Goal: Information Seeking & Learning: Check status

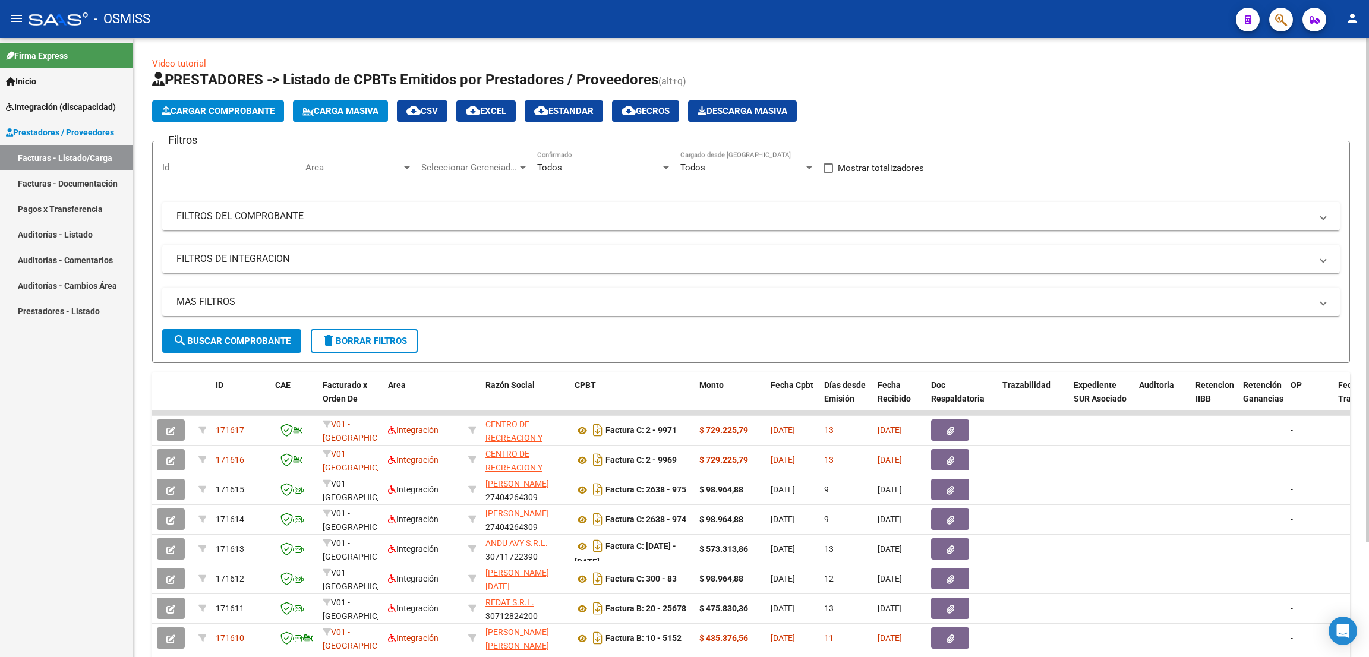
click at [386, 338] on span "delete Borrar Filtros" at bounding box center [365, 341] width 86 height 11
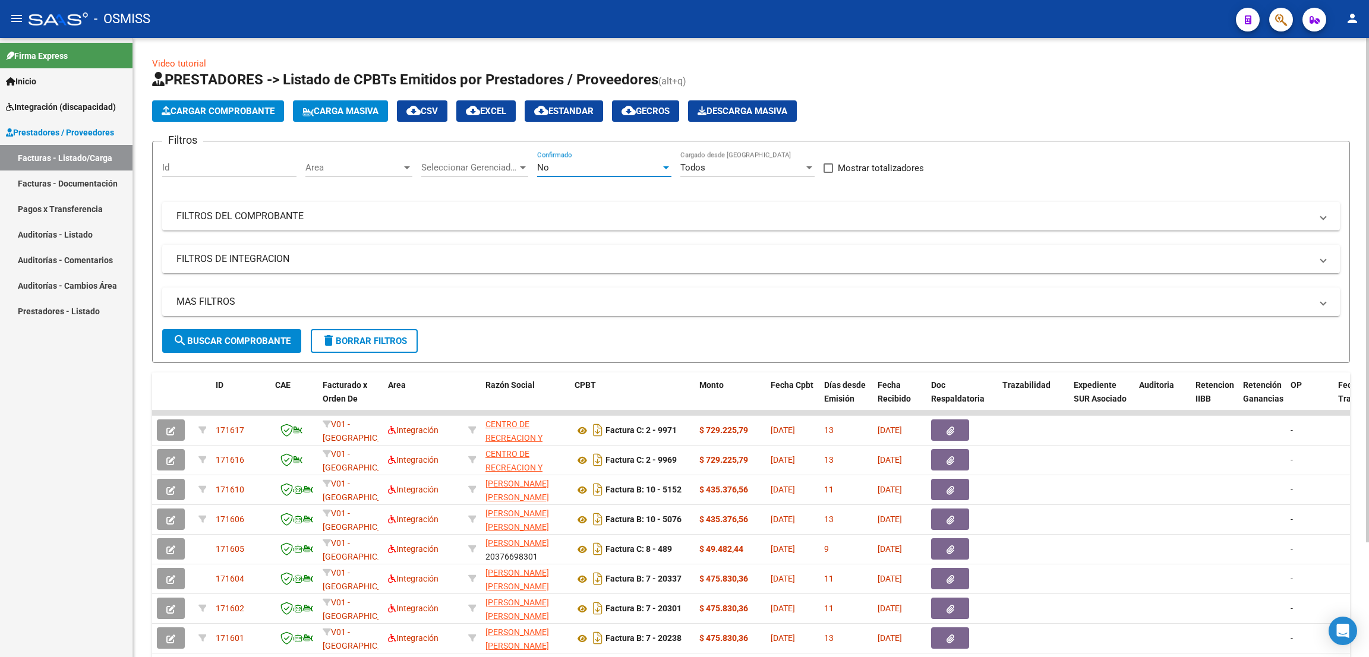
click at [576, 162] on div "No" at bounding box center [599, 167] width 124 height 11
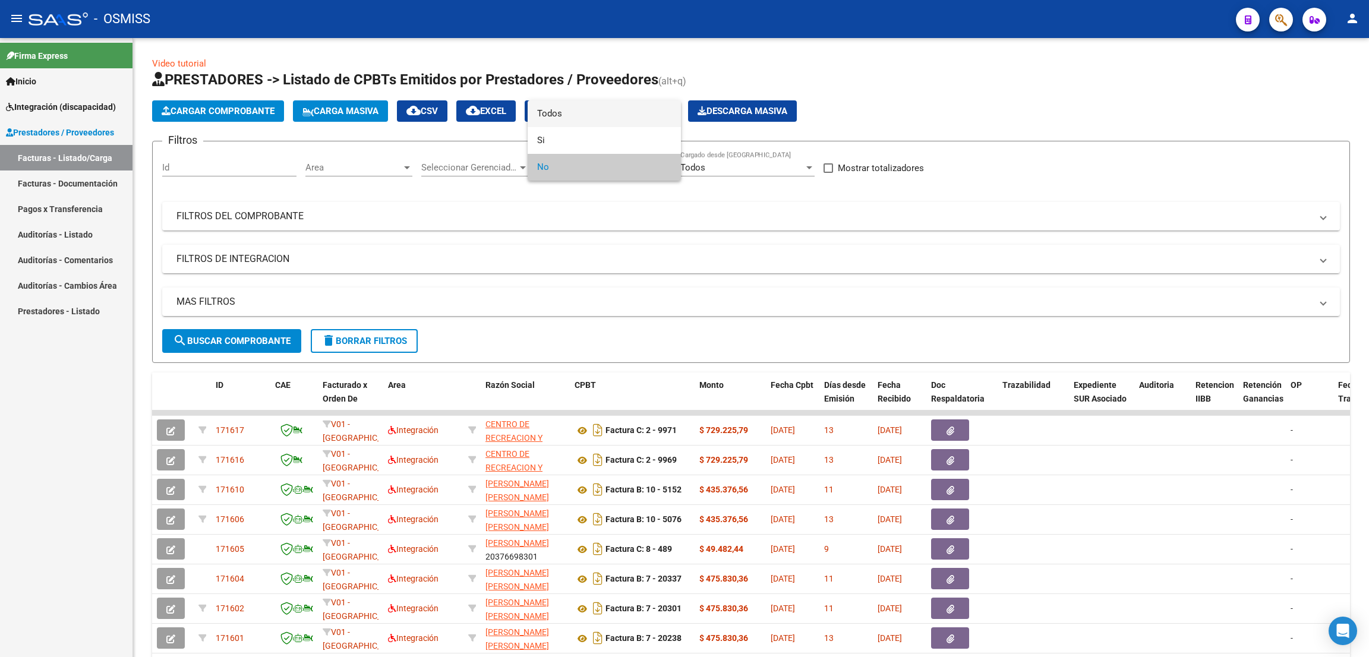
click at [590, 105] on span "Todos" at bounding box center [604, 113] width 134 height 27
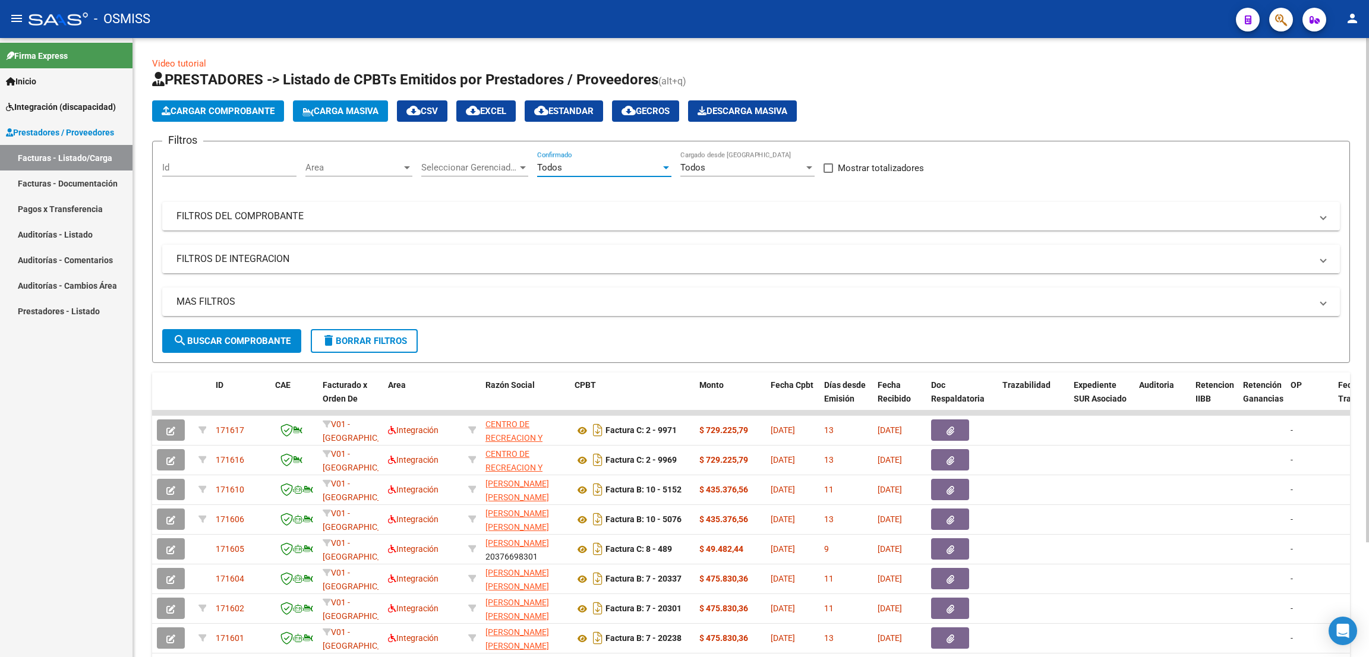
click at [259, 261] on mat-panel-title "FILTROS DE INTEGRACION" at bounding box center [744, 259] width 1135 height 13
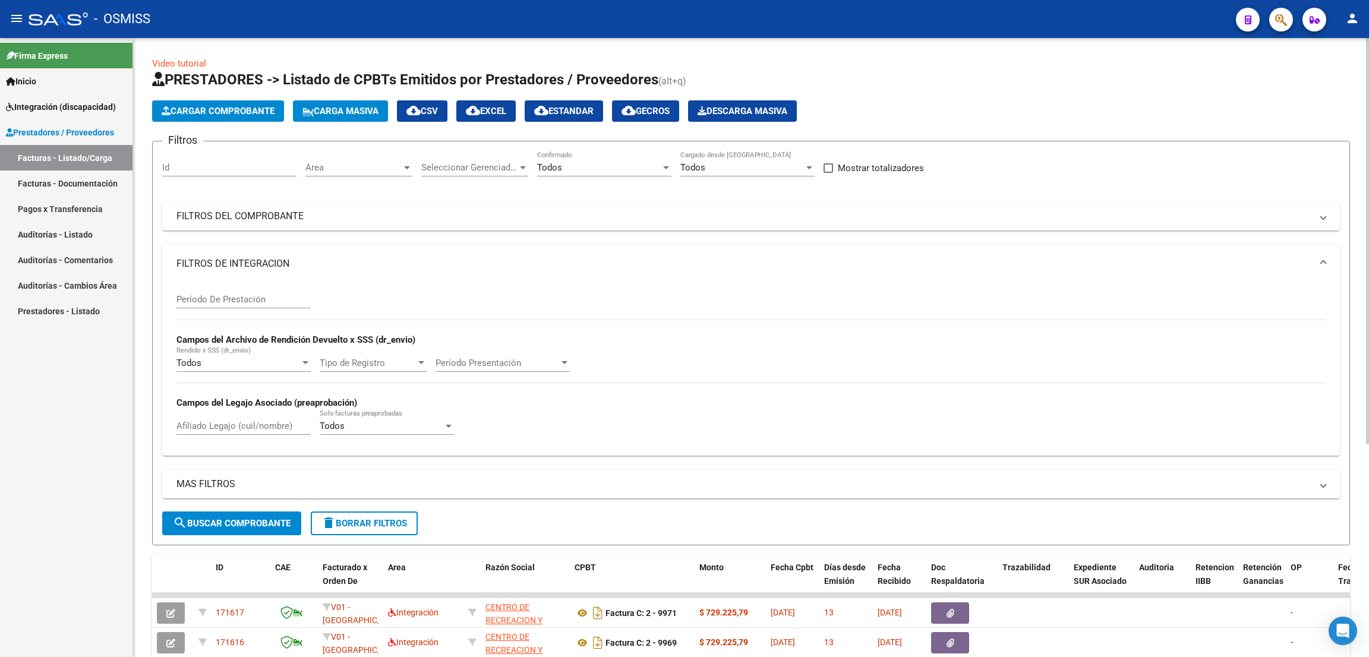
click at [254, 302] on input "Período De Prestación" at bounding box center [244, 299] width 134 height 11
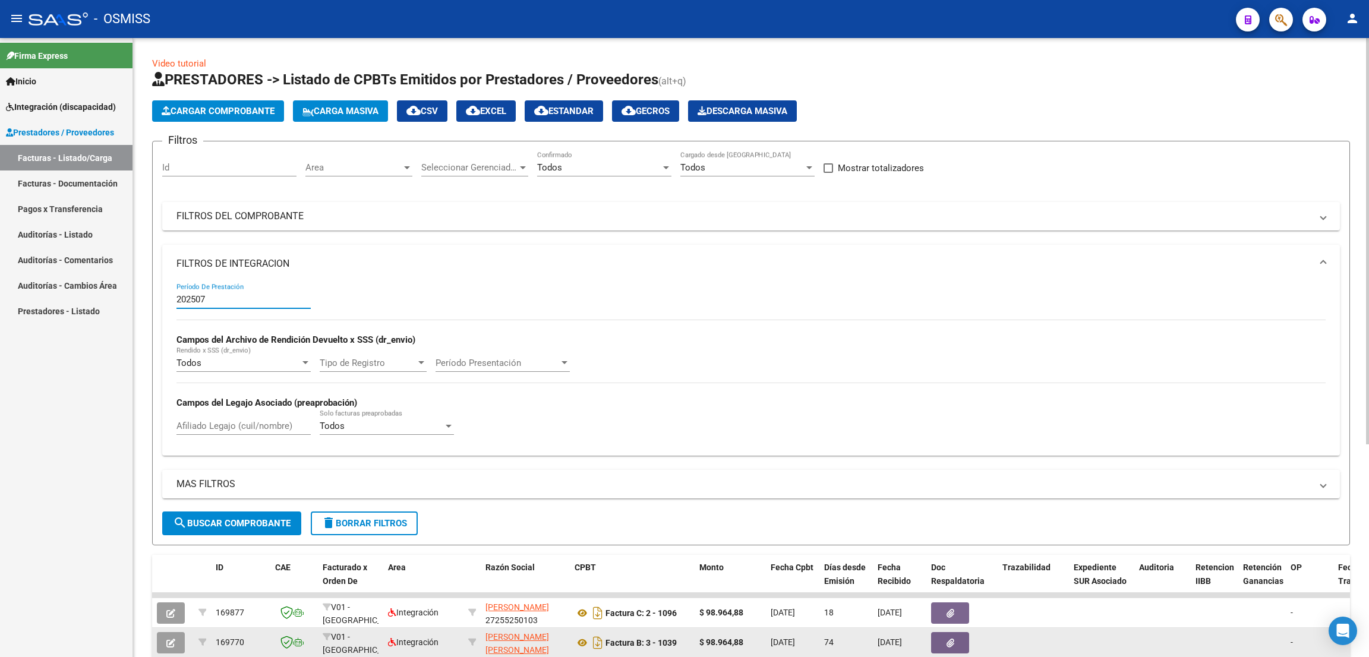
type input "202507"
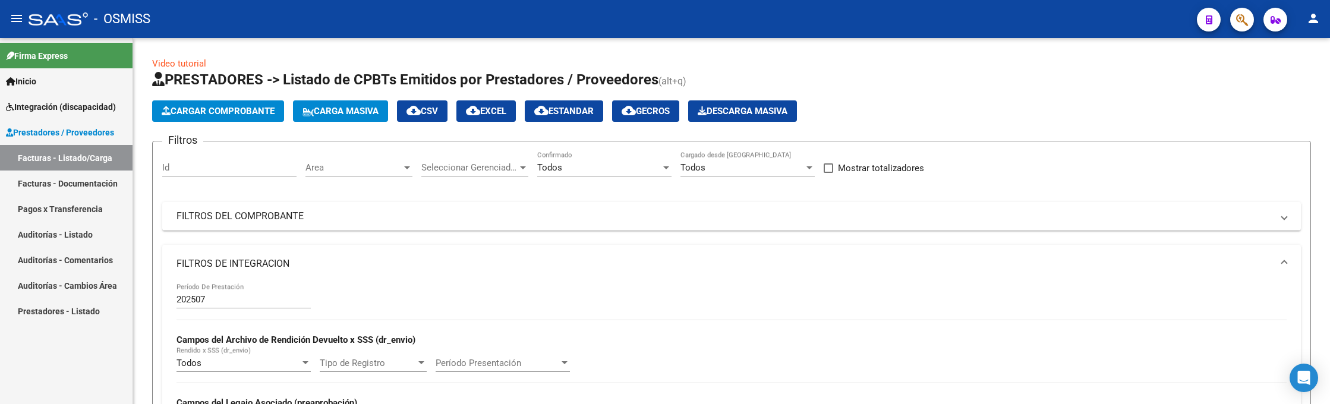
drag, startPoint x: 958, startPoint y: 12, endPoint x: 916, endPoint y: 26, distance: 44.4
click at [958, 14] on div "- OSMISS" at bounding box center [608, 19] width 1159 height 26
drag, startPoint x: 263, startPoint y: 210, endPoint x: 629, endPoint y: 213, distance: 366.1
click at [263, 211] on mat-panel-title "FILTROS DEL COMPROBANTE" at bounding box center [725, 216] width 1096 height 13
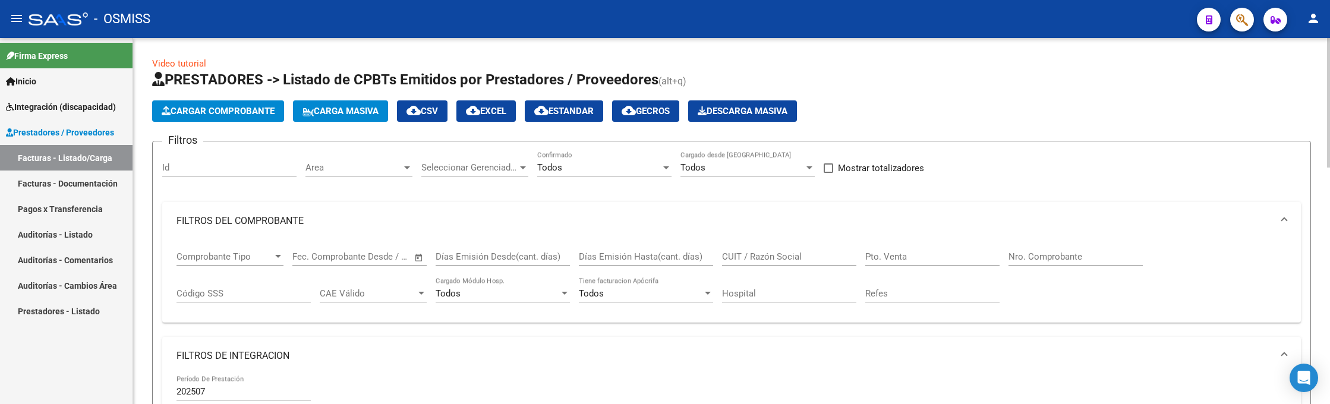
click at [897, 249] on div "Pto. Venta" at bounding box center [932, 253] width 134 height 26
type input "6"
click at [1044, 253] on input "Nro. Comprobante" at bounding box center [1075, 256] width 134 height 11
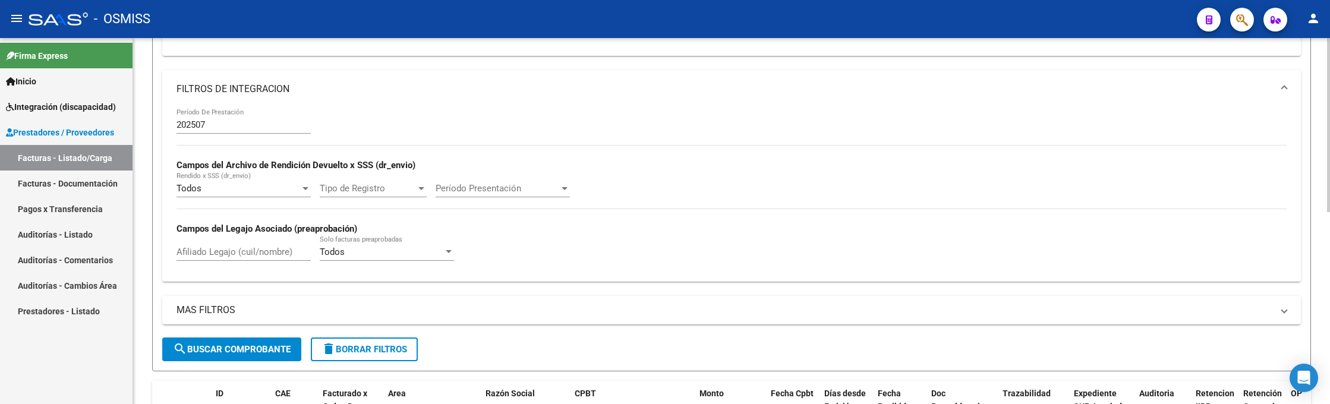
scroll to position [401, 0]
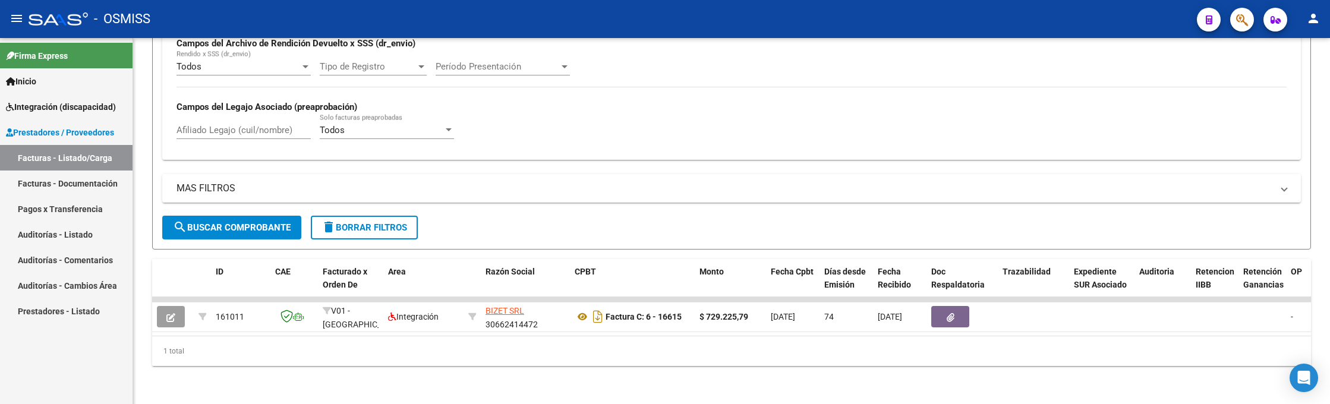
type input "16615"
click at [948, 2] on mat-toolbar "menu - OSMISS person" at bounding box center [665, 19] width 1330 height 38
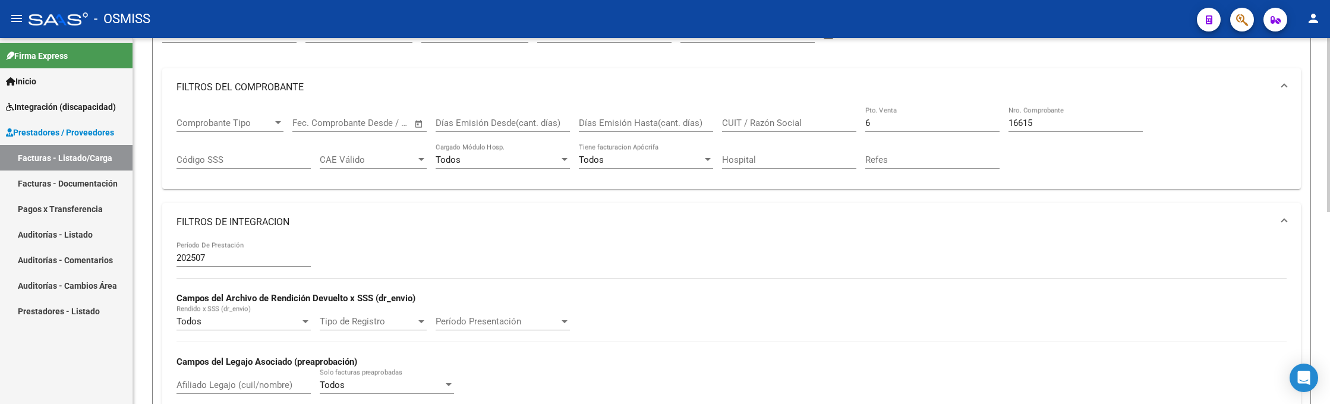
click at [875, 121] on input "6" at bounding box center [932, 123] width 134 height 11
type input "2"
drag, startPoint x: 1036, startPoint y: 122, endPoint x: 979, endPoint y: 121, distance: 57.1
click at [979, 121] on div "Comprobante Tipo Comprobante Tipo Fecha inicio – Fecha fin Fec. Comprobante Des…" at bounding box center [732, 143] width 1110 height 74
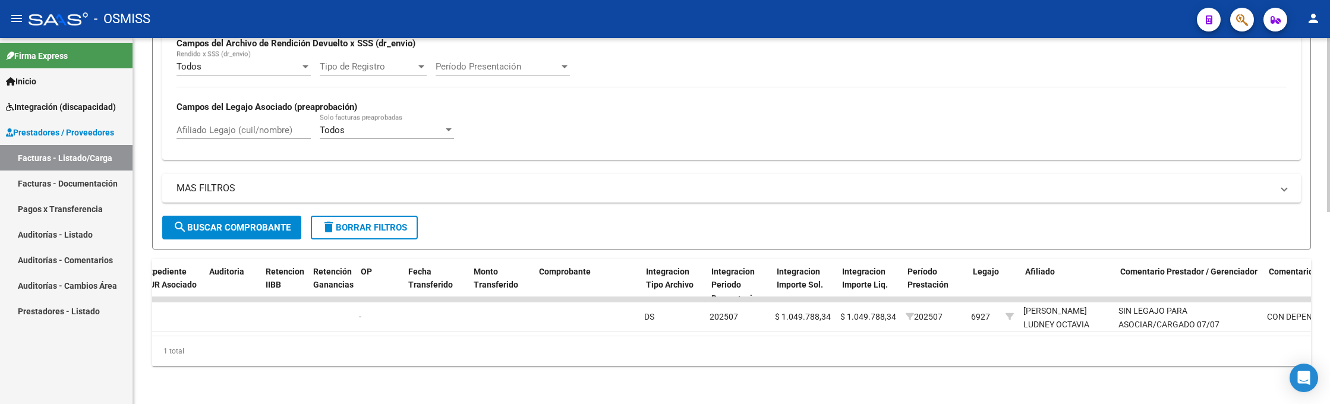
scroll to position [0, 929]
drag, startPoint x: 1094, startPoint y: 18, endPoint x: 1089, endPoint y: 30, distance: 13.0
click at [1092, 18] on div "- OSMISS" at bounding box center [608, 19] width 1159 height 26
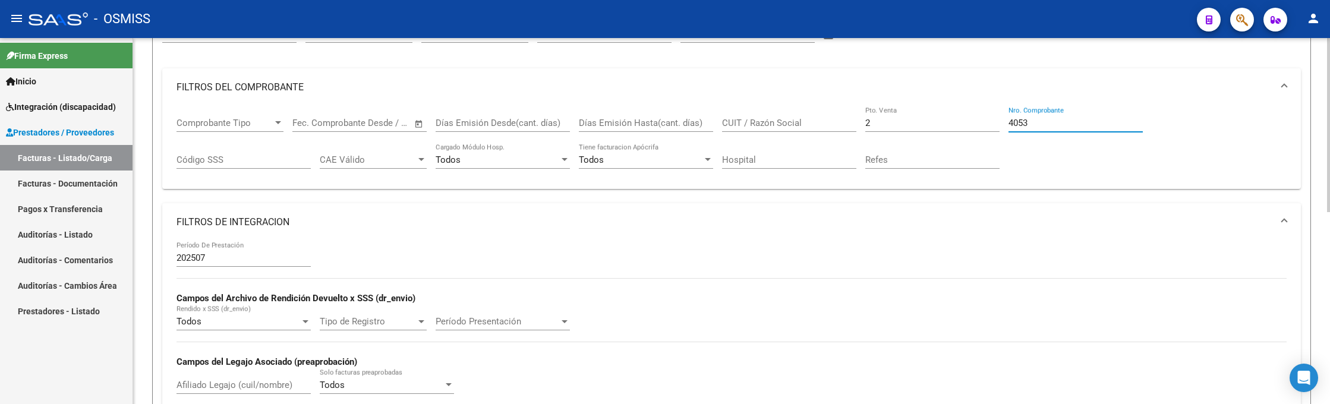
drag, startPoint x: 1035, startPoint y: 125, endPoint x: 951, endPoint y: 118, distance: 84.1
click at [951, 118] on div "Comprobante Tipo Comprobante Tipo Fecha inicio – Fecha fin Fec. Comprobante Des…" at bounding box center [732, 143] width 1110 height 74
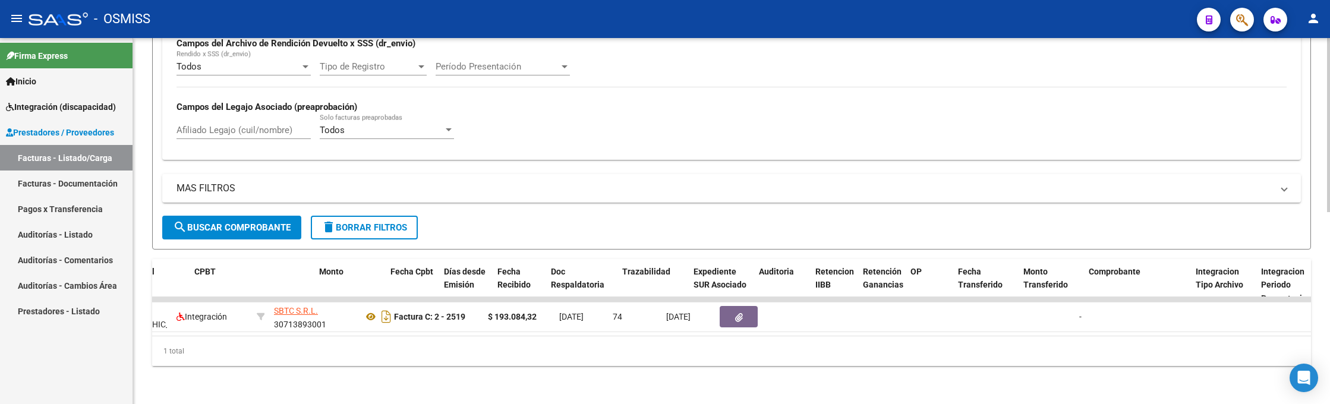
scroll to position [0, 0]
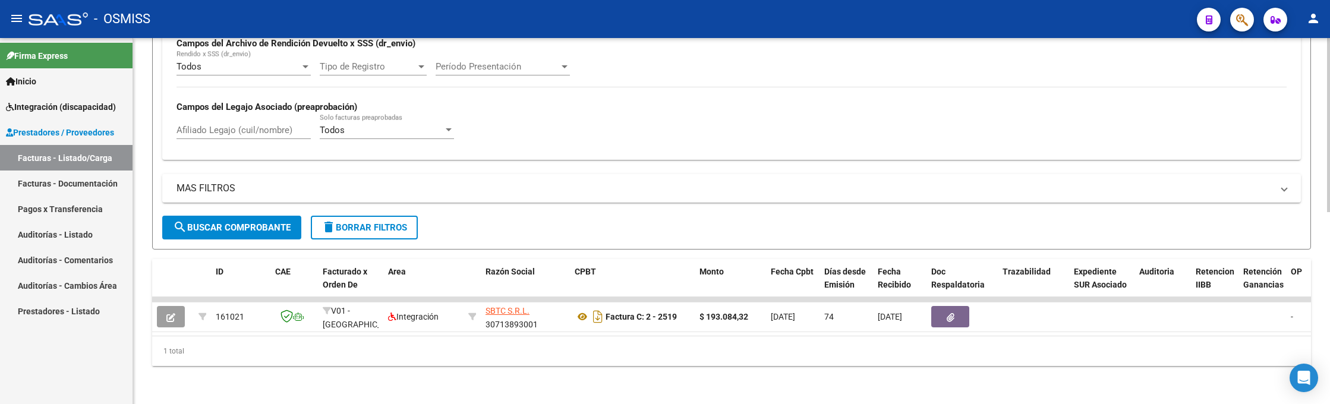
type input "2519"
click at [1012, 19] on div "- OSMISS" at bounding box center [608, 19] width 1159 height 26
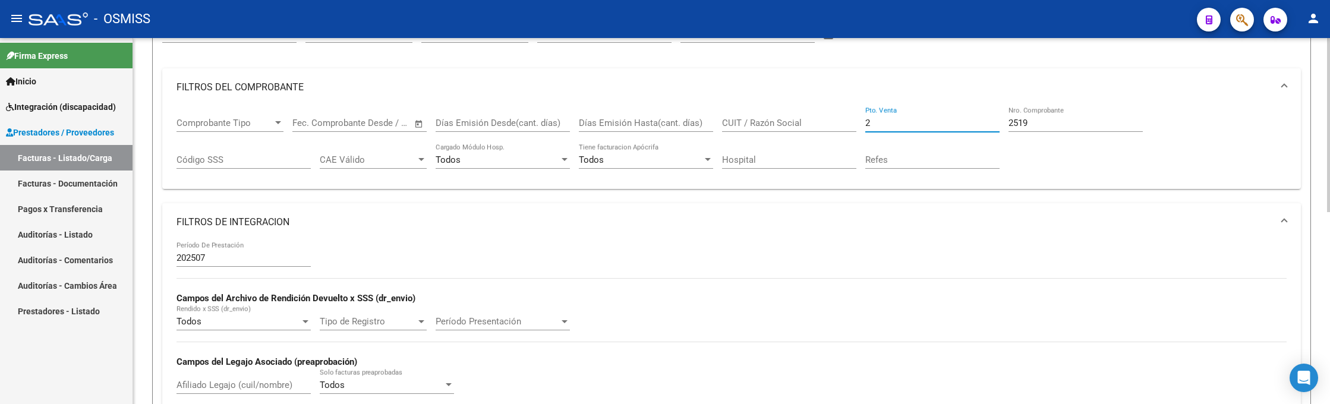
click at [871, 121] on input "2" at bounding box center [932, 123] width 134 height 11
type input "1"
drag, startPoint x: 1032, startPoint y: 121, endPoint x: 979, endPoint y: 117, distance: 52.5
click at [979, 117] on div "Comprobante Tipo Comprobante Tipo Fecha inicio – Fecha fin Fec. Comprobante Des…" at bounding box center [732, 143] width 1110 height 74
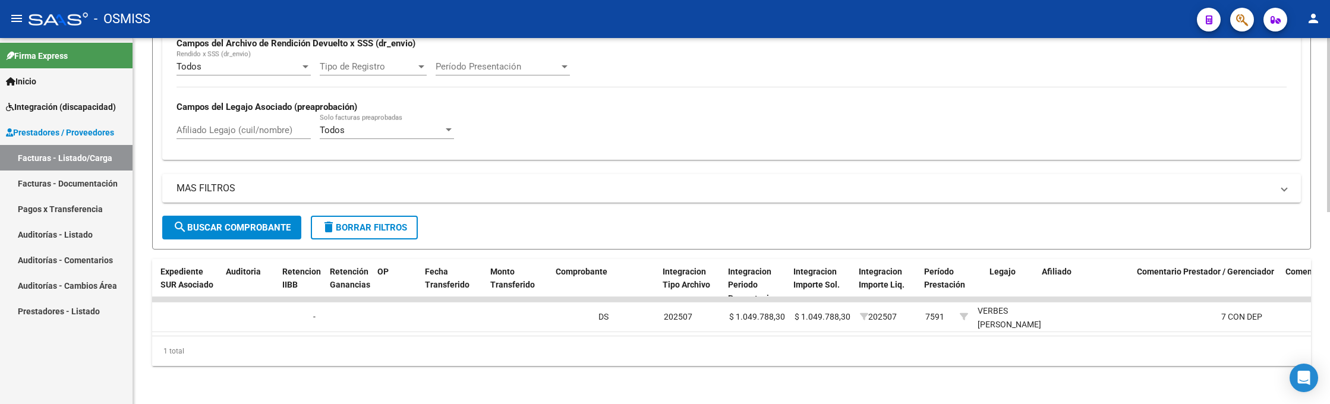
scroll to position [0, 0]
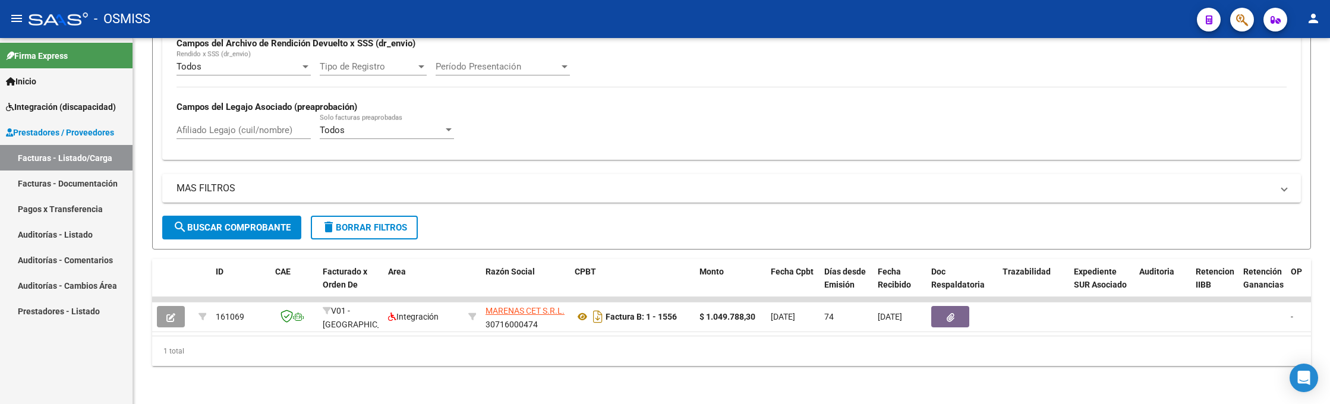
click at [985, 17] on div "- OSMISS" at bounding box center [608, 19] width 1159 height 26
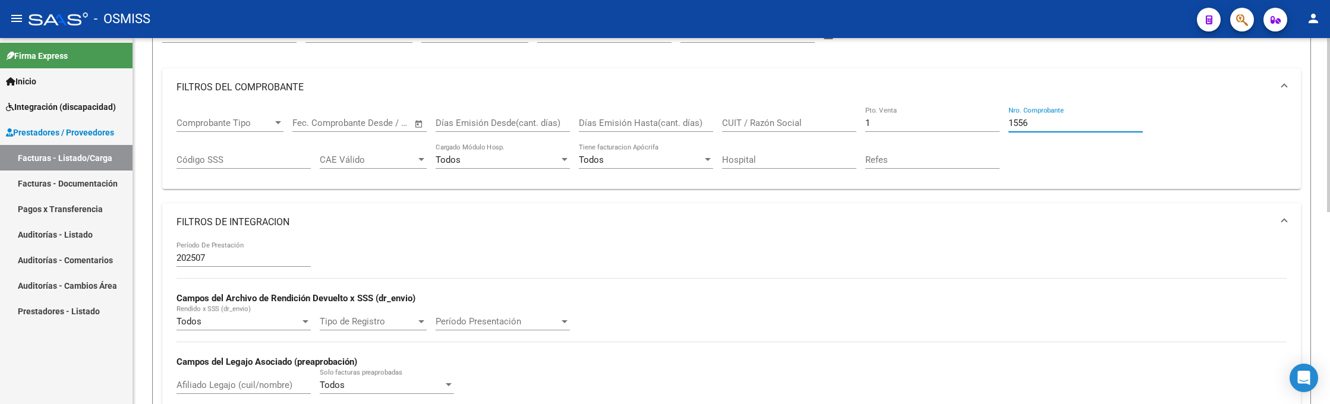
drag, startPoint x: 976, startPoint y: 119, endPoint x: 957, endPoint y: 119, distance: 18.4
click at [955, 119] on div "Comprobante Tipo Comprobante Tipo Fecha inicio – Fecha fin Fec. Comprobante Des…" at bounding box center [732, 143] width 1110 height 74
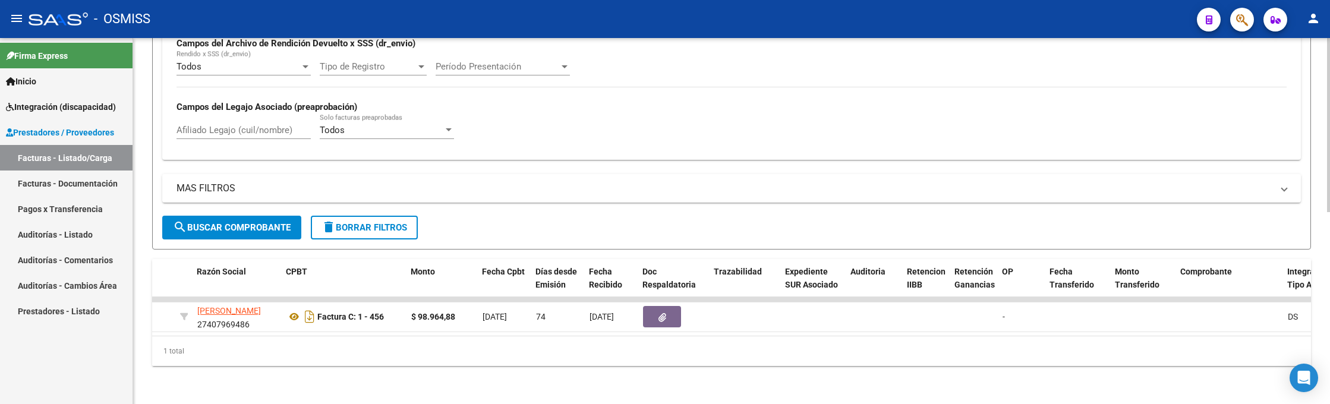
scroll to position [0, 283]
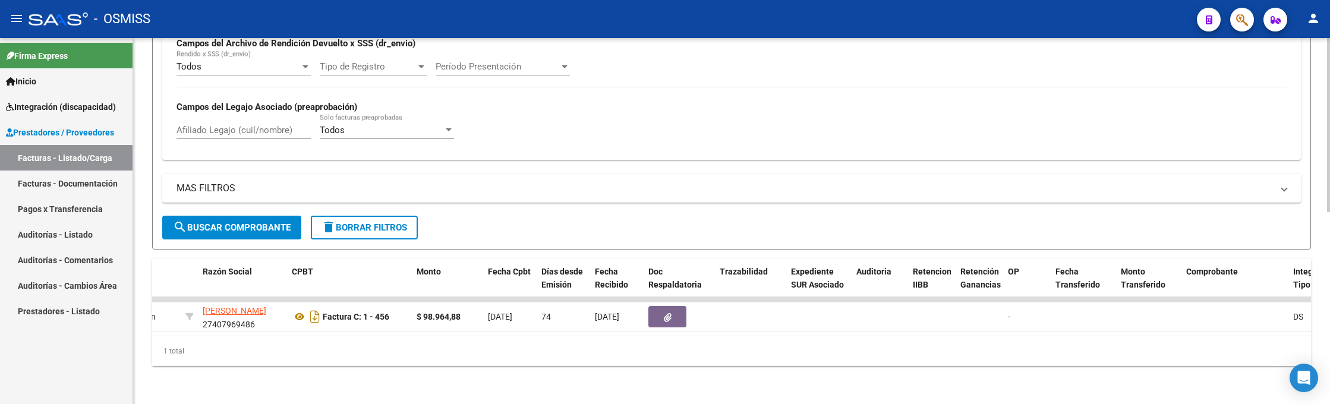
type input "456"
click at [948, 18] on div "- OSMISS" at bounding box center [608, 19] width 1159 height 26
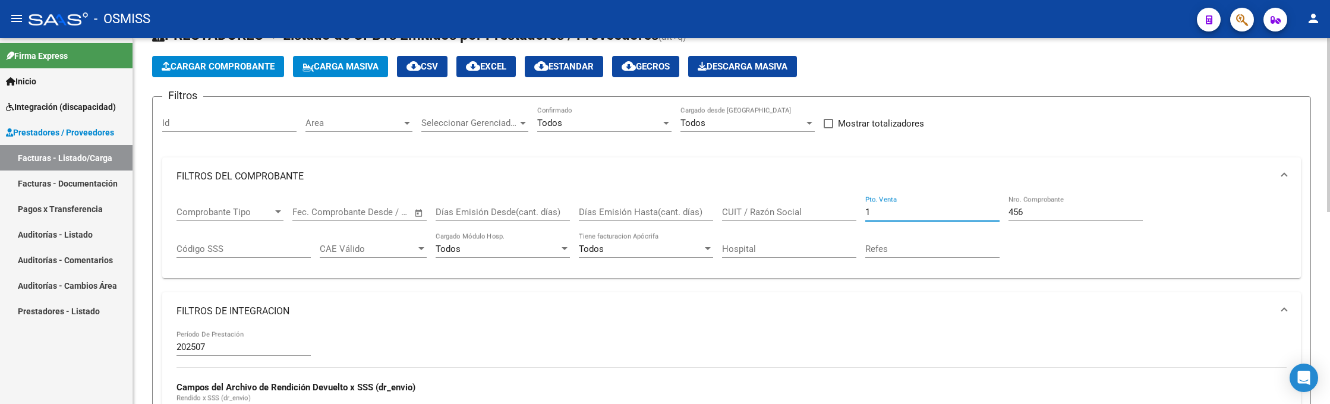
drag, startPoint x: 885, startPoint y: 212, endPoint x: 827, endPoint y: 208, distance: 58.3
click at [827, 208] on div "Comprobante Tipo Comprobante Tipo Fecha inicio – Fecha fin Fec. Comprobante Des…" at bounding box center [732, 233] width 1110 height 74
type input "5"
drag, startPoint x: 1035, startPoint y: 208, endPoint x: 963, endPoint y: 211, distance: 71.4
click at [963, 211] on div "Comprobante Tipo Comprobante Tipo Fecha inicio – Fecha fin Fec. Comprobante Des…" at bounding box center [732, 233] width 1110 height 74
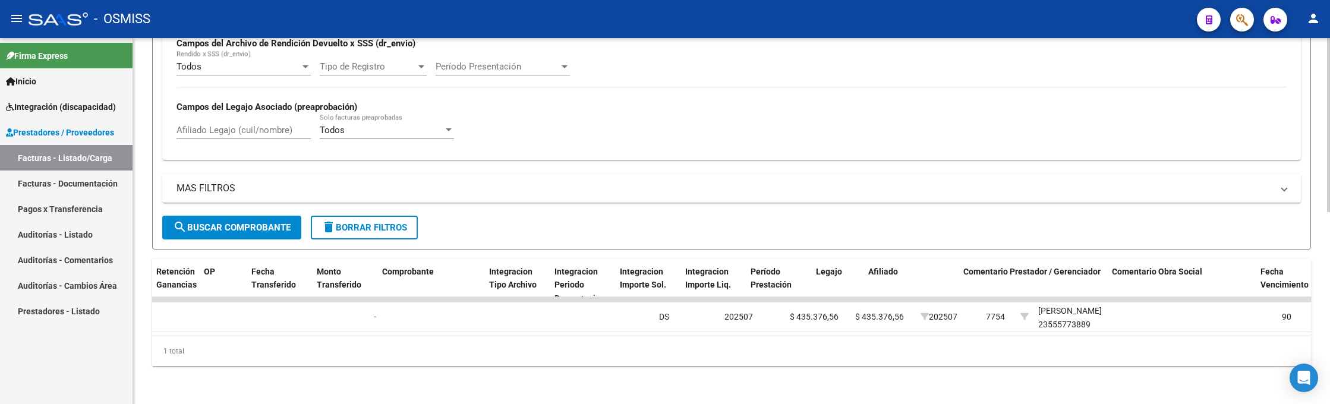
scroll to position [0, 0]
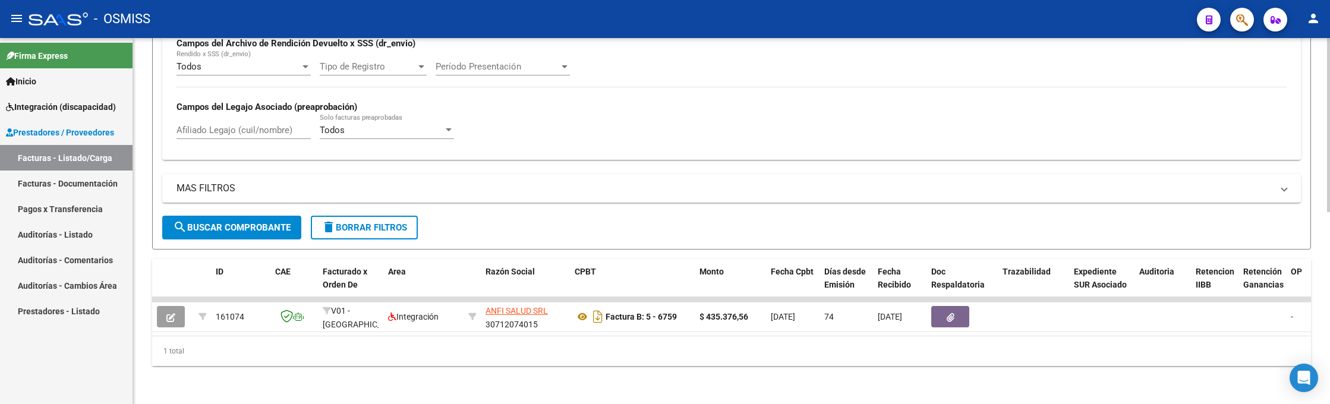
type input "6759"
drag, startPoint x: 946, startPoint y: 22, endPoint x: 965, endPoint y: 82, distance: 63.1
click at [946, 22] on div "- OSMISS" at bounding box center [608, 19] width 1159 height 26
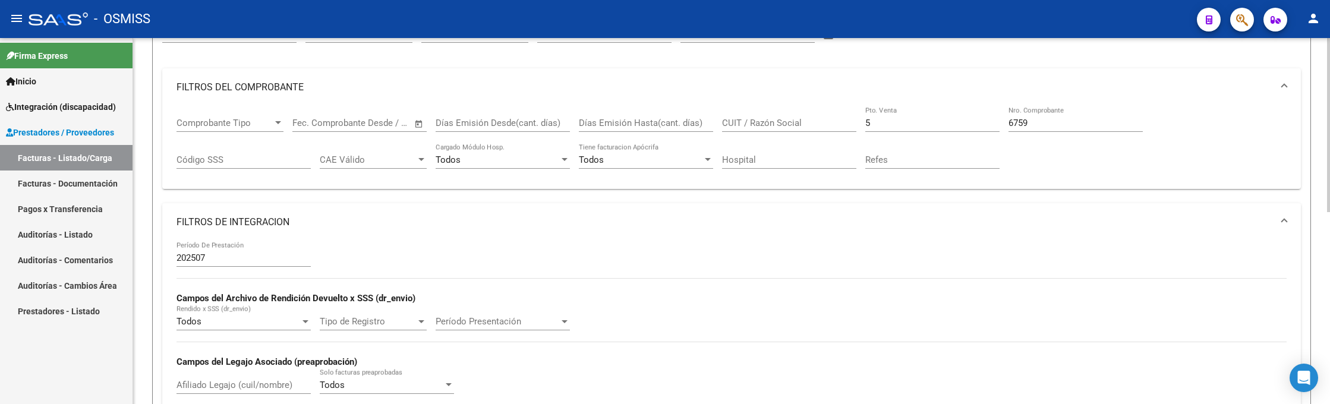
scroll to position [45, 0]
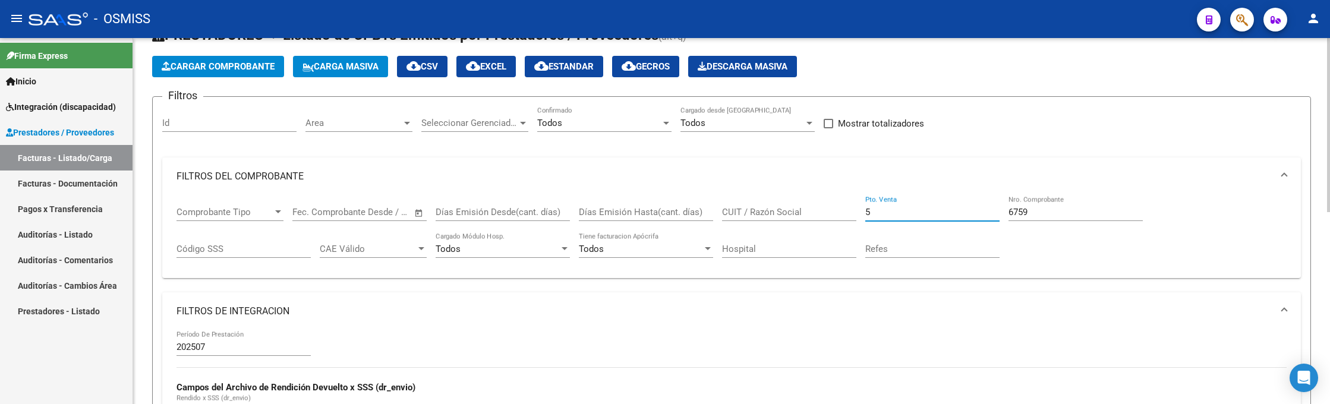
drag, startPoint x: 896, startPoint y: 215, endPoint x: 805, endPoint y: 210, distance: 90.4
click at [805, 210] on div "Comprobante Tipo Comprobante Tipo Fecha inicio – Fecha fin Fec. Comprobante Des…" at bounding box center [732, 233] width 1110 height 74
type input "11"
drag, startPoint x: 1042, startPoint y: 215, endPoint x: 982, endPoint y: 215, distance: 59.4
click at [982, 216] on div "Comprobante Tipo Comprobante Tipo Fecha inicio – Fecha fin Fec. Comprobante Des…" at bounding box center [732, 233] width 1110 height 74
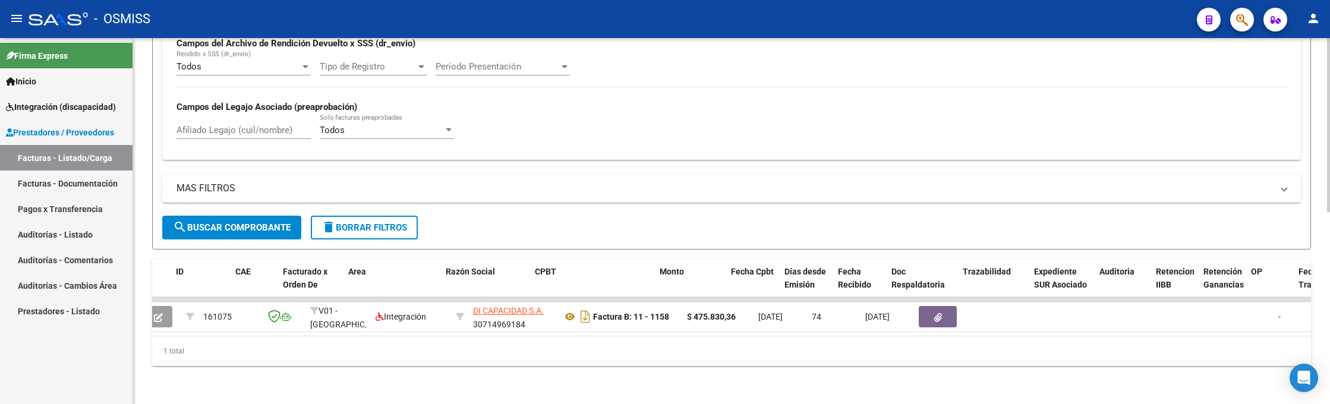
scroll to position [0, 0]
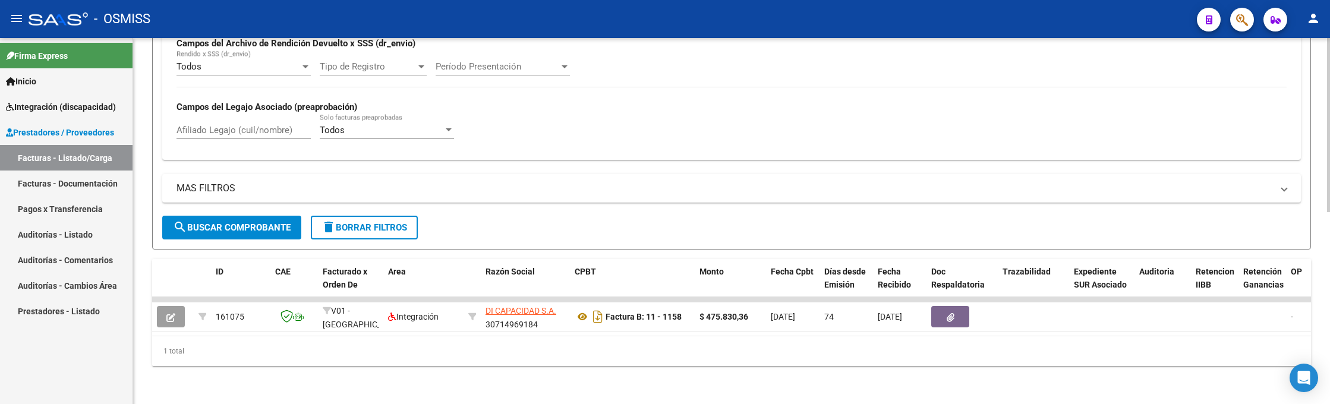
type input "1158"
drag, startPoint x: 1019, startPoint y: 20, endPoint x: 1021, endPoint y: 31, distance: 12.1
click at [1019, 22] on div "- OSMISS" at bounding box center [608, 19] width 1159 height 26
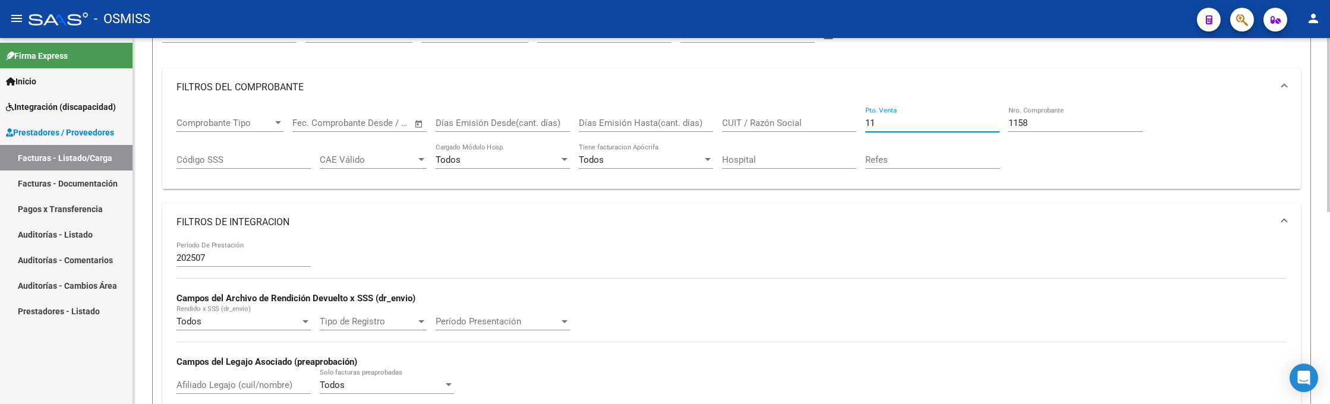
drag, startPoint x: 880, startPoint y: 126, endPoint x: 827, endPoint y: 116, distance: 54.4
click at [827, 116] on div "Comprobante Tipo Comprobante Tipo Fecha inicio – Fecha fin Fec. Comprobante Des…" at bounding box center [732, 143] width 1110 height 74
type input "1"
drag, startPoint x: 1033, startPoint y: 121, endPoint x: 965, endPoint y: 125, distance: 67.9
click at [965, 125] on div "Comprobante Tipo Comprobante Tipo Fecha inicio – Fecha fin Fec. Comprobante Des…" at bounding box center [732, 143] width 1110 height 74
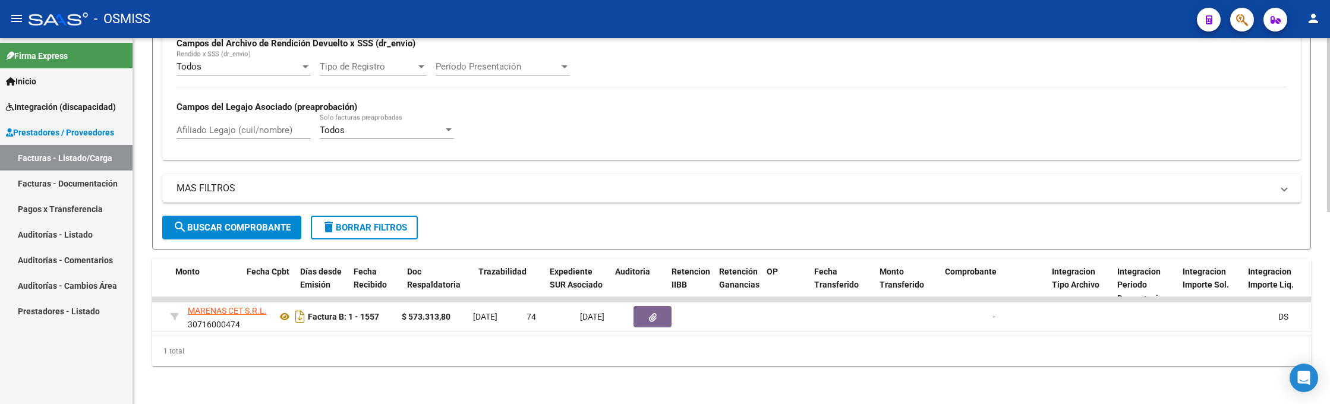
scroll to position [0, 97]
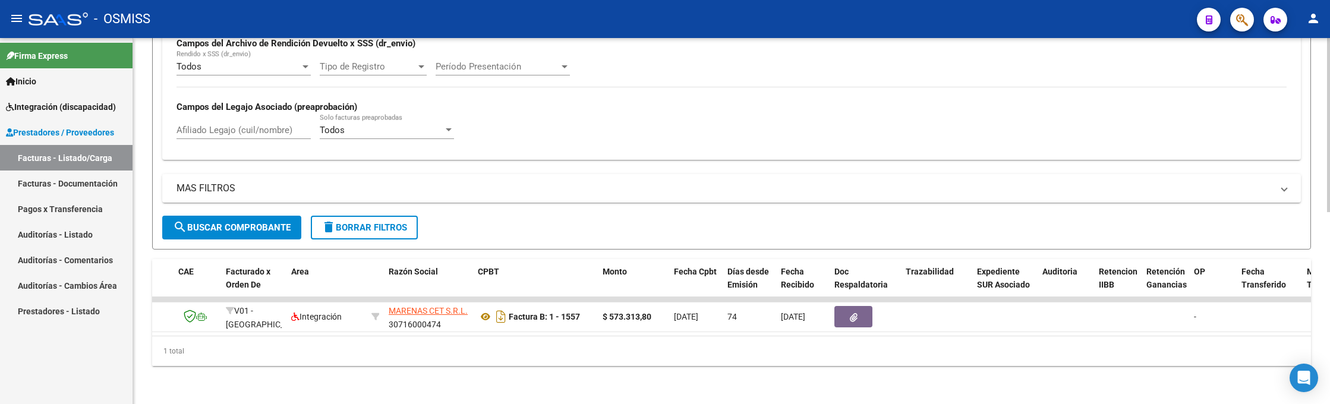
type input "1557"
click at [1015, 17] on div "- OSMISS" at bounding box center [608, 19] width 1159 height 26
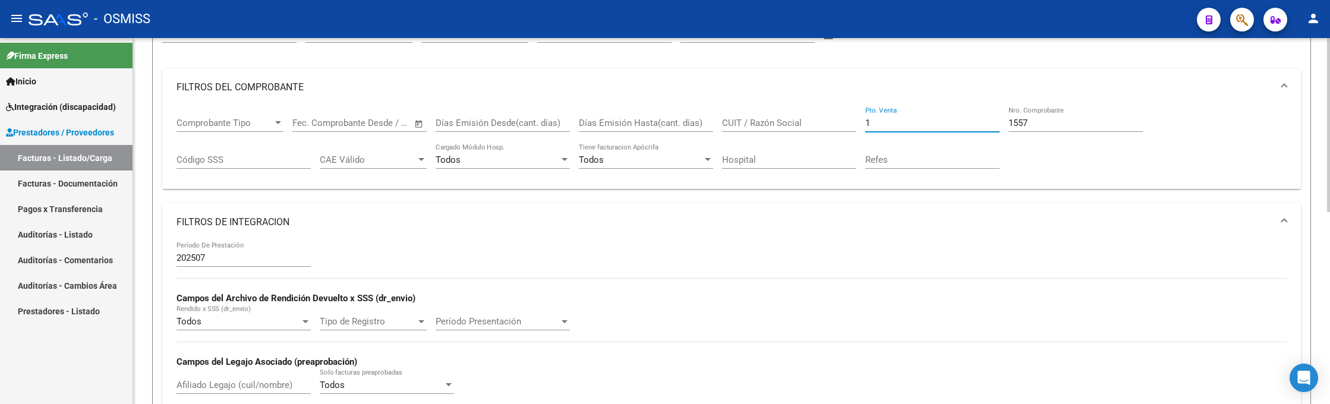
drag, startPoint x: 935, startPoint y: 126, endPoint x: 826, endPoint y: 119, distance: 109.0
click at [826, 119] on div "Comprobante Tipo Comprobante Tipo Fecha inicio – Fecha fin Fec. Comprobante Des…" at bounding box center [732, 143] width 1110 height 74
type input "3"
drag, startPoint x: 1030, startPoint y: 122, endPoint x: 947, endPoint y: 122, distance: 83.2
click at [947, 122] on div "Comprobante Tipo Comprobante Tipo Fecha inicio – Fecha fin Fec. Comprobante Des…" at bounding box center [732, 143] width 1110 height 74
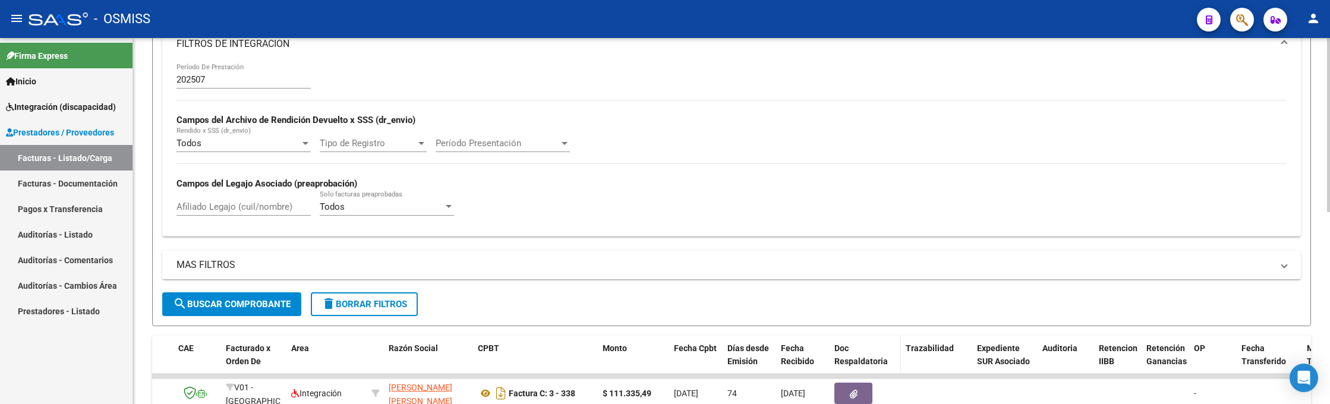
scroll to position [401, 0]
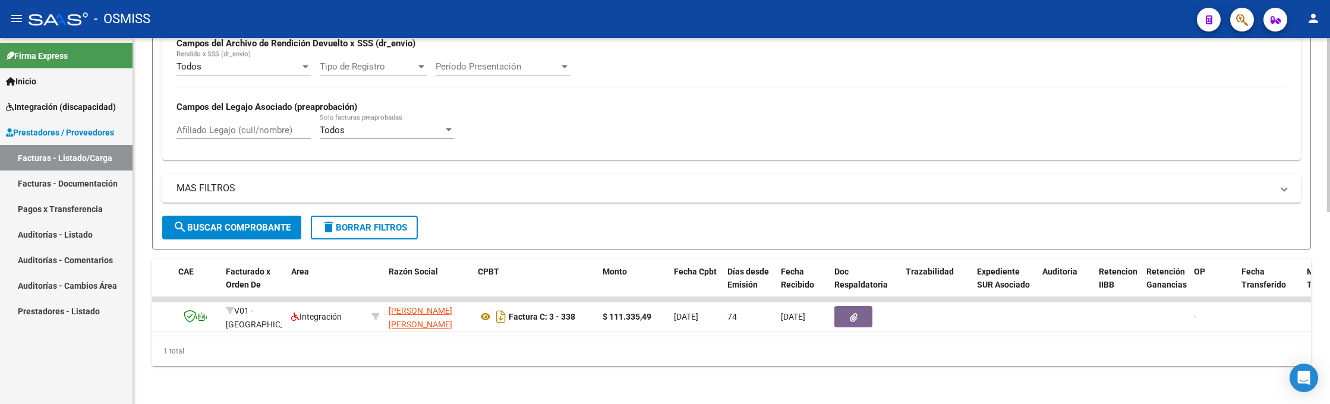
type input "338"
drag, startPoint x: 611, startPoint y: 322, endPoint x: 814, endPoint y: 331, distance: 203.4
click at [814, 331] on datatable-body "163942 V01 - Viasano Integración CARVAJAL CARLA VANESA 27292582701 Factura C: 3…" at bounding box center [731, 316] width 1159 height 39
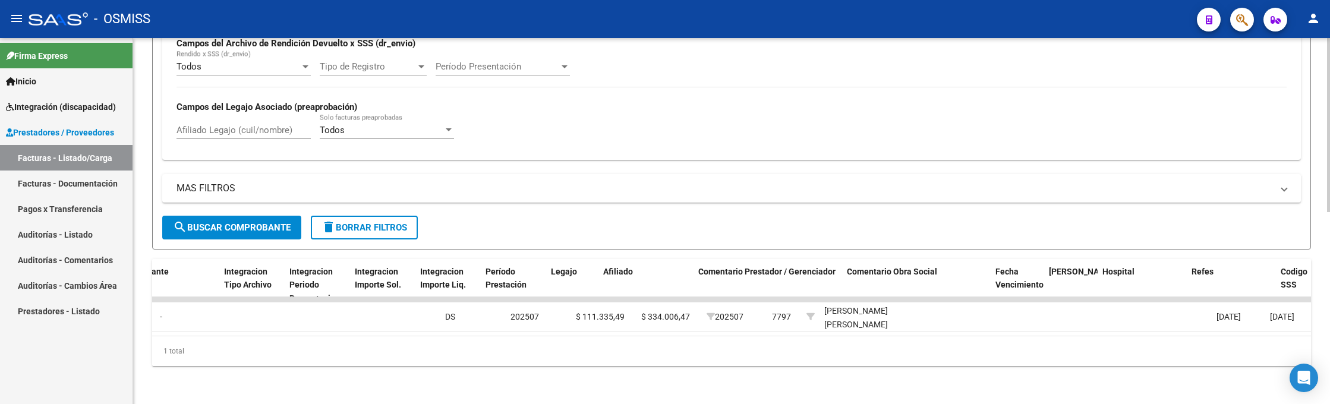
scroll to position [0, 29]
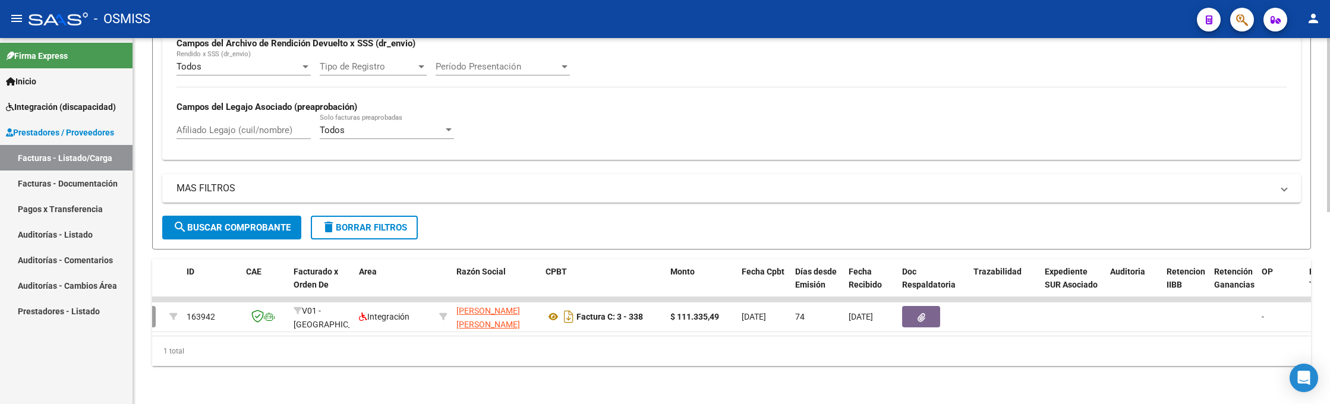
drag, startPoint x: 994, startPoint y: 21, endPoint x: 1021, endPoint y: 85, distance: 69.5
click at [995, 21] on div "- OSMISS" at bounding box center [608, 19] width 1159 height 26
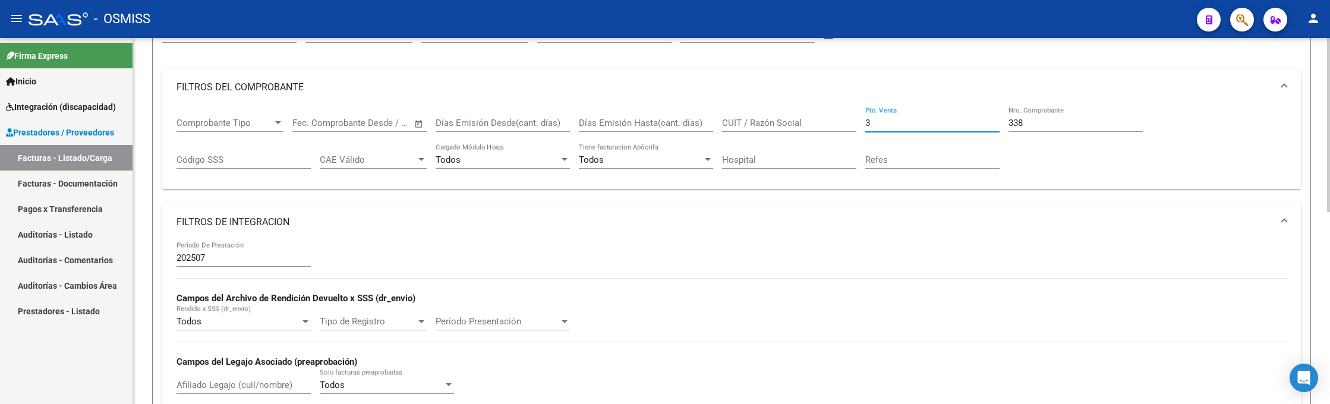
drag, startPoint x: 878, startPoint y: 124, endPoint x: 822, endPoint y: 122, distance: 55.3
click at [824, 122] on div "Comprobante Tipo Comprobante Tipo Fecha inicio – Fecha fin Fec. Comprobante Des…" at bounding box center [732, 143] width 1110 height 74
type input "5"
drag, startPoint x: 1029, startPoint y: 117, endPoint x: 972, endPoint y: 115, distance: 57.7
click at [972, 115] on div "Comprobante Tipo Comprobante Tipo Fecha inicio – Fecha fin Fec. Comprobante Des…" at bounding box center [732, 143] width 1110 height 74
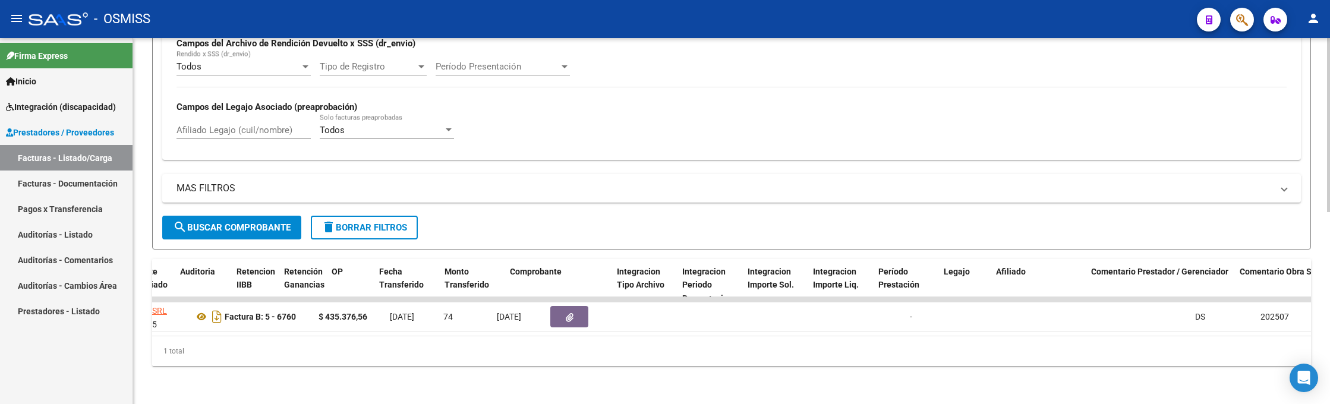
scroll to position [0, 979]
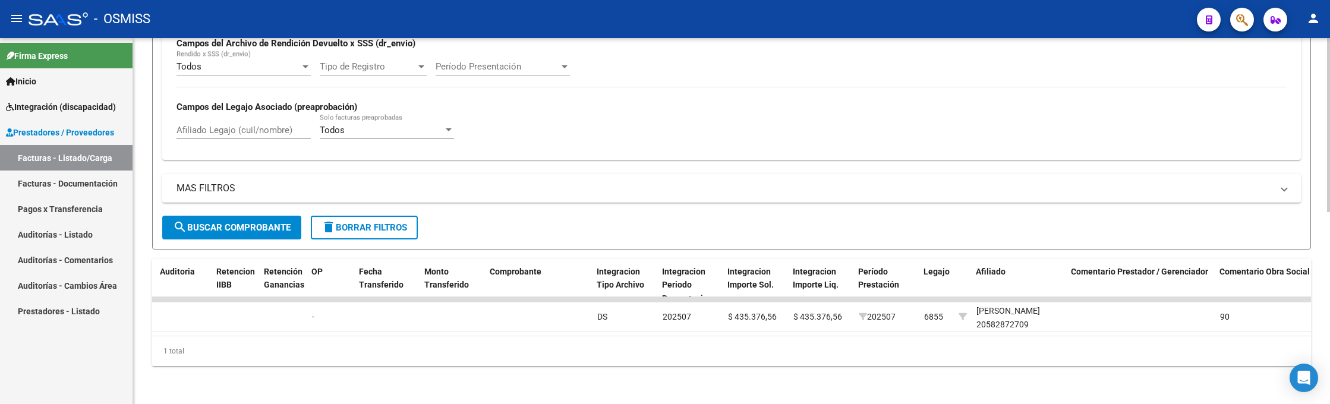
type input "6760"
drag, startPoint x: 969, startPoint y: 8, endPoint x: 976, endPoint y: 24, distance: 17.8
click at [969, 10] on div "- OSMISS" at bounding box center [608, 19] width 1159 height 26
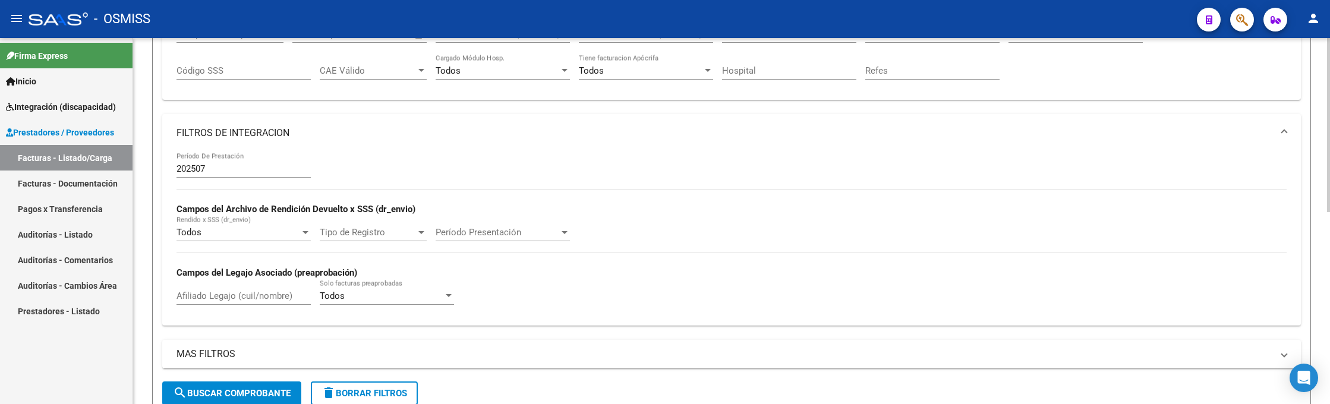
scroll to position [0, 0]
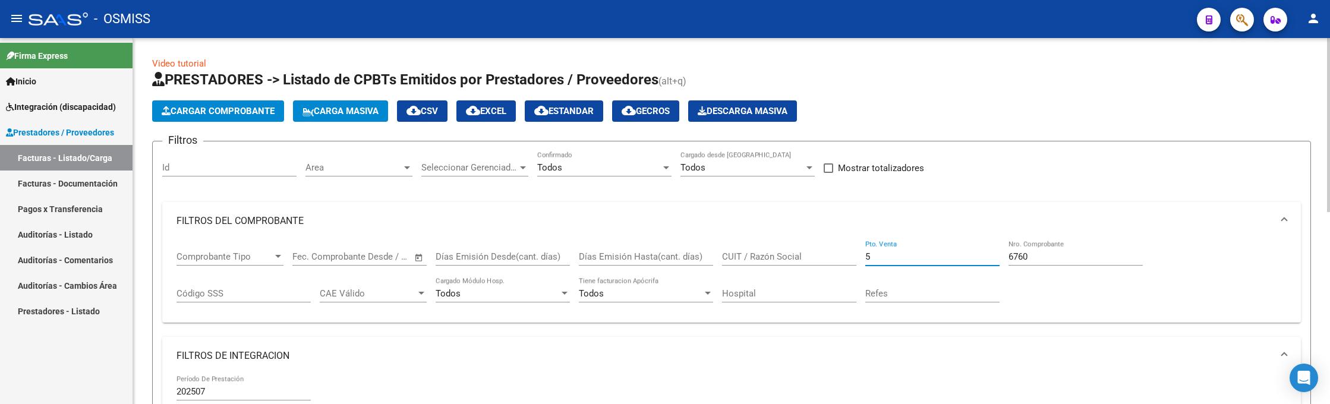
drag, startPoint x: 885, startPoint y: 255, endPoint x: 799, endPoint y: 257, distance: 85.6
click at [799, 257] on div "Comprobante Tipo Comprobante Tipo Fecha inicio – Fecha fin Fec. Comprobante Des…" at bounding box center [732, 277] width 1110 height 74
type input "11"
drag, startPoint x: 1049, startPoint y: 258, endPoint x: 982, endPoint y: 261, distance: 67.2
click at [981, 261] on div "Comprobante Tipo Comprobante Tipo Fecha inicio – Fecha fin Fec. Comprobante Des…" at bounding box center [732, 277] width 1110 height 74
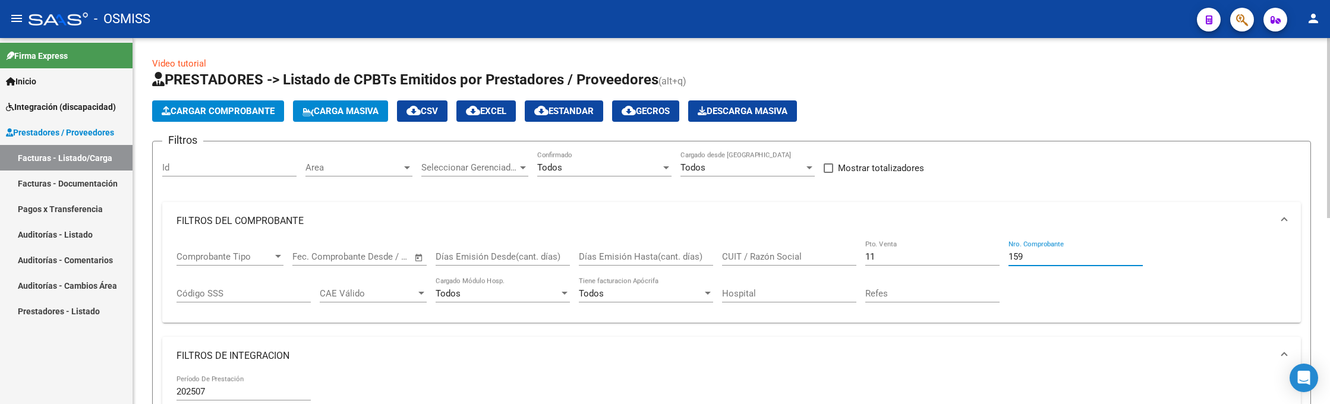
click at [1008, 255] on input "159" at bounding box center [1075, 256] width 134 height 11
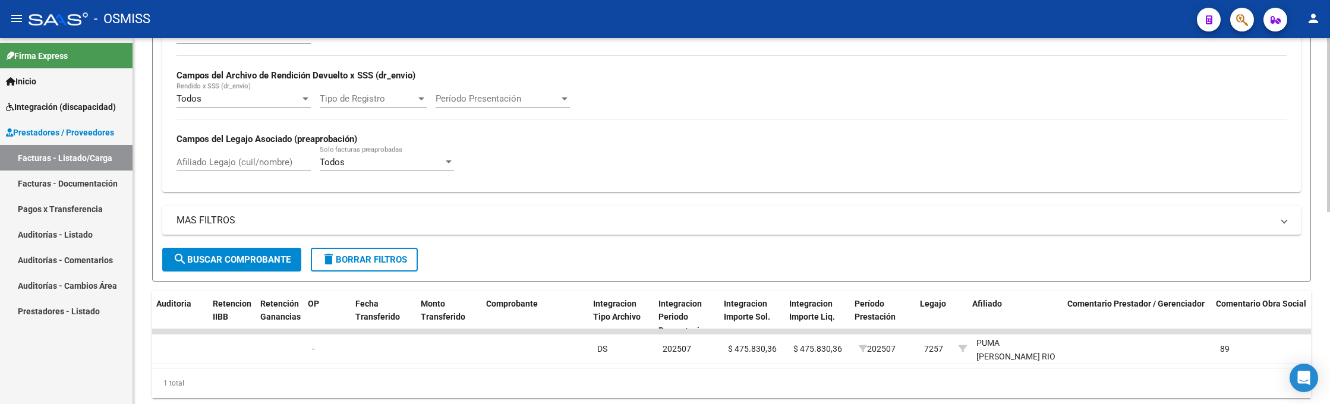
scroll to position [0, 982]
type input "1159"
click at [922, 23] on div "- OSMISS" at bounding box center [608, 19] width 1159 height 26
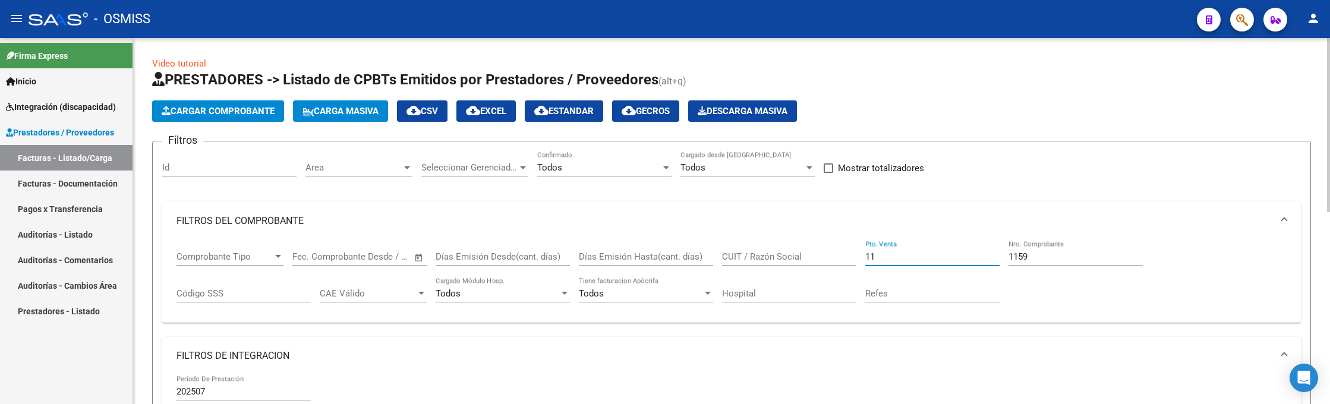
drag, startPoint x: 887, startPoint y: 255, endPoint x: 835, endPoint y: 244, distance: 52.8
click at [833, 249] on div "Comprobante Tipo Comprobante Tipo Fecha inicio – Fecha fin Fec. Comprobante Des…" at bounding box center [732, 277] width 1110 height 74
type input "5"
click at [998, 253] on div "Comprobante Tipo Comprobante Tipo Fecha inicio – Fecha fin Fec. Comprobante Des…" at bounding box center [732, 277] width 1110 height 74
drag, startPoint x: 1037, startPoint y: 257, endPoint x: 989, endPoint y: 253, distance: 47.7
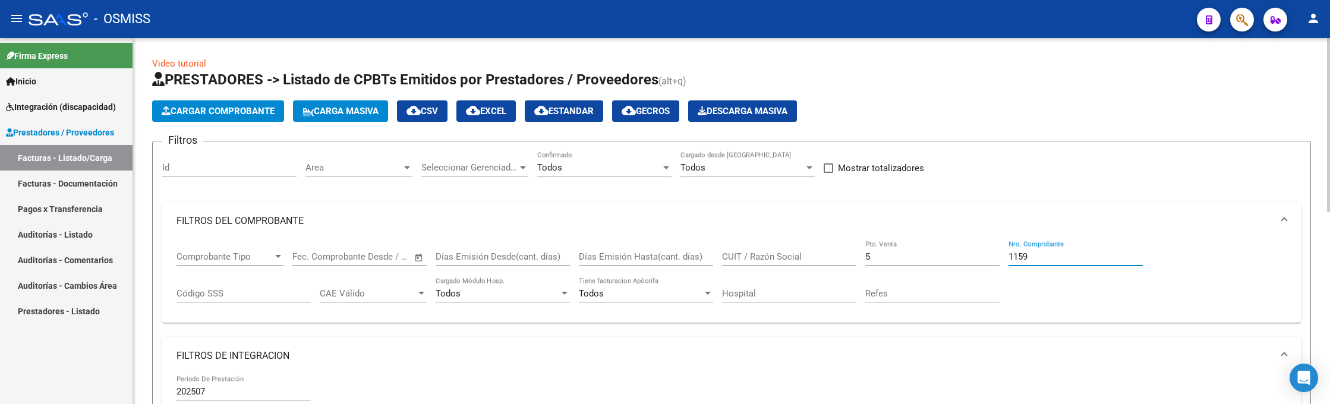
click at [989, 253] on div "Comprobante Tipo Comprobante Tipo Fecha inicio – Fecha fin Fec. Comprobante Des…" at bounding box center [732, 277] width 1110 height 74
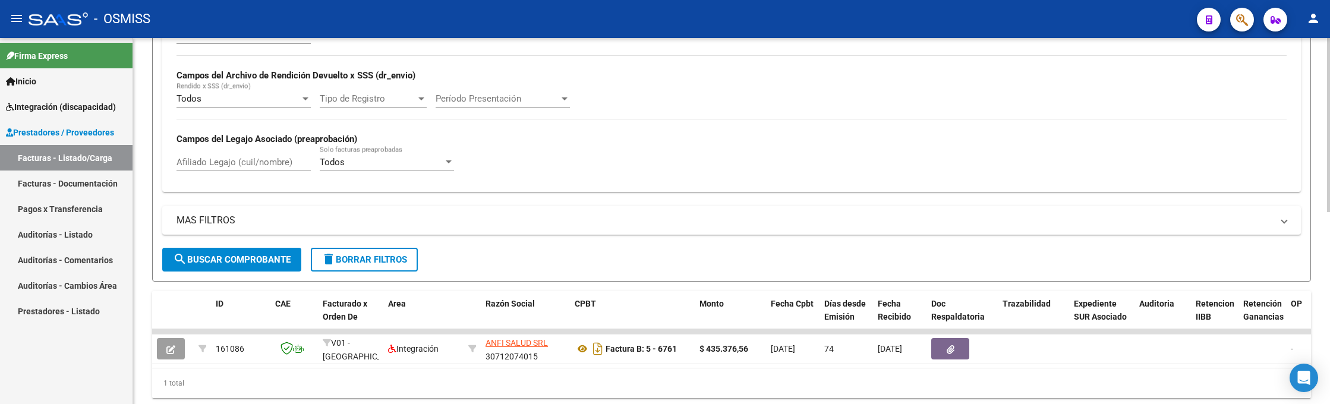
click at [1019, 33] on mat-toolbar "menu - OSMISS person" at bounding box center [665, 19] width 1330 height 38
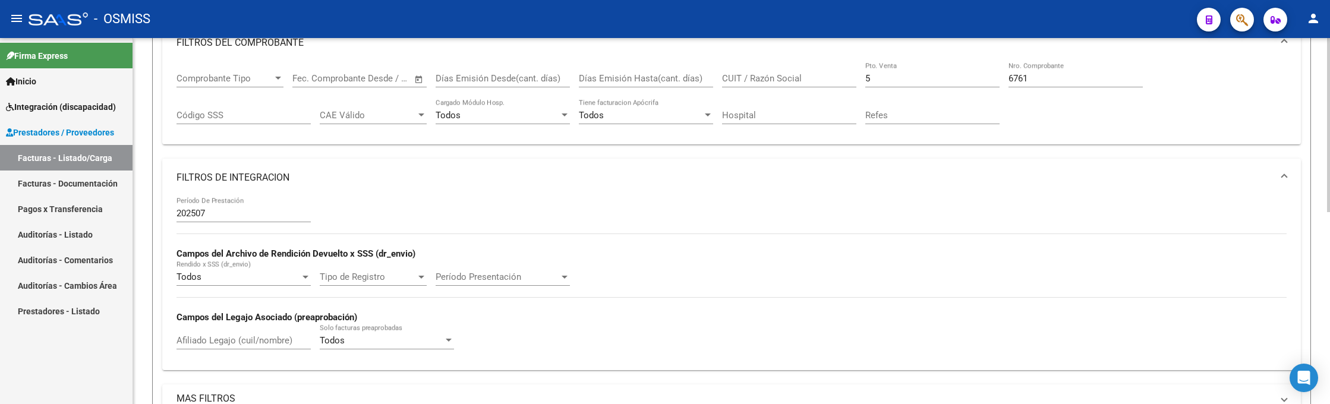
click at [1039, 78] on input "6761" at bounding box center [1075, 78] width 134 height 11
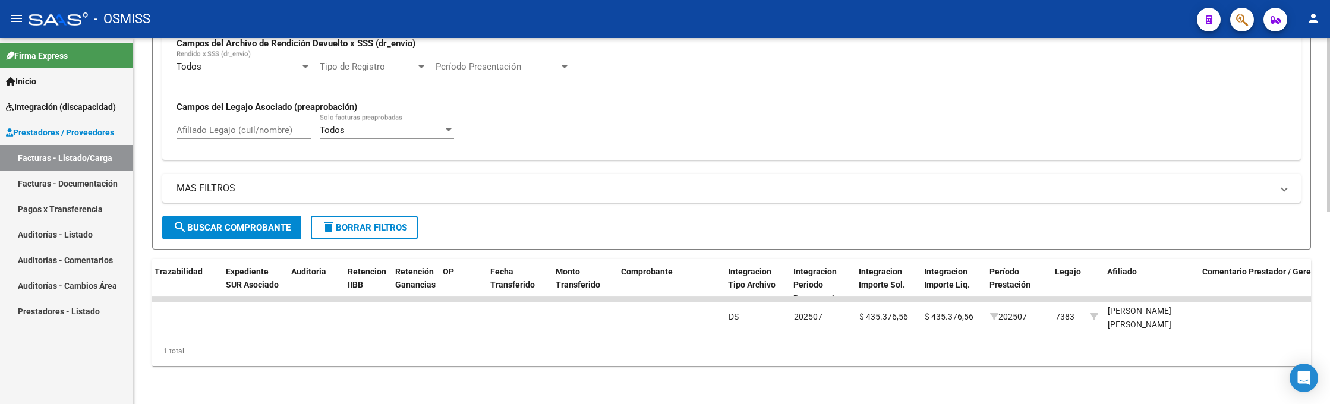
scroll to position [0, 853]
type input "6762"
drag, startPoint x: 1047, startPoint y: 17, endPoint x: 1047, endPoint y: 40, distance: 23.2
click at [1047, 16] on div "- OSMISS" at bounding box center [608, 19] width 1159 height 26
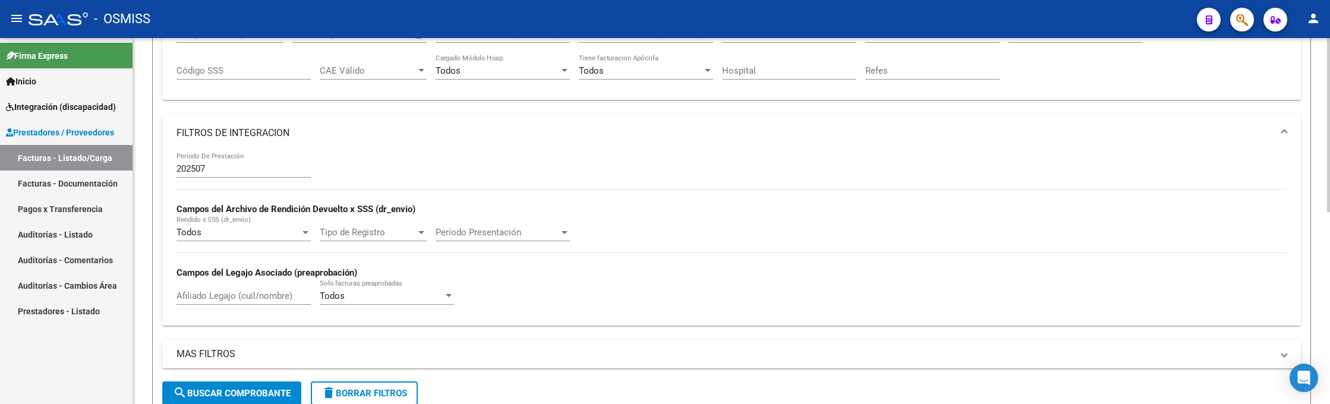
scroll to position [0, 0]
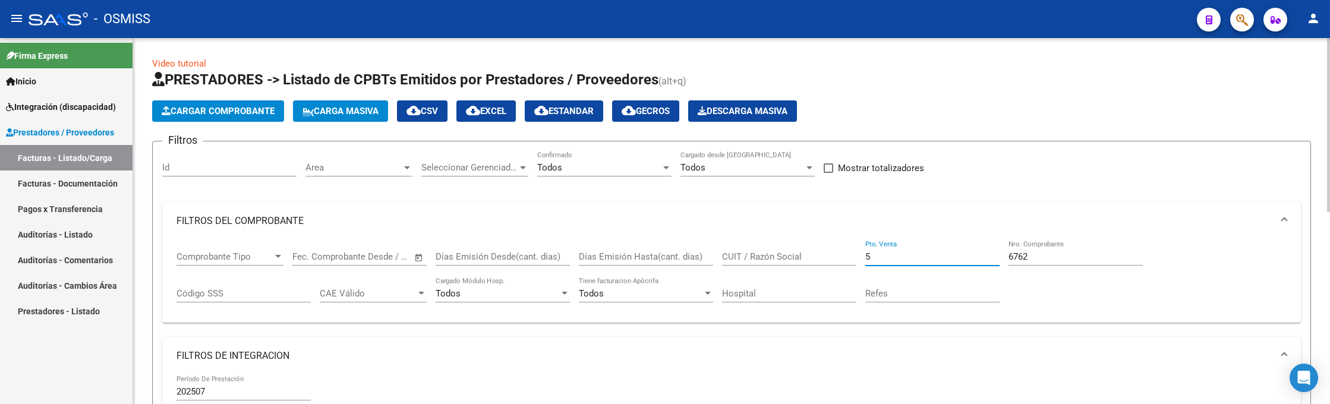
click at [881, 254] on input "5" at bounding box center [932, 256] width 134 height 11
type input "11"
drag, startPoint x: 1035, startPoint y: 256, endPoint x: 979, endPoint y: 261, distance: 56.1
click at [979, 261] on div "Comprobante Tipo Comprobante Tipo Fecha inicio – Fecha fin Fec. Comprobante Des…" at bounding box center [732, 277] width 1110 height 74
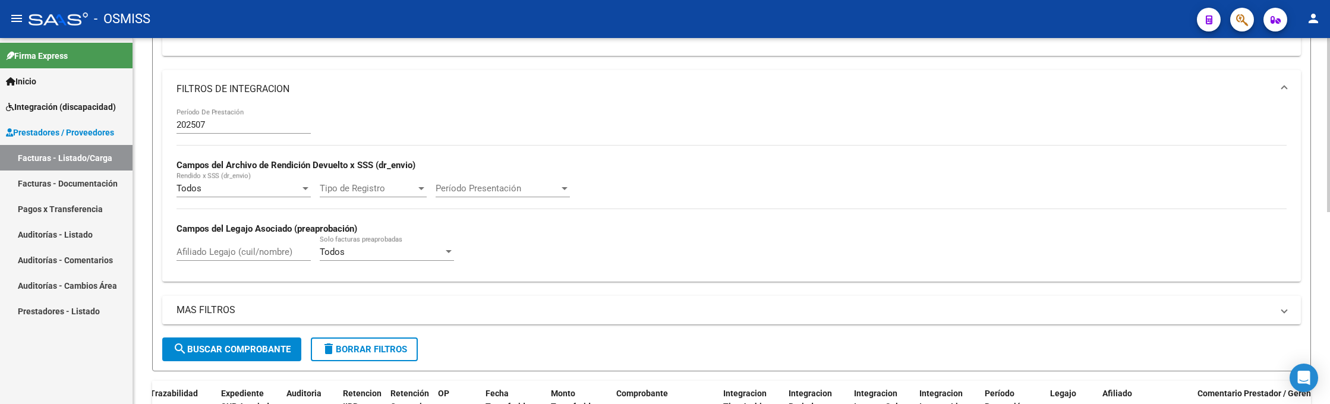
click at [241, 346] on span "search Buscar Comprobante" at bounding box center [232, 349] width 118 height 11
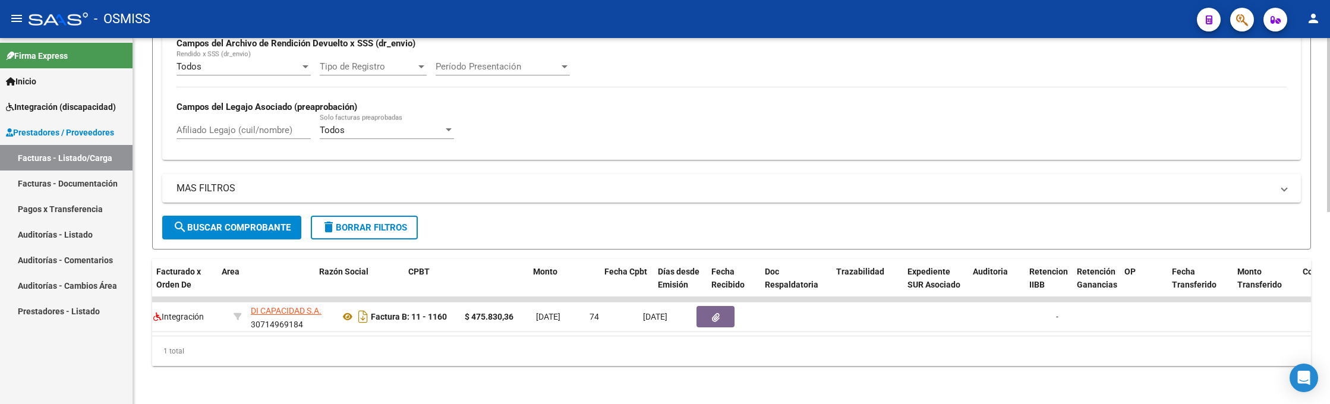
scroll to position [0, 166]
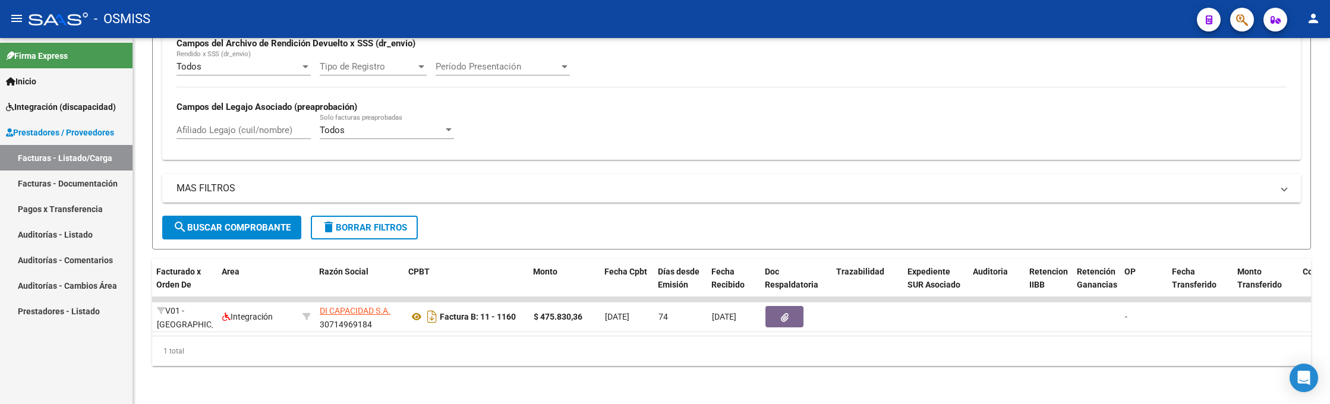
click at [933, 20] on div "- OSMISS" at bounding box center [608, 19] width 1159 height 26
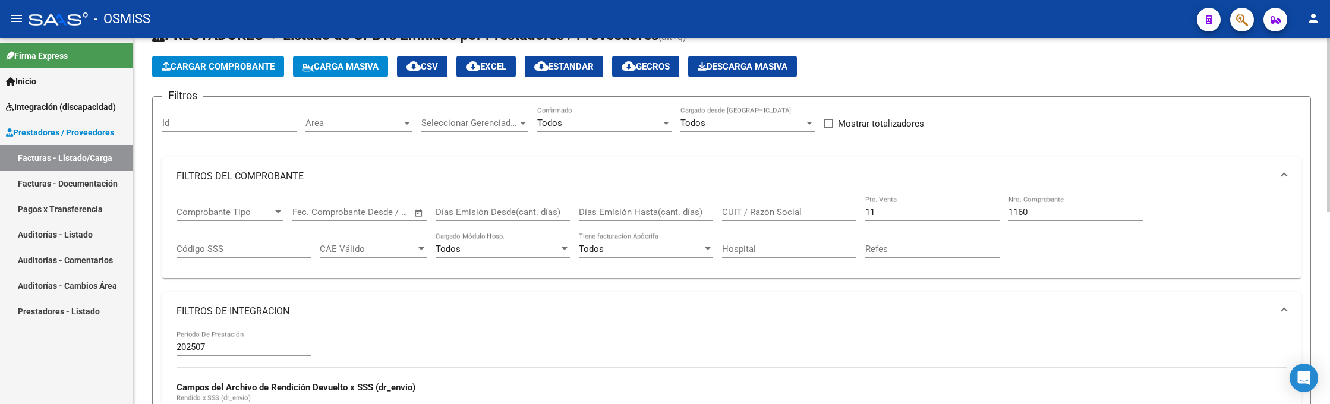
click at [1036, 210] on input "1160" at bounding box center [1075, 212] width 134 height 11
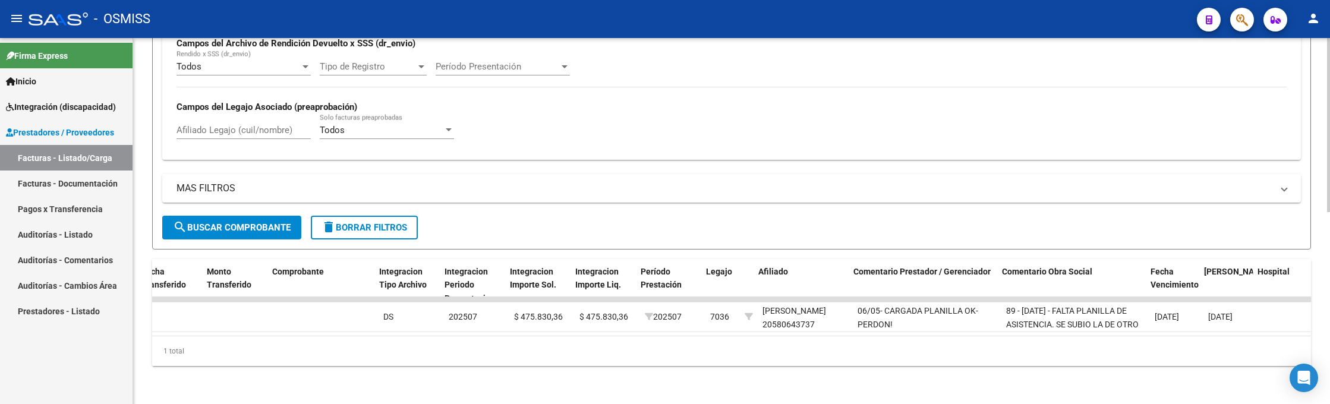
scroll to position [0, 1196]
type input "1161"
click at [978, 29] on div "- OSMISS" at bounding box center [608, 19] width 1159 height 26
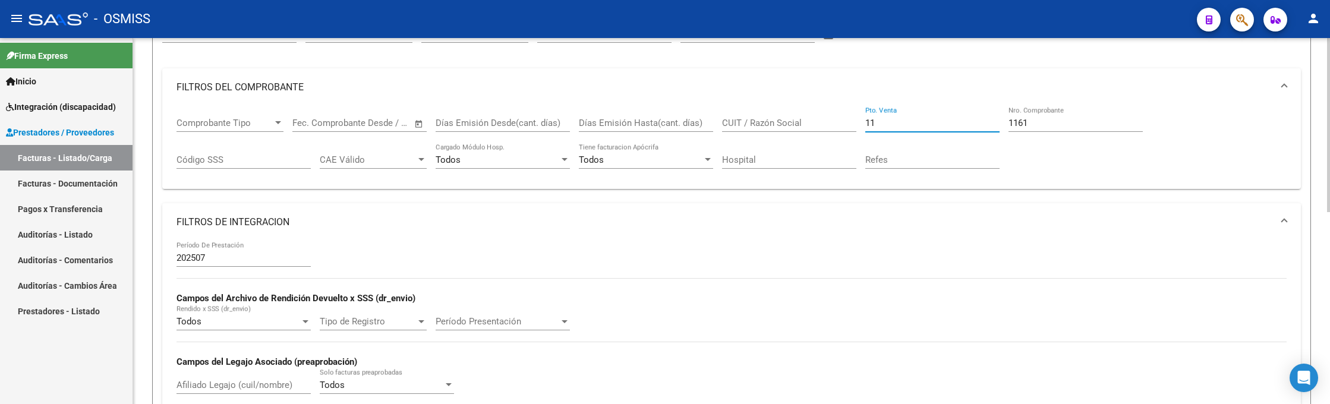
drag, startPoint x: 908, startPoint y: 119, endPoint x: 827, endPoint y: 107, distance: 82.4
click at [827, 110] on div "Comprobante Tipo Comprobante Tipo Fecha inicio – Fecha fin Fec. Comprobante Des…" at bounding box center [732, 143] width 1110 height 74
type input "1"
drag, startPoint x: 1033, startPoint y: 117, endPoint x: 975, endPoint y: 110, distance: 59.3
click at [975, 110] on div "Comprobante Tipo Comprobante Tipo Fecha inicio – Fecha fin Fec. Comprobante Des…" at bounding box center [732, 143] width 1110 height 74
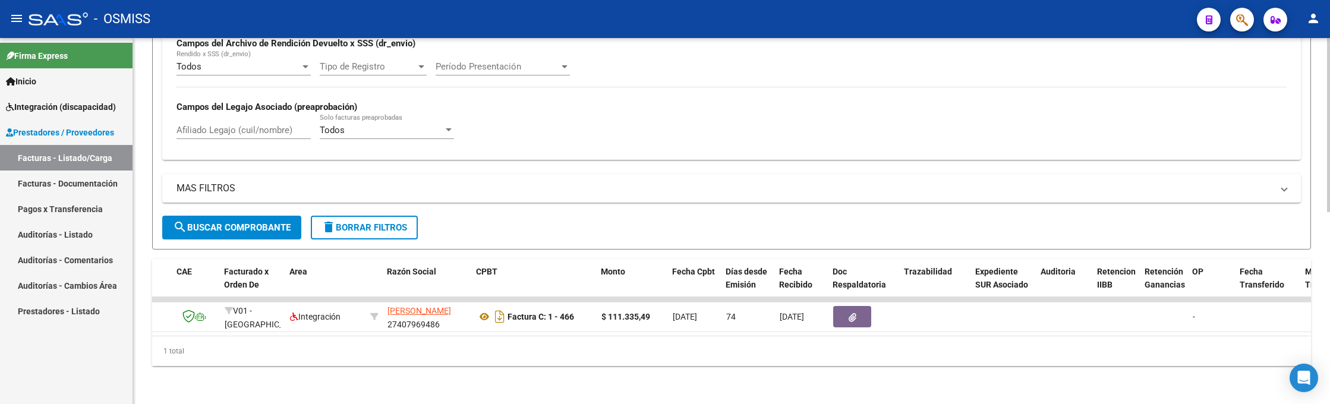
scroll to position [0, 91]
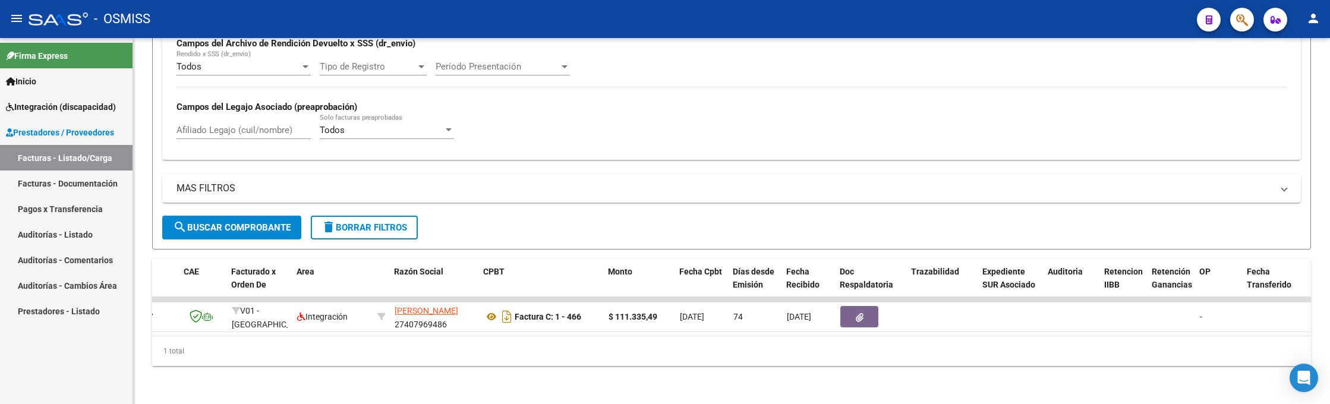
click at [1036, 22] on div "- OSMISS" at bounding box center [608, 19] width 1159 height 26
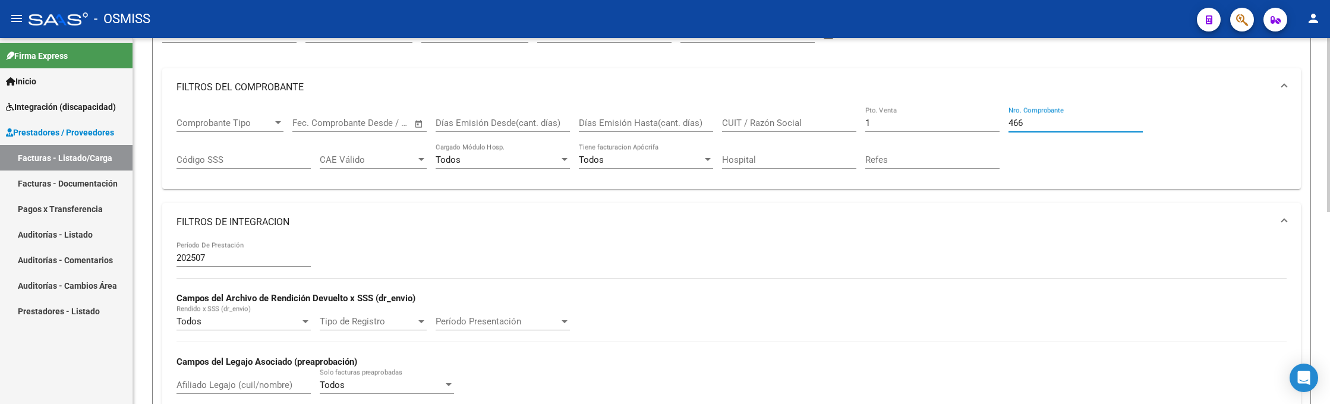
drag, startPoint x: 1033, startPoint y: 124, endPoint x: 953, endPoint y: 108, distance: 81.9
click at [953, 109] on div "Comprobante Tipo Comprobante Tipo Fecha inicio – Fecha fin Fec. Comprobante Des…" at bounding box center [732, 143] width 1110 height 74
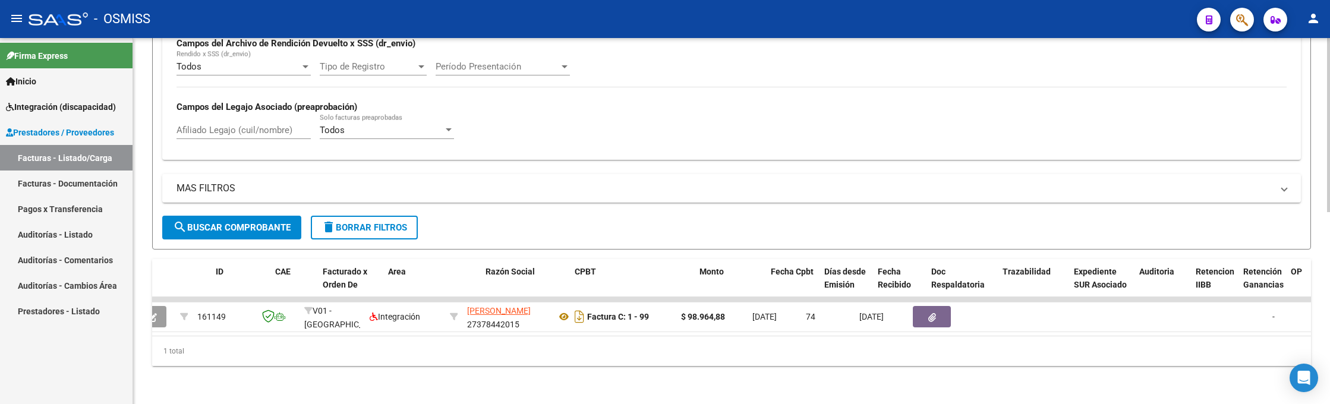
scroll to position [0, 0]
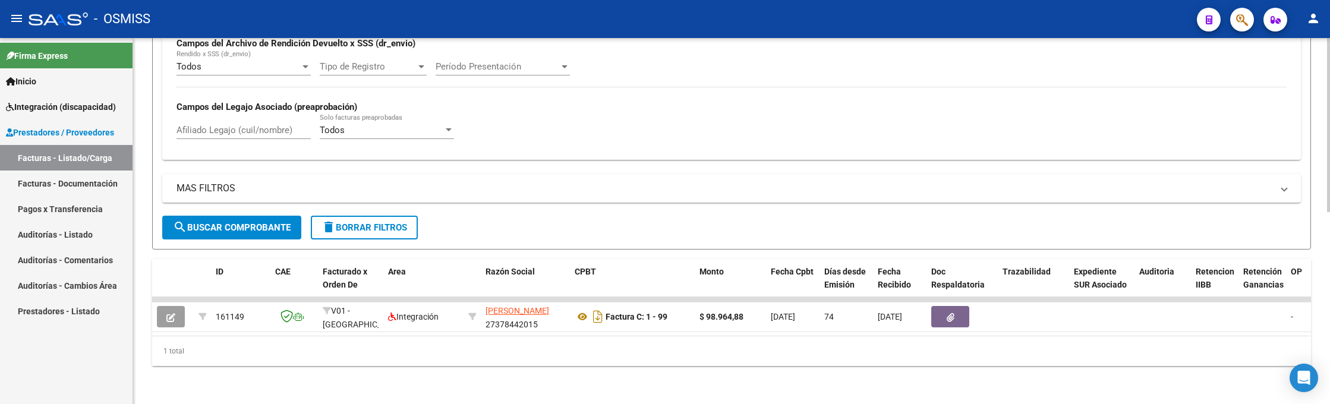
type input "99"
drag, startPoint x: 941, startPoint y: 27, endPoint x: 946, endPoint y: 35, distance: 9.9
click at [944, 30] on div "- OSMISS" at bounding box center [608, 19] width 1159 height 26
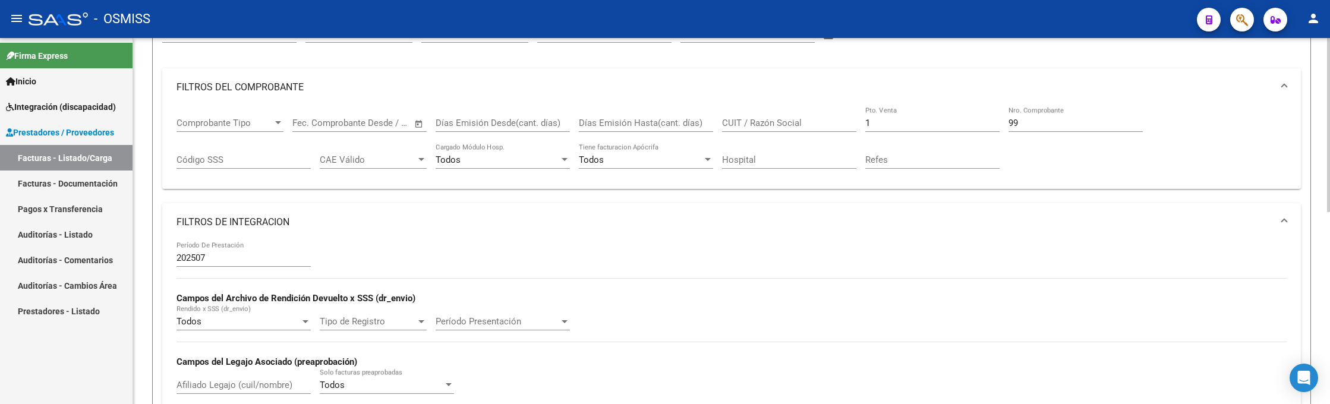
scroll to position [45, 0]
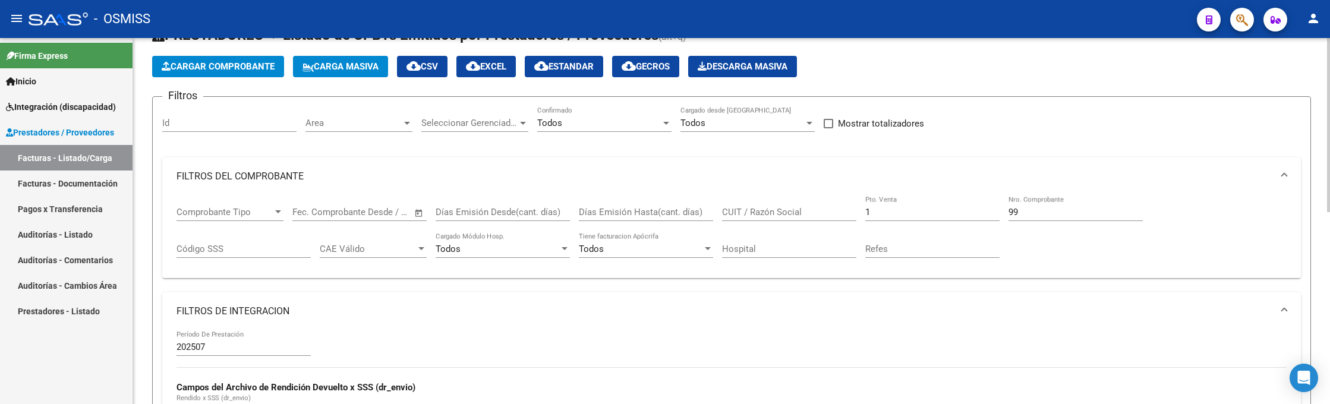
click at [911, 212] on input "1" at bounding box center [932, 212] width 134 height 11
type input "11"
drag, startPoint x: 967, startPoint y: 201, endPoint x: 916, endPoint y: 205, distance: 51.3
click at [916, 205] on div "Comprobante Tipo Comprobante Tipo Fecha inicio – Fecha fin Fec. Comprobante Des…" at bounding box center [732, 233] width 1110 height 74
type input "1162"
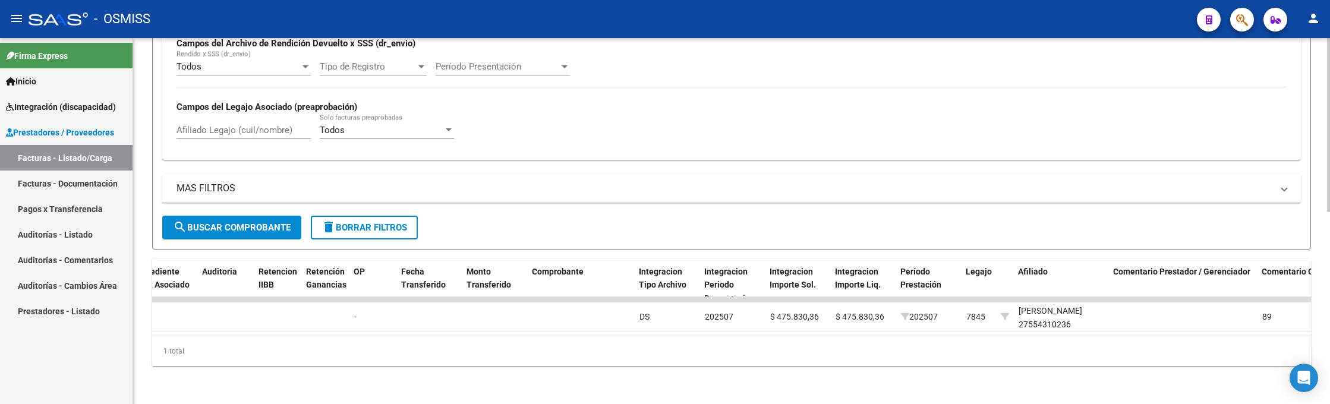
scroll to position [0, 929]
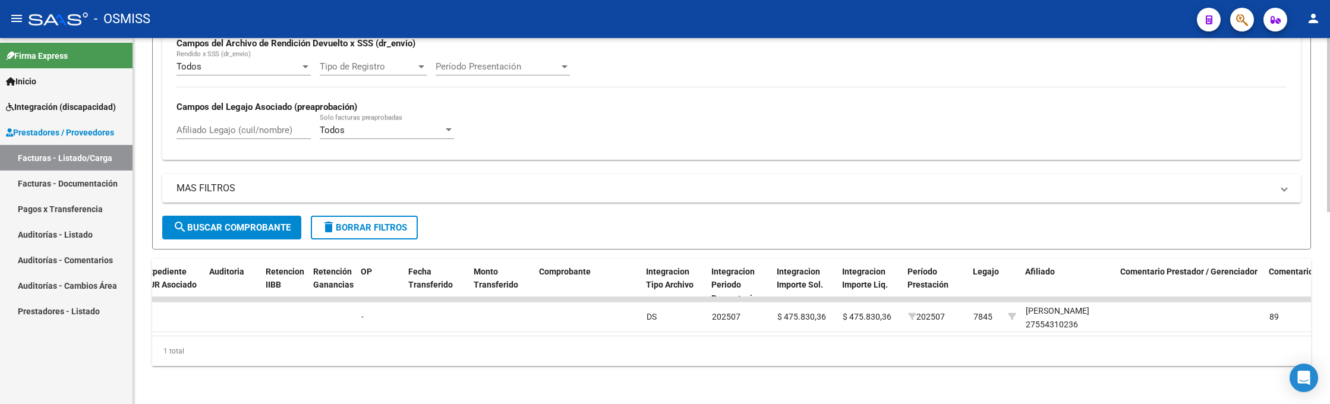
type input "1162"
drag, startPoint x: 1045, startPoint y: 25, endPoint x: 1042, endPoint y: 52, distance: 27.0
click at [1046, 24] on div "- OSMISS" at bounding box center [608, 19] width 1159 height 26
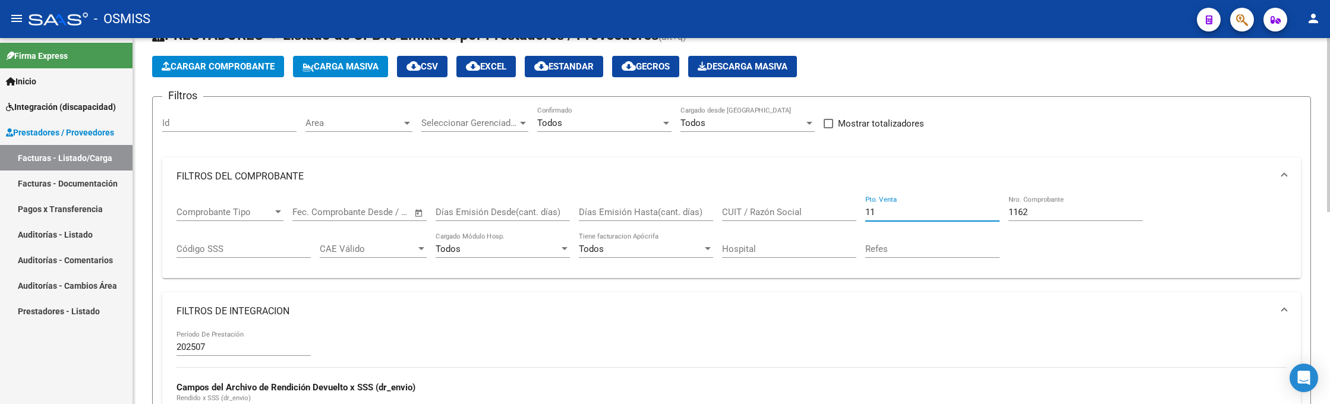
drag, startPoint x: 892, startPoint y: 210, endPoint x: 812, endPoint y: 217, distance: 80.0
click at [812, 217] on div "Comprobante Tipo Comprobante Tipo Fecha inicio – Fecha fin Fec. Comprobante Des…" at bounding box center [732, 233] width 1110 height 74
type input "2"
drag, startPoint x: 1039, startPoint y: 205, endPoint x: 1004, endPoint y: 201, distance: 35.8
click at [1004, 201] on div "Comprobante Tipo Comprobante Tipo Fecha inicio – Fecha fin Fec. Comprobante Des…" at bounding box center [732, 233] width 1110 height 74
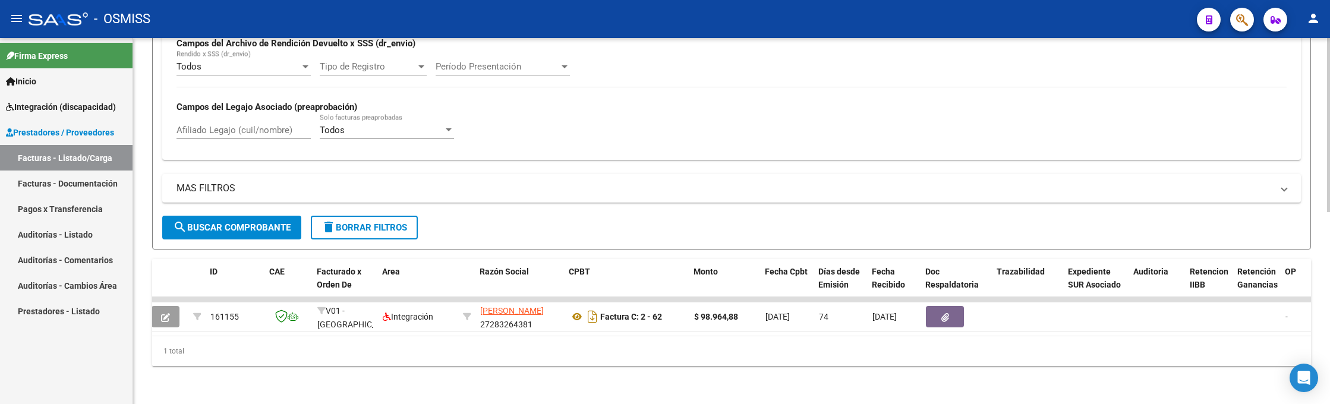
scroll to position [0, 0]
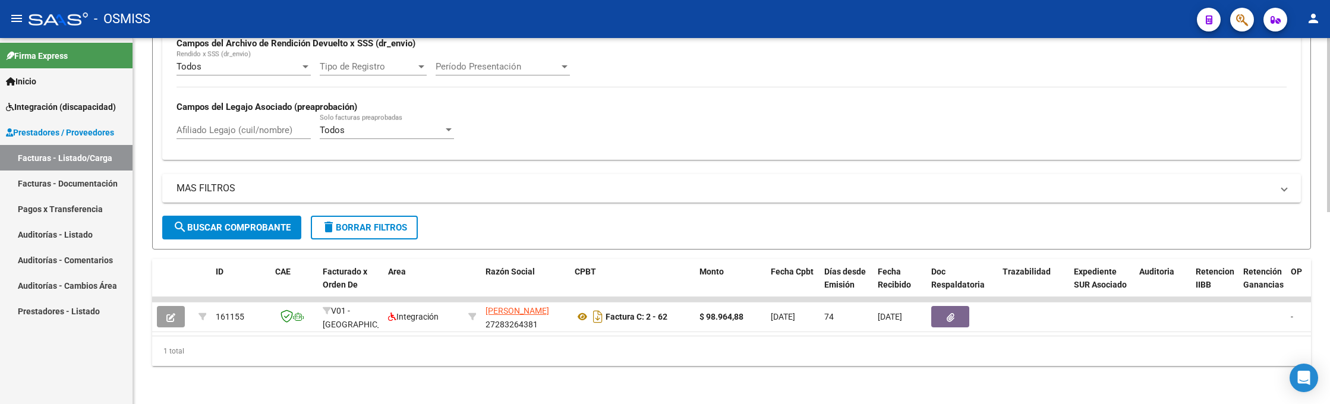
type input "62"
drag, startPoint x: 1030, startPoint y: 19, endPoint x: 994, endPoint y: 86, distance: 76.0
click at [1030, 31] on div "- OSMISS" at bounding box center [608, 19] width 1159 height 26
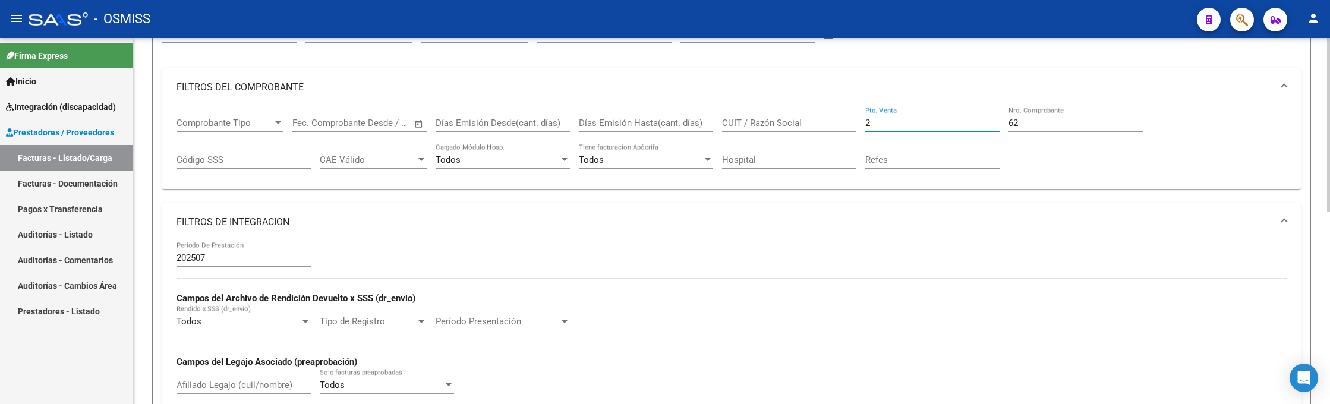
click at [830, 122] on div "Comprobante Tipo Comprobante Tipo Fecha inicio – Fecha fin Fec. Comprobante Des…" at bounding box center [732, 143] width 1110 height 74
type input "3"
drag, startPoint x: 982, startPoint y: 114, endPoint x: 953, endPoint y: 115, distance: 29.1
click at [953, 114] on div "Comprobante Tipo Comprobante Tipo Fecha inicio – Fecha fin Fec. Comprobante Des…" at bounding box center [732, 143] width 1110 height 74
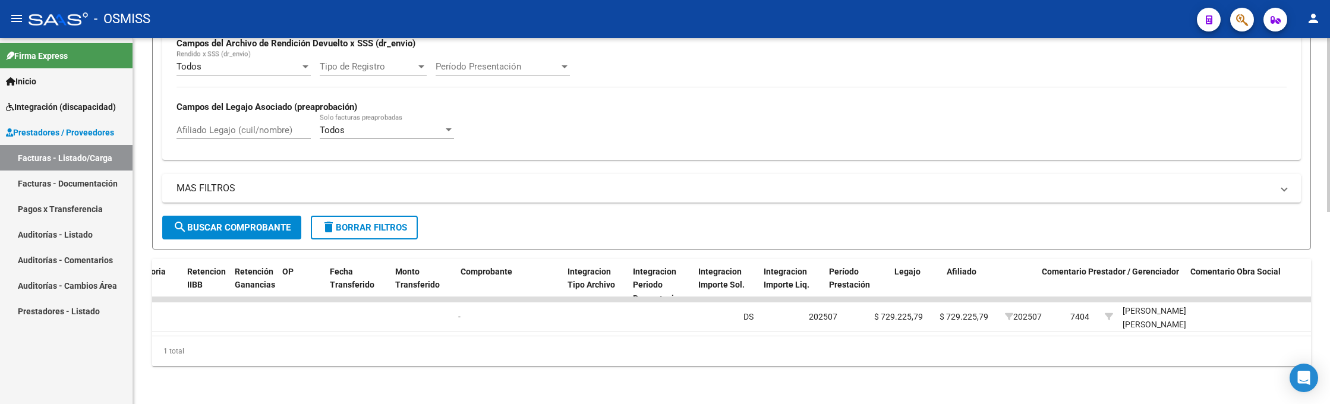
scroll to position [0, 0]
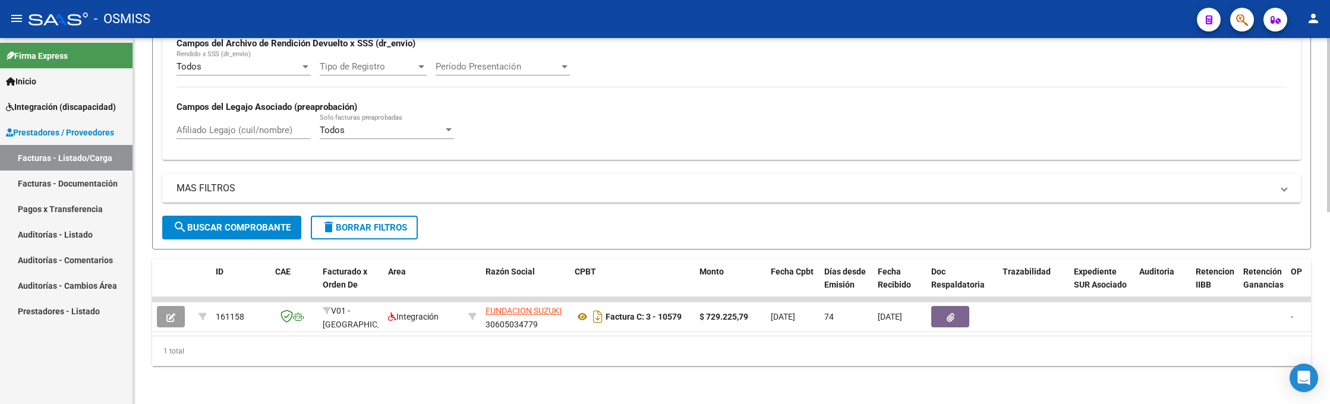
type input "10579"
drag, startPoint x: 919, startPoint y: 23, endPoint x: 939, endPoint y: 97, distance: 76.8
click at [921, 23] on div "- OSMISS" at bounding box center [608, 19] width 1159 height 26
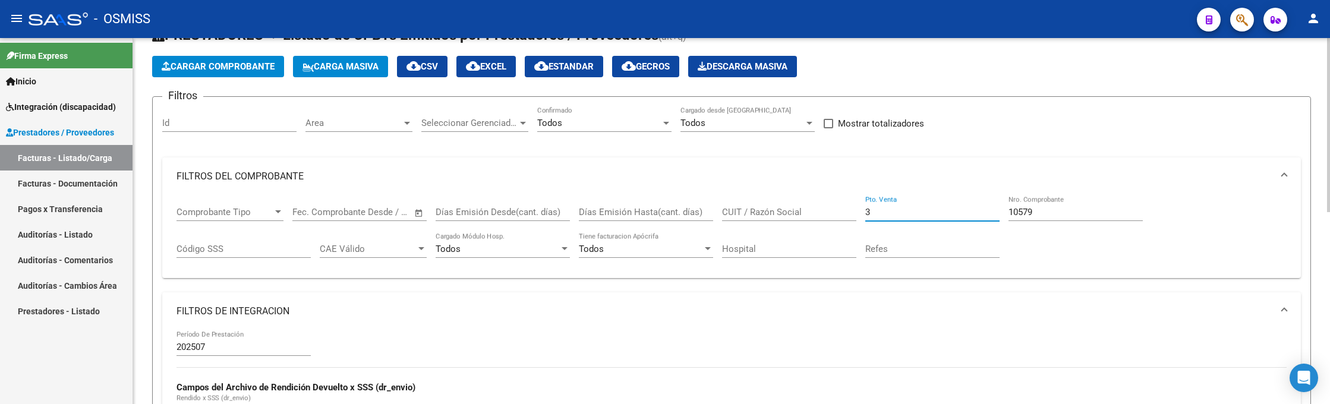
drag, startPoint x: 867, startPoint y: 207, endPoint x: 800, endPoint y: 212, distance: 67.3
click at [803, 212] on div "Comprobante Tipo Comprobante Tipo Fecha inicio – Fecha fin Fec. Comprobante Des…" at bounding box center [732, 233] width 1110 height 74
type input "9"
drag, startPoint x: 1032, startPoint y: 208, endPoint x: 969, endPoint y: 201, distance: 62.7
click at [969, 201] on div "Comprobante Tipo Comprobante Tipo Fecha inicio – Fecha fin Fec. Comprobante Des…" at bounding box center [732, 233] width 1110 height 74
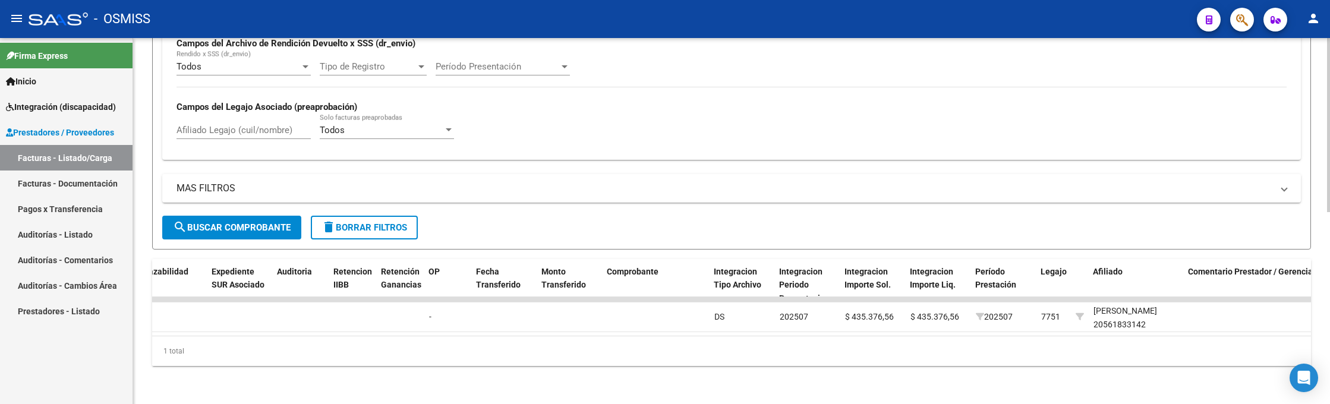
scroll to position [0, 873]
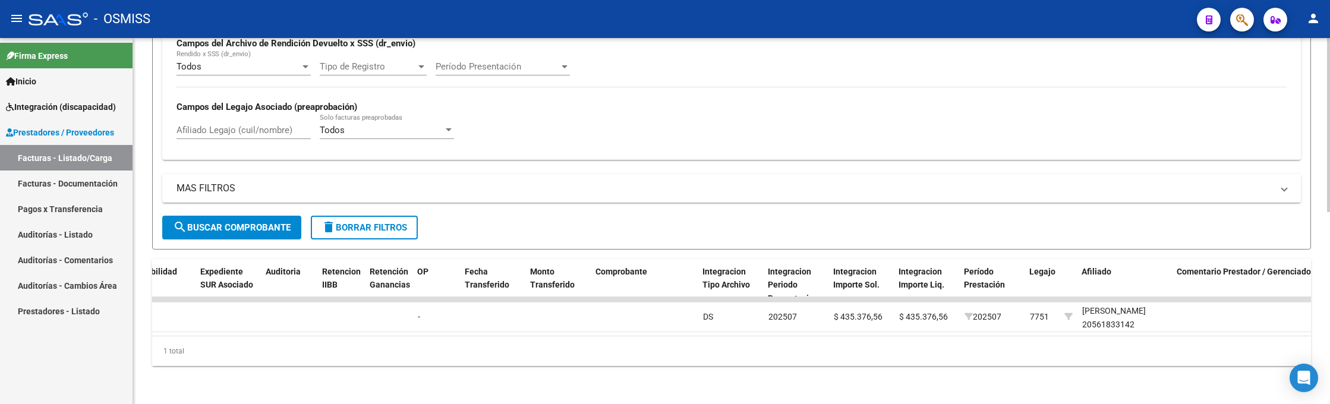
type input "1873"
drag, startPoint x: 997, startPoint y: 5, endPoint x: 921, endPoint y: 105, distance: 125.6
click at [997, 7] on mat-toolbar "menu - OSMISS person" at bounding box center [665, 19] width 1330 height 38
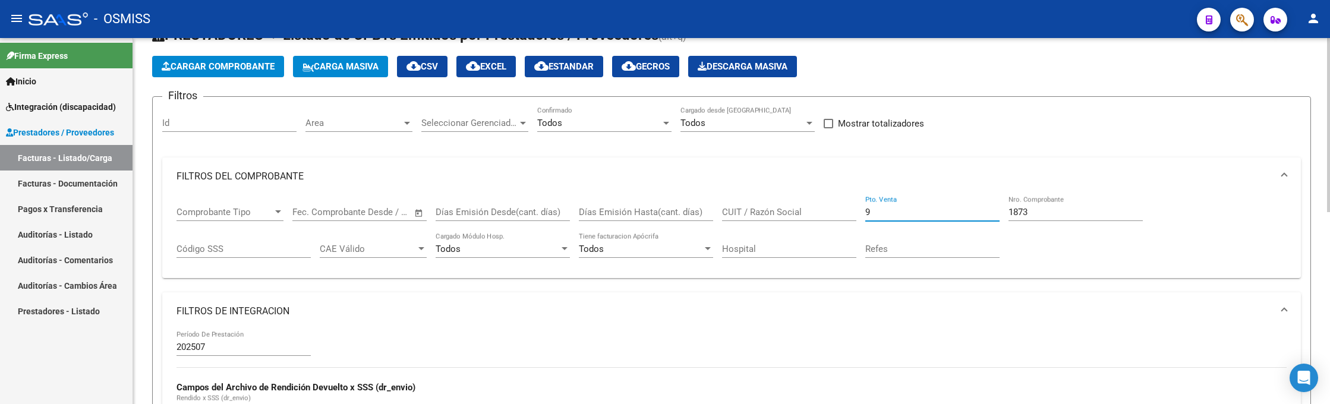
drag, startPoint x: 894, startPoint y: 210, endPoint x: 785, endPoint y: 219, distance: 109.8
click at [785, 219] on div "Comprobante Tipo Comprobante Tipo Fecha inicio – Fecha fin Fec. Comprobante Des…" at bounding box center [732, 233] width 1110 height 74
type input "2"
drag, startPoint x: 986, startPoint y: 212, endPoint x: 926, endPoint y: 209, distance: 59.5
click at [926, 209] on div "Comprobante Tipo Comprobante Tipo Fecha inicio – Fecha fin Fec. Comprobante Des…" at bounding box center [732, 233] width 1110 height 74
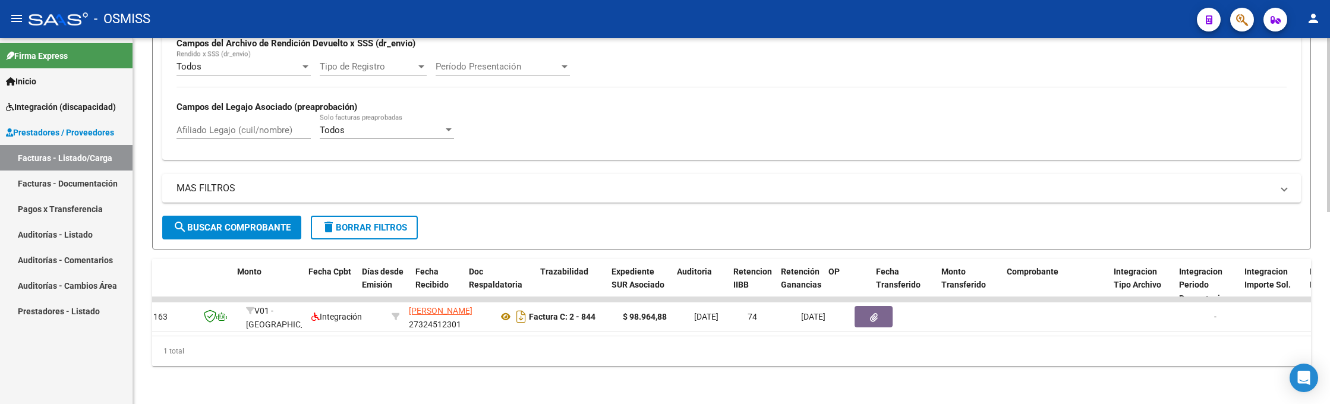
scroll to position [0, 0]
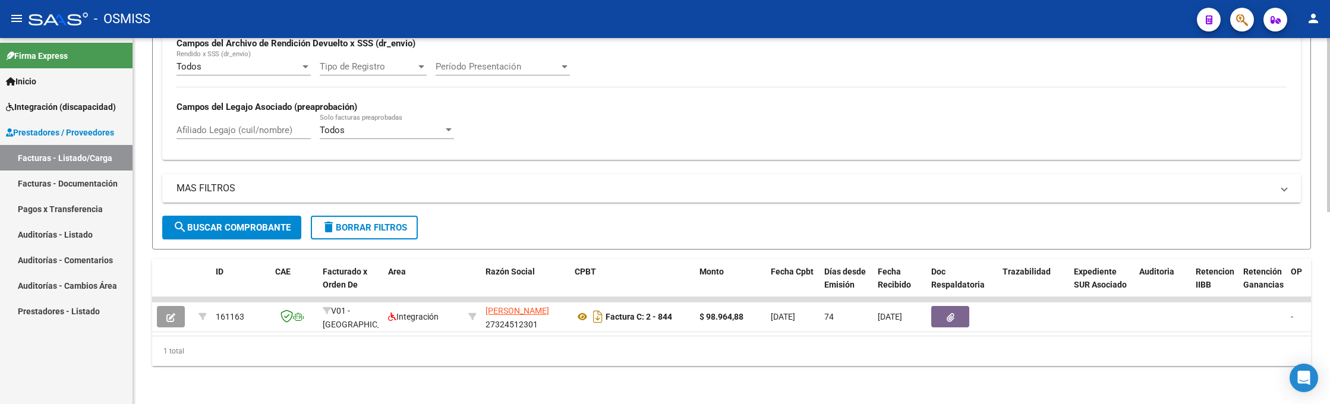
type input "844"
drag, startPoint x: 1064, startPoint y: 23, endPoint x: 1070, endPoint y: 44, distance: 21.8
click at [1064, 24] on div "- OSMISS" at bounding box center [608, 19] width 1159 height 26
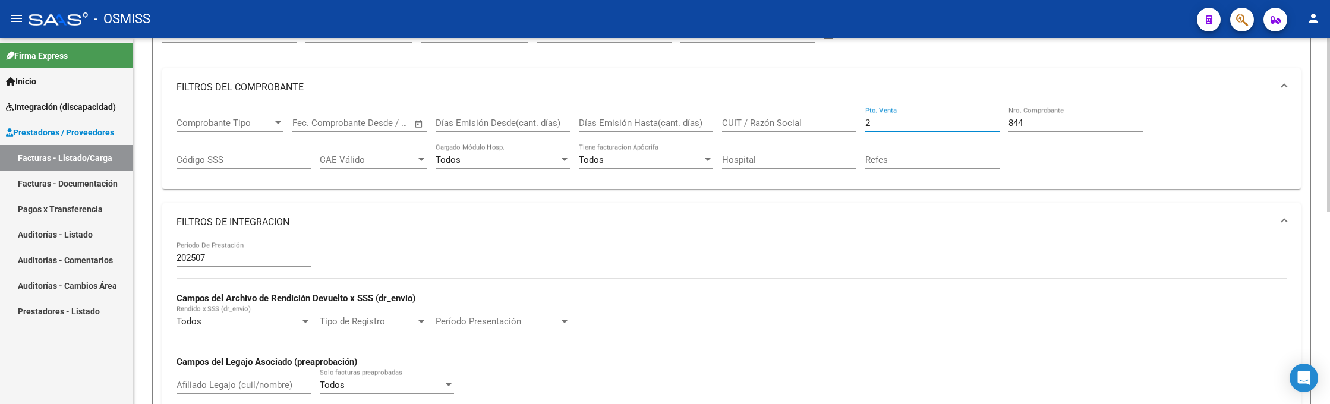
drag, startPoint x: 869, startPoint y: 123, endPoint x: 778, endPoint y: 128, distance: 91.6
click at [778, 128] on div "Comprobante Tipo Comprobante Tipo Fecha inicio – Fecha fin Fec. Comprobante Des…" at bounding box center [732, 143] width 1110 height 74
type input "11"
drag, startPoint x: 1001, startPoint y: 119, endPoint x: 930, endPoint y: 117, distance: 71.4
click at [930, 115] on div "Comprobante Tipo Comprobante Tipo Fecha inicio – Fecha fin Fec. Comprobante Des…" at bounding box center [732, 143] width 1110 height 74
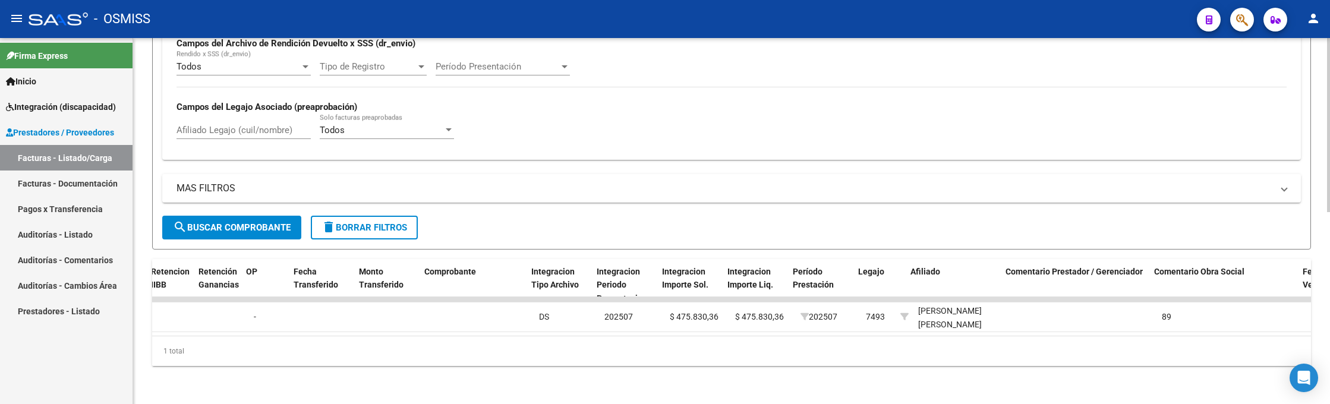
scroll to position [0, 1032]
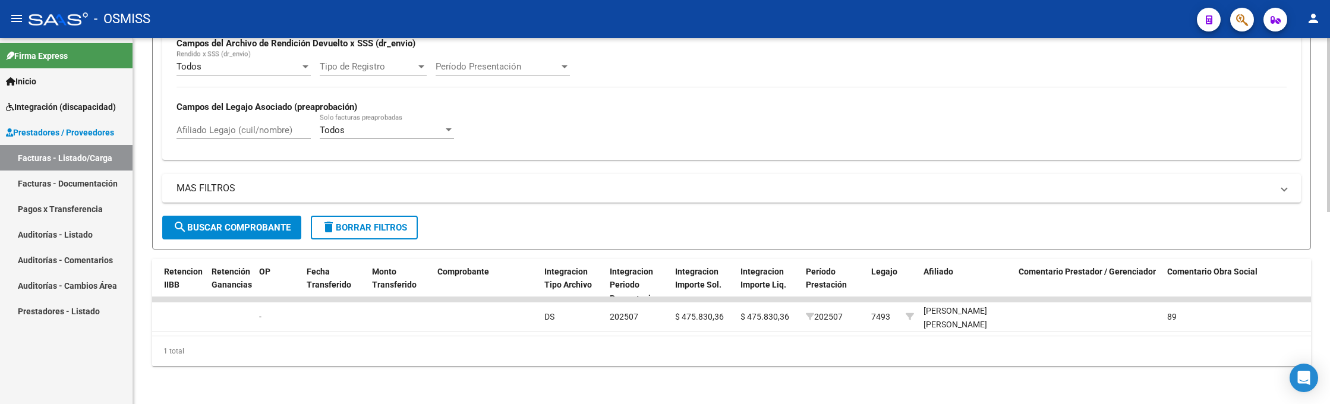
type input "1163"
drag, startPoint x: 956, startPoint y: 23, endPoint x: 940, endPoint y: 97, distance: 76.6
click at [957, 23] on div "- OSMISS" at bounding box center [608, 19] width 1159 height 26
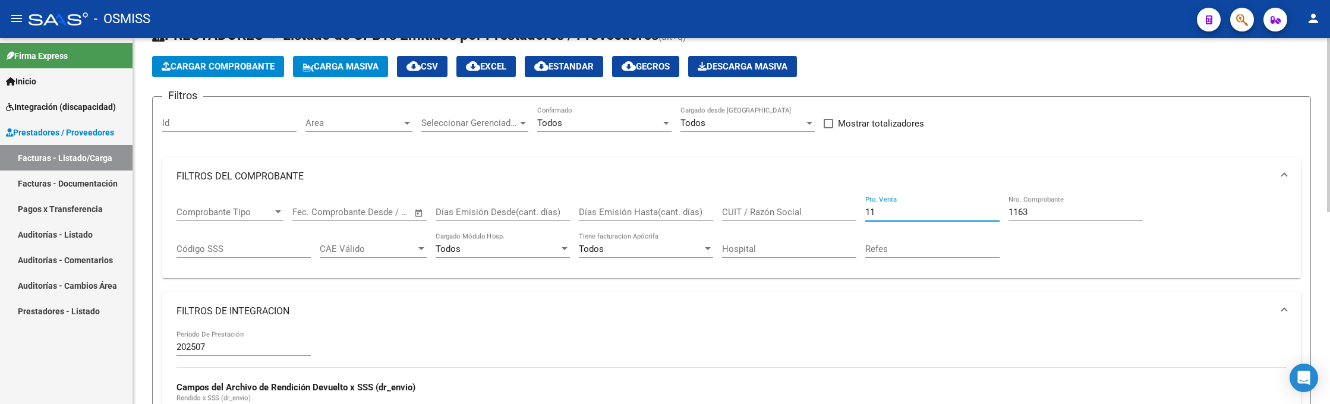
drag, startPoint x: 896, startPoint y: 212, endPoint x: 789, endPoint y: 200, distance: 107.1
click at [792, 203] on div "Comprobante Tipo Comprobante Tipo Fecha inicio – Fecha fin Fec. Comprobante Des…" at bounding box center [732, 233] width 1110 height 74
type input "9"
drag, startPoint x: 1038, startPoint y: 214, endPoint x: 934, endPoint y: 209, distance: 104.7
click at [934, 209] on div "Comprobante Tipo Comprobante Tipo Fecha inicio – Fecha fin Fec. Comprobante Des…" at bounding box center [732, 233] width 1110 height 74
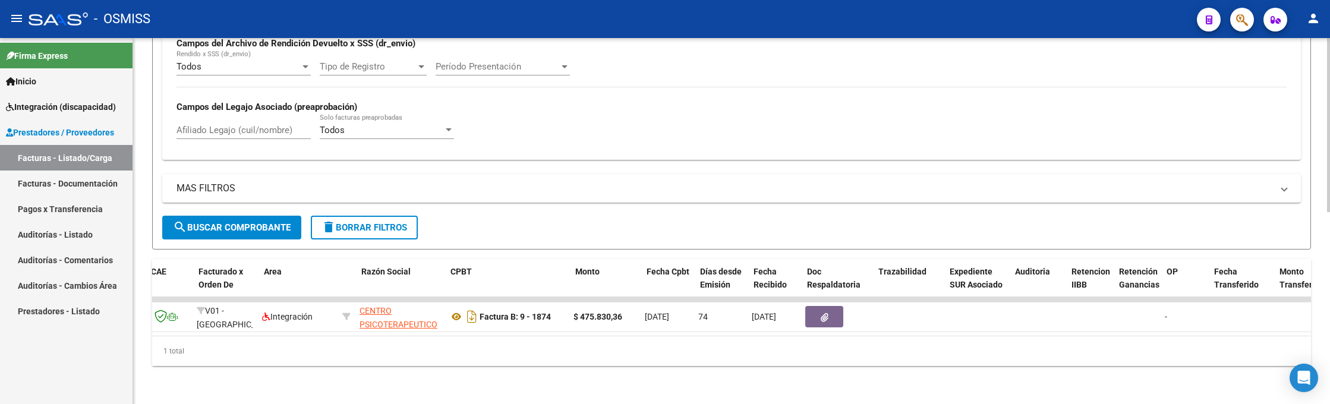
scroll to position [0, 124]
drag, startPoint x: 1014, startPoint y: 3, endPoint x: 1016, endPoint y: 9, distance: 6.2
click at [1014, 4] on mat-toolbar "menu - OSMISS person" at bounding box center [665, 19] width 1330 height 38
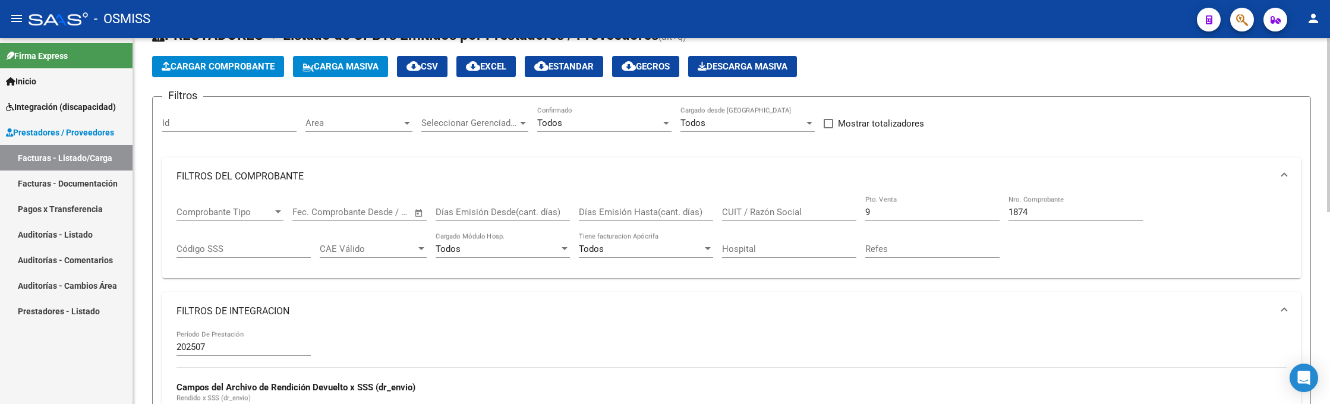
drag, startPoint x: 1047, startPoint y: 212, endPoint x: 1016, endPoint y: 210, distance: 31.6
click at [1016, 210] on input "1874" at bounding box center [1075, 212] width 134 height 11
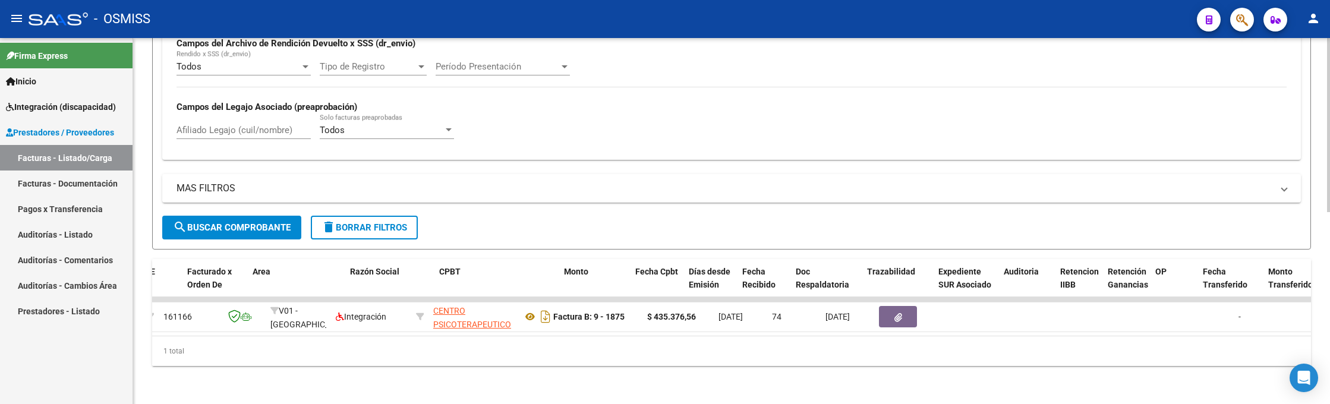
scroll to position [0, 0]
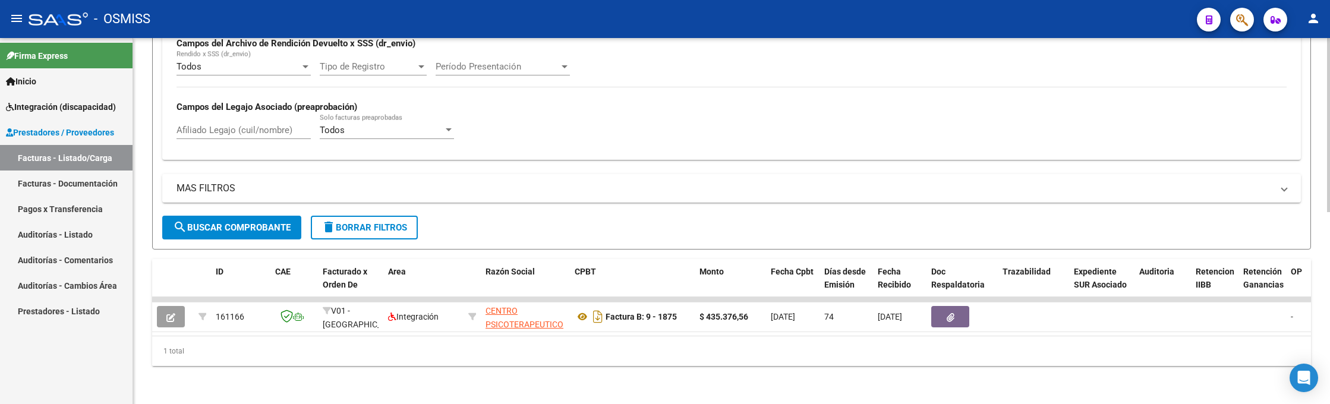
type input "1875"
click at [975, 55] on div "202507 Período De Prestación Campos del Archivo de Rendición Devuelto x SSS (dr…" at bounding box center [732, 67] width 1110 height 163
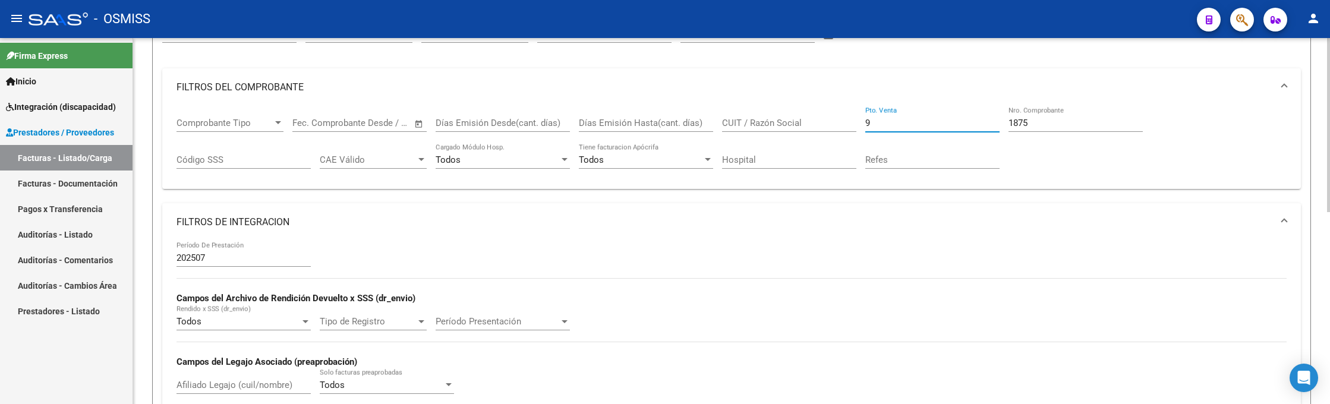
drag, startPoint x: 889, startPoint y: 121, endPoint x: 805, endPoint y: 114, distance: 84.6
click at [805, 114] on div "Comprobante Tipo Comprobante Tipo Fecha inicio – Fecha fin Fec. Comprobante Des…" at bounding box center [732, 143] width 1110 height 74
type input "11"
drag, startPoint x: 1038, startPoint y: 124, endPoint x: 982, endPoint y: 108, distance: 58.1
click at [982, 108] on div "Comprobante Tipo Comprobante Tipo Fecha inicio – Fecha fin Fec. Comprobante Des…" at bounding box center [732, 143] width 1110 height 74
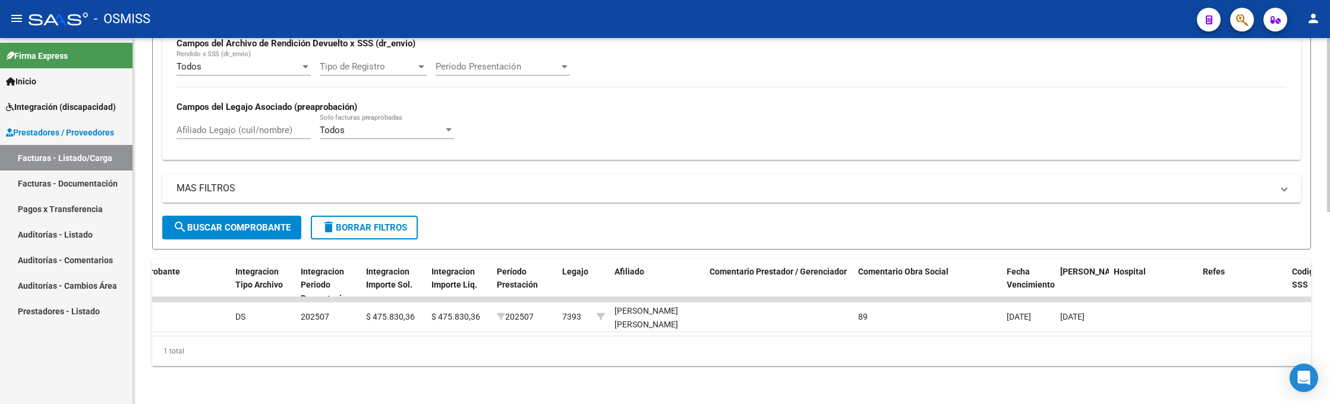
scroll to position [0, 1323]
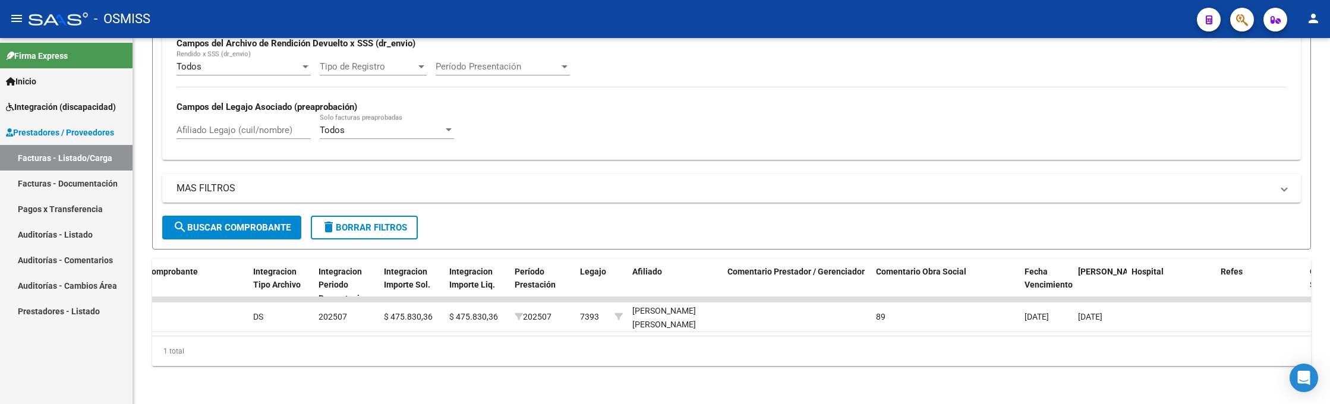
click at [1026, 15] on div "- OSMISS" at bounding box center [608, 19] width 1159 height 26
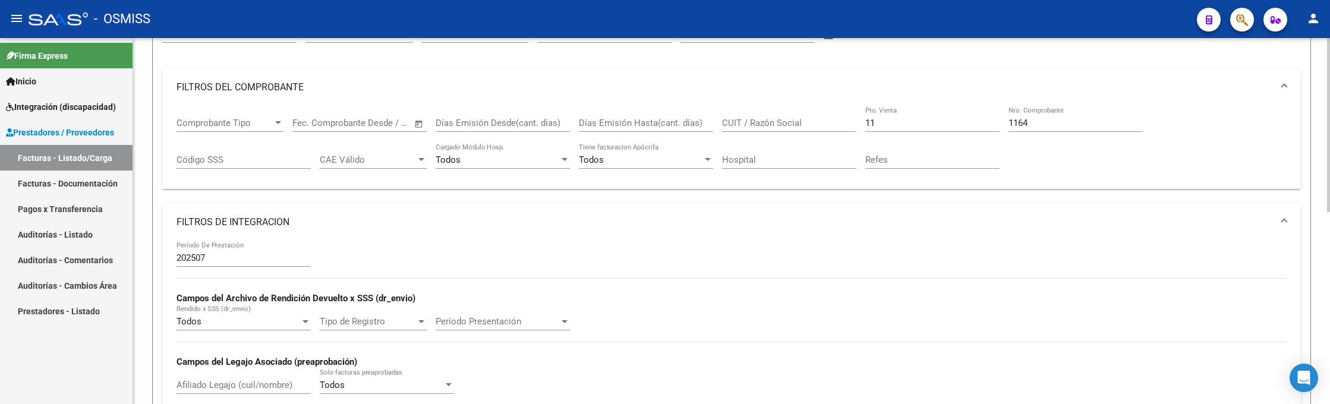
click at [1032, 128] on div "1164 Nro. Comprobante" at bounding box center [1075, 119] width 134 height 26
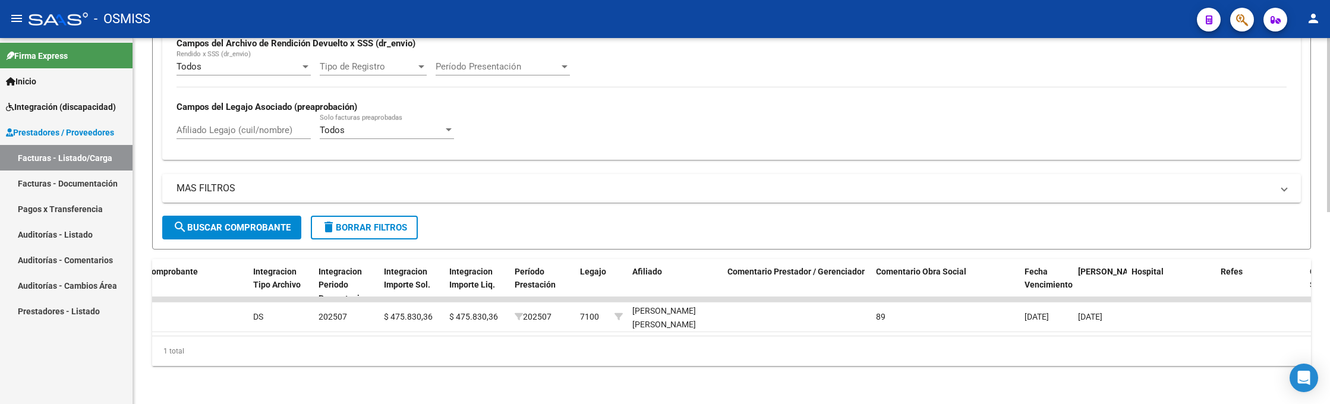
type input "1165"
click at [834, 31] on div "- OSMISS" at bounding box center [608, 19] width 1159 height 26
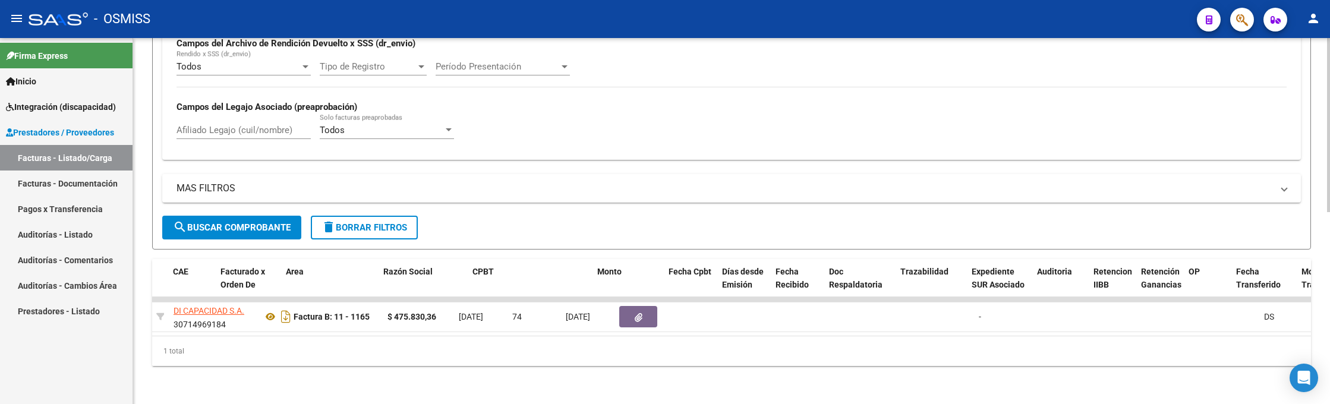
scroll to position [0, 80]
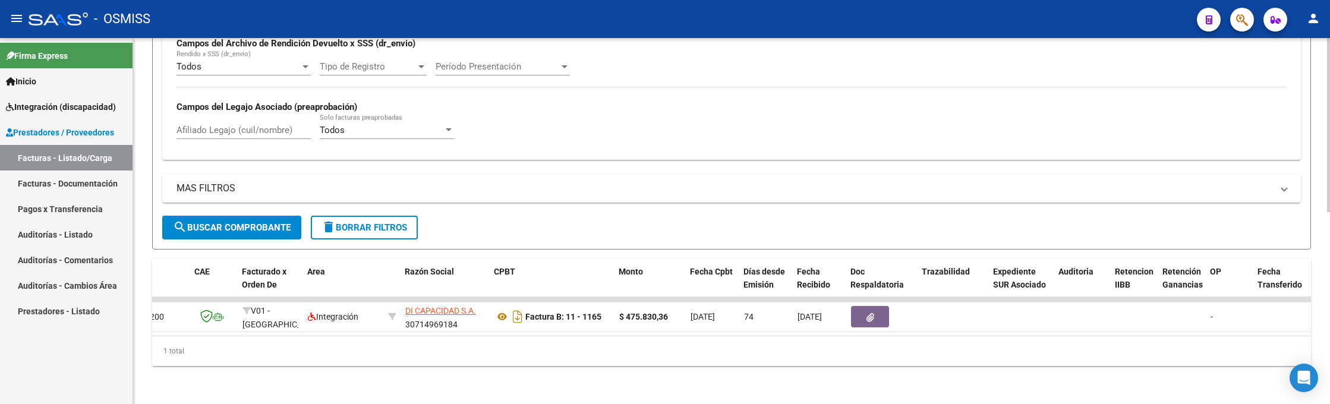
click at [1038, 43] on div "202507 Período De Prestación Campos del Archivo de Rendición Devuelto x SSS (dr…" at bounding box center [732, 67] width 1110 height 163
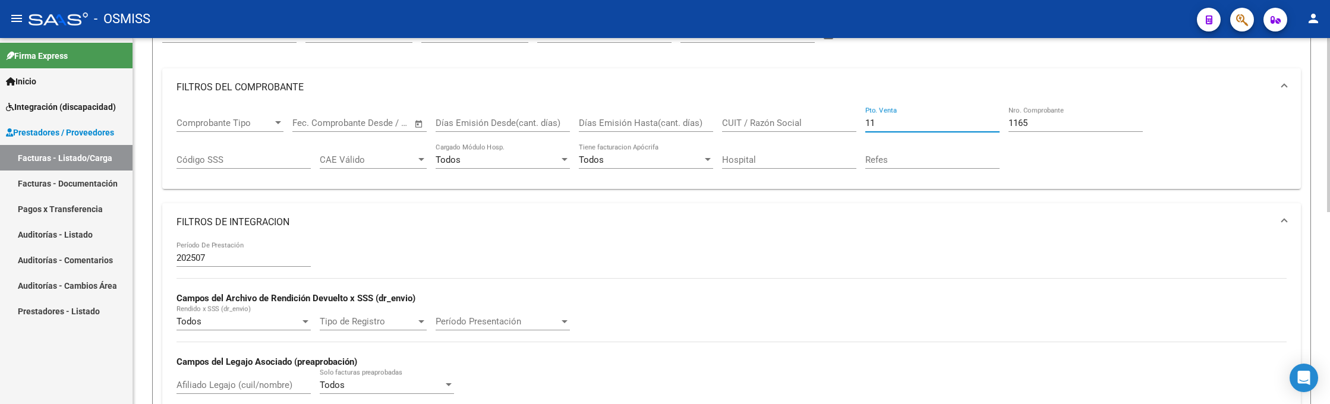
drag, startPoint x: 904, startPoint y: 127, endPoint x: 835, endPoint y: 125, distance: 69.0
click at [835, 125] on div "Comprobante Tipo Comprobante Tipo Fecha inicio – Fecha fin Fec. Comprobante Des…" at bounding box center [732, 143] width 1110 height 74
type input "3"
drag, startPoint x: 1038, startPoint y: 123, endPoint x: 969, endPoint y: 122, distance: 68.9
click at [969, 122] on div "Comprobante Tipo Comprobante Tipo Fecha inicio – Fecha fin Fec. Comprobante Des…" at bounding box center [732, 143] width 1110 height 74
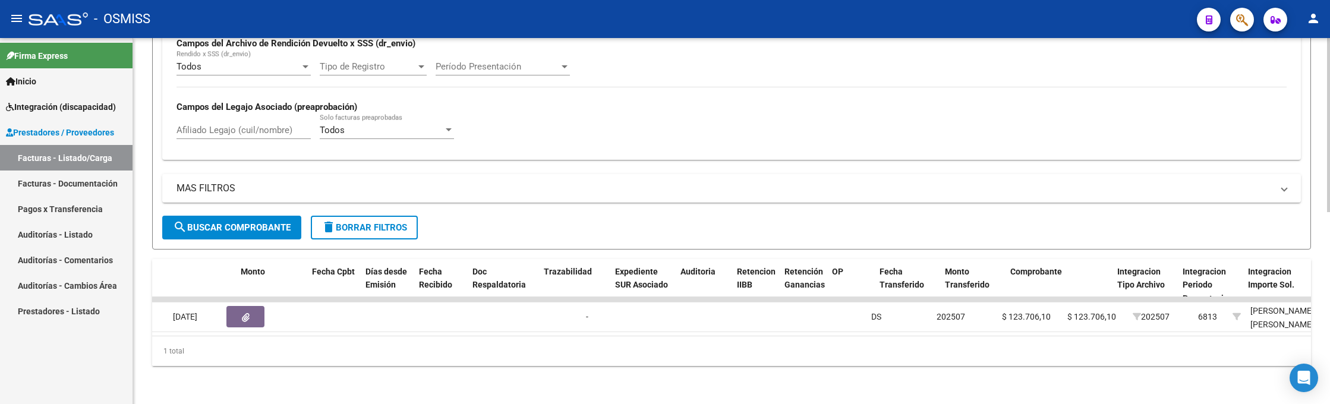
scroll to position [0, 0]
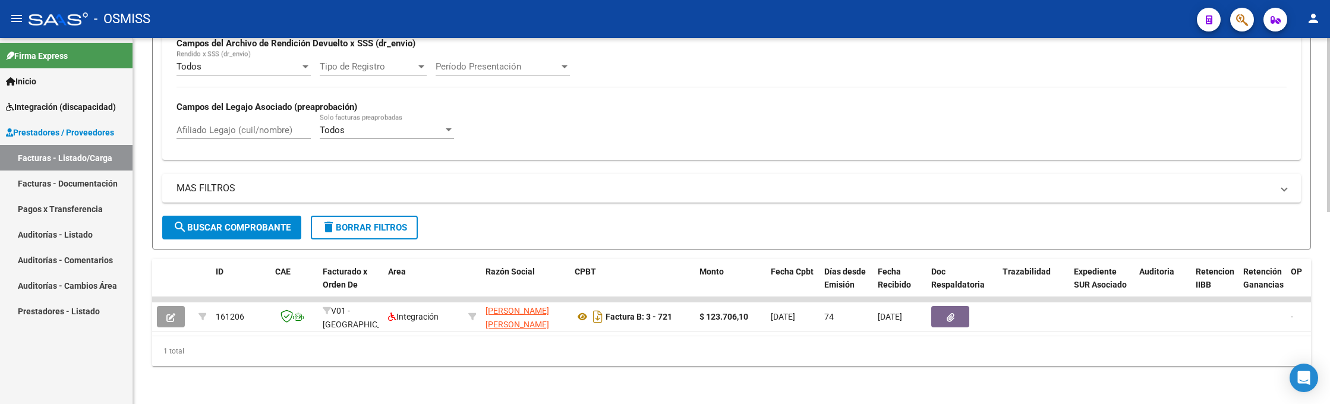
type input "721"
drag, startPoint x: 965, startPoint y: 21, endPoint x: 975, endPoint y: 27, distance: 12.0
click at [965, 21] on div "- OSMISS" at bounding box center [608, 19] width 1159 height 26
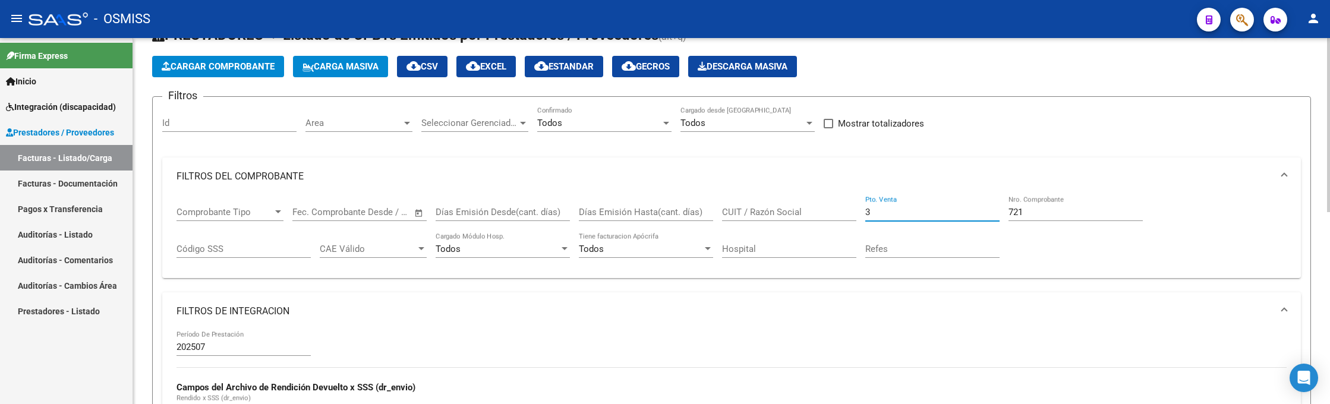
drag, startPoint x: 923, startPoint y: 213, endPoint x: 846, endPoint y: 207, distance: 76.9
click at [846, 207] on div "Comprobante Tipo Comprobante Tipo Fecha inicio – Fecha fin Fec. Comprobante Des…" at bounding box center [732, 233] width 1110 height 74
type input "9"
drag, startPoint x: 1038, startPoint y: 204, endPoint x: 1022, endPoint y: 212, distance: 17.8
click at [1022, 212] on div "721 Nro. Comprobante" at bounding box center [1075, 209] width 134 height 26
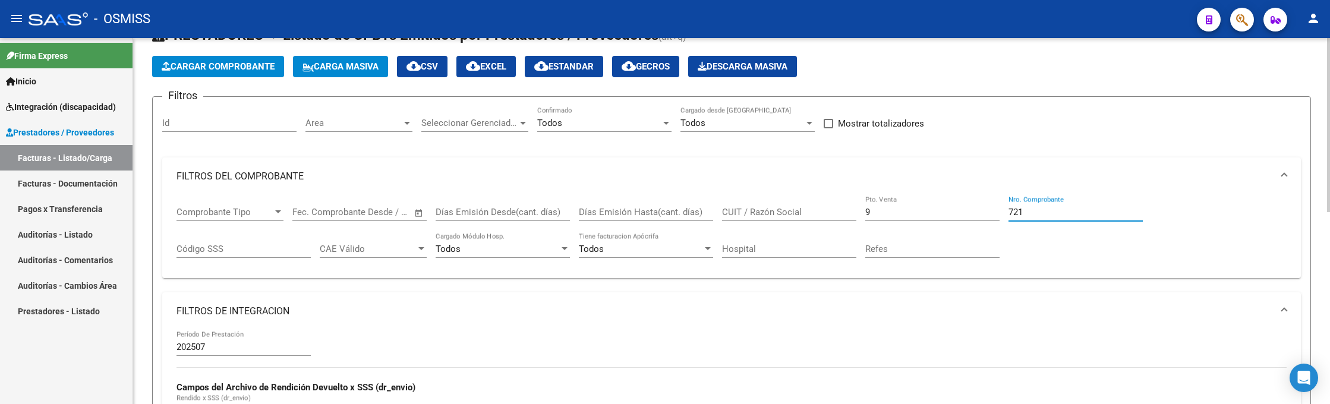
drag, startPoint x: 999, startPoint y: 209, endPoint x: 991, endPoint y: 207, distance: 8.4
click at [991, 207] on div "Comprobante Tipo Comprobante Tipo Fecha inicio – Fecha fin Fec. Comprobante Des…" at bounding box center [732, 233] width 1110 height 74
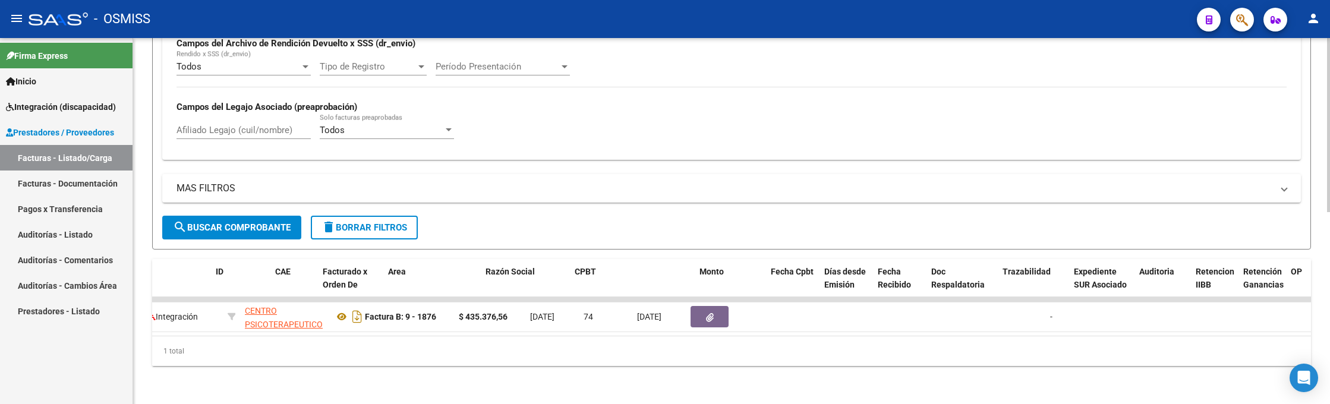
scroll to position [0, 0]
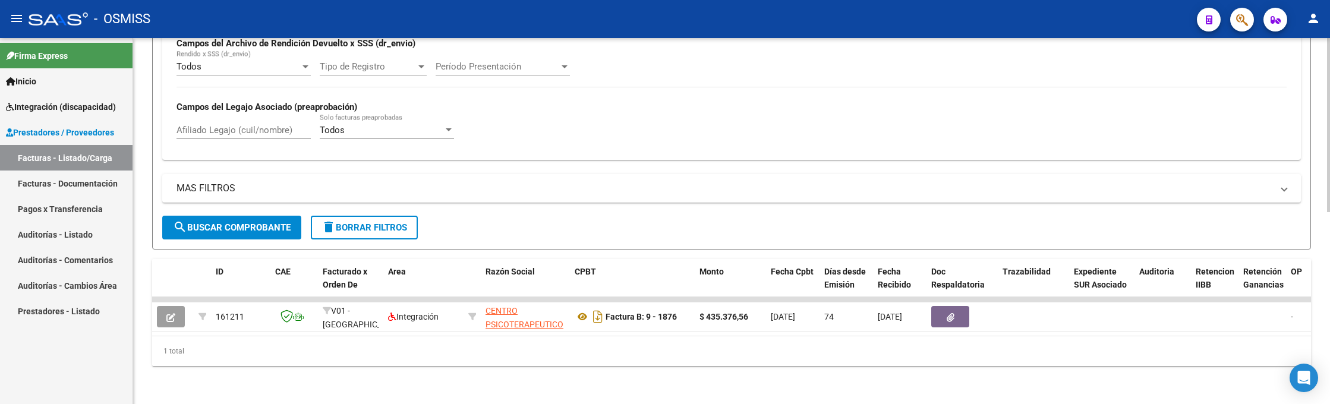
type input "1876"
click at [937, 15] on div "- OSMISS" at bounding box center [608, 19] width 1159 height 26
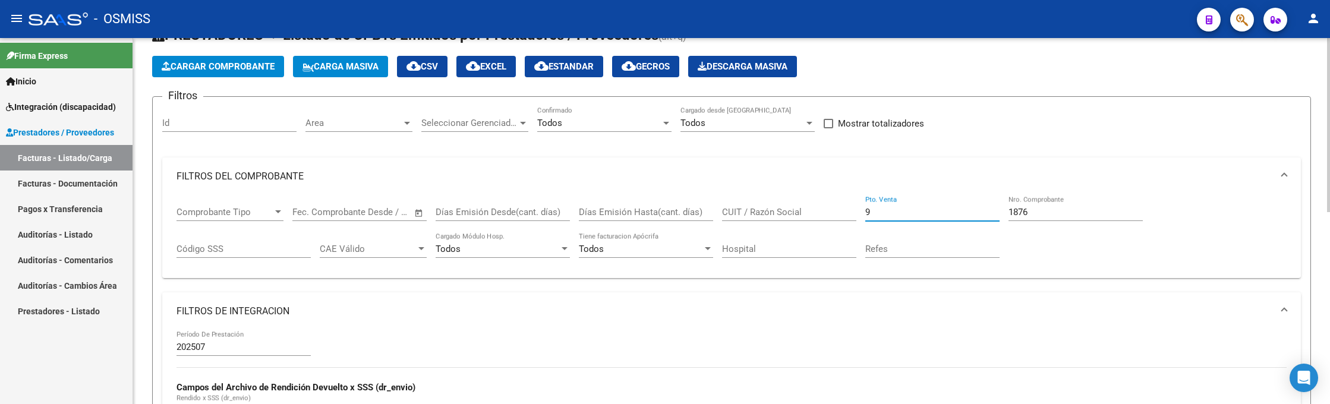
drag, startPoint x: 889, startPoint y: 212, endPoint x: 833, endPoint y: 211, distance: 55.9
click at [834, 211] on div "Comprobante Tipo Comprobante Tipo Fecha inicio – Fecha fin Fec. Comprobante Des…" at bounding box center [732, 233] width 1110 height 74
type input "5"
drag, startPoint x: 1047, startPoint y: 215, endPoint x: 965, endPoint y: 206, distance: 82.4
click at [966, 207] on div "Comprobante Tipo Comprobante Tipo Fecha inicio – Fecha fin Fec. Comprobante Des…" at bounding box center [732, 233] width 1110 height 74
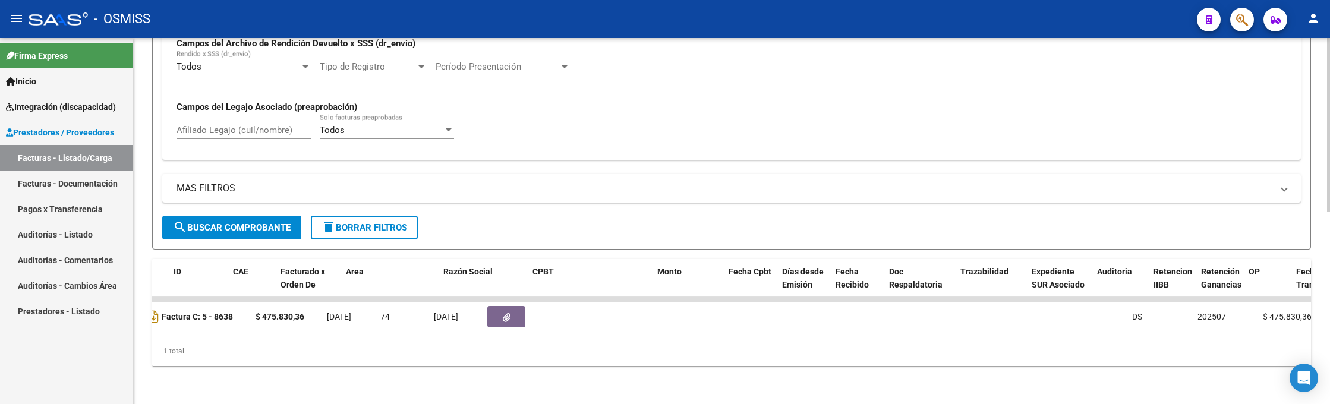
scroll to position [0, 979]
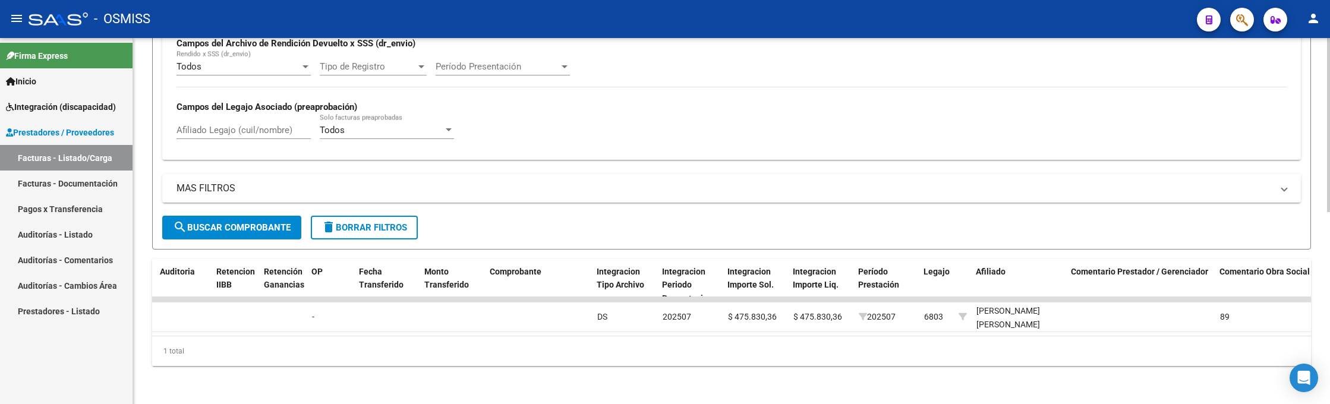
type input "8638"
click at [1008, 363] on div "1 total" at bounding box center [731, 351] width 1159 height 30
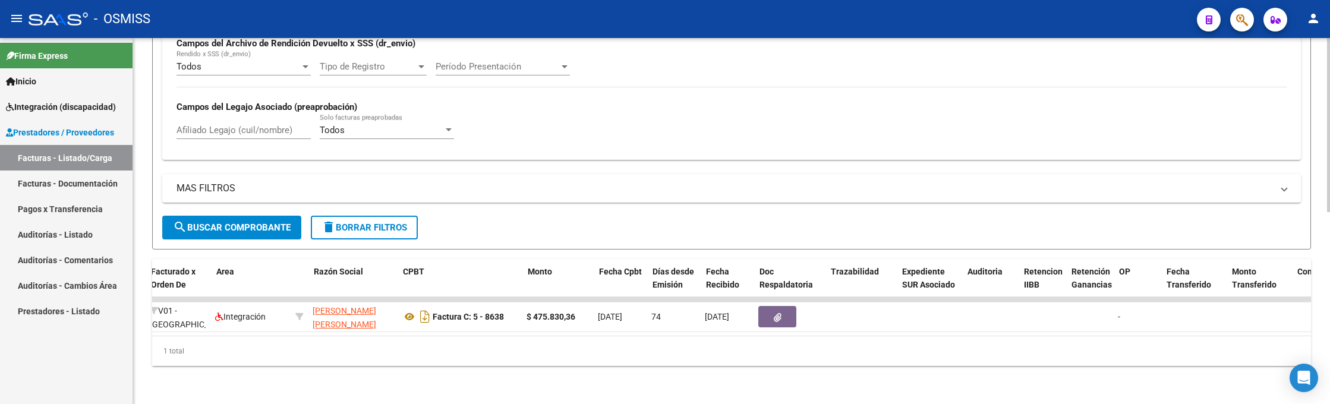
scroll to position [0, 172]
click at [1028, 39] on div "202507 Período De Prestación Campos del Archivo de Rendición Devuelto x SSS (dr…" at bounding box center [732, 67] width 1110 height 163
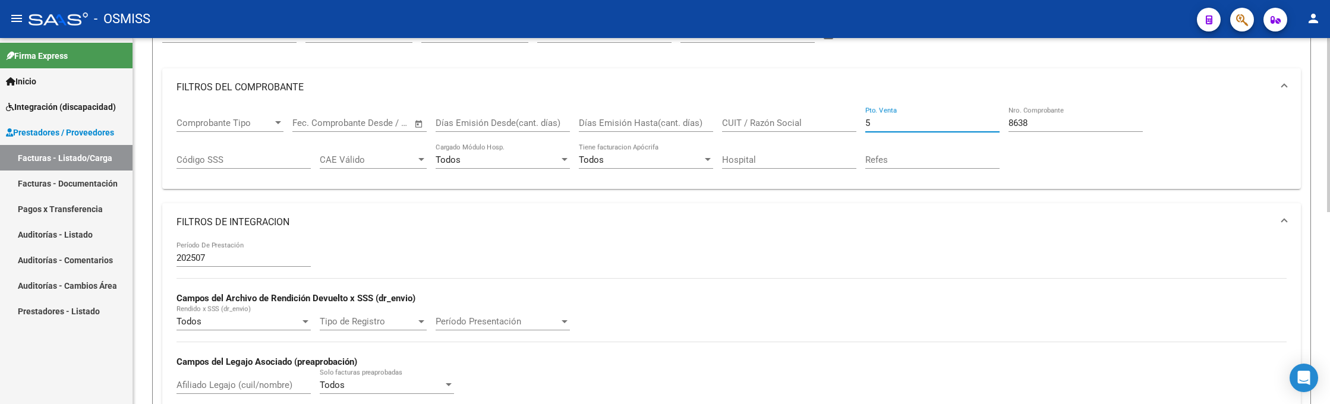
drag, startPoint x: 880, startPoint y: 121, endPoint x: 830, endPoint y: 124, distance: 50.0
click at [830, 124] on div "Comprobante Tipo Comprobante Tipo Fecha inicio – Fecha fin Fec. Comprobante Des…" at bounding box center [732, 143] width 1110 height 74
type input "11"
drag, startPoint x: 1051, startPoint y: 122, endPoint x: 934, endPoint y: 116, distance: 117.3
click at [935, 117] on div "Comprobante Tipo Comprobante Tipo Fecha inicio – Fecha fin Fec. Comprobante Des…" at bounding box center [732, 143] width 1110 height 74
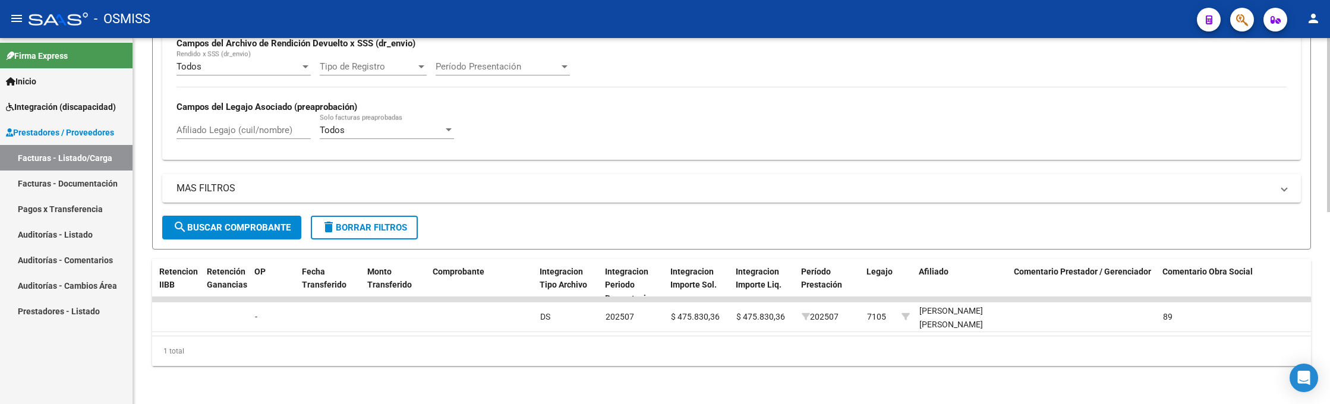
scroll to position [0, 1050]
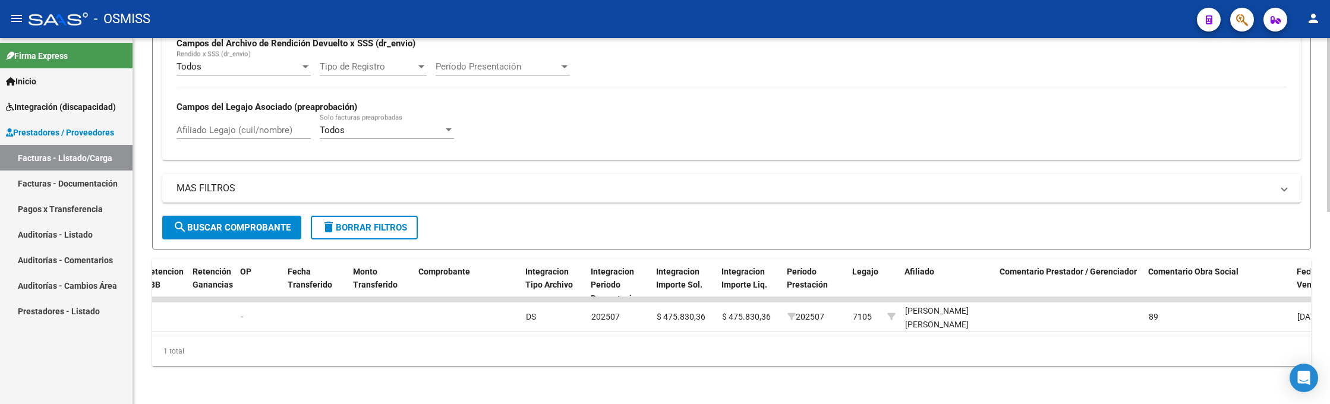
type input "1166"
click at [994, 22] on div "- OSMISS" at bounding box center [608, 19] width 1159 height 26
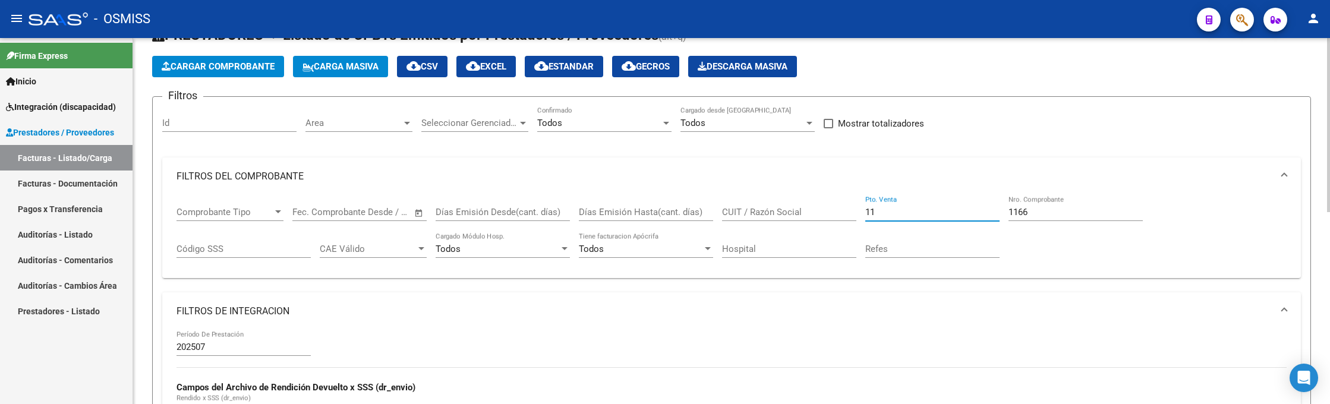
drag, startPoint x: 881, startPoint y: 213, endPoint x: 825, endPoint y: 205, distance: 56.5
click at [825, 205] on div "Comprobante Tipo Comprobante Tipo Fecha inicio – Fecha fin Fec. Comprobante Des…" at bounding box center [732, 233] width 1110 height 74
type input "9"
drag, startPoint x: 1030, startPoint y: 210, endPoint x: 968, endPoint y: 205, distance: 62.0
click at [969, 206] on div "Comprobante Tipo Comprobante Tipo Fecha inicio – Fecha fin Fec. Comprobante Des…" at bounding box center [732, 233] width 1110 height 74
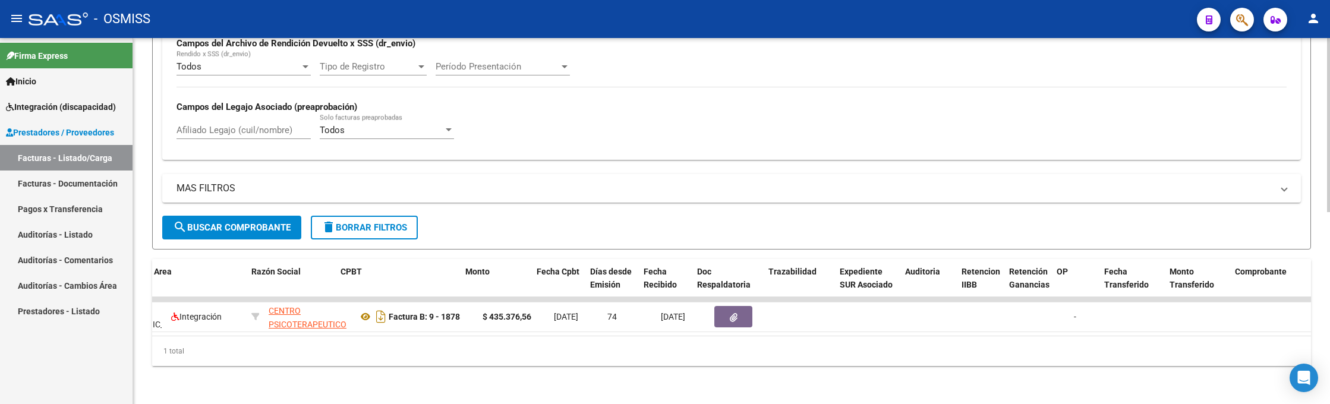
scroll to position [0, 0]
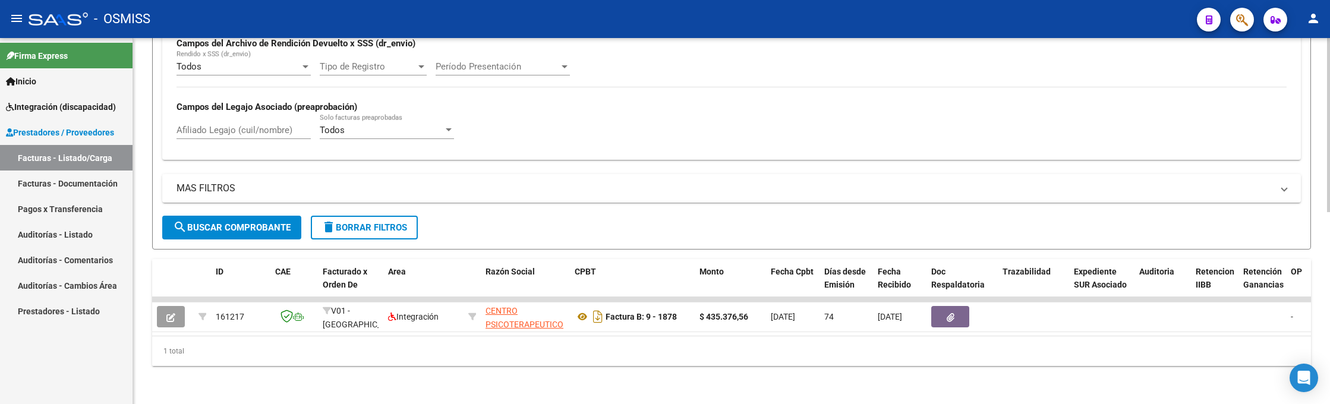
type input "1878"
click at [1043, 18] on div "- OSMISS" at bounding box center [608, 19] width 1159 height 26
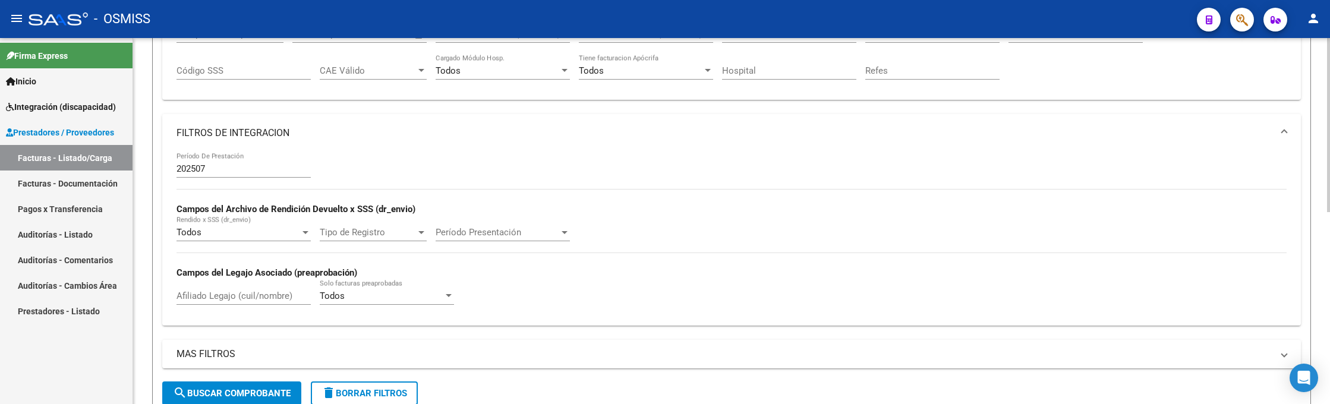
scroll to position [45, 0]
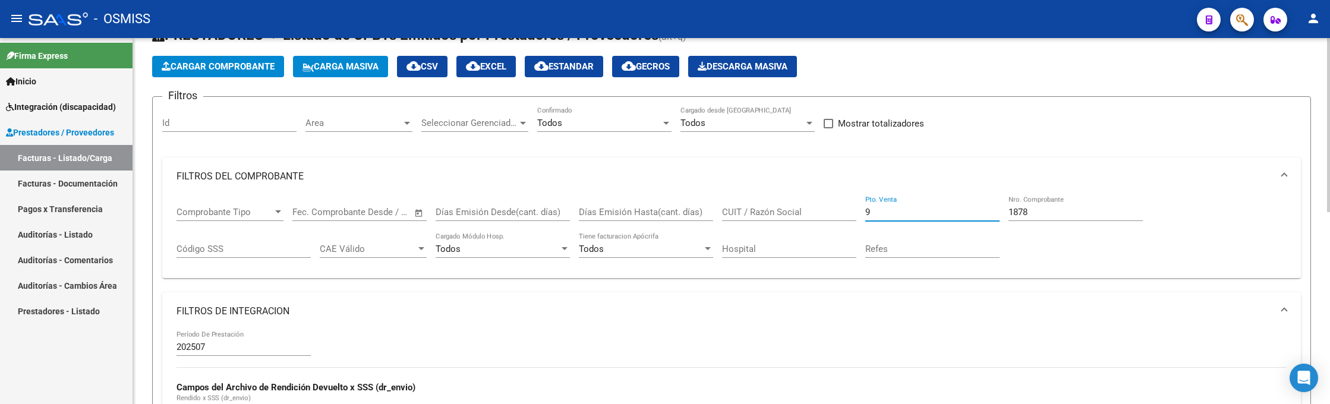
drag, startPoint x: 882, startPoint y: 211, endPoint x: 812, endPoint y: 196, distance: 71.2
click at [811, 199] on div "Comprobante Tipo Comprobante Tipo Fecha inicio – Fecha fin Fec. Comprobante Des…" at bounding box center [732, 233] width 1110 height 74
type input "5"
drag, startPoint x: 1030, startPoint y: 213, endPoint x: 980, endPoint y: 210, distance: 50.0
click at [980, 210] on div "Comprobante Tipo Comprobante Tipo Fecha inicio – Fecha fin Fec. Comprobante Des…" at bounding box center [732, 233] width 1110 height 74
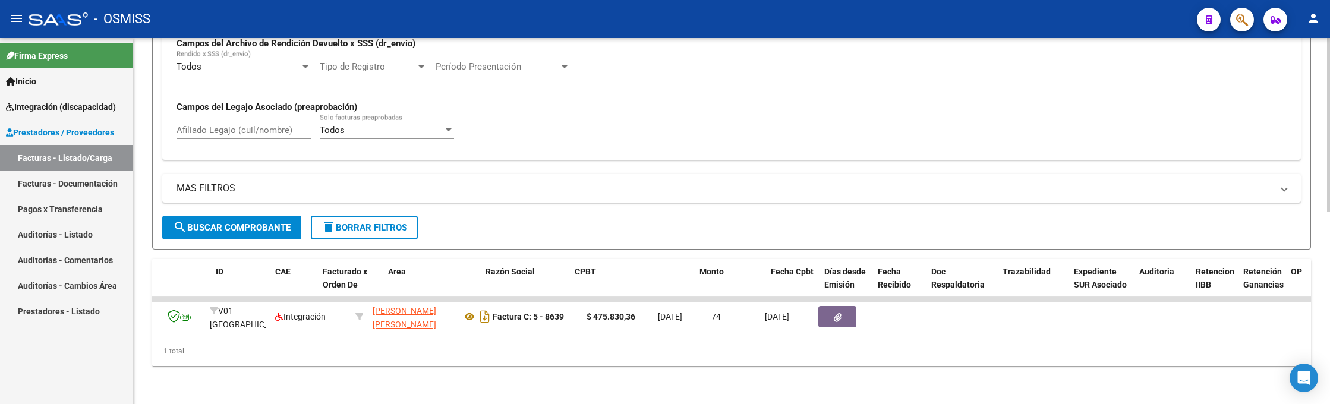
scroll to position [0, 0]
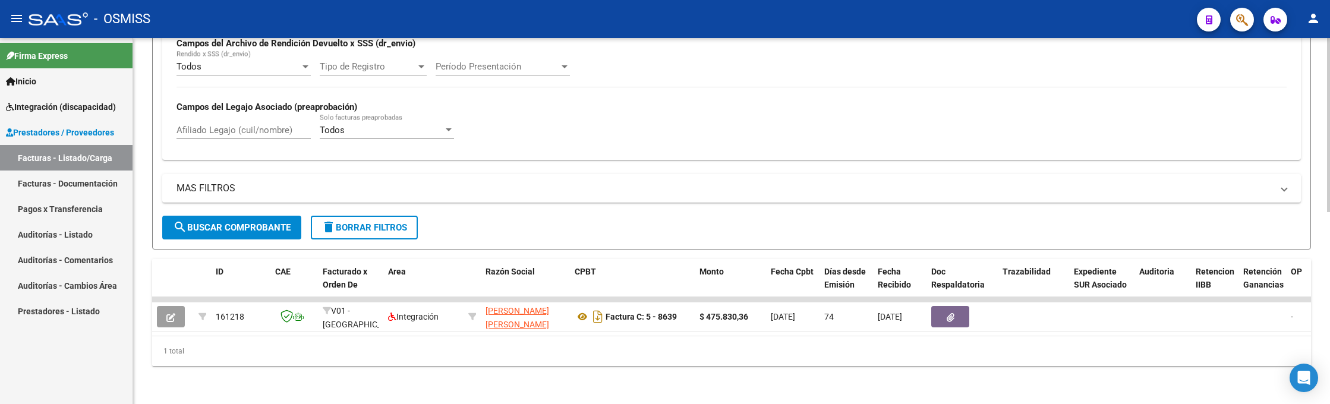
type input "8639"
click at [1036, 37] on div "menu - OSMISS person Firma Express Inicio Instructivos Contacto OS Integración …" at bounding box center [665, 202] width 1330 height 404
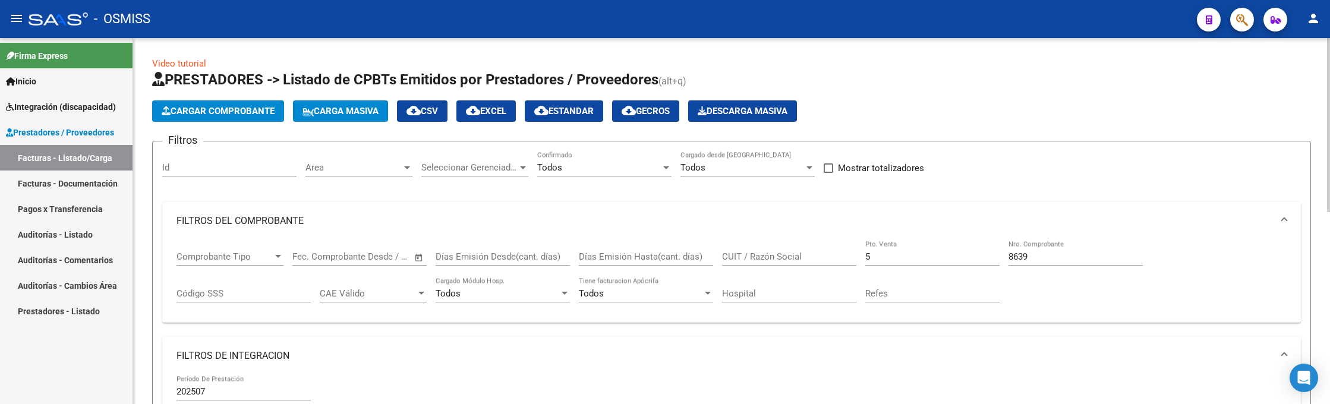
click at [889, 257] on input "5" at bounding box center [932, 256] width 134 height 11
click at [943, 83] on h1 "PRESTADORES -> Listado de CPBTs Emitidos por Prestadores / Proveedores (alt+q)" at bounding box center [731, 80] width 1159 height 21
click at [884, 257] on input "5" at bounding box center [932, 256] width 134 height 11
type input "11"
drag, startPoint x: 1011, startPoint y: 257, endPoint x: 937, endPoint y: 255, distance: 74.3
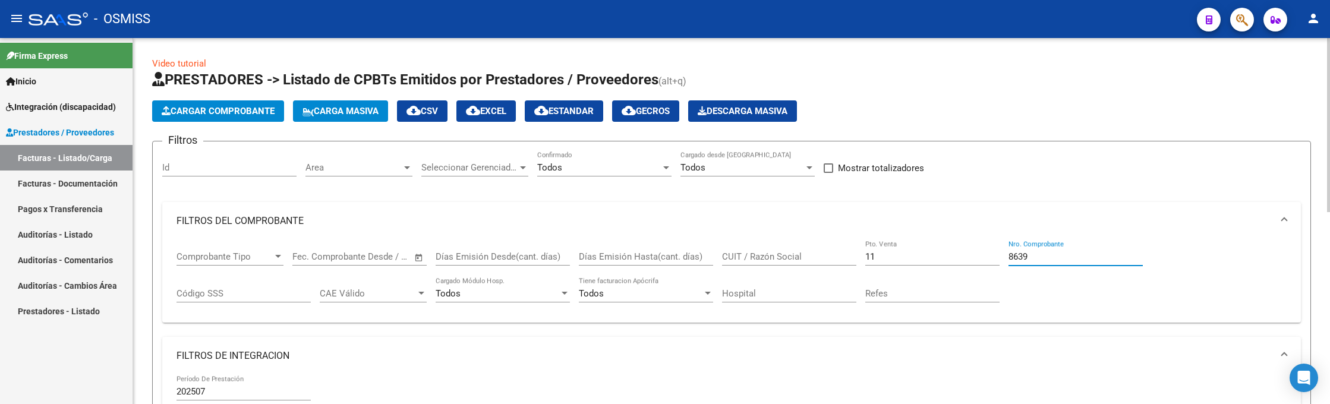
click at [939, 256] on div "Comprobante Tipo Comprobante Tipo Fecha inicio – Fecha fin Fec. Comprobante Des…" at bounding box center [732, 277] width 1110 height 74
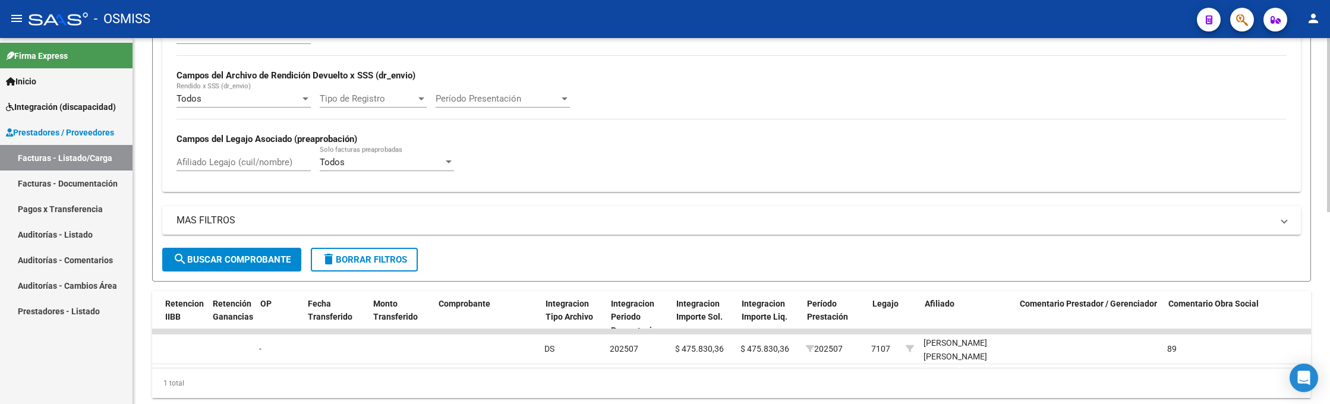
scroll to position [0, 1030]
type input "1167"
drag, startPoint x: 1021, startPoint y: 21, endPoint x: 1011, endPoint y: 87, distance: 66.7
click at [1023, 23] on div "- OSMISS" at bounding box center [608, 19] width 1159 height 26
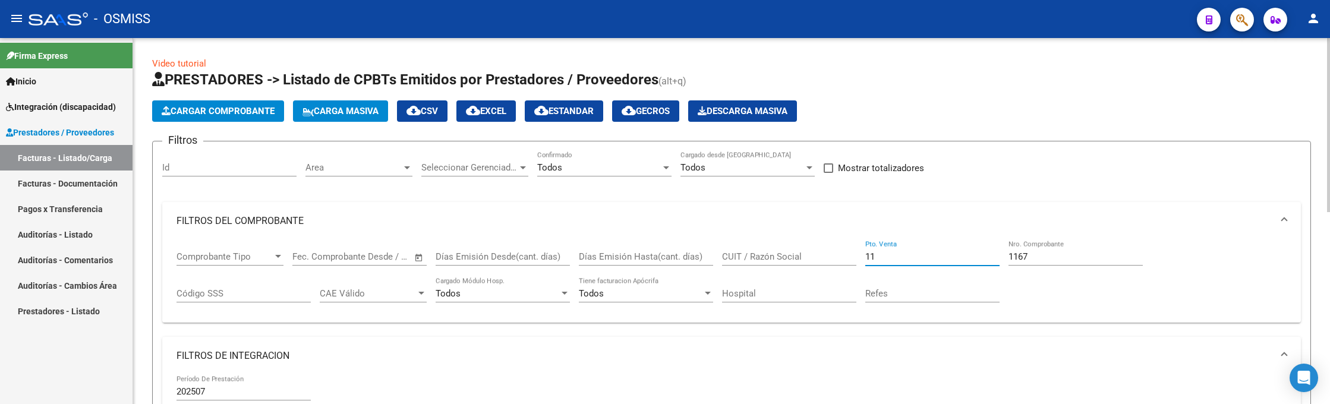
drag, startPoint x: 900, startPoint y: 257, endPoint x: 792, endPoint y: 249, distance: 107.9
click at [792, 250] on div "Comprobante Tipo Comprobante Tipo Fecha inicio – Fecha fin Fec. Comprobante Des…" at bounding box center [732, 277] width 1110 height 74
type input "9"
drag, startPoint x: 1039, startPoint y: 251, endPoint x: 976, endPoint y: 261, distance: 63.2
click at [976, 261] on div "Comprobante Tipo Comprobante Tipo Fecha inicio – Fecha fin Fec. Comprobante Des…" at bounding box center [732, 277] width 1110 height 74
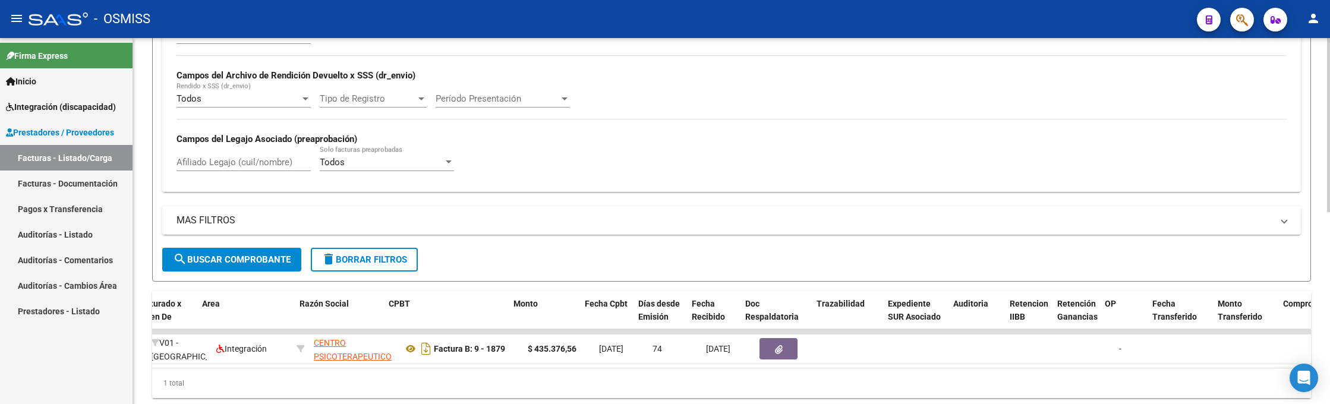
scroll to position [0, 86]
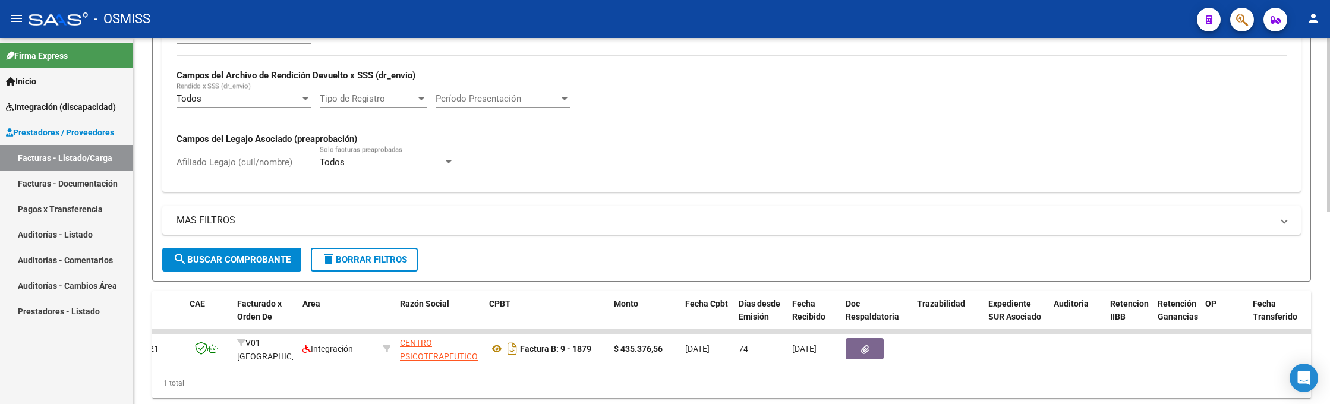
type input "1879"
drag, startPoint x: 1060, startPoint y: 14, endPoint x: 1099, endPoint y: 73, distance: 71.5
click at [1061, 14] on div "- OSMISS" at bounding box center [608, 19] width 1159 height 26
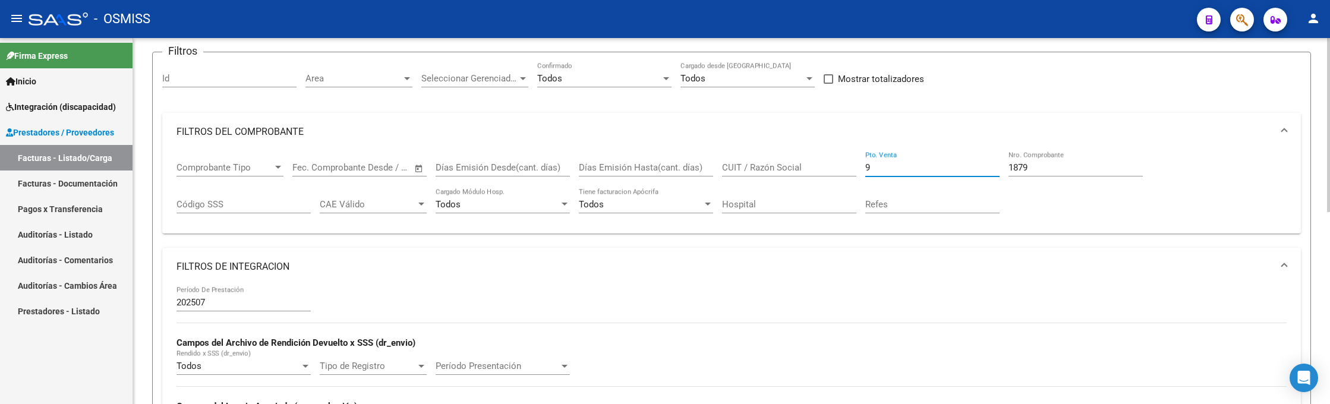
drag, startPoint x: 917, startPoint y: 165, endPoint x: 816, endPoint y: 169, distance: 101.1
click at [815, 169] on div "Comprobante Tipo Comprobante Tipo Fecha inicio – Fecha fin Fec. Comprobante Des…" at bounding box center [732, 188] width 1110 height 74
type input "11"
drag, startPoint x: 1039, startPoint y: 168, endPoint x: 944, endPoint y: 164, distance: 95.2
click at [944, 164] on div "Comprobante Tipo Comprobante Tipo Fecha inicio – Fecha fin Fec. Comprobante Des…" at bounding box center [732, 188] width 1110 height 74
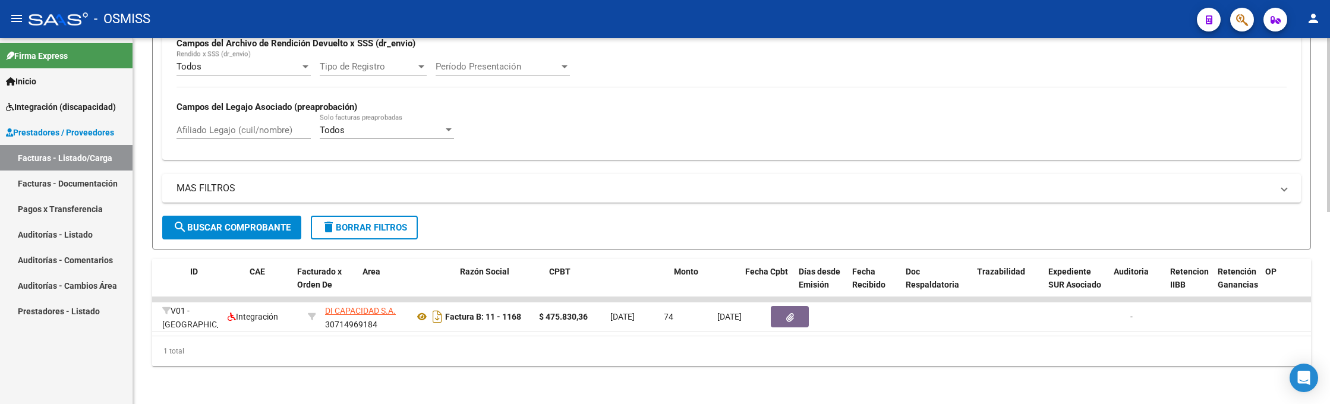
scroll to position [0, 0]
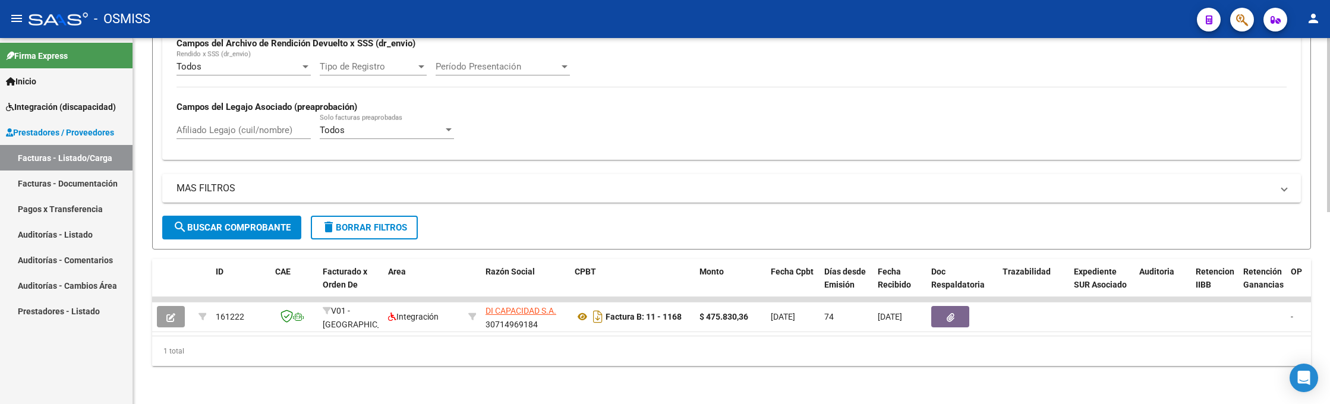
type input "1168"
drag, startPoint x: 1074, startPoint y: 36, endPoint x: 1022, endPoint y: 90, distance: 75.2
click at [1074, 35] on mat-toolbar "menu - OSMISS person" at bounding box center [665, 19] width 1330 height 38
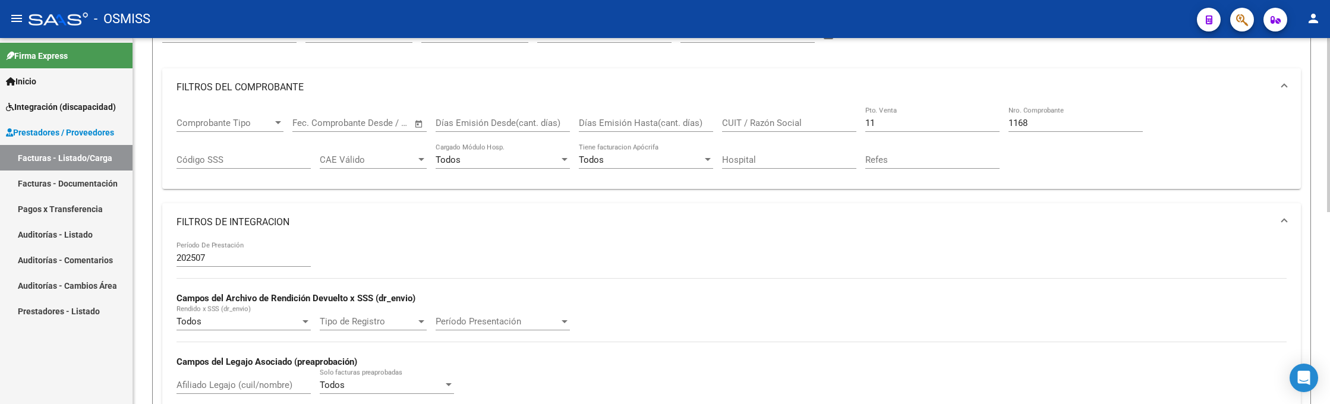
drag, startPoint x: 898, startPoint y: 122, endPoint x: 827, endPoint y: 103, distance: 74.0
click at [827, 103] on mat-expansion-panel "FILTROS DEL COMPROBANTE Comprobante Tipo Comprobante Tipo Fecha inicio – Fecha …" at bounding box center [731, 128] width 1139 height 121
type input "9"
drag, startPoint x: 1032, startPoint y: 125, endPoint x: 967, endPoint y: 125, distance: 64.8
click at [967, 125] on div "Comprobante Tipo Comprobante Tipo Fecha inicio – Fecha fin Fec. Comprobante Des…" at bounding box center [732, 143] width 1110 height 74
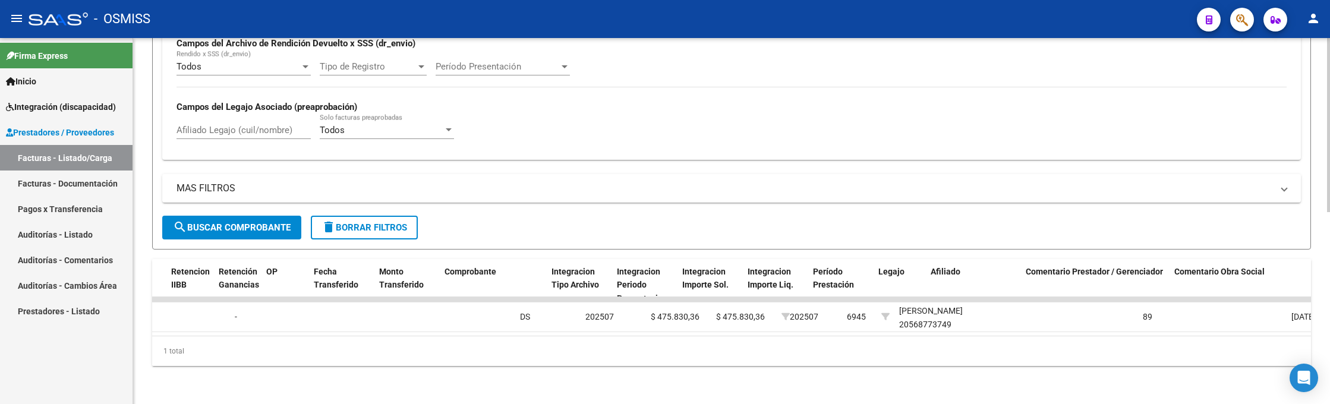
scroll to position [0, 1061]
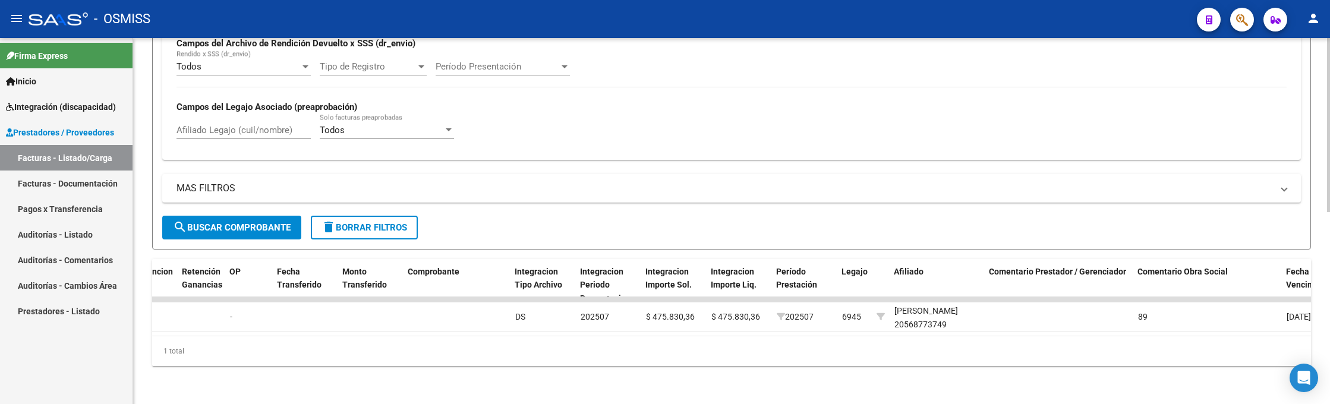
type input "1880"
drag, startPoint x: 986, startPoint y: 30, endPoint x: 992, endPoint y: 48, distance: 19.5
click at [986, 29] on div "- OSMISS" at bounding box center [608, 19] width 1159 height 26
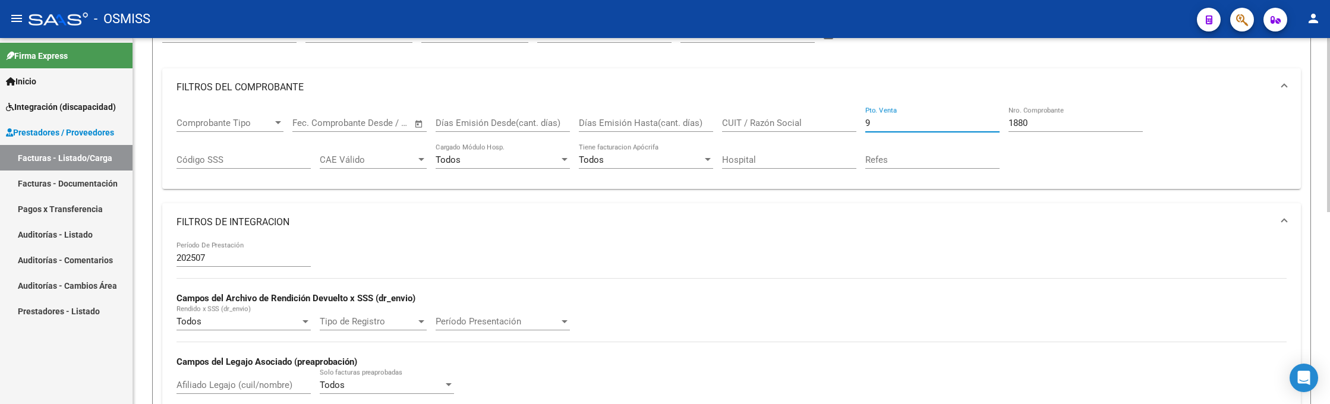
drag, startPoint x: 883, startPoint y: 125, endPoint x: 830, endPoint y: 131, distance: 52.7
click at [830, 131] on div "Comprobante Tipo Comprobante Tipo Fecha inicio – Fecha fin Fec. Comprobante Des…" at bounding box center [732, 143] width 1110 height 74
type input "3"
drag, startPoint x: 965, startPoint y: 121, endPoint x: 956, endPoint y: 121, distance: 8.9
click at [956, 121] on div "Comprobante Tipo Comprobante Tipo Fecha inicio – Fecha fin Fec. Comprobante Des…" at bounding box center [732, 143] width 1110 height 74
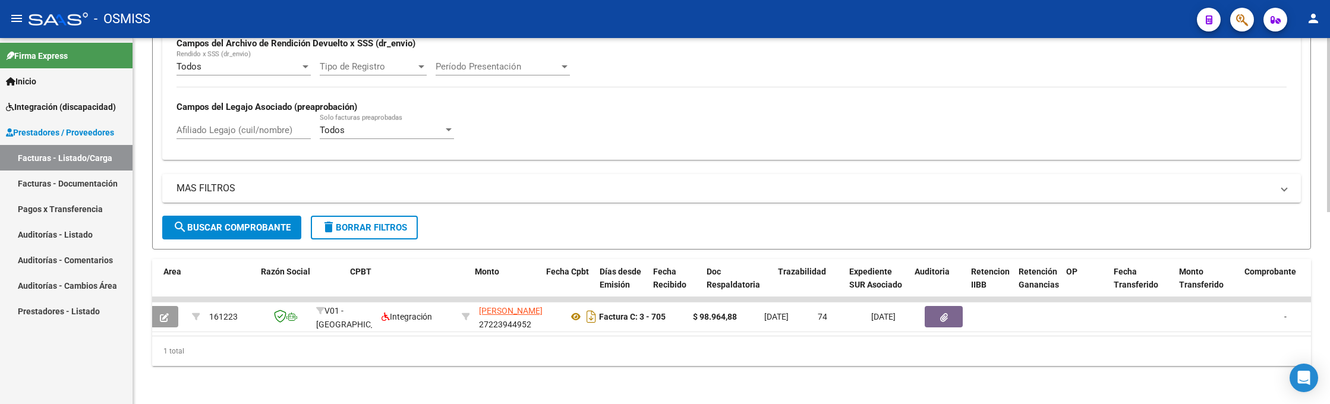
scroll to position [0, 0]
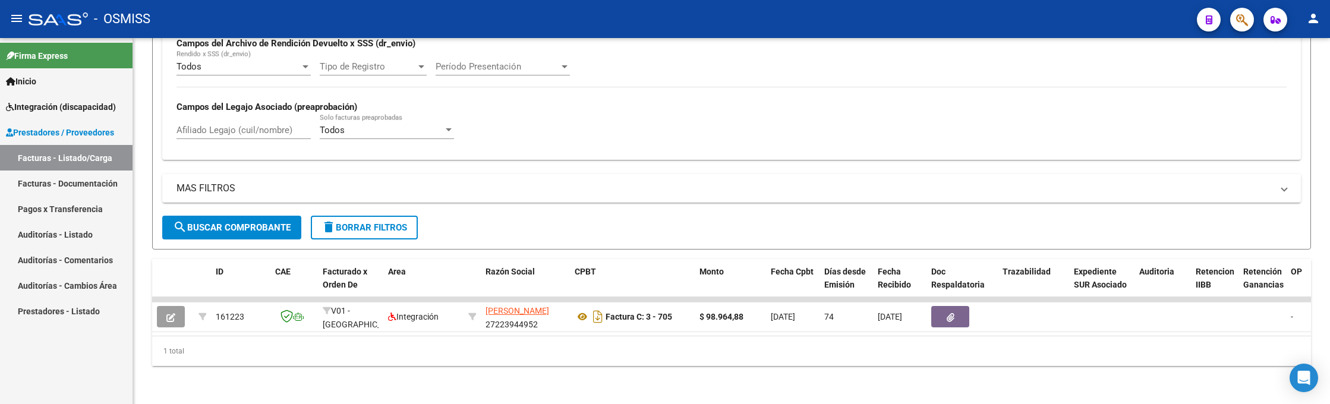
click at [991, 18] on div "- OSMISS" at bounding box center [608, 19] width 1159 height 26
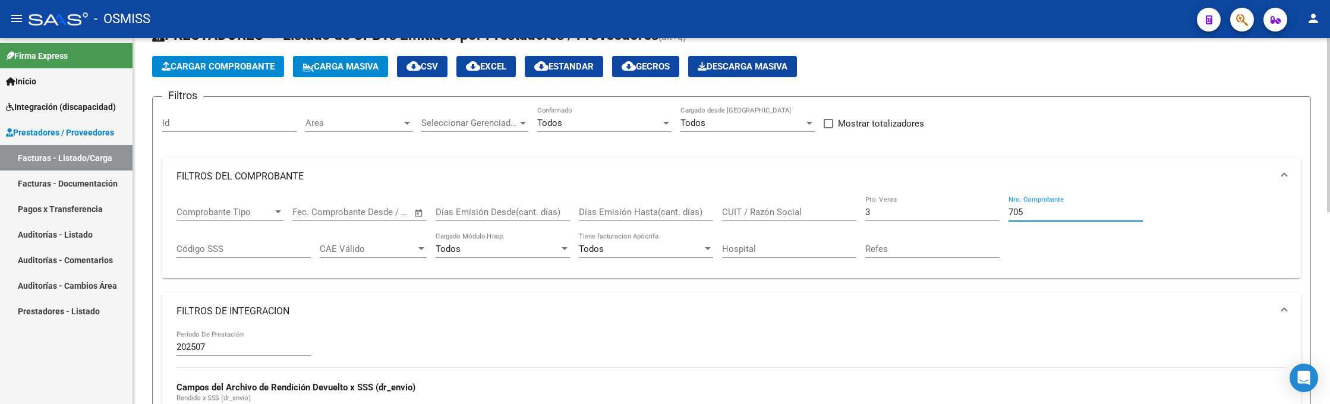
drag, startPoint x: 1032, startPoint y: 212, endPoint x: 954, endPoint y: 206, distance: 77.5
click at [954, 206] on div "Comprobante Tipo Comprobante Tipo Fecha inicio – Fecha fin Fec. Comprobante Des…" at bounding box center [732, 233] width 1110 height 74
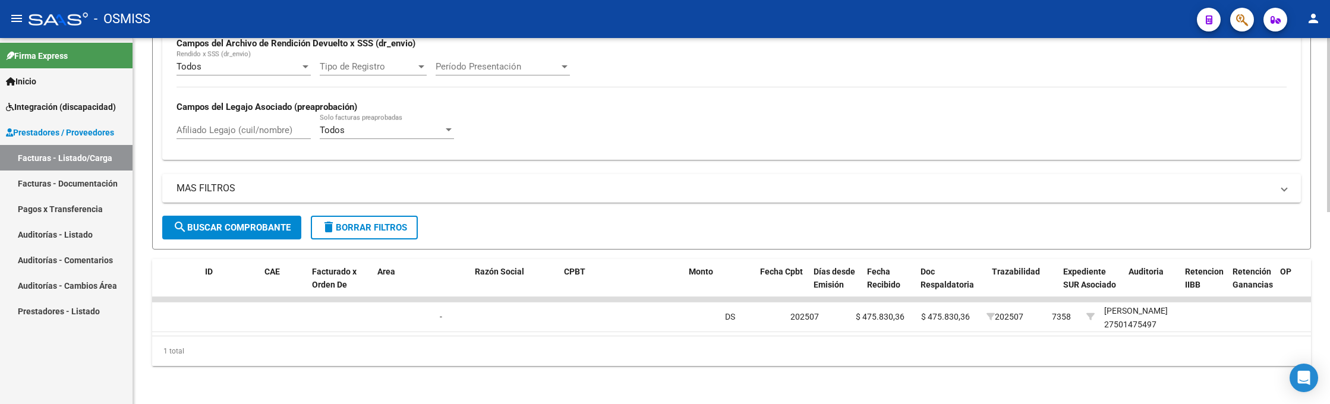
scroll to position [0, 0]
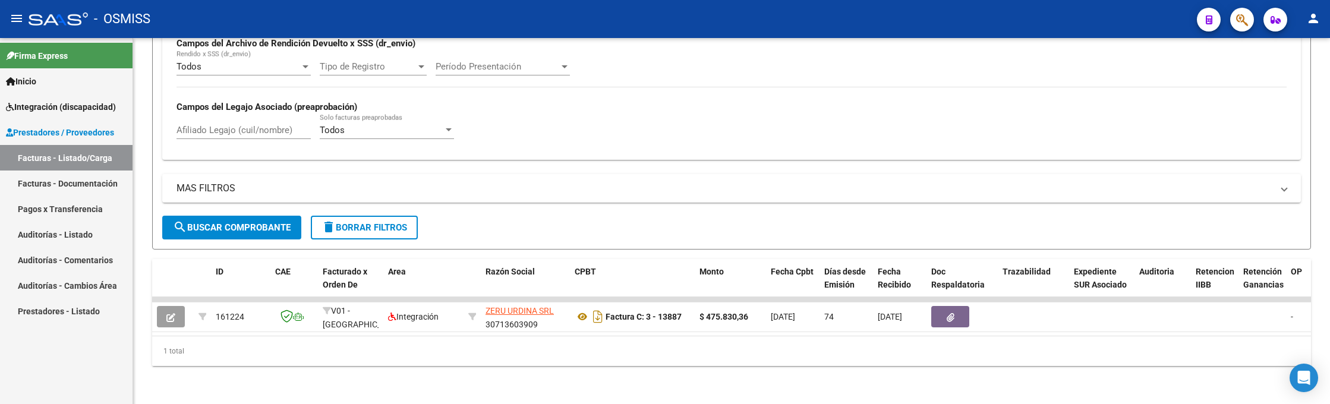
click at [963, 22] on div "- OSMISS" at bounding box center [608, 19] width 1159 height 26
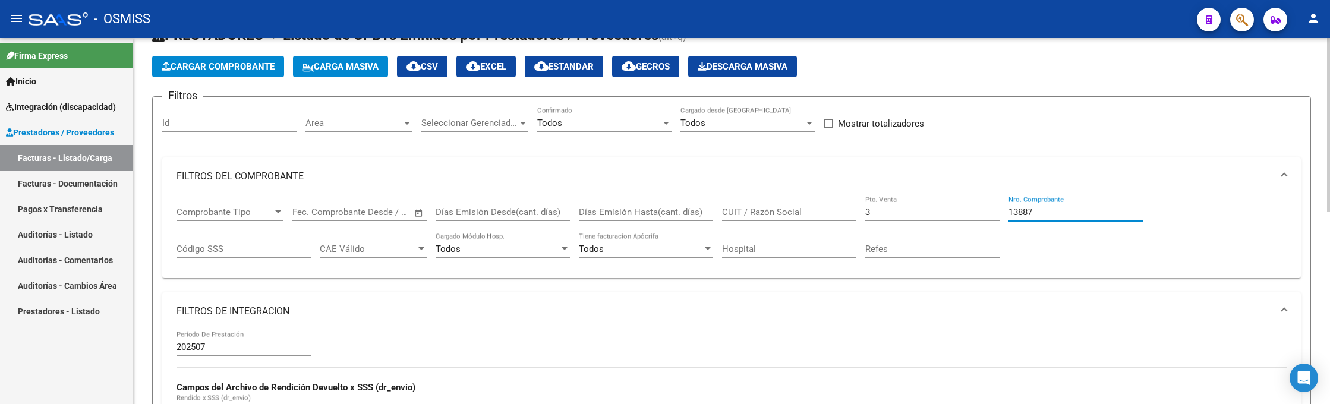
click at [1043, 212] on input "13887" at bounding box center [1075, 212] width 134 height 11
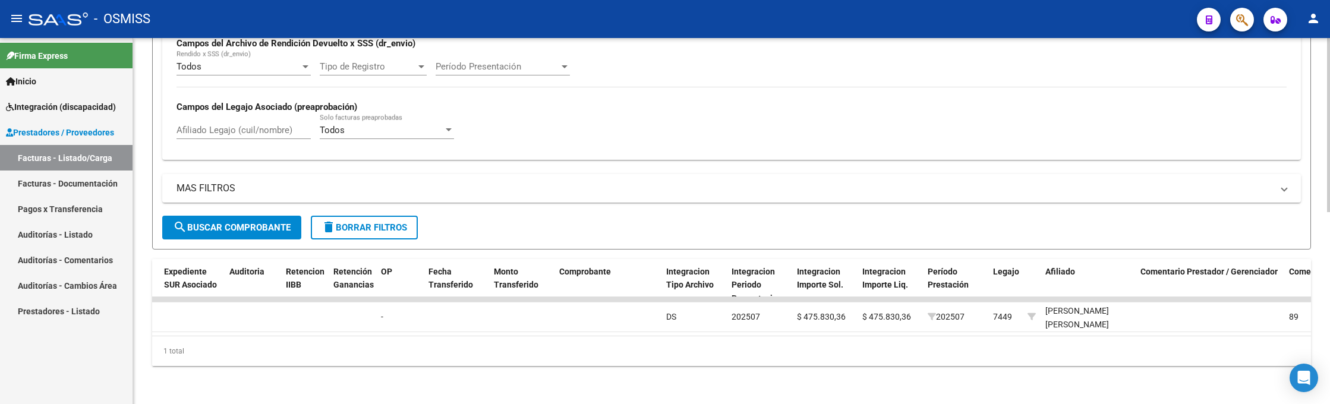
scroll to position [0, 907]
type input "13885"
drag, startPoint x: 1007, startPoint y: 28, endPoint x: 1012, endPoint y: 39, distance: 12.5
click at [1007, 28] on div "- OSMISS" at bounding box center [608, 19] width 1159 height 26
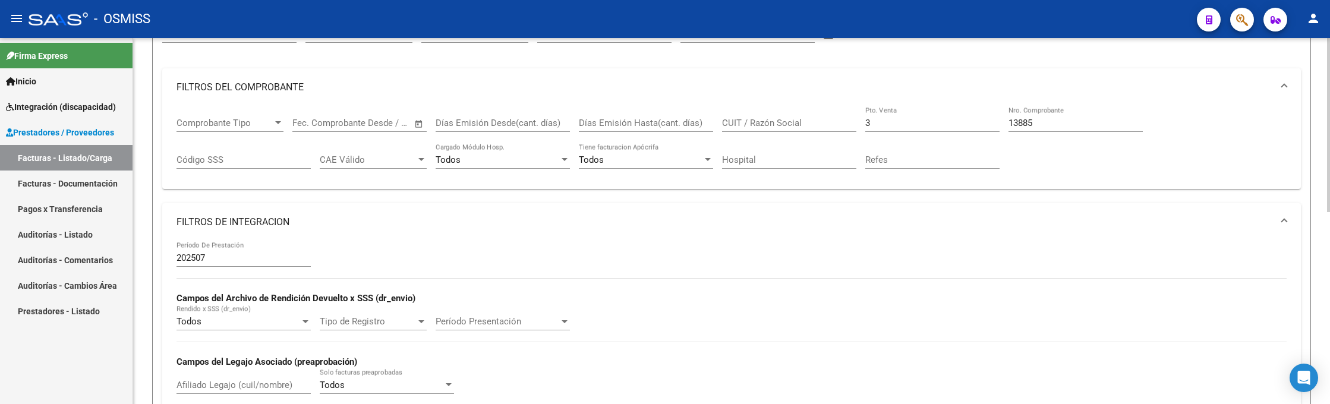
click at [881, 118] on input "3" at bounding box center [932, 123] width 134 height 11
type input "9"
drag, startPoint x: 1017, startPoint y: 123, endPoint x: 953, endPoint y: 128, distance: 63.8
click at [953, 128] on div "Comprobante Tipo Comprobante Tipo Fecha inicio – Fecha fin Fec. Comprobante Des…" at bounding box center [732, 143] width 1110 height 74
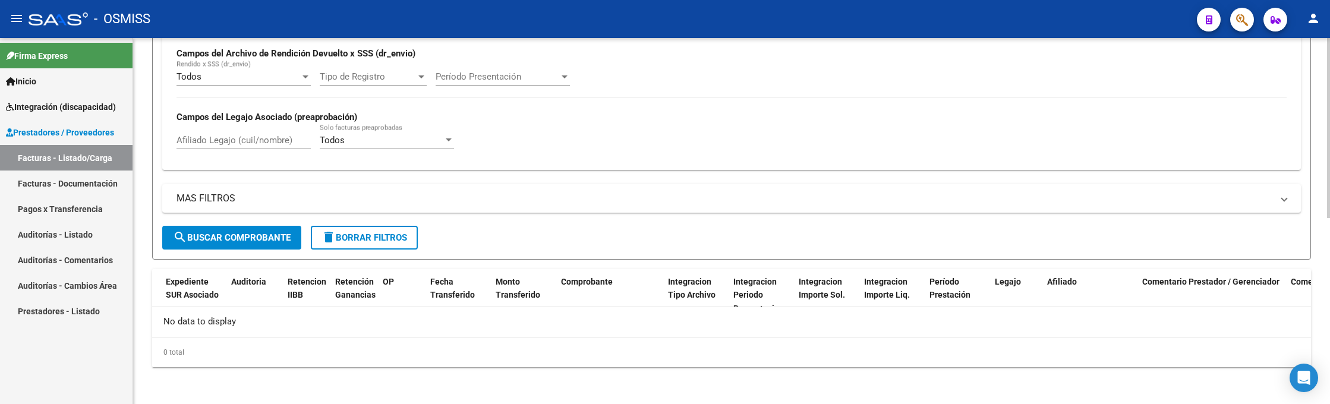
click at [282, 237] on span "search Buscar Comprobante" at bounding box center [232, 237] width 118 height 11
click at [1051, 26] on div "- OSMISS" at bounding box center [608, 19] width 1159 height 26
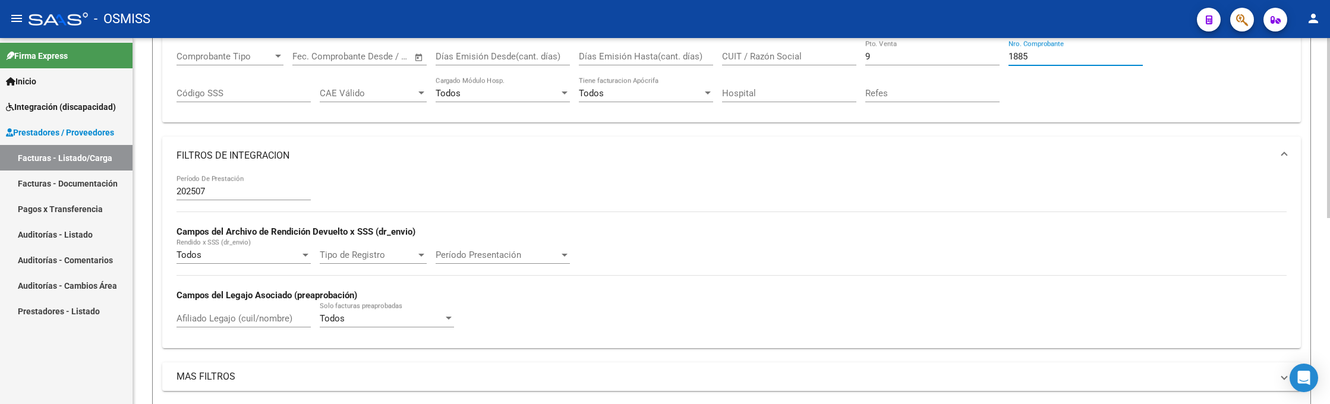
scroll to position [191, 0]
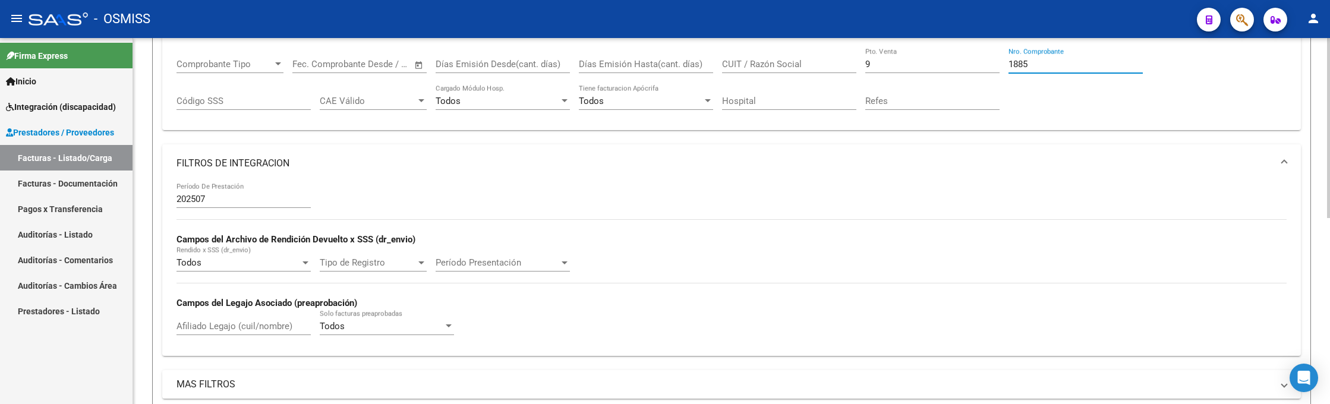
drag, startPoint x: 1032, startPoint y: 58, endPoint x: 989, endPoint y: 47, distance: 44.7
click at [989, 47] on mat-expansion-panel "FILTROS DEL COMPROBANTE Comprobante Tipo Comprobante Tipo Fecha inicio – Fecha …" at bounding box center [731, 70] width 1139 height 121
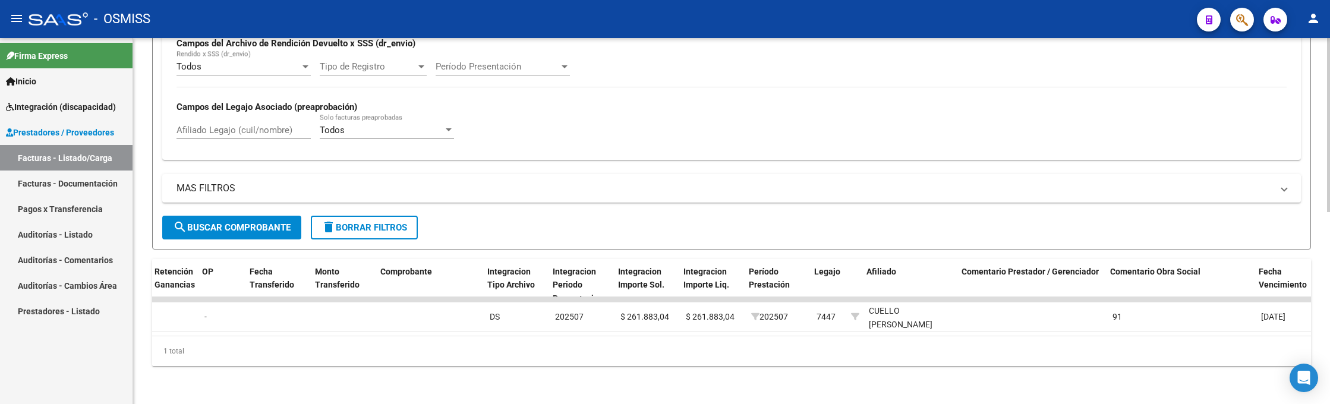
scroll to position [0, 1089]
type input "1923"
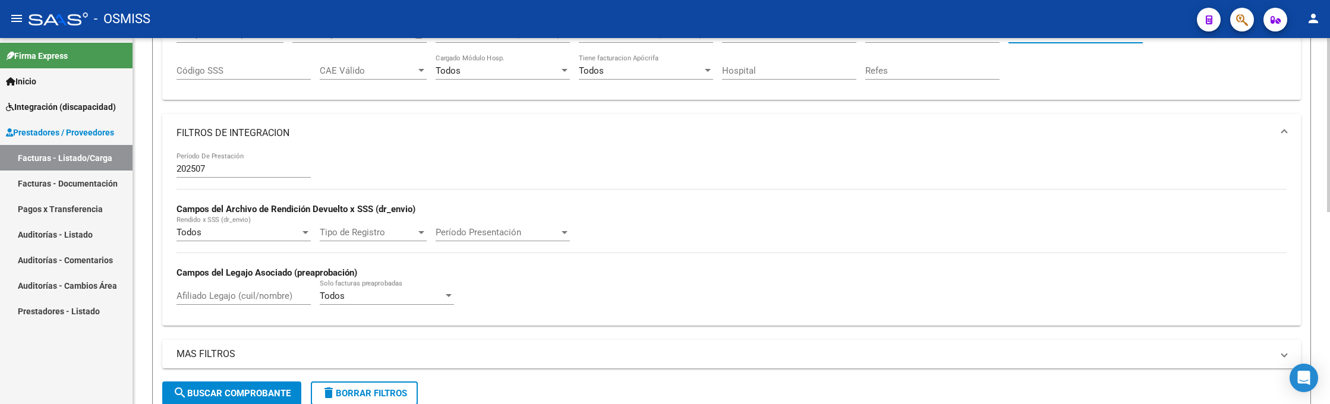
scroll to position [0, 0]
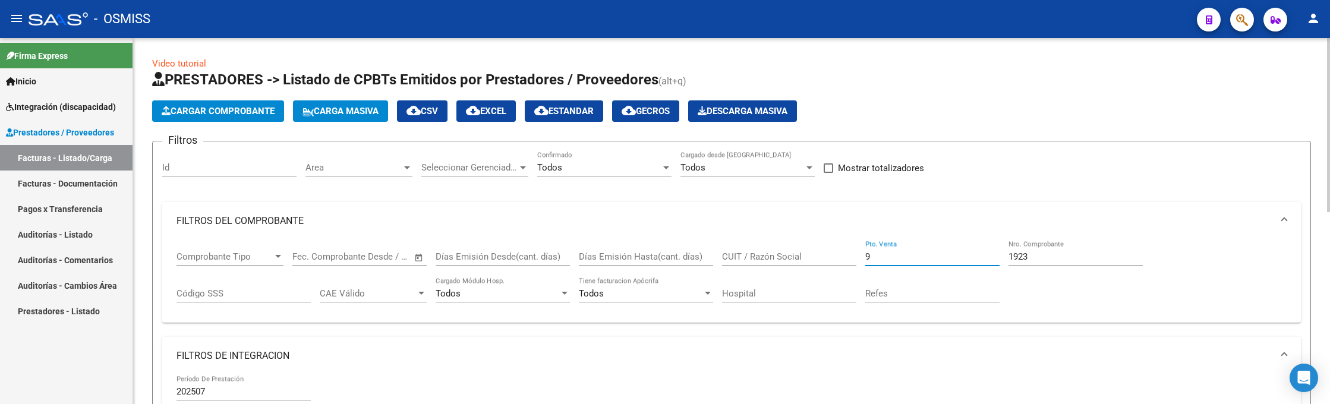
drag, startPoint x: 892, startPoint y: 254, endPoint x: 830, endPoint y: 258, distance: 61.9
click at [830, 258] on div "Comprobante Tipo Comprobante Tipo Fecha inicio – Fecha fin Fec. Comprobante Des…" at bounding box center [732, 277] width 1110 height 74
type input "3"
drag, startPoint x: 1029, startPoint y: 253, endPoint x: 971, endPoint y: 247, distance: 58.0
click at [971, 247] on div "Comprobante Tipo Comprobante Tipo Fecha inicio – Fecha fin Fec. Comprobante Des…" at bounding box center [732, 277] width 1110 height 74
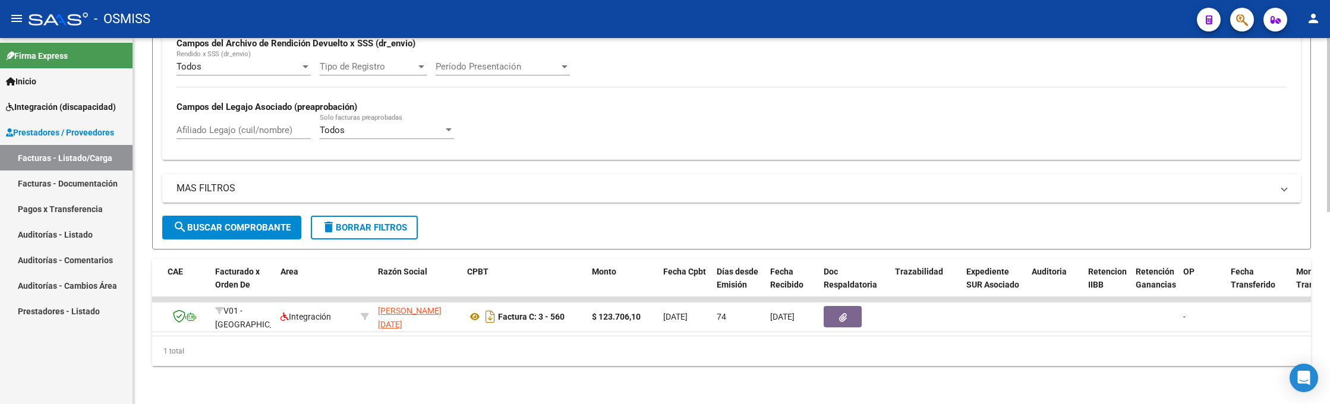
scroll to position [0, 102]
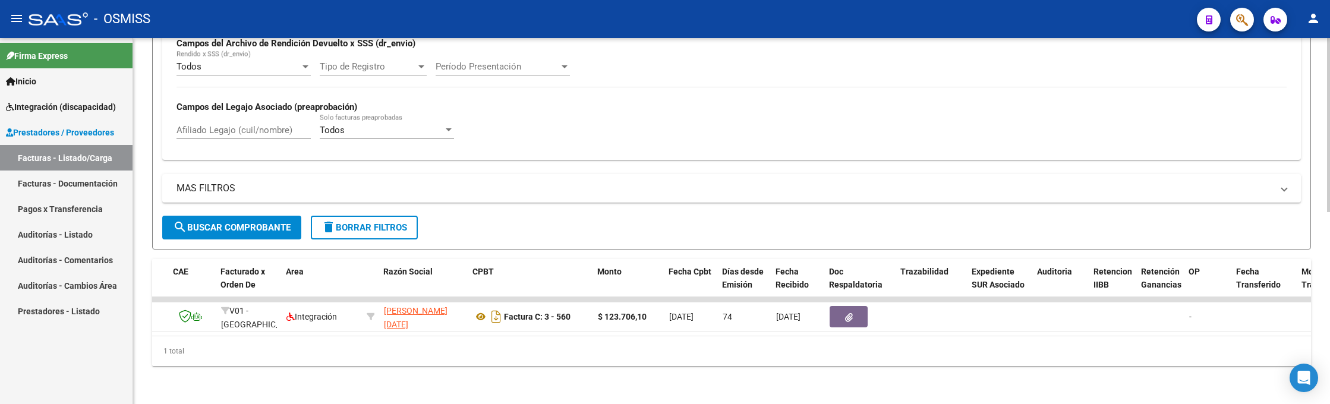
type input "560"
click at [991, 23] on div "- OSMISS" at bounding box center [608, 19] width 1159 height 26
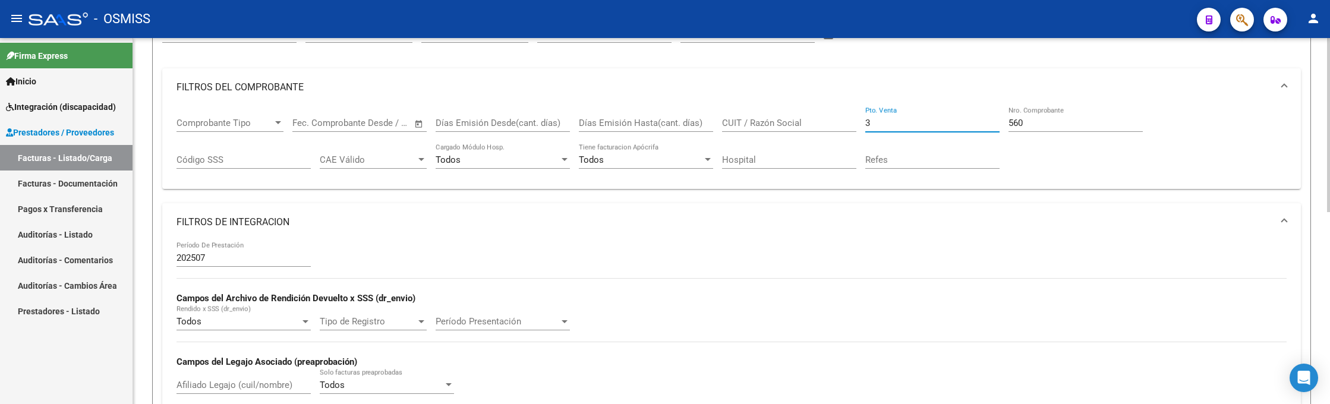
drag, startPoint x: 912, startPoint y: 122, endPoint x: 904, endPoint y: 119, distance: 7.7
click at [904, 119] on input "3" at bounding box center [932, 123] width 134 height 11
type input "9"
drag, startPoint x: 1030, startPoint y: 122, endPoint x: 964, endPoint y: 118, distance: 66.1
click at [964, 118] on div "Comprobante Tipo Comprobante Tipo Fecha inicio – Fecha fin Fec. Comprobante Des…" at bounding box center [732, 143] width 1110 height 74
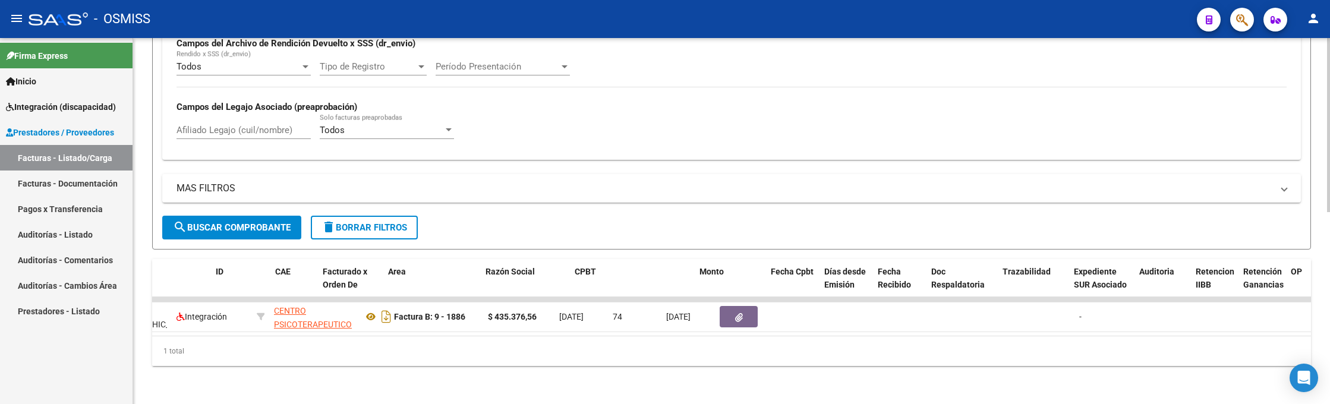
scroll to position [0, 0]
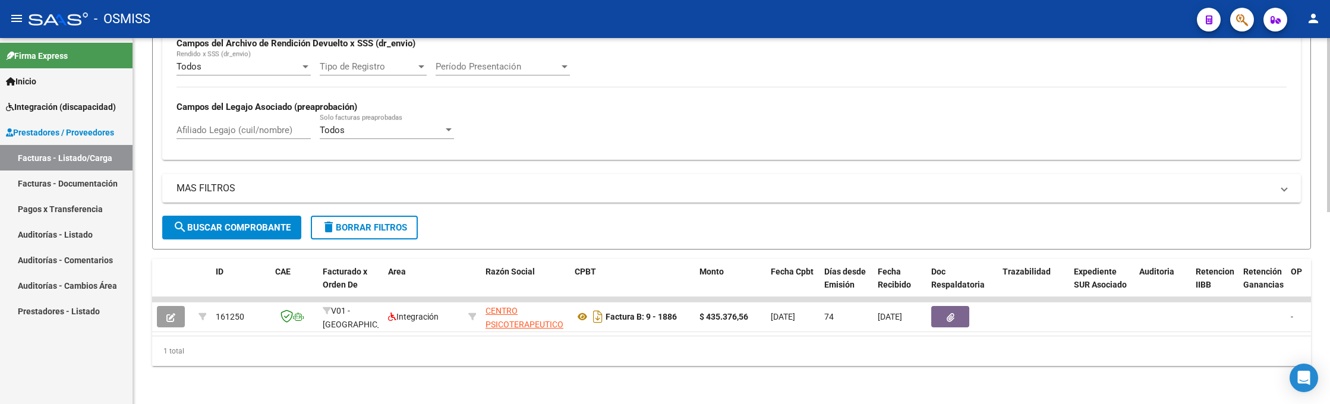
type input "1886"
click at [1096, 37] on div "menu - OSMISS person Firma Express Inicio Instructivos Contacto OS Integración …" at bounding box center [665, 202] width 1330 height 404
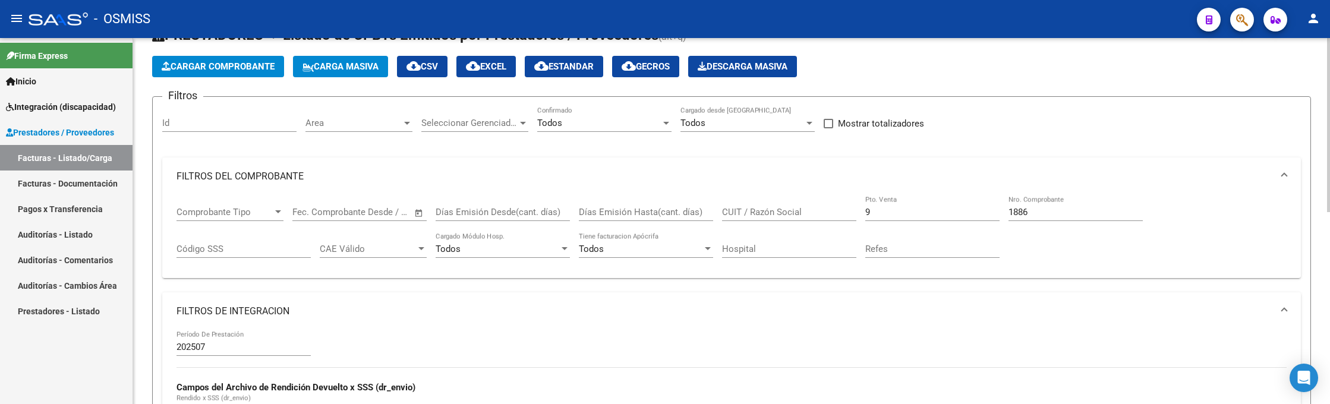
drag, startPoint x: 923, startPoint y: 203, endPoint x: 904, endPoint y: 210, distance: 20.3
click at [922, 201] on div "9 Pto. Venta" at bounding box center [932, 209] width 134 height 26
type input "12"
drag, startPoint x: 1039, startPoint y: 211, endPoint x: 959, endPoint y: 213, distance: 80.3
click at [960, 215] on div "Comprobante Tipo Comprobante Tipo Fecha inicio – Fecha fin Fec. Comprobante Des…" at bounding box center [732, 233] width 1110 height 74
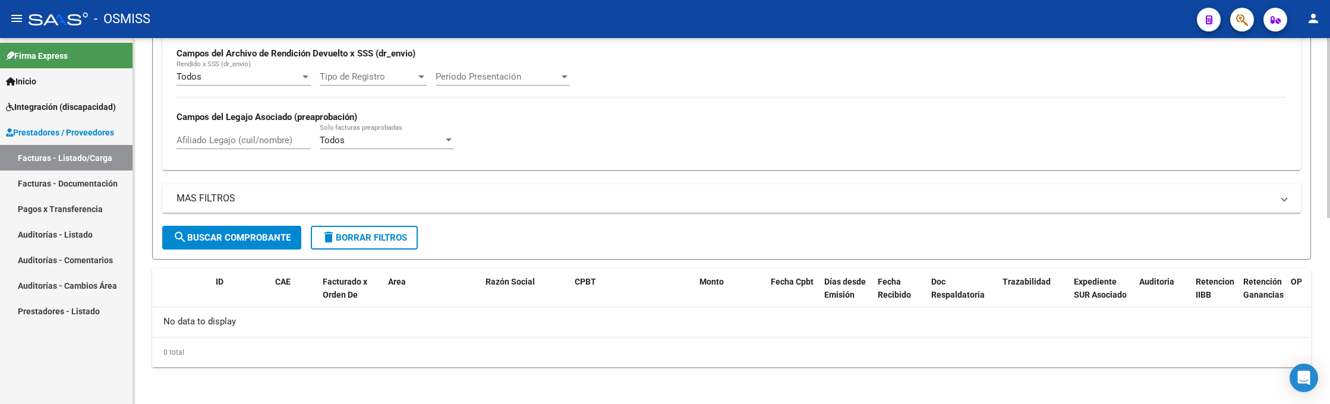
type input "454"
click at [233, 228] on button "search Buscar Comprobante" at bounding box center [231, 238] width 139 height 24
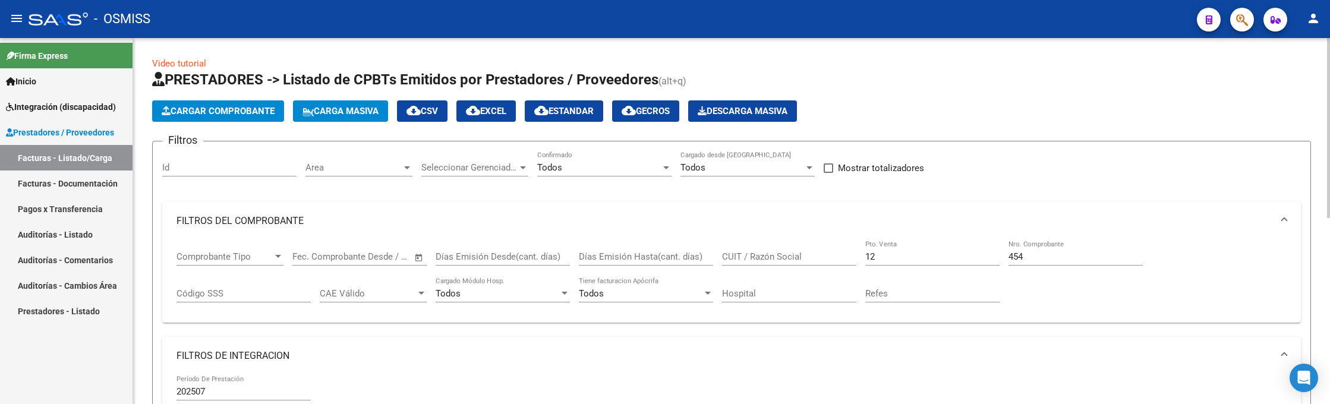
click at [893, 254] on input "12" at bounding box center [932, 256] width 134 height 11
type input "1"
drag, startPoint x: 1039, startPoint y: 259, endPoint x: 985, endPoint y: 267, distance: 54.8
click at [985, 267] on div "Comprobante Tipo Comprobante Tipo Fecha inicio – Fecha fin Fec. Comprobante Des…" at bounding box center [732, 277] width 1110 height 74
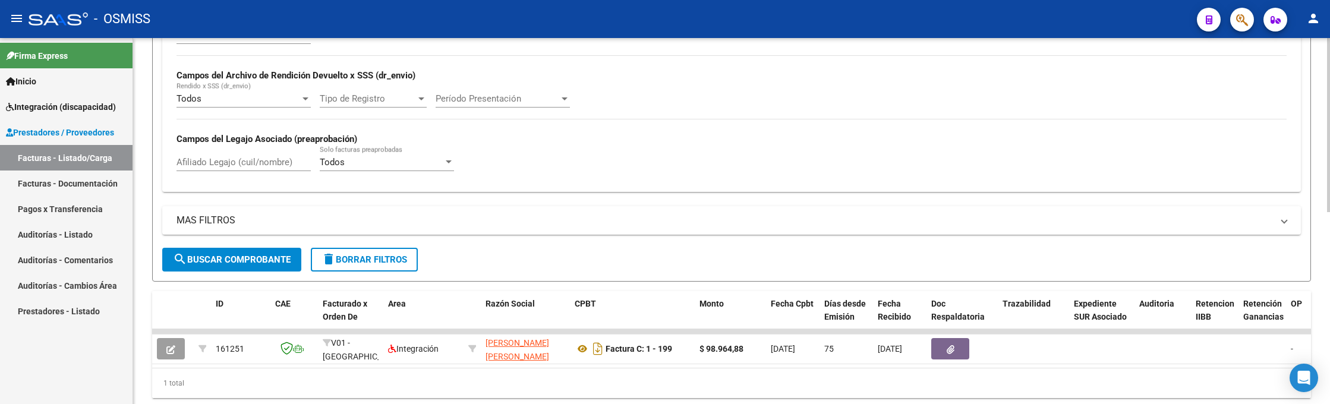
type input "199"
click at [937, 29] on div "- OSMISS" at bounding box center [608, 19] width 1159 height 26
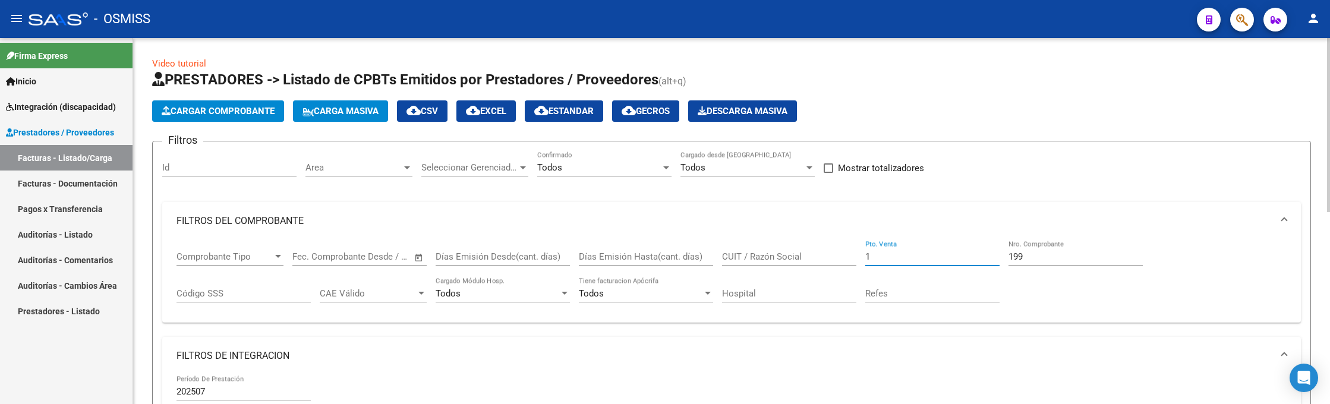
click at [912, 255] on input "1" at bounding box center [932, 256] width 134 height 11
type input "12"
drag, startPoint x: 1049, startPoint y: 257, endPoint x: 988, endPoint y: 258, distance: 60.6
click at [988, 258] on div "Comprobante Tipo Comprobante Tipo Fecha inicio – Fecha fin Fec. Comprobante Des…" at bounding box center [732, 277] width 1110 height 74
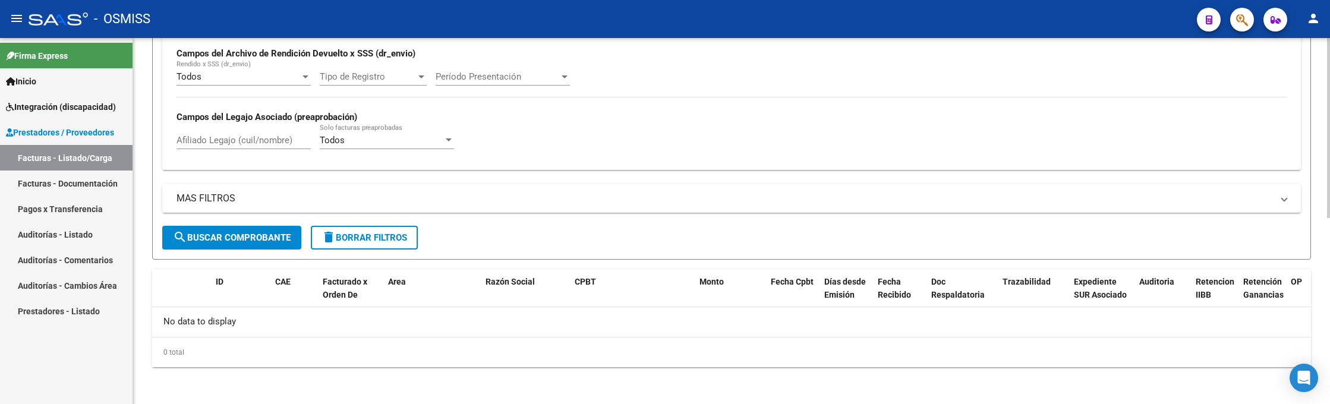
type input "462"
click at [270, 237] on span "search Buscar Comprobante" at bounding box center [232, 237] width 118 height 11
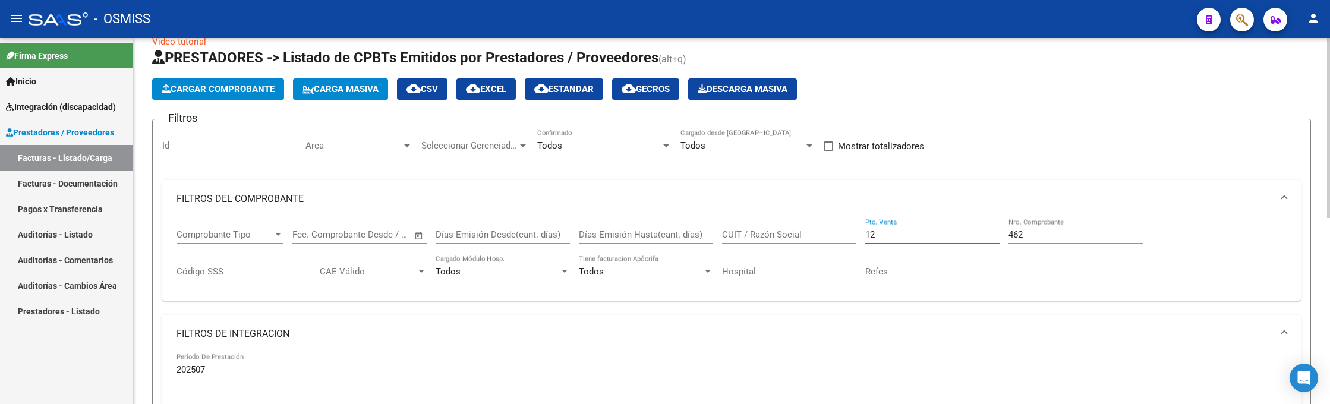
drag, startPoint x: 882, startPoint y: 232, endPoint x: 846, endPoint y: 234, distance: 36.3
click at [846, 235] on div "Comprobante Tipo Comprobante Tipo Fecha inicio – Fecha fin Fec. Comprobante Des…" at bounding box center [732, 255] width 1110 height 74
type input "9"
drag, startPoint x: 1025, startPoint y: 233, endPoint x: 956, endPoint y: 232, distance: 68.9
click at [956, 234] on div "Comprobante Tipo Comprobante Tipo Fecha inicio – Fecha fin Fec. Comprobante Des…" at bounding box center [732, 255] width 1110 height 74
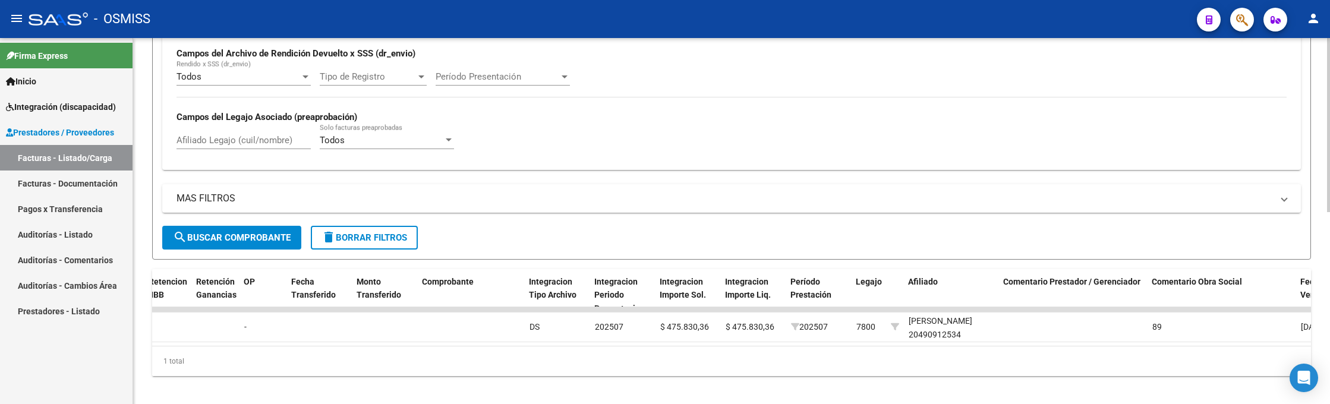
scroll to position [0, 1037]
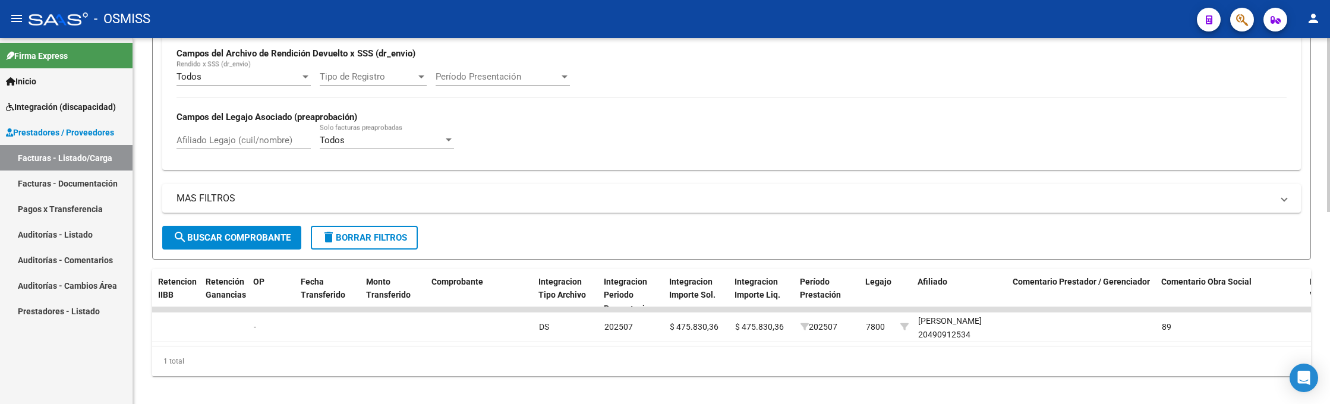
type input "1887"
drag, startPoint x: 810, startPoint y: 37, endPoint x: 850, endPoint y: 59, distance: 45.7
click at [810, 37] on mat-toolbar "menu - OSMISS person" at bounding box center [665, 19] width 1330 height 38
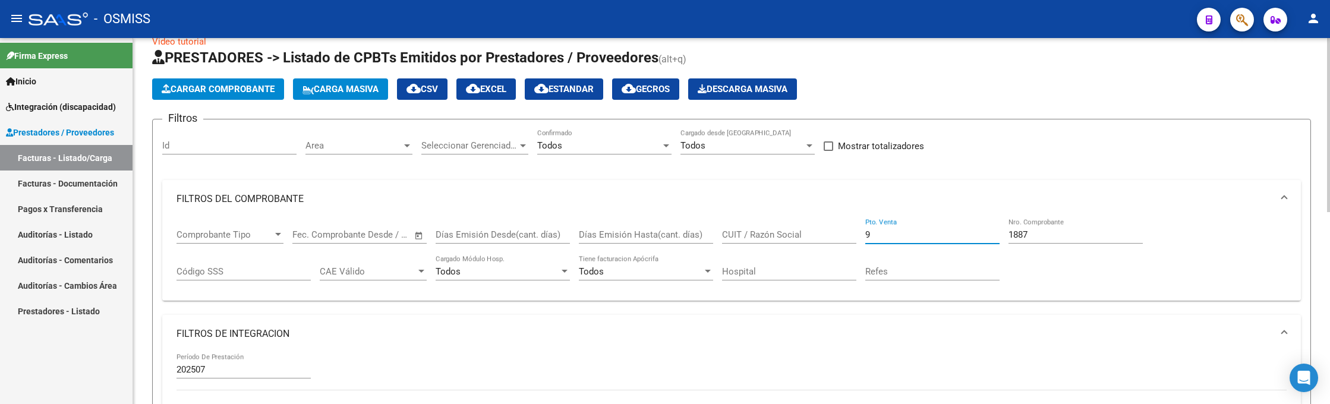
drag, startPoint x: 894, startPoint y: 235, endPoint x: 826, endPoint y: 222, distance: 69.6
click at [826, 222] on div "Comprobante Tipo Comprobante Tipo Fecha inicio – Fecha fin Fec. Comprobante Des…" at bounding box center [732, 255] width 1110 height 74
type input "12"
drag, startPoint x: 1026, startPoint y: 230, endPoint x: 962, endPoint y: 232, distance: 63.6
click at [962, 232] on div "Comprobante Tipo Comprobante Tipo Fecha inicio – Fecha fin Fec. Comprobante Des…" at bounding box center [732, 255] width 1110 height 74
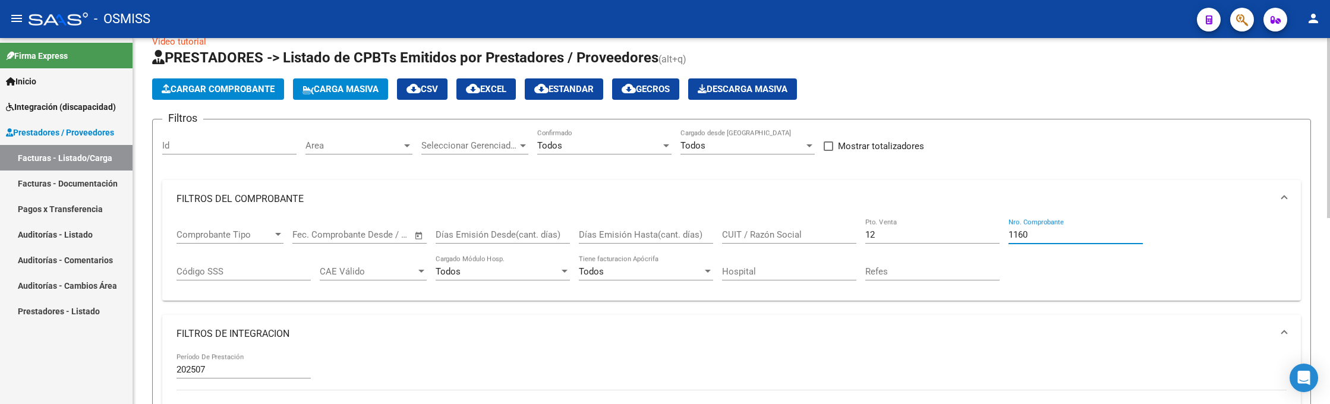
scroll to position [379, 0]
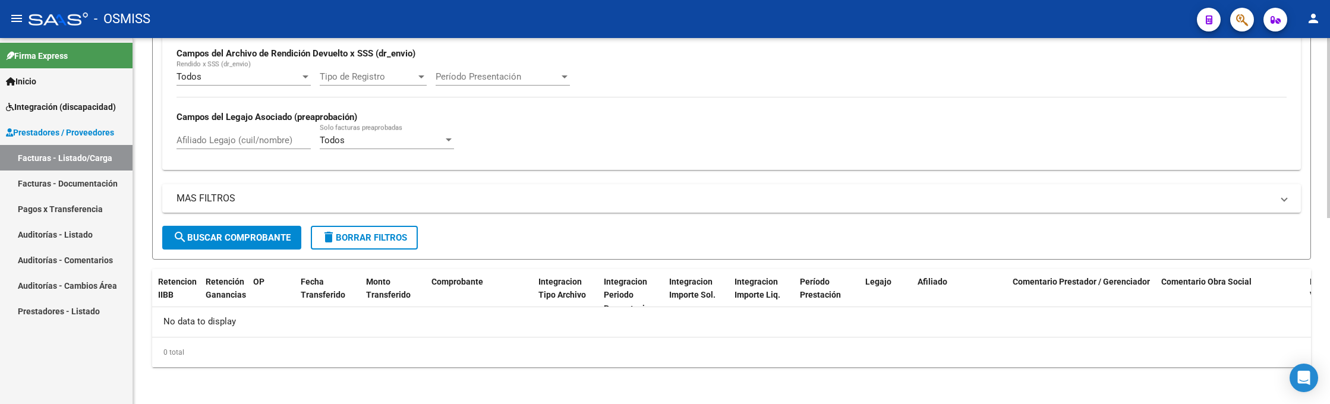
type input "1160"
click at [270, 242] on button "search Buscar Comprobante" at bounding box center [231, 238] width 139 height 24
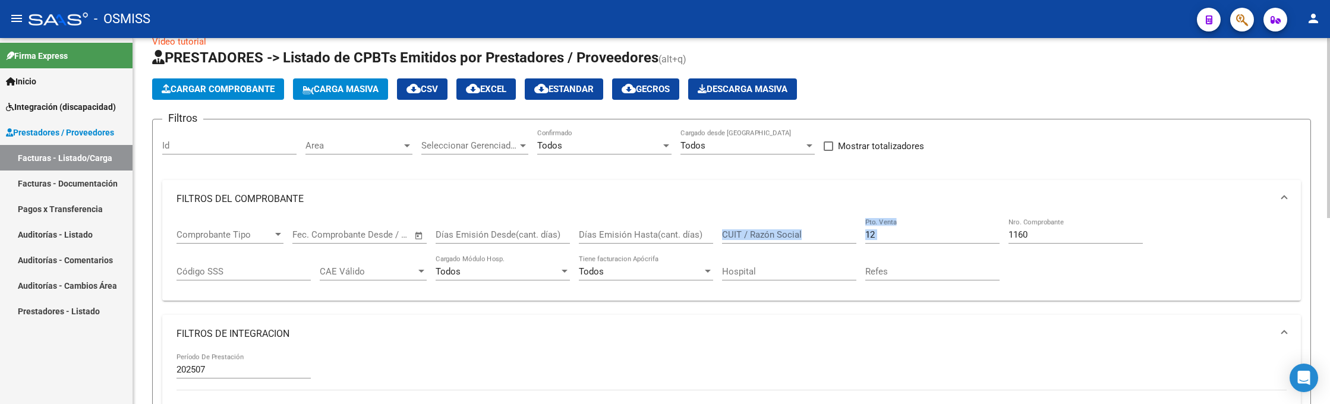
drag, startPoint x: 912, startPoint y: 244, endPoint x: 846, endPoint y: 224, distance: 69.4
click at [846, 224] on div "Comprobante Tipo Comprobante Tipo Fecha inicio – Fecha fin Fec. Comprobante Des…" at bounding box center [732, 255] width 1110 height 74
click at [886, 234] on input "12" at bounding box center [932, 234] width 134 height 11
drag, startPoint x: 893, startPoint y: 232, endPoint x: 844, endPoint y: 223, distance: 49.7
click at [847, 226] on div "Comprobante Tipo Comprobante Tipo Fecha inicio – Fecha fin Fec. Comprobante Des…" at bounding box center [732, 255] width 1110 height 74
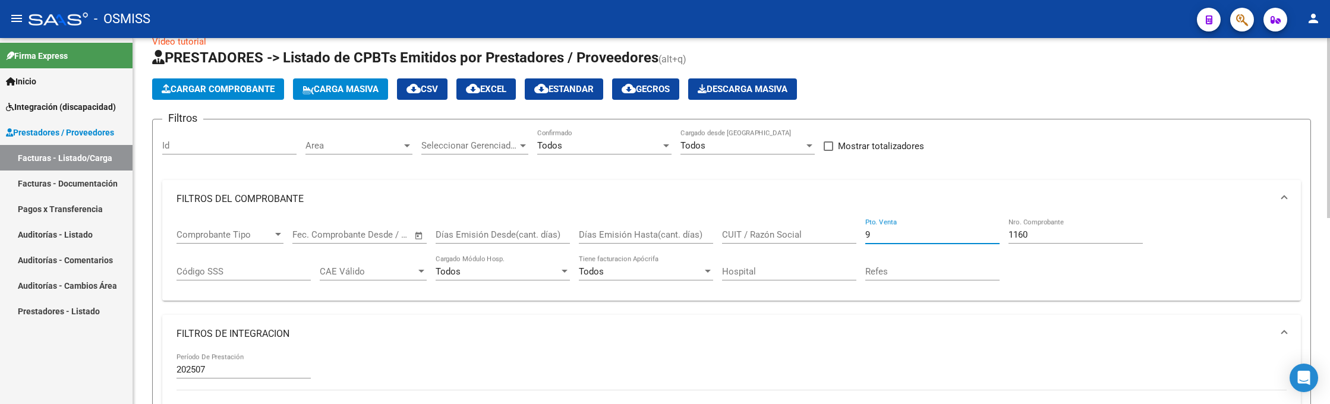
type input "9"
drag, startPoint x: 1045, startPoint y: 235, endPoint x: 972, endPoint y: 224, distance: 74.5
click at [972, 224] on div "Comprobante Tipo Comprobante Tipo Fecha inicio – Fecha fin Fec. Comprobante Des…" at bounding box center [732, 255] width 1110 height 74
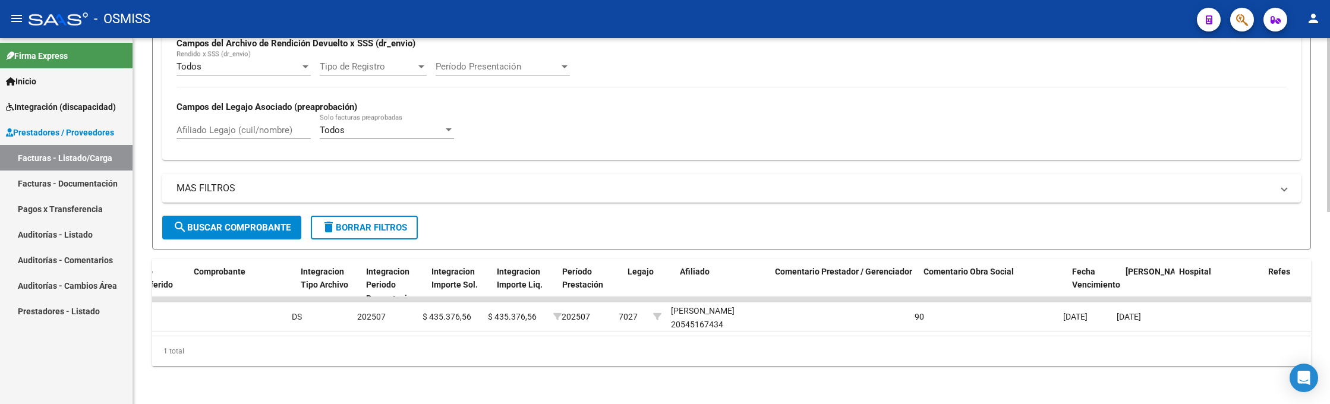
scroll to position [0, 1275]
type input "1888"
click at [976, 42] on div "202507 Período De Prestación Campos del Archivo de Rendición Devuelto x SSS (dr…" at bounding box center [732, 67] width 1110 height 163
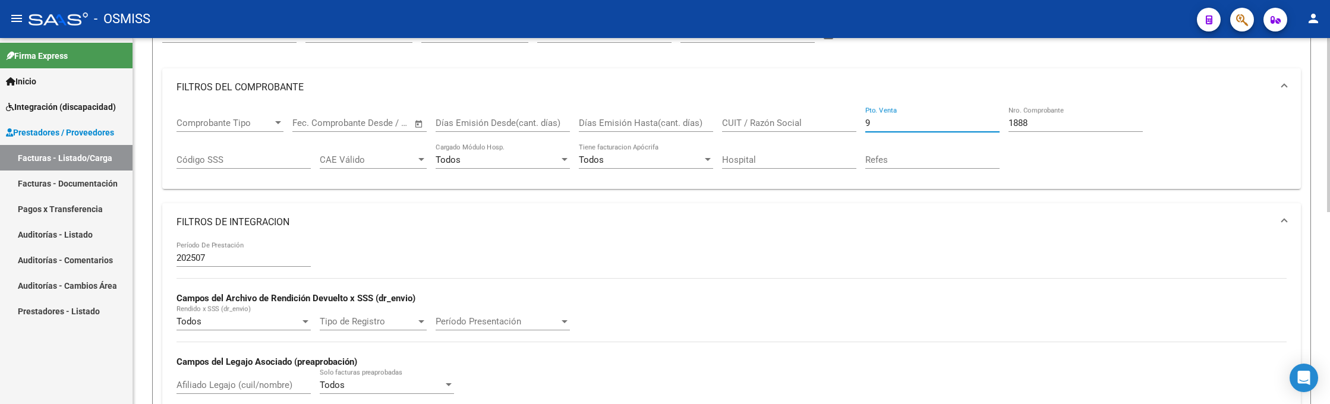
drag, startPoint x: 875, startPoint y: 122, endPoint x: 846, endPoint y: 122, distance: 28.5
click at [846, 122] on div "Comprobante Tipo Comprobante Tipo Fecha inicio – Fecha fin Fec. Comprobante Des…" at bounding box center [732, 143] width 1110 height 74
type input "12"
drag, startPoint x: 1031, startPoint y: 121, endPoint x: 972, endPoint y: 118, distance: 59.5
click at [972, 118] on div "Comprobante Tipo Comprobante Tipo Fecha inicio – Fecha fin Fec. Comprobante Des…" at bounding box center [732, 143] width 1110 height 74
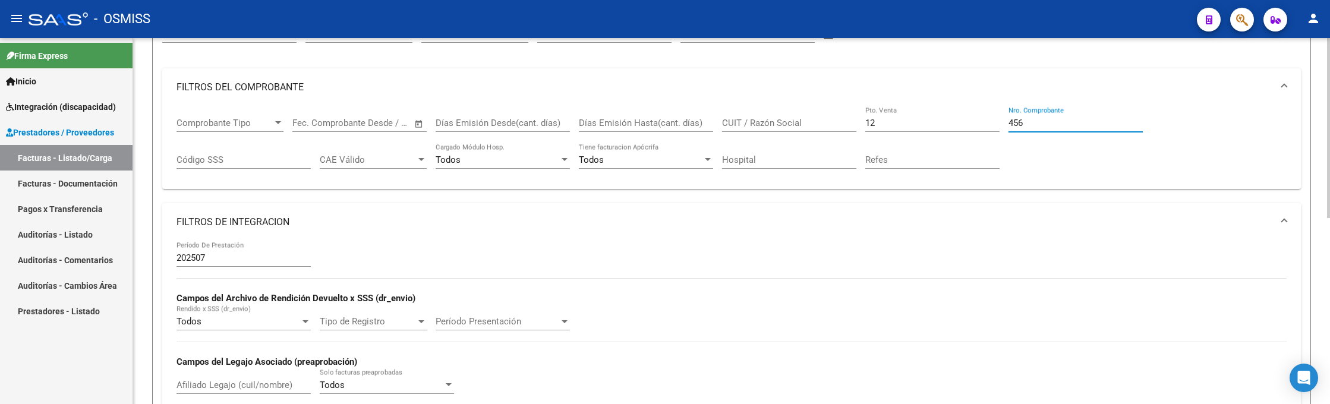
scroll to position [379, 0]
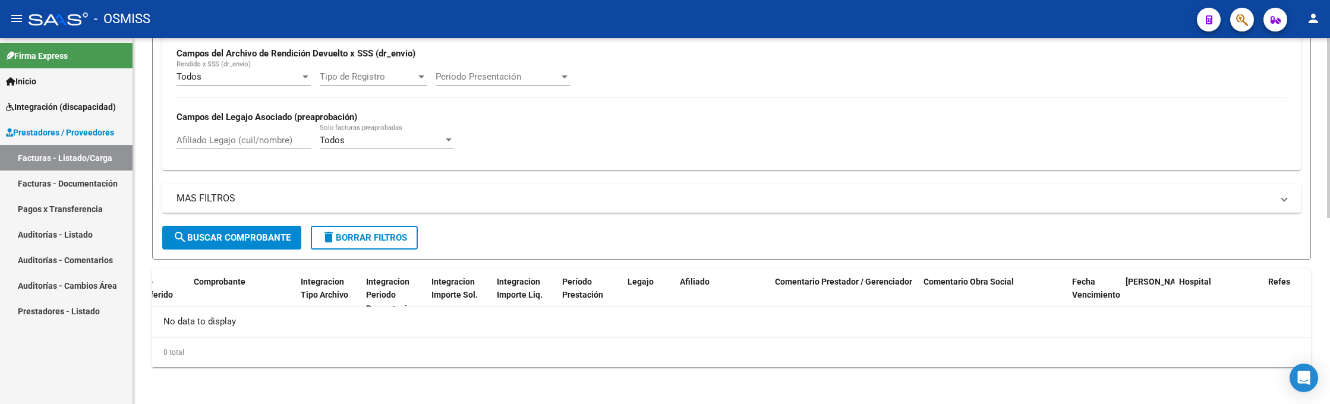
type input "456"
click at [276, 232] on span "search Buscar Comprobante" at bounding box center [232, 237] width 118 height 11
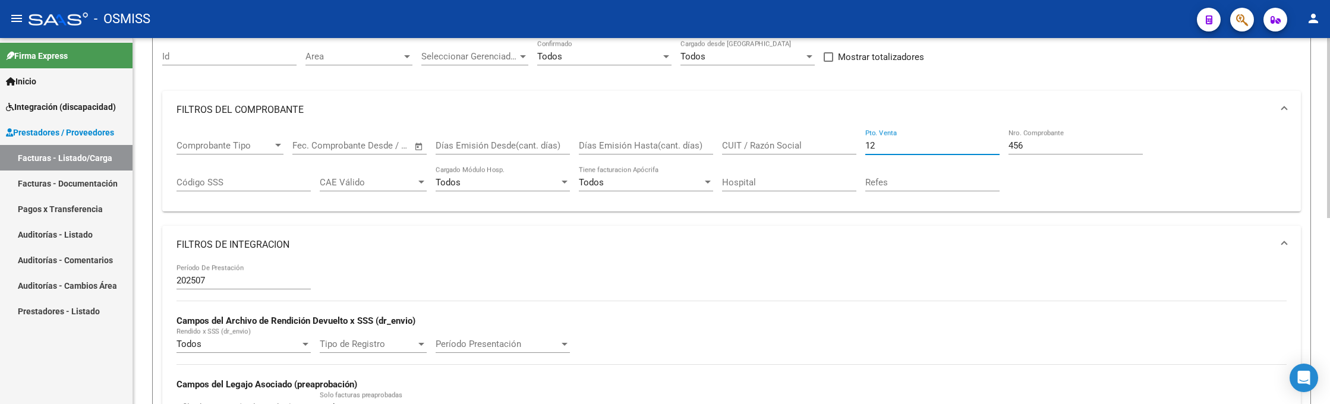
drag, startPoint x: 869, startPoint y: 143, endPoint x: 830, endPoint y: 143, distance: 38.6
click at [830, 143] on div "Comprobante Tipo Comprobante Tipo Fecha inicio – Fecha fin Fec. Comprobante Des…" at bounding box center [732, 166] width 1110 height 74
type input "9"
drag, startPoint x: 1038, startPoint y: 139, endPoint x: 989, endPoint y: 144, distance: 49.6
click at [989, 144] on div "Comprobante Tipo Comprobante Tipo Fecha inicio – Fecha fin Fec. Comprobante Des…" at bounding box center [732, 166] width 1110 height 74
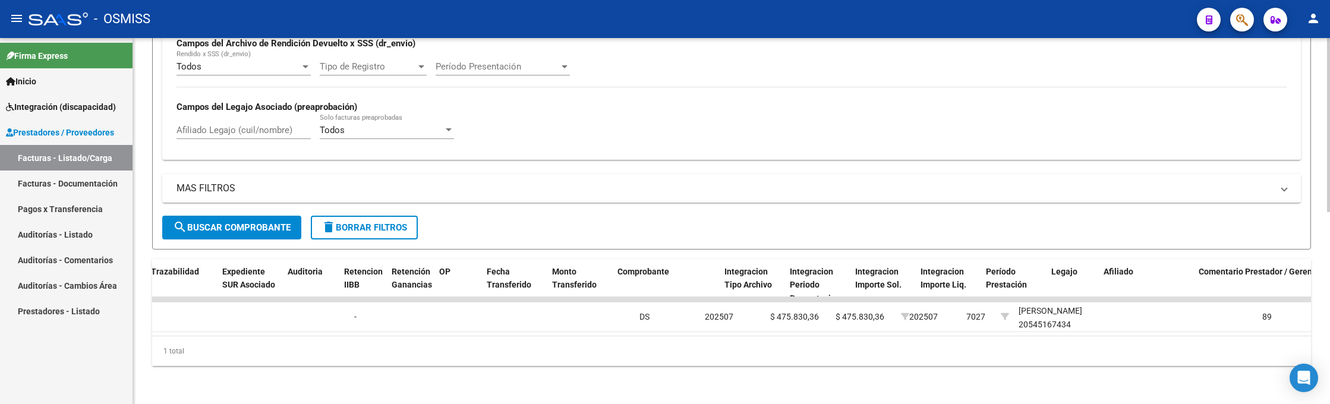
scroll to position [0, 0]
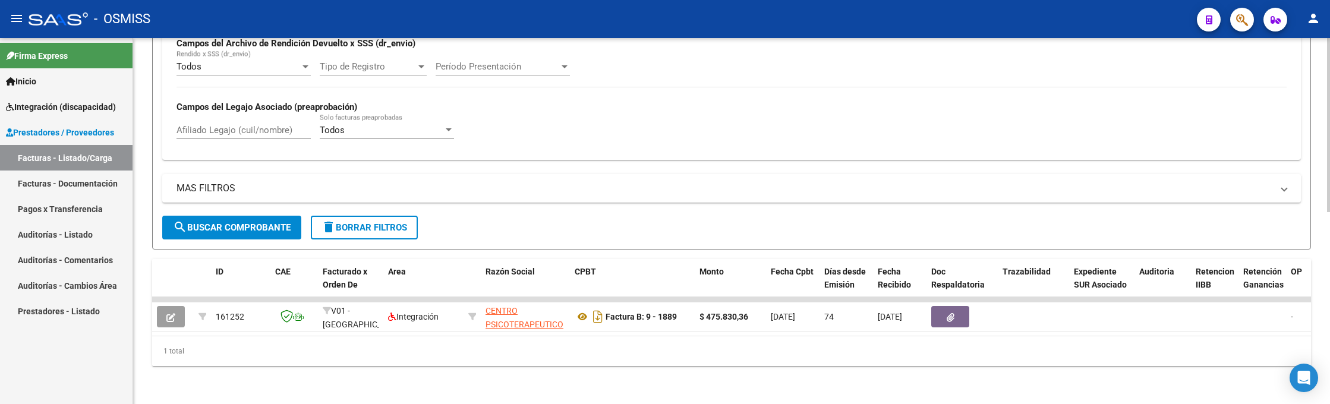
type input "1889"
click at [1035, 25] on div "- OSMISS" at bounding box center [608, 19] width 1159 height 26
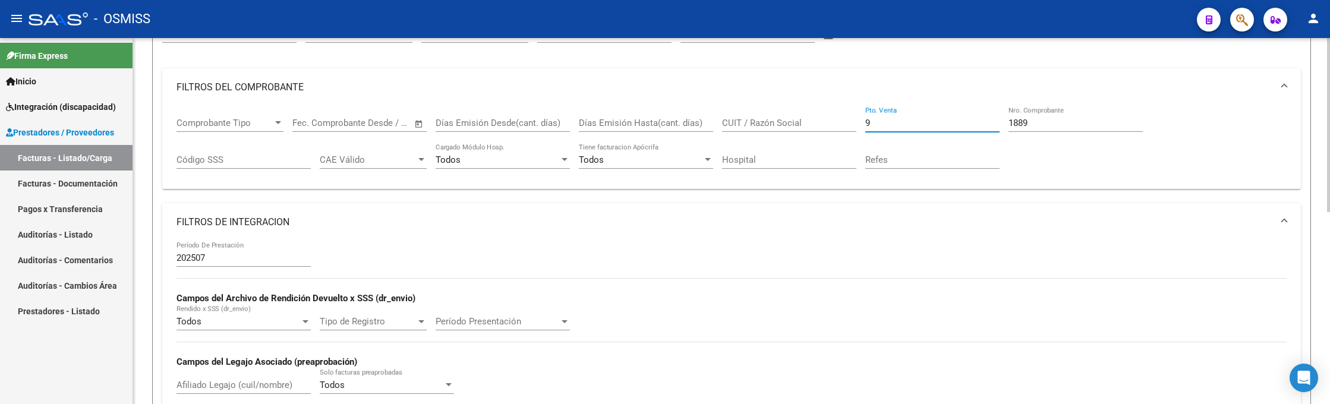
drag, startPoint x: 880, startPoint y: 124, endPoint x: 853, endPoint y: 123, distance: 27.4
click at [853, 123] on div "Comprobante Tipo Comprobante Tipo Fecha inicio – Fecha fin Fec. Comprobante Des…" at bounding box center [732, 143] width 1110 height 74
type input "12"
drag, startPoint x: 1029, startPoint y: 126, endPoint x: 969, endPoint y: 126, distance: 60.0
click at [969, 126] on div "Comprobante Tipo Comprobante Tipo Fecha inicio – Fecha fin Fec. Comprobante Des…" at bounding box center [732, 143] width 1110 height 74
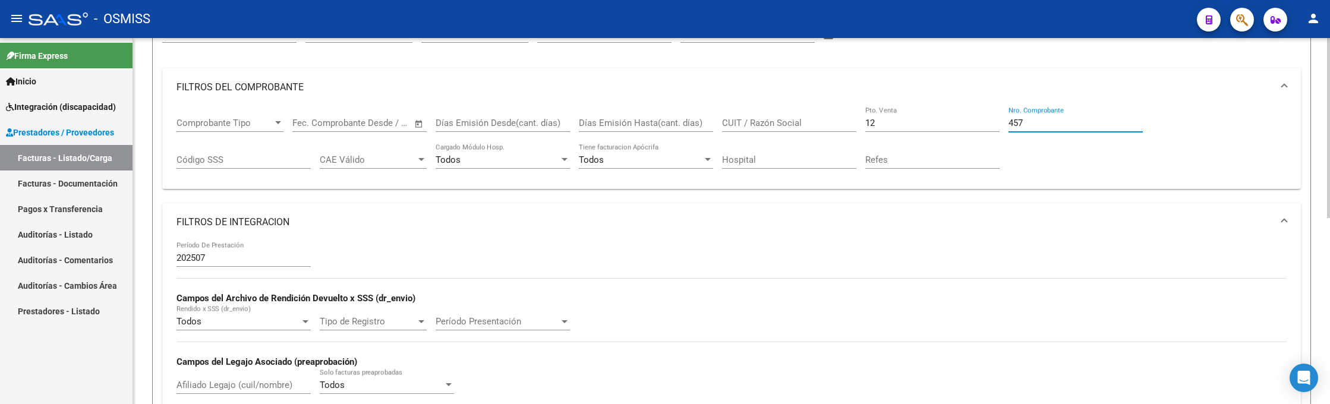
scroll to position [379, 0]
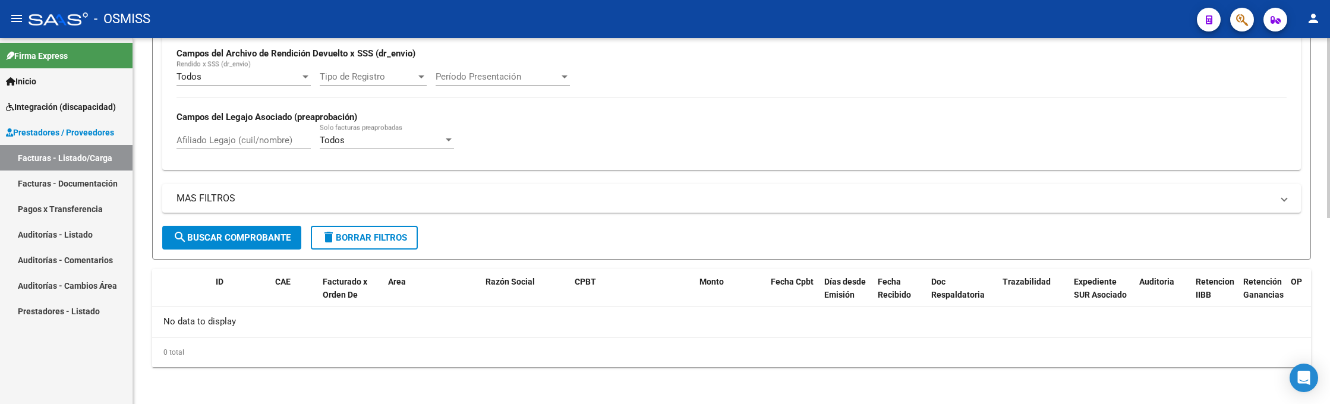
type input "457"
click at [285, 239] on span "search Buscar Comprobante" at bounding box center [232, 237] width 118 height 11
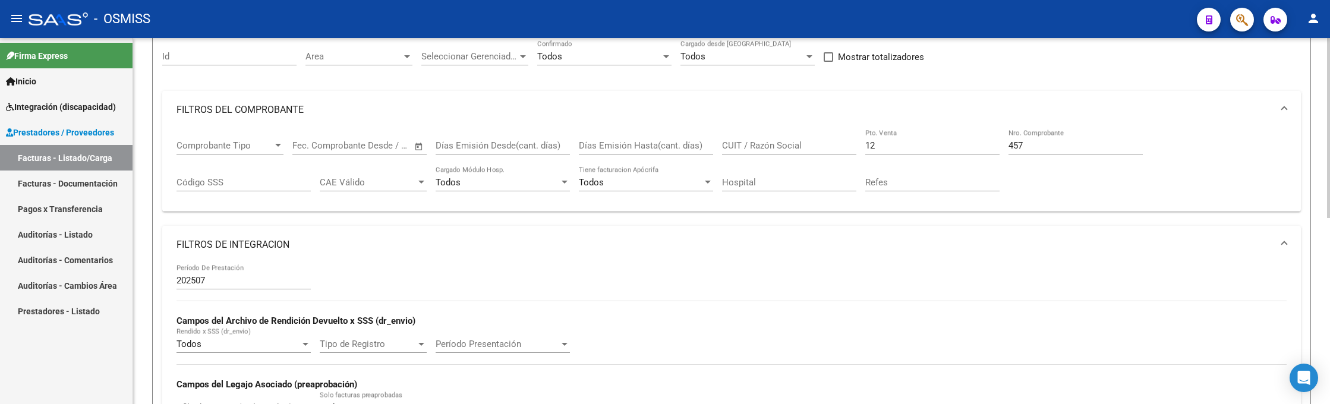
drag, startPoint x: 880, startPoint y: 144, endPoint x: 815, endPoint y: 133, distance: 65.1
click at [815, 135] on div "Comprobante Tipo Comprobante Tipo Fecha inicio – Fecha fin Fec. Comprobante Des…" at bounding box center [732, 166] width 1110 height 74
type input "9"
drag, startPoint x: 1030, startPoint y: 147, endPoint x: 946, endPoint y: 143, distance: 84.5
click at [946, 143] on div "Comprobante Tipo Comprobante Tipo Fecha inicio – Fecha fin Fec. Comprobante Des…" at bounding box center [732, 166] width 1110 height 74
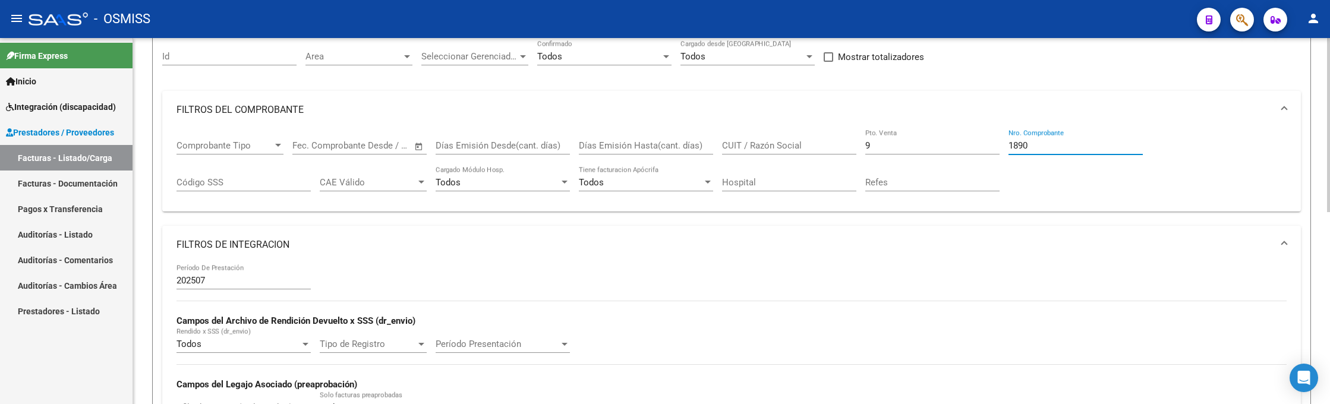
type input "1890"
click at [1032, 31] on mat-toolbar "menu - OSMISS person" at bounding box center [665, 19] width 1330 height 38
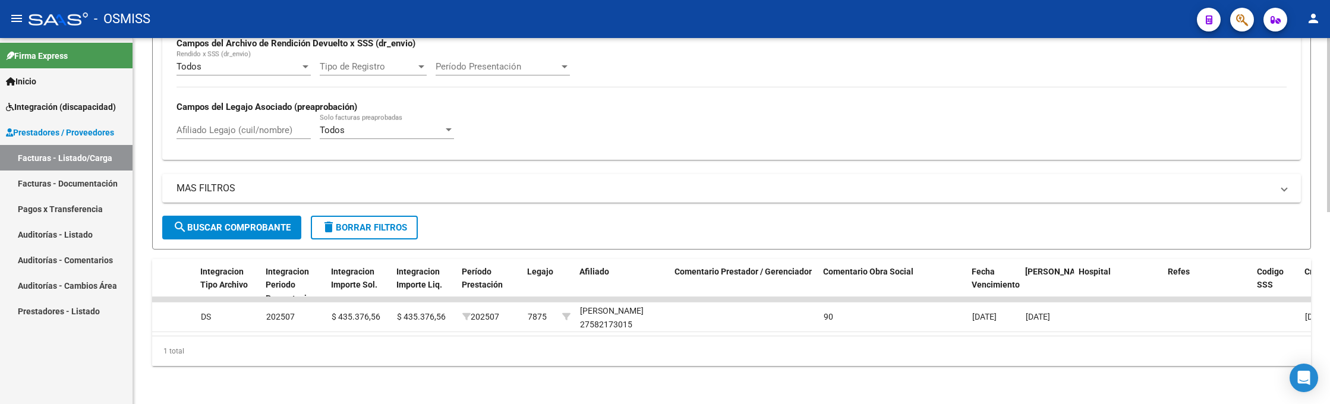
scroll to position [0, 1372]
click at [1062, 31] on div "- OSMISS" at bounding box center [608, 19] width 1159 height 26
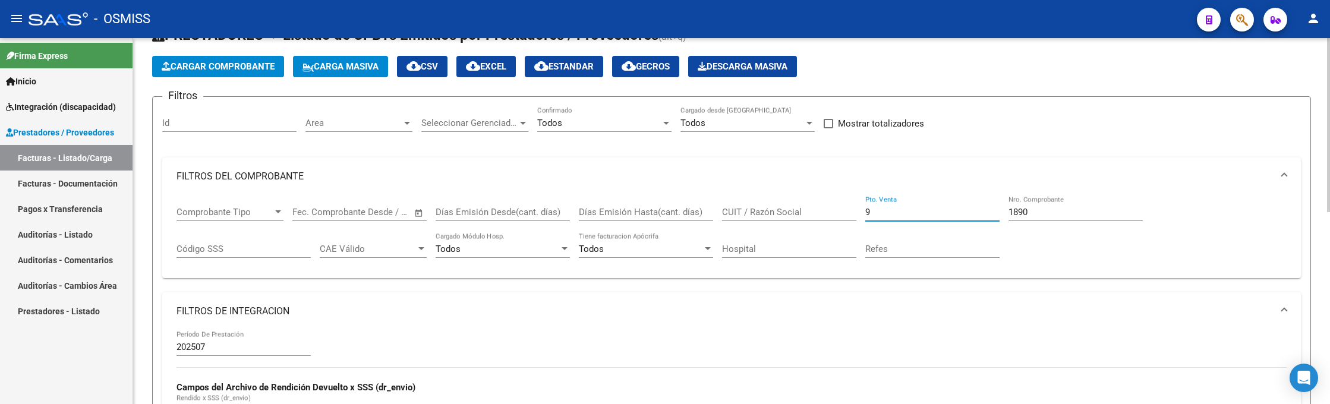
drag, startPoint x: 906, startPoint y: 216, endPoint x: 818, endPoint y: 201, distance: 89.7
click at [817, 205] on div "Comprobante Tipo Comprobante Tipo Fecha inicio – Fecha fin Fec. Comprobante Des…" at bounding box center [732, 233] width 1110 height 74
type input "12"
drag, startPoint x: 1044, startPoint y: 207, endPoint x: 987, endPoint y: 199, distance: 57.7
click at [987, 199] on div "Comprobante Tipo Comprobante Tipo Fecha inicio – Fecha fin Fec. Comprobante Des…" at bounding box center [732, 233] width 1110 height 74
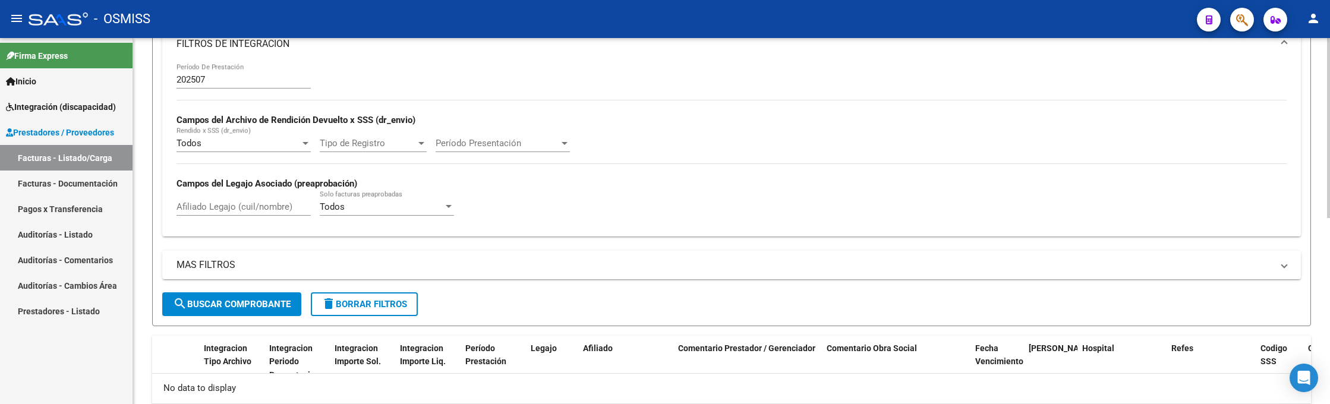
scroll to position [379, 0]
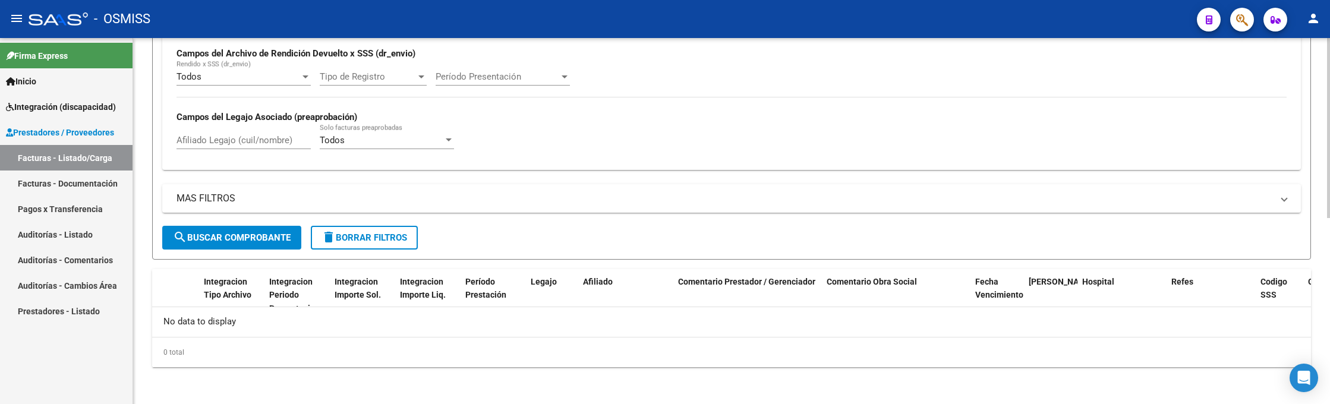
type input "458"
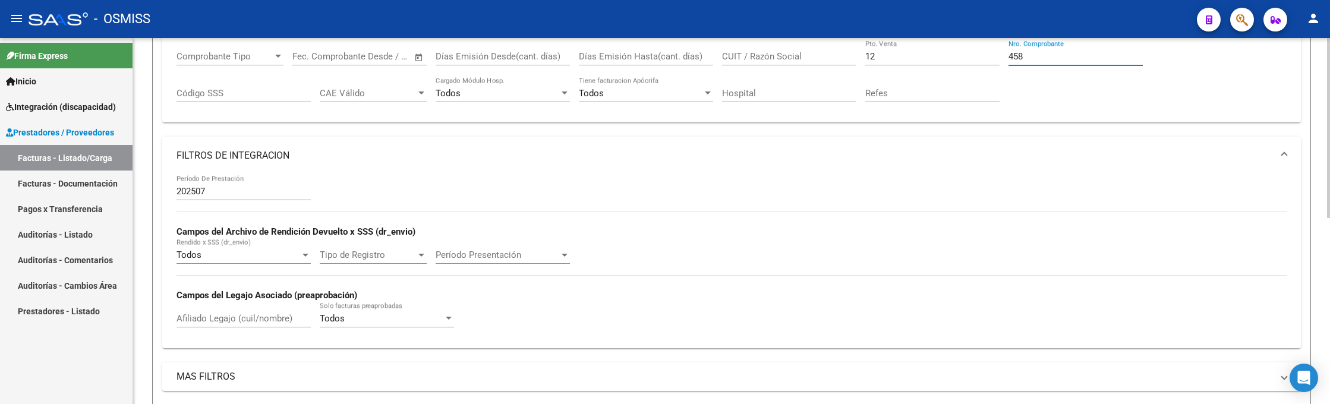
scroll to position [111, 0]
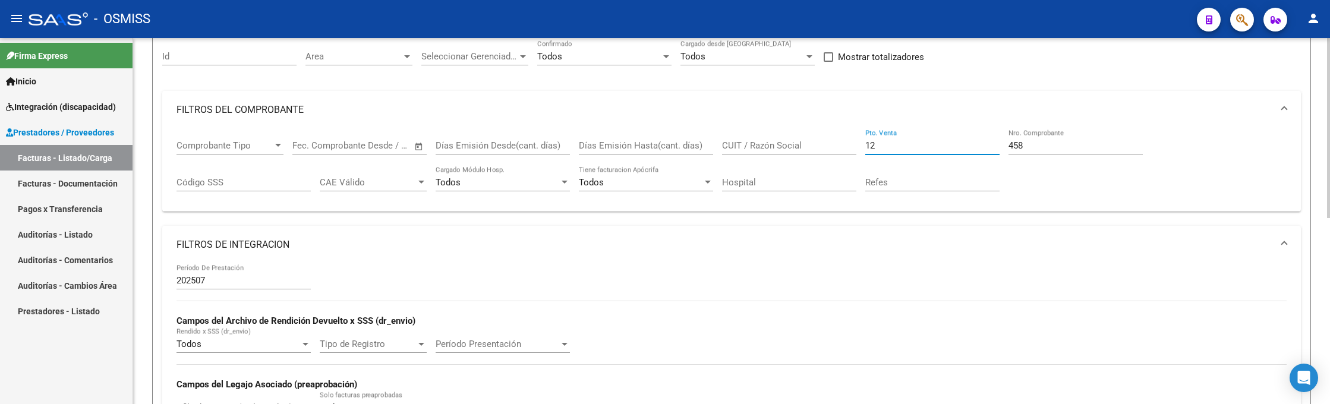
drag, startPoint x: 899, startPoint y: 146, endPoint x: 783, endPoint y: 142, distance: 115.9
click at [785, 143] on div "Comprobante Tipo Comprobante Tipo Fecha inicio – Fecha fin Fec. Comprobante Des…" at bounding box center [732, 166] width 1110 height 74
type input "9"
drag, startPoint x: 1020, startPoint y: 140, endPoint x: 966, endPoint y: 140, distance: 54.7
click at [966, 140] on div "Comprobante Tipo Comprobante Tipo Fecha inicio – Fecha fin Fec. Comprobante Des…" at bounding box center [732, 166] width 1110 height 74
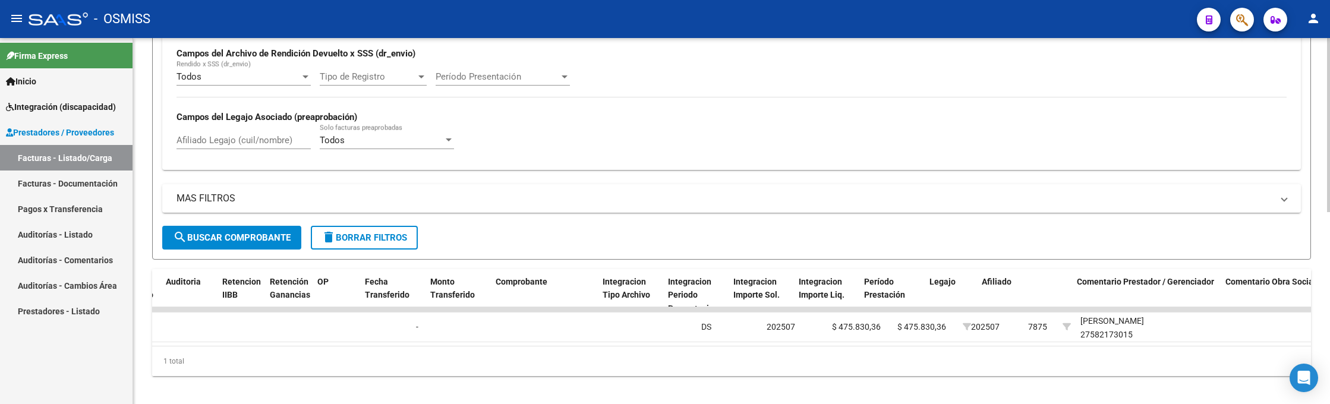
scroll to position [0, 0]
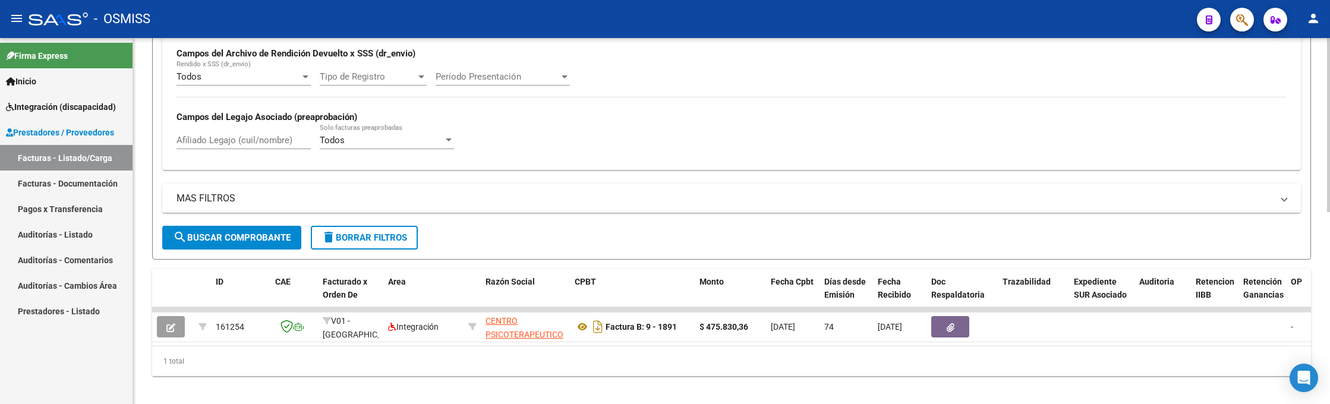
type input "1891"
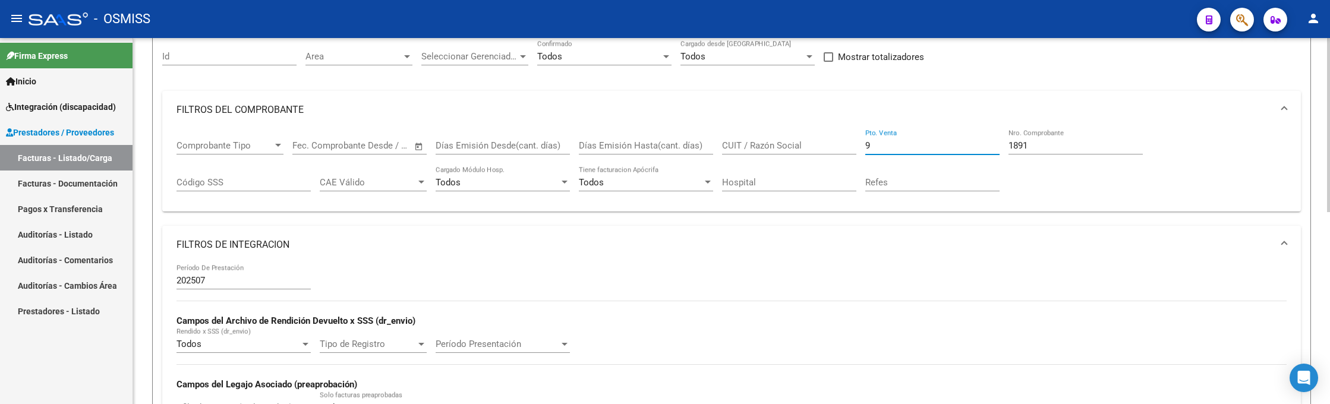
drag, startPoint x: 893, startPoint y: 142, endPoint x: 805, endPoint y: 140, distance: 88.6
click at [805, 141] on div "Comprobante Tipo Comprobante Tipo Fecha inicio – Fecha fin Fec. Comprobante Des…" at bounding box center [732, 166] width 1110 height 74
type input "12"
drag, startPoint x: 1016, startPoint y: 143, endPoint x: 981, endPoint y: 139, distance: 34.7
click at [981, 139] on div "Comprobante Tipo Comprobante Tipo Fecha inicio – Fecha fin Fec. Comprobante Des…" at bounding box center [732, 166] width 1110 height 74
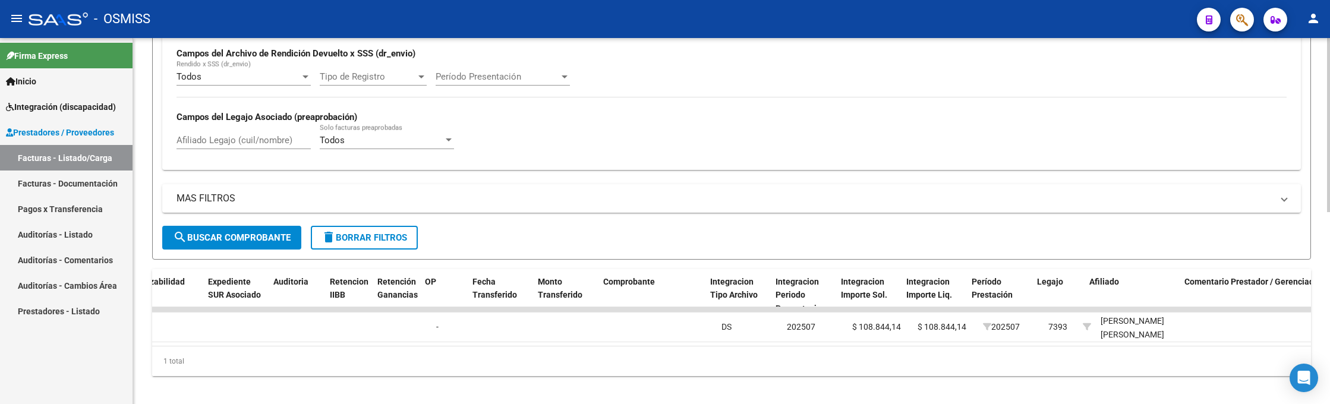
scroll to position [0, 865]
type input "459"
drag, startPoint x: 996, startPoint y: 28, endPoint x: 965, endPoint y: 77, distance: 57.7
click at [997, 29] on div "- OSMISS" at bounding box center [608, 19] width 1159 height 26
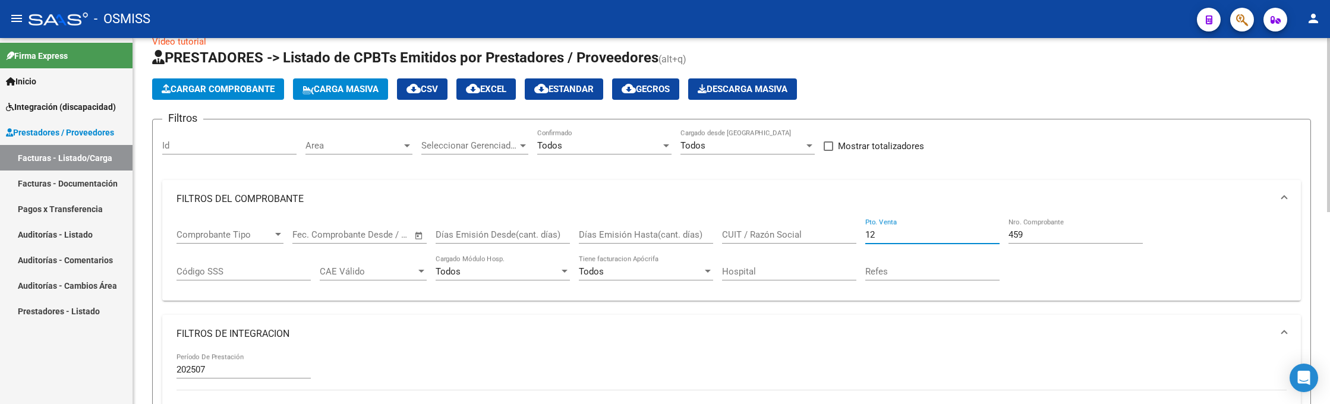
drag, startPoint x: 860, startPoint y: 229, endPoint x: 825, endPoint y: 229, distance: 34.5
click at [825, 229] on div "Comprobante Tipo Comprobante Tipo Fecha inicio – Fecha fin Fec. Comprobante Des…" at bounding box center [732, 255] width 1110 height 74
type input "2"
drag, startPoint x: 1028, startPoint y: 233, endPoint x: 944, endPoint y: 220, distance: 84.1
click at [944, 220] on div "Comprobante Tipo Comprobante Tipo Fecha inicio – Fecha fin Fec. Comprobante Des…" at bounding box center [732, 255] width 1110 height 74
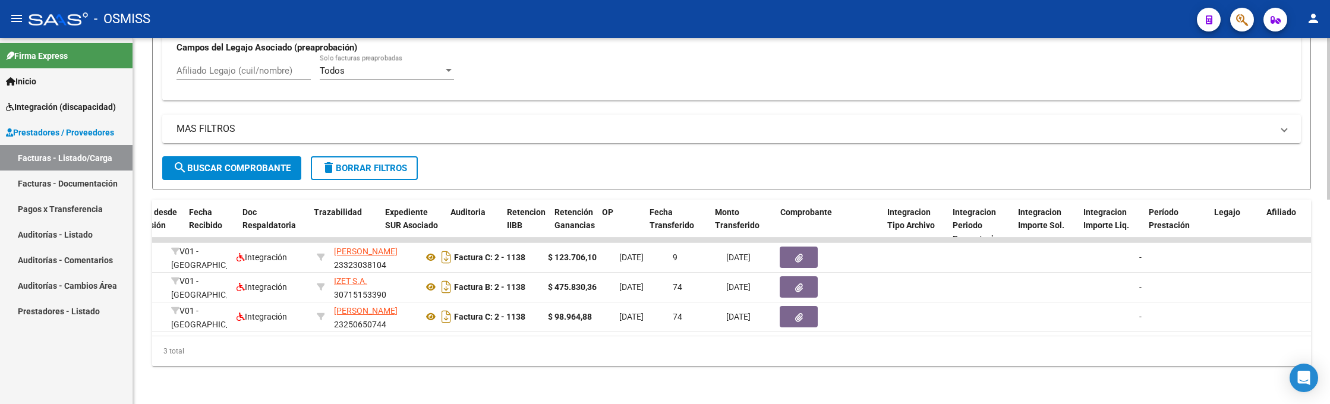
scroll to position [0, 0]
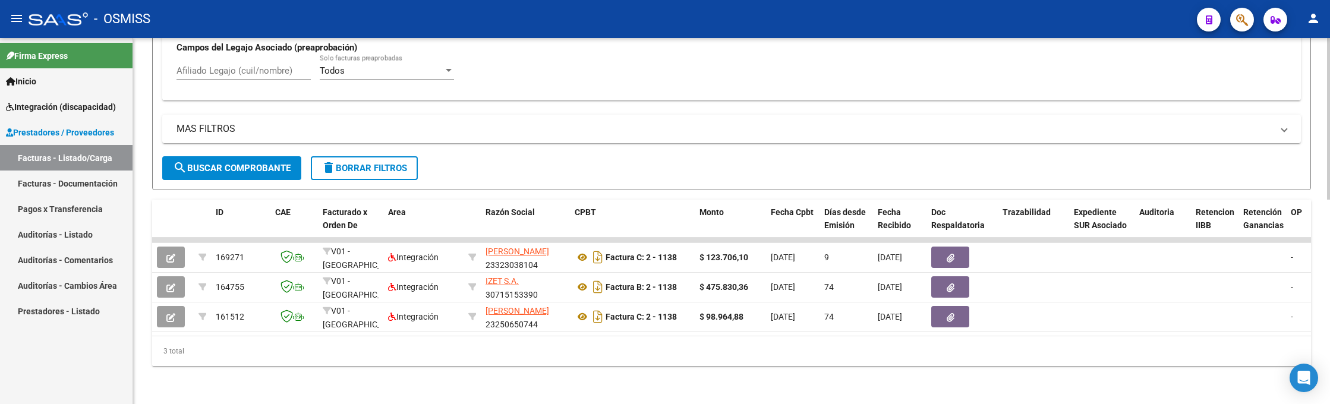
type input "1138"
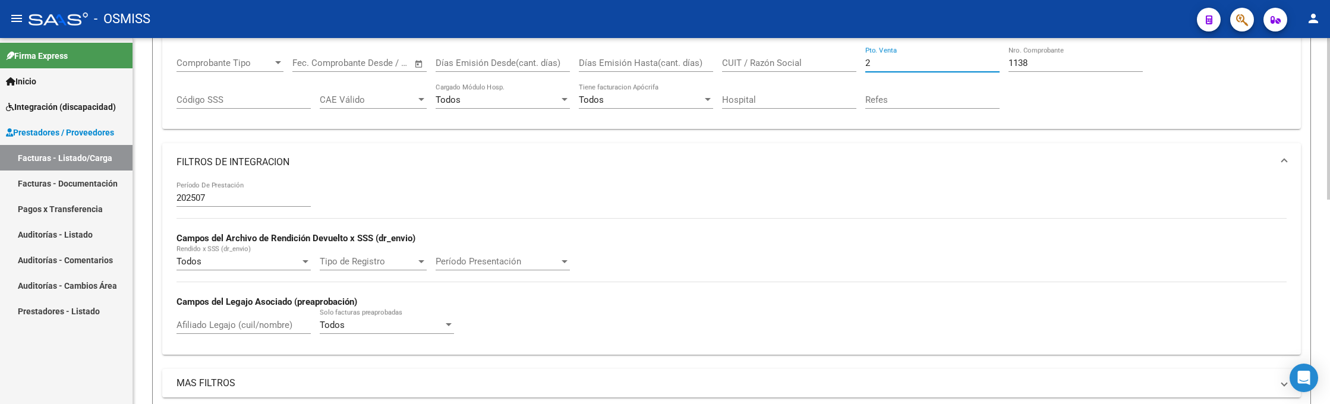
drag, startPoint x: 888, startPoint y: 64, endPoint x: 808, endPoint y: 73, distance: 81.3
click at [812, 72] on div "Comprobante Tipo Comprobante Tipo Fecha inicio – Fecha fin Fec. Comprobante Des…" at bounding box center [732, 83] width 1110 height 74
type input "9"
drag, startPoint x: 1046, startPoint y: 61, endPoint x: 941, endPoint y: 71, distance: 105.6
click at [941, 71] on div "Comprobante Tipo Comprobante Tipo Fecha inicio – Fecha fin Fec. Comprobante Des…" at bounding box center [732, 83] width 1110 height 74
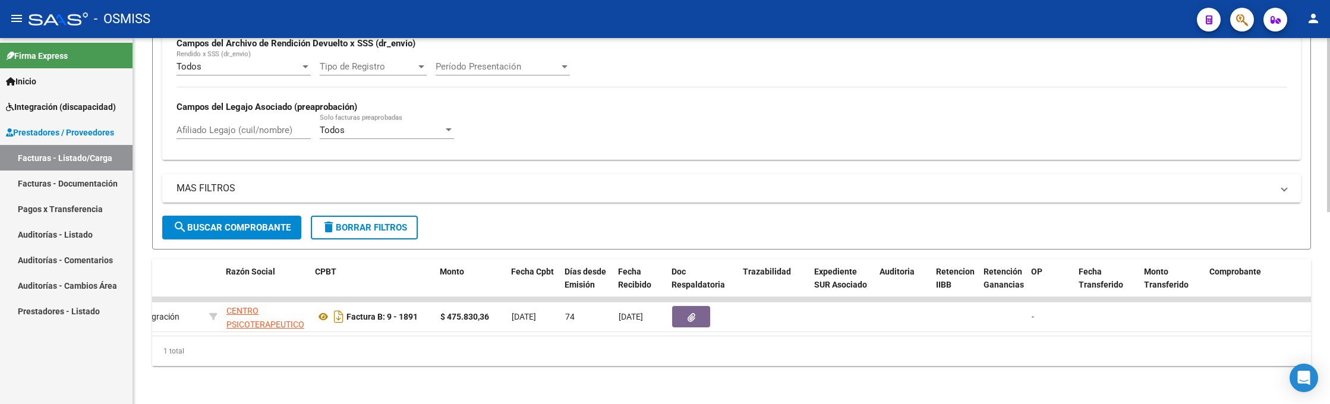
scroll to position [0, 239]
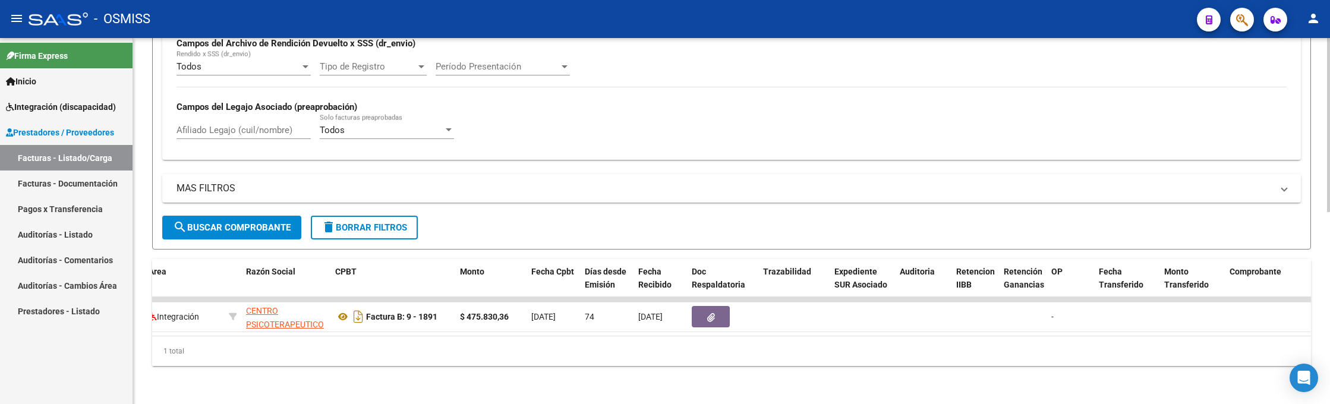
type input "1891"
drag, startPoint x: 976, startPoint y: 12, endPoint x: 1058, endPoint y: 185, distance: 191.1
click at [976, 12] on div "- OSMISS" at bounding box center [608, 19] width 1159 height 26
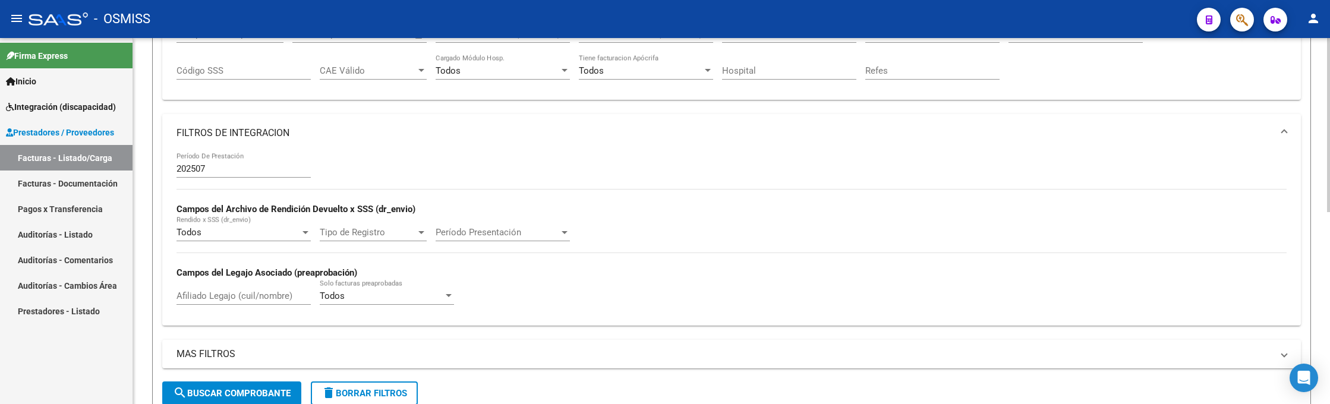
scroll to position [0, 0]
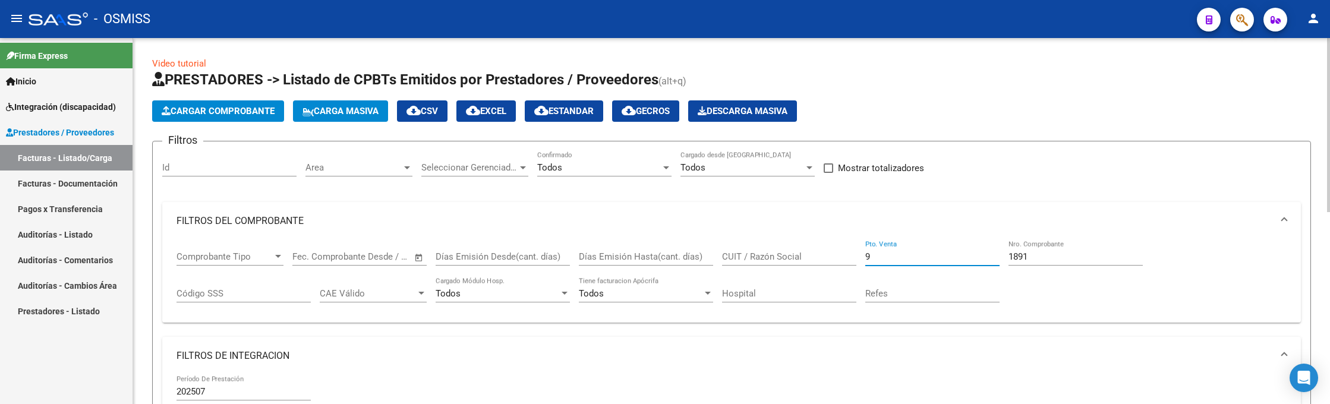
drag, startPoint x: 868, startPoint y: 261, endPoint x: 849, endPoint y: 258, distance: 18.7
click at [849, 258] on div "Comprobante Tipo Comprobante Tipo Fecha inicio – Fecha fin Fec. Comprobante Des…" at bounding box center [732, 277] width 1110 height 74
type input "12"
drag, startPoint x: 1063, startPoint y: 260, endPoint x: 957, endPoint y: 247, distance: 106.5
click at [957, 247] on div "Comprobante Tipo Comprobante Tipo Fecha inicio – Fecha fin Fec. Comprobante Des…" at bounding box center [732, 277] width 1110 height 74
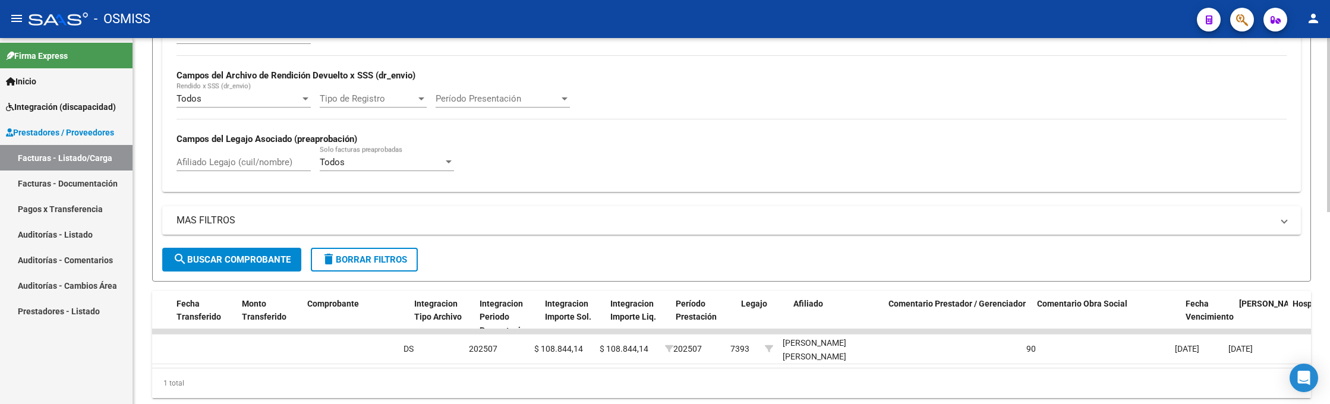
scroll to position [0, 1161]
type input "459"
click at [821, 25] on div "- OSMISS" at bounding box center [608, 19] width 1159 height 26
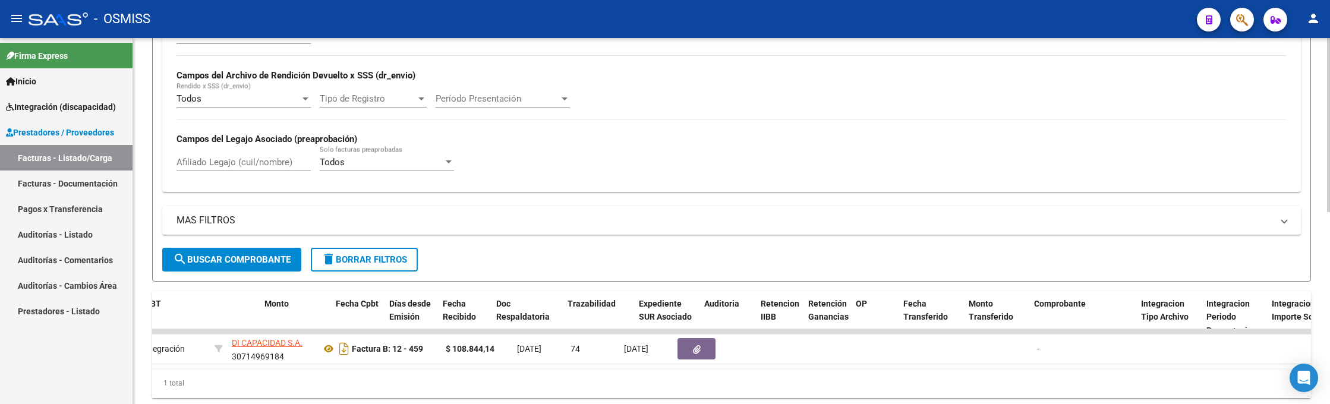
scroll to position [0, 0]
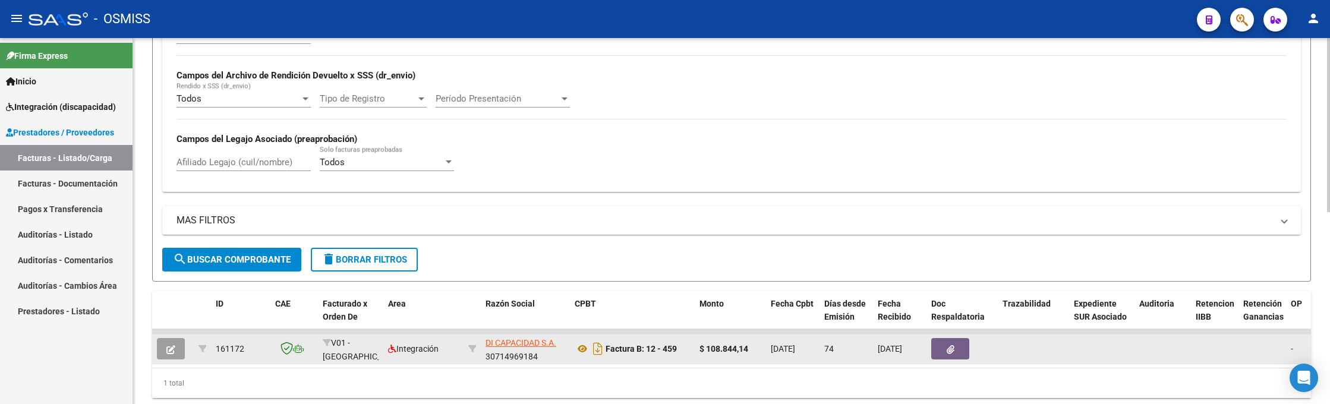
click at [172, 340] on button "button" at bounding box center [171, 348] width 28 height 21
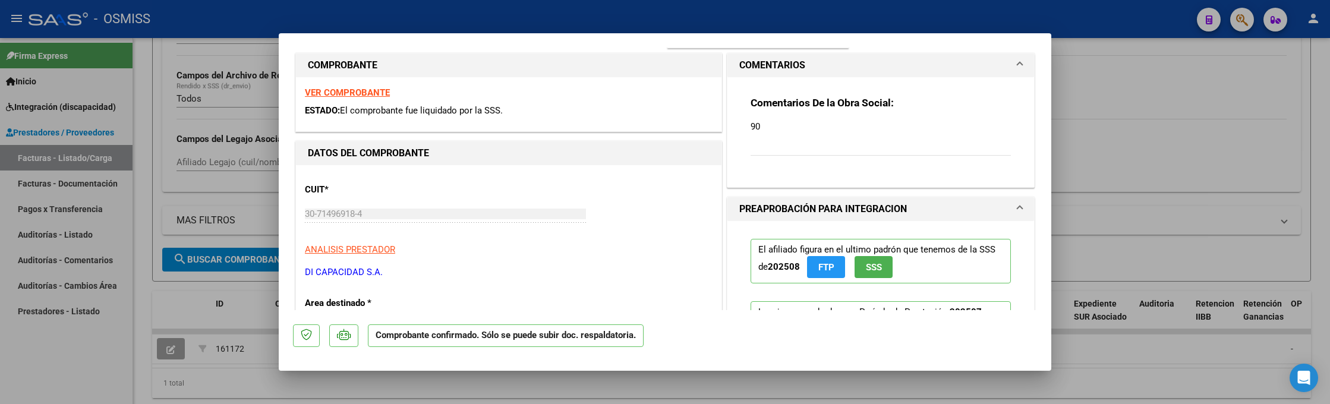
scroll to position [534, 0]
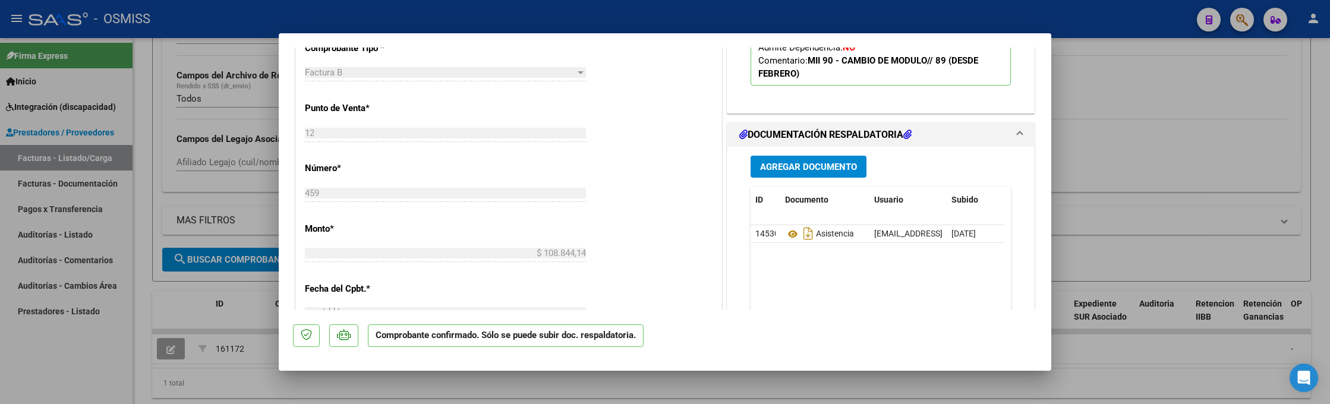
click at [105, 379] on div at bounding box center [665, 202] width 1330 height 404
type input "$ 0,00"
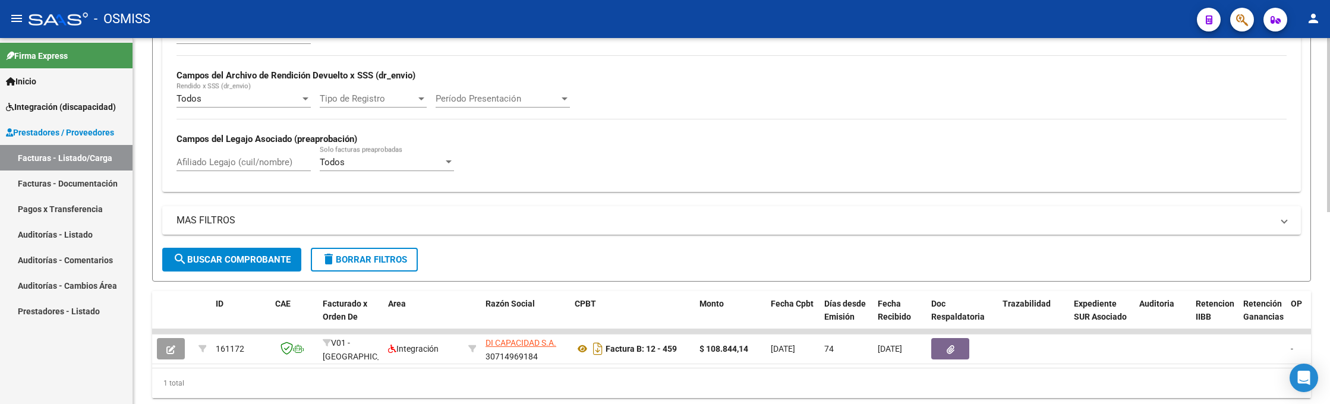
scroll to position [0, 0]
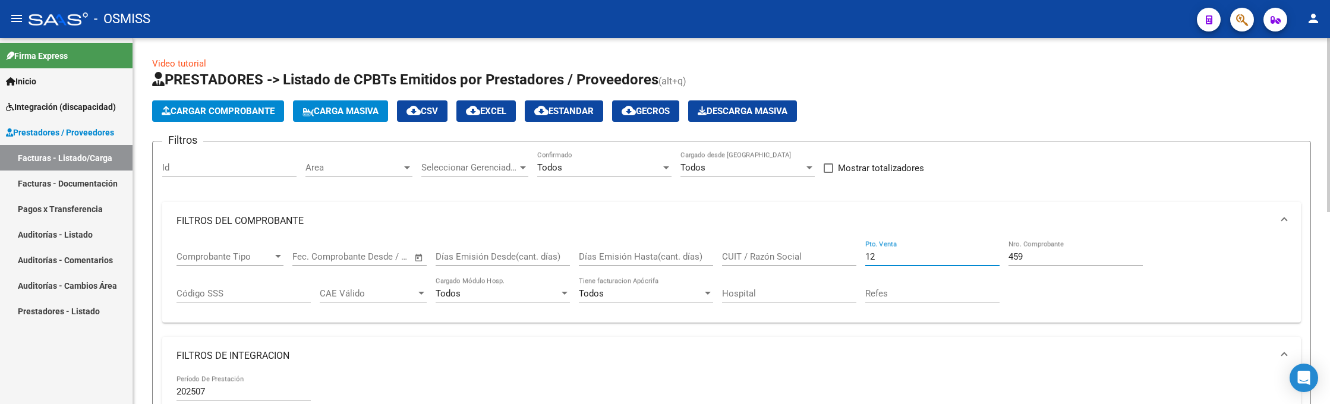
drag, startPoint x: 887, startPoint y: 253, endPoint x: 850, endPoint y: 226, distance: 45.0
click at [850, 226] on mat-expansion-panel "FILTROS DEL COMPROBANTE Comprobante Tipo Comprobante Tipo Fecha inicio – Fecha …" at bounding box center [731, 262] width 1139 height 121
type input "2"
drag, startPoint x: 999, startPoint y: 250, endPoint x: 955, endPoint y: 245, distance: 44.2
click at [957, 247] on div "Comprobante Tipo Comprobante Tipo Fecha inicio – Fecha fin Fec. Comprobante Des…" at bounding box center [732, 277] width 1110 height 74
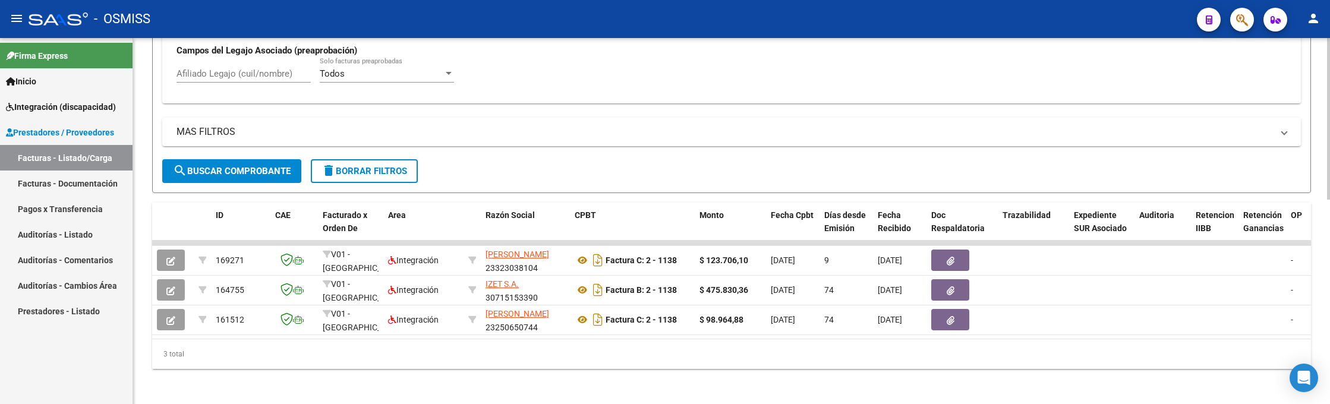
type input "1138"
click at [988, 12] on div "- OSMISS" at bounding box center [608, 19] width 1159 height 26
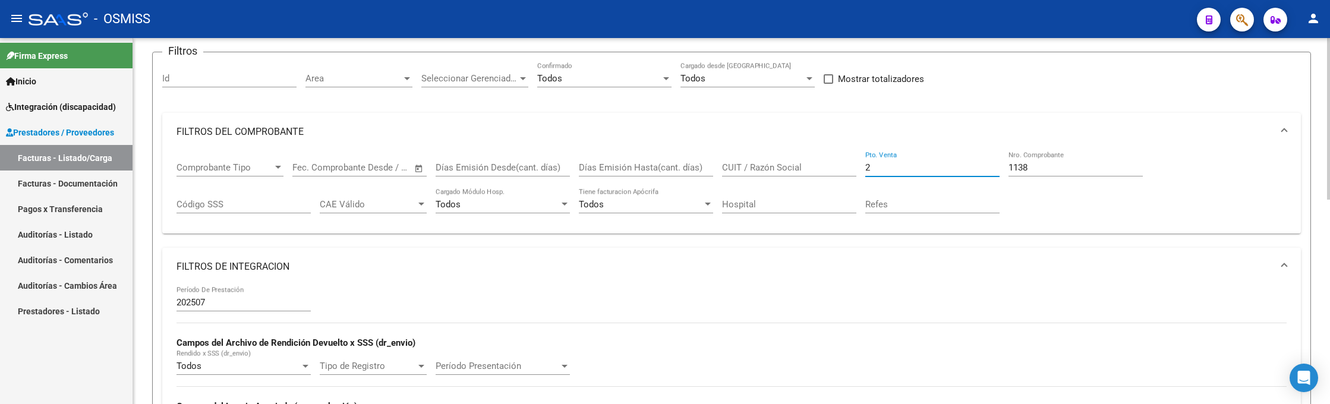
drag, startPoint x: 881, startPoint y: 166, endPoint x: 819, endPoint y: 165, distance: 62.4
click at [819, 165] on div "Comprobante Tipo Comprobante Tipo Fecha inicio – Fecha fin Fec. Comprobante Des…" at bounding box center [732, 188] width 1110 height 74
type input "3"
drag, startPoint x: 1037, startPoint y: 169, endPoint x: 976, endPoint y: 151, distance: 63.8
click at [976, 151] on div "Comprobante Tipo Comprobante Tipo Fecha inicio – Fecha fin Fec. Comprobante Des…" at bounding box center [732, 188] width 1110 height 74
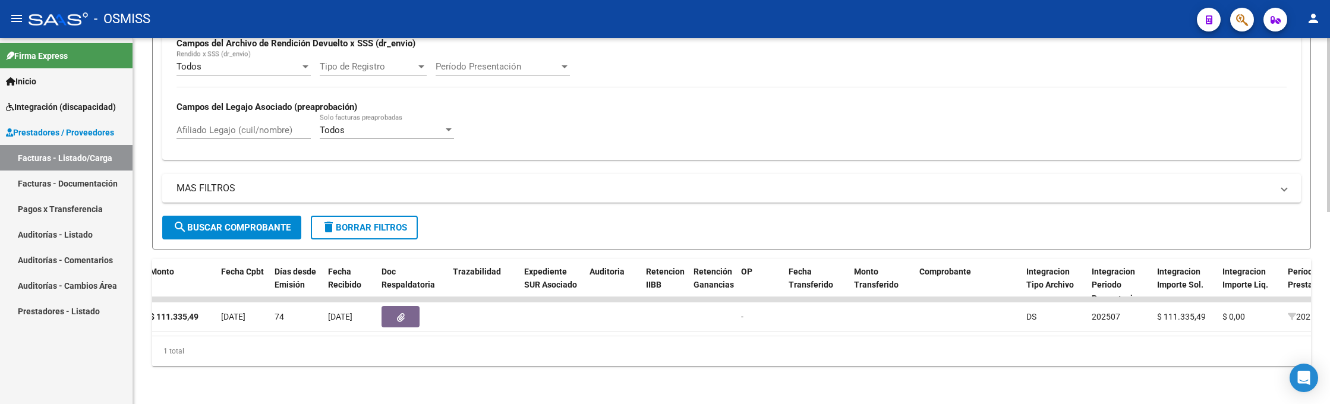
scroll to position [0, 0]
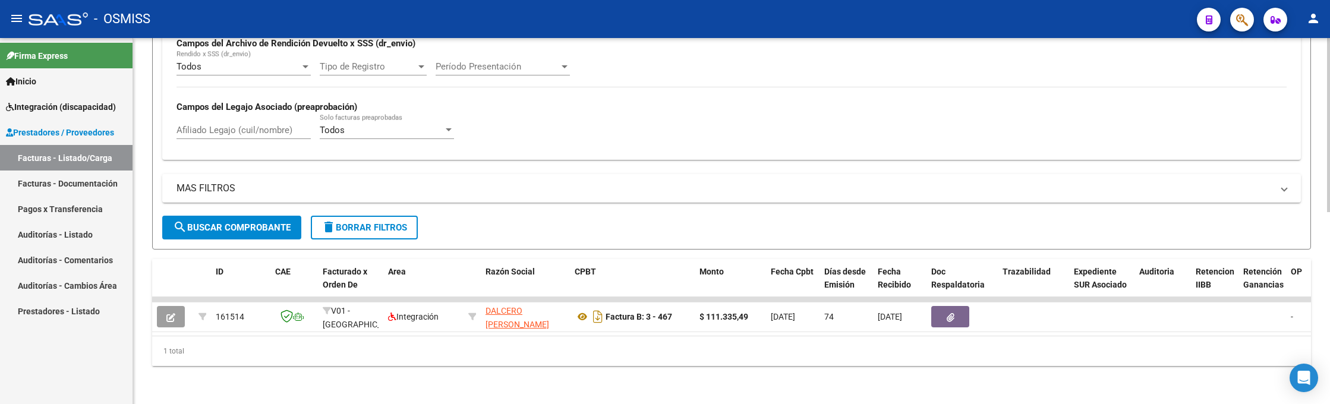
type input "467"
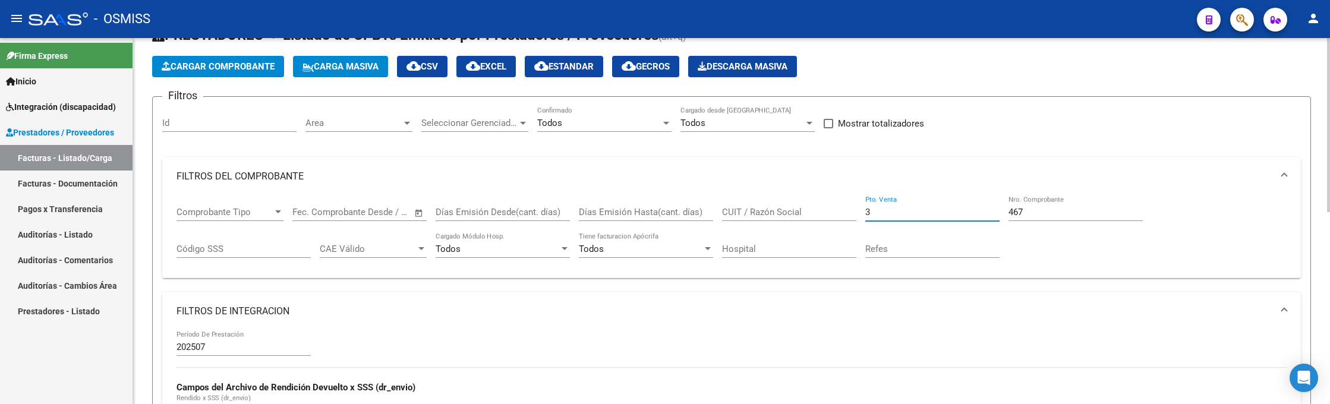
drag, startPoint x: 877, startPoint y: 212, endPoint x: 825, endPoint y: 203, distance: 51.9
click at [825, 203] on div "Comprobante Tipo Comprobante Tipo Fecha inicio – Fecha fin Fec. Comprobante Des…" at bounding box center [732, 233] width 1110 height 74
type input "2"
drag, startPoint x: 1039, startPoint y: 214, endPoint x: 905, endPoint y: 182, distance: 137.4
click at [912, 179] on mat-expansion-panel "FILTROS DEL COMPROBANTE Comprobante Tipo Comprobante Tipo Fecha inicio – Fecha …" at bounding box center [731, 217] width 1139 height 121
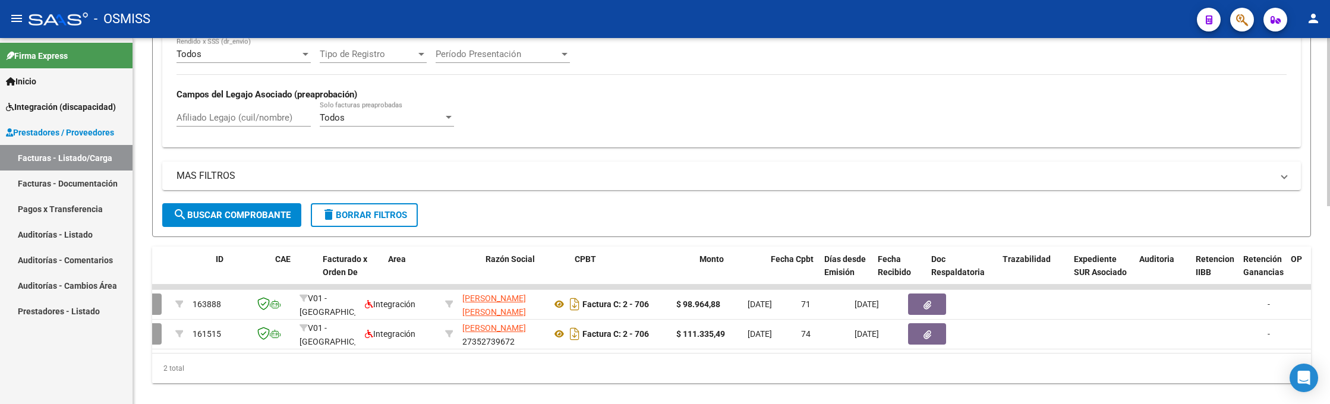
scroll to position [0, 0]
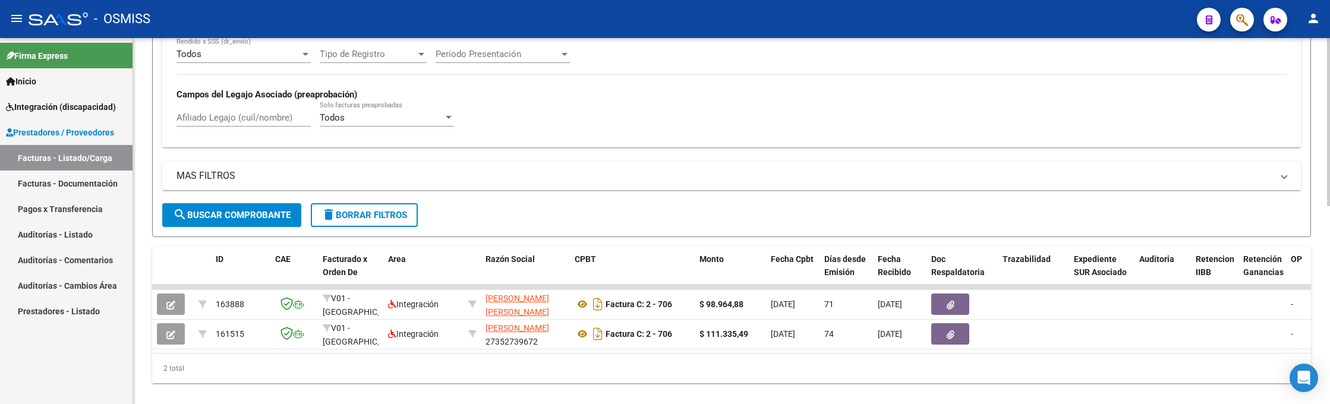
type input "706"
drag, startPoint x: 923, startPoint y: 8, endPoint x: 969, endPoint y: 121, distance: 122.1
click at [925, 12] on div "- OSMISS" at bounding box center [608, 19] width 1159 height 26
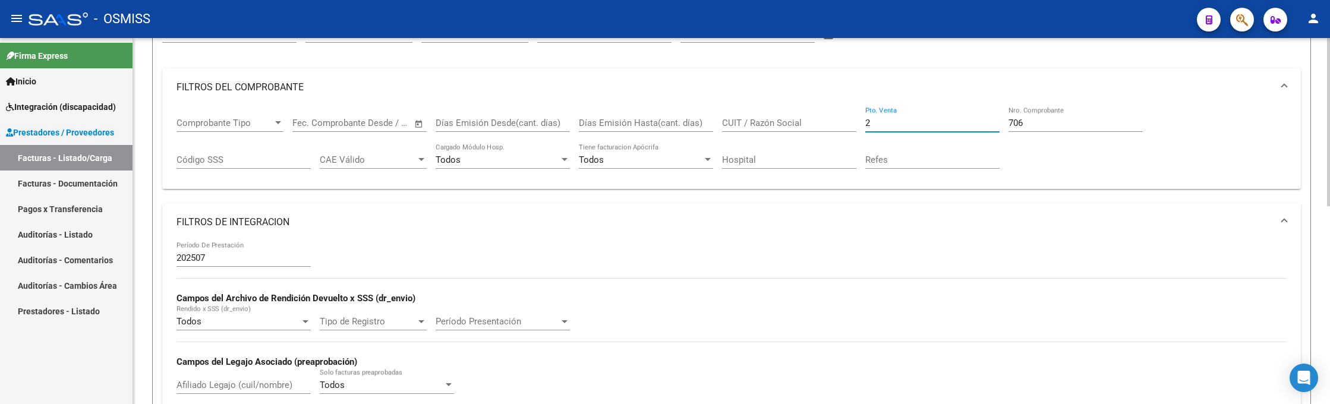
drag, startPoint x: 872, startPoint y: 121, endPoint x: 822, endPoint y: 121, distance: 49.9
click at [822, 121] on div "Comprobante Tipo Comprobante Tipo Fecha inicio – Fecha fin Fec. Comprobante Des…" at bounding box center [732, 143] width 1110 height 74
type input "12"
drag, startPoint x: 1039, startPoint y: 121, endPoint x: 972, endPoint y: 130, distance: 67.2
click at [978, 130] on div "Comprobante Tipo Comprobante Tipo Fecha inicio – Fecha fin Fec. Comprobante Des…" at bounding box center [732, 143] width 1110 height 74
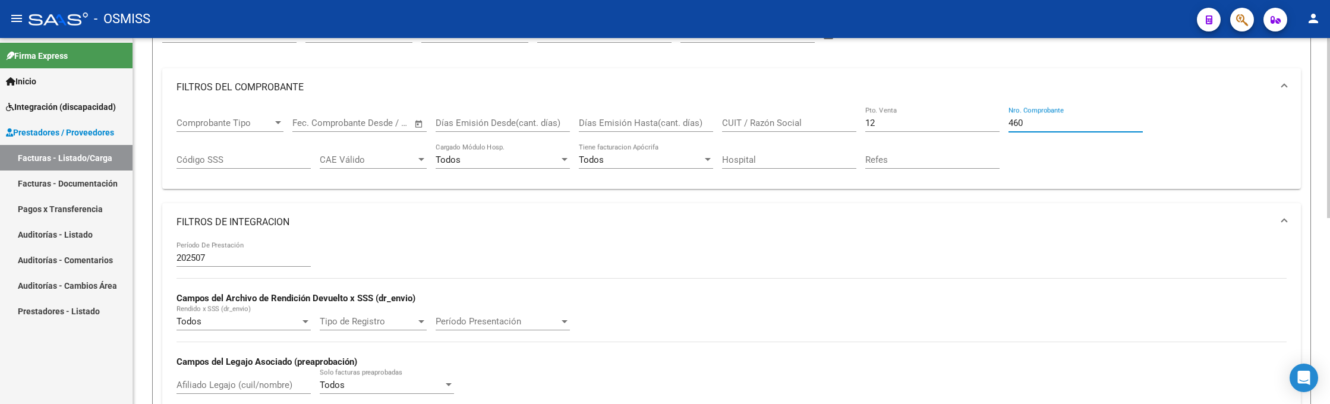
scroll to position [379, 0]
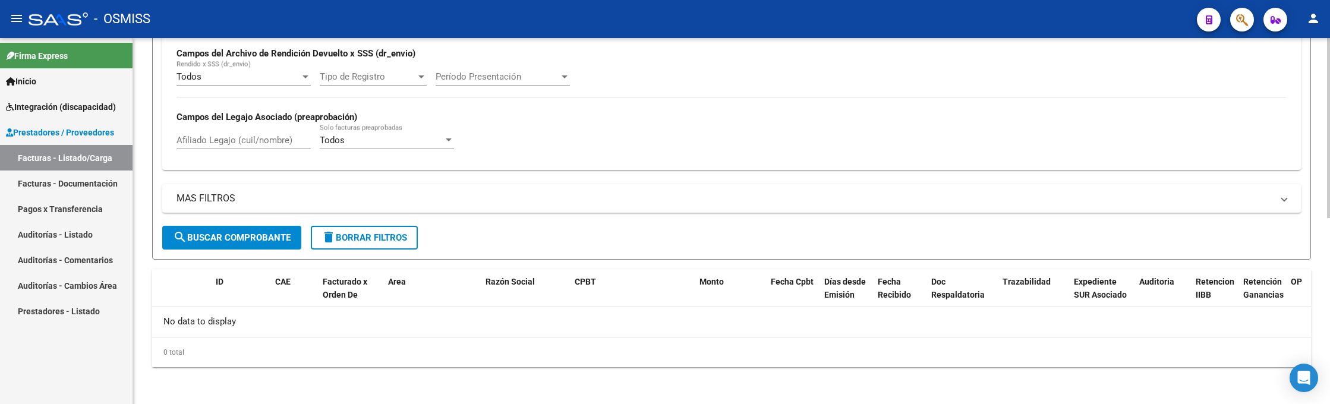
type input "460"
click at [281, 232] on span "search Buscar Comprobante" at bounding box center [232, 237] width 118 height 11
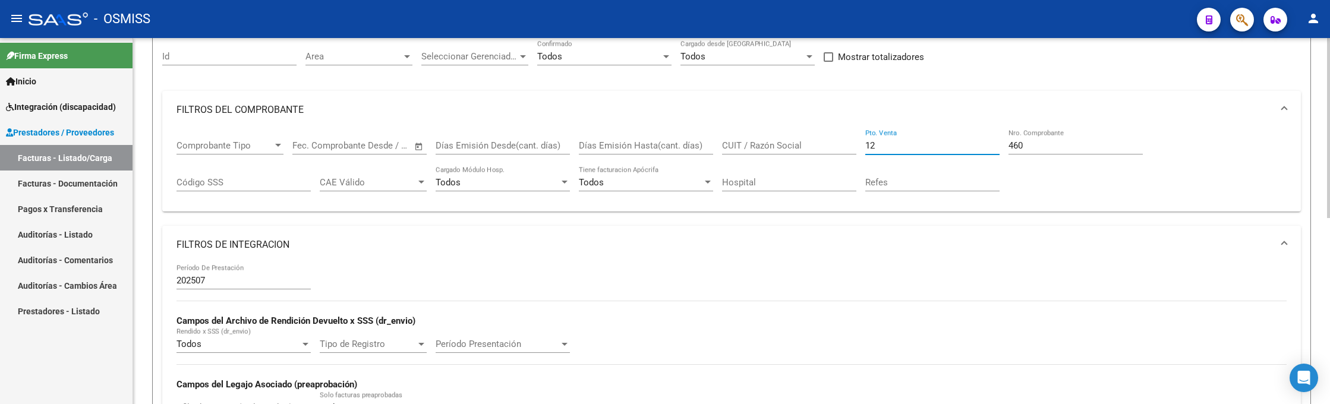
drag, startPoint x: 883, startPoint y: 144, endPoint x: 830, endPoint y: 132, distance: 54.3
click at [829, 135] on div "Comprobante Tipo Comprobante Tipo Fecha inicio – Fecha fin Fec. Comprobante Des…" at bounding box center [732, 166] width 1110 height 74
type input "2"
drag, startPoint x: 1028, startPoint y: 144, endPoint x: 978, endPoint y: 133, distance: 50.7
click at [978, 133] on div "Comprobante Tipo Comprobante Tipo Fecha inicio – Fecha fin Fec. Comprobante Des…" at bounding box center [732, 166] width 1110 height 74
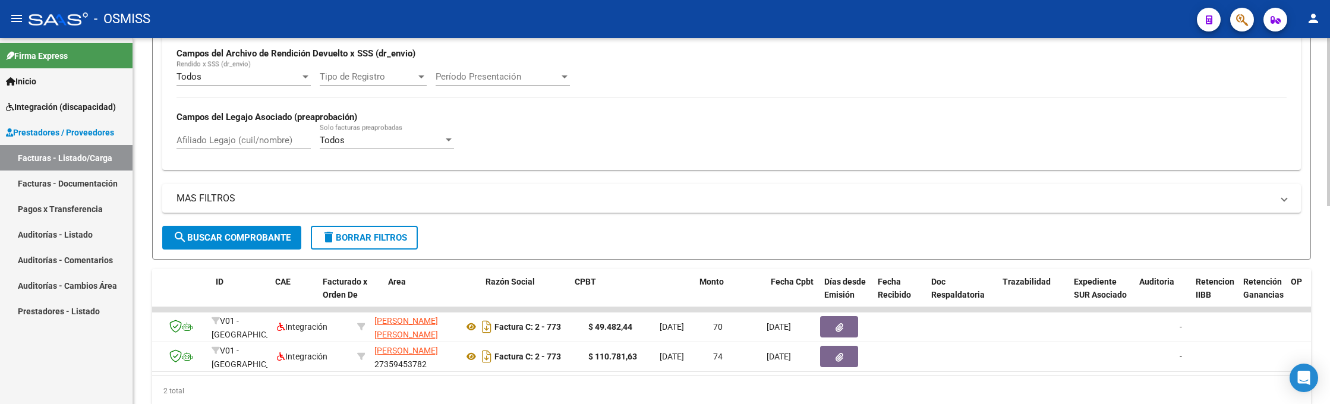
scroll to position [0, 0]
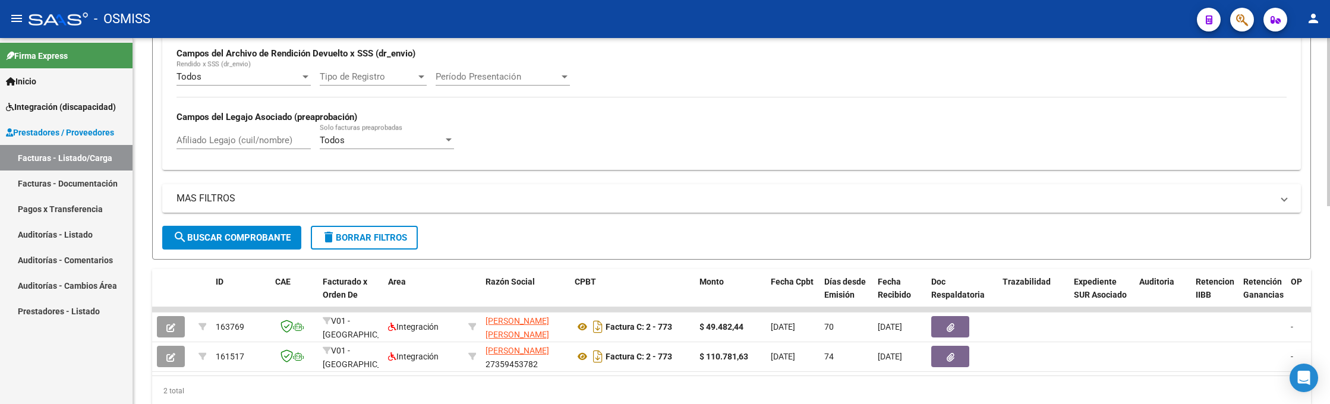
type input "773"
drag, startPoint x: 878, startPoint y: 12, endPoint x: 883, endPoint y: 59, distance: 47.2
click at [878, 12] on div "- OSMISS" at bounding box center [608, 19] width 1159 height 26
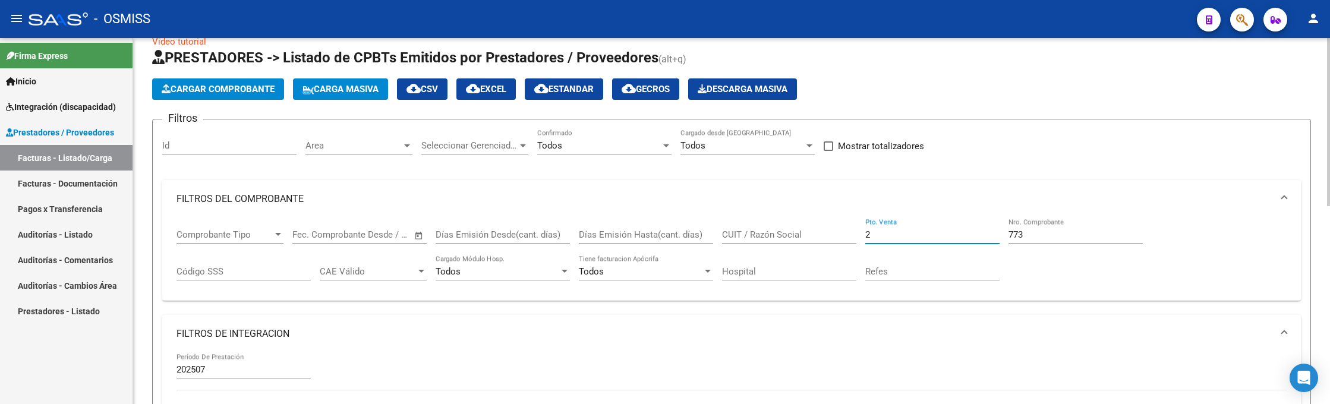
drag, startPoint x: 867, startPoint y: 240, endPoint x: 812, endPoint y: 222, distance: 58.1
click at [815, 231] on div "Comprobante Tipo Comprobante Tipo Fecha inicio – Fecha fin Fec. Comprobante Des…" at bounding box center [732, 255] width 1110 height 74
type input "9"
drag, startPoint x: 1037, startPoint y: 233, endPoint x: 973, endPoint y: 237, distance: 64.3
click at [974, 237] on div "Comprobante Tipo Comprobante Tipo Fecha inicio – Fecha fin Fec. Comprobante Des…" at bounding box center [732, 255] width 1110 height 74
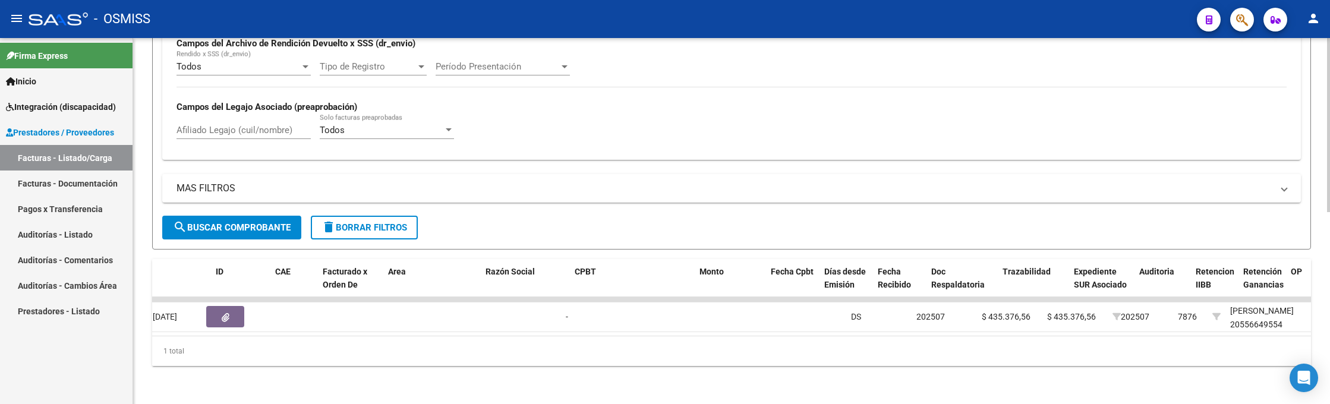
scroll to position [0, 0]
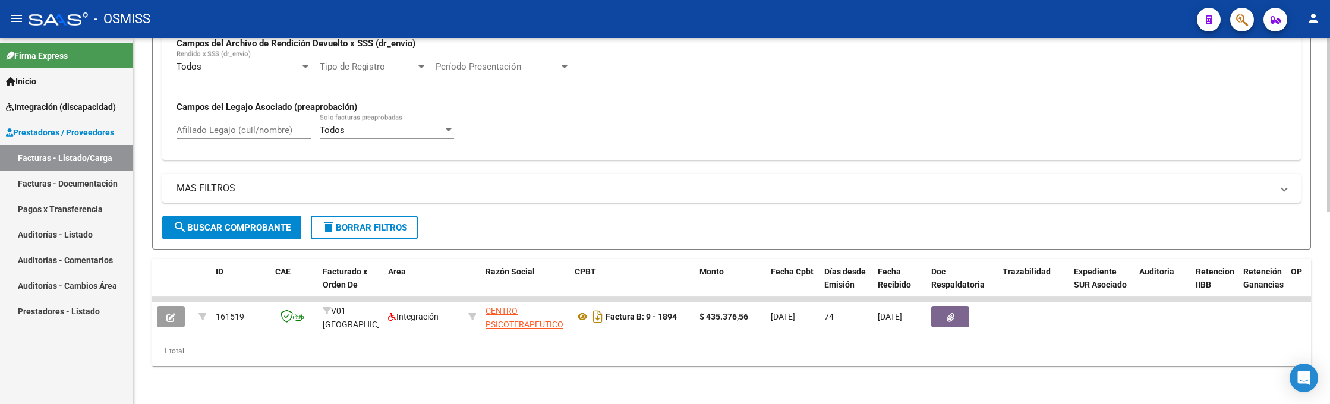
type input "1894"
drag, startPoint x: 915, startPoint y: 18, endPoint x: 921, endPoint y: 26, distance: 10.2
click at [917, 21] on div "- OSMISS" at bounding box center [608, 19] width 1159 height 26
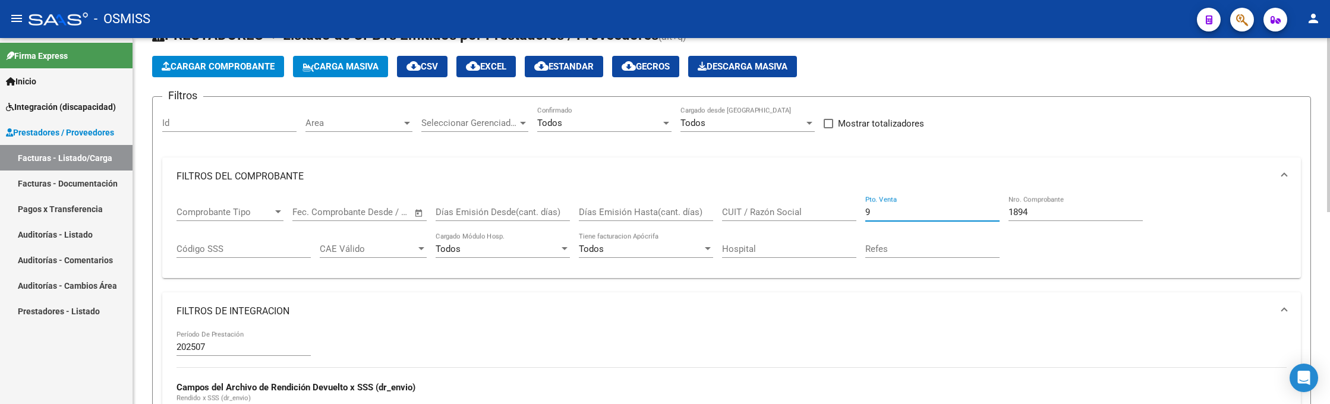
drag, startPoint x: 917, startPoint y: 214, endPoint x: 840, endPoint y: 212, distance: 77.3
click at [840, 212] on div "Comprobante Tipo Comprobante Tipo Fecha inicio – Fecha fin Fec. Comprobante Des…" at bounding box center [732, 233] width 1110 height 74
type input "2"
drag, startPoint x: 1000, startPoint y: 212, endPoint x: 988, endPoint y: 212, distance: 11.9
click at [988, 212] on div "Comprobante Tipo Comprobante Tipo Fecha inicio – Fecha fin Fec. Comprobante Des…" at bounding box center [732, 233] width 1110 height 74
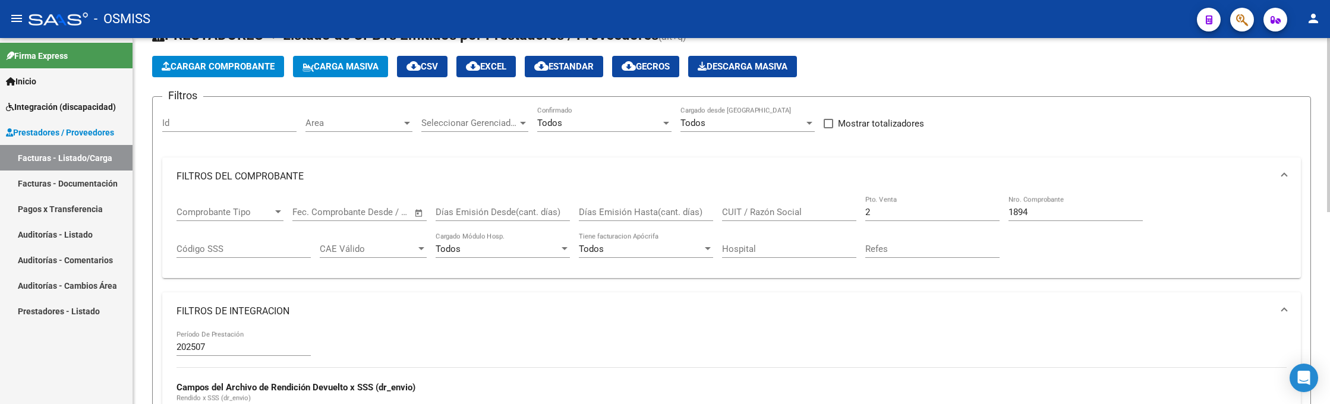
click at [1057, 212] on input "1894" at bounding box center [1075, 212] width 134 height 11
drag, startPoint x: 1043, startPoint y: 215, endPoint x: 1004, endPoint y: 210, distance: 38.9
click at [1004, 210] on div "Comprobante Tipo Comprobante Tipo Fecha inicio – Fecha fin Fec. Comprobante Des…" at bounding box center [732, 233] width 1110 height 74
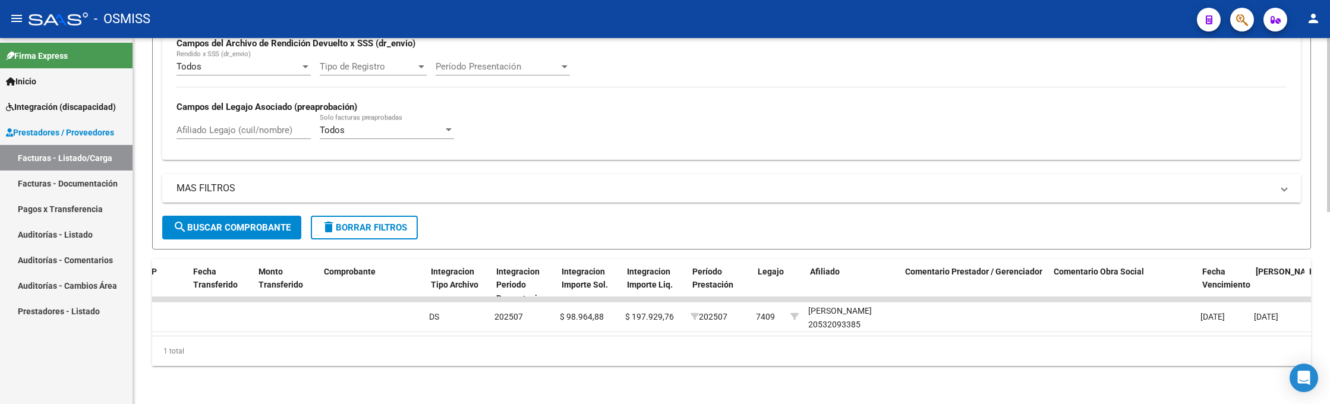
scroll to position [0, 1145]
type input "1685"
click at [946, 20] on div "- OSMISS" at bounding box center [608, 19] width 1159 height 26
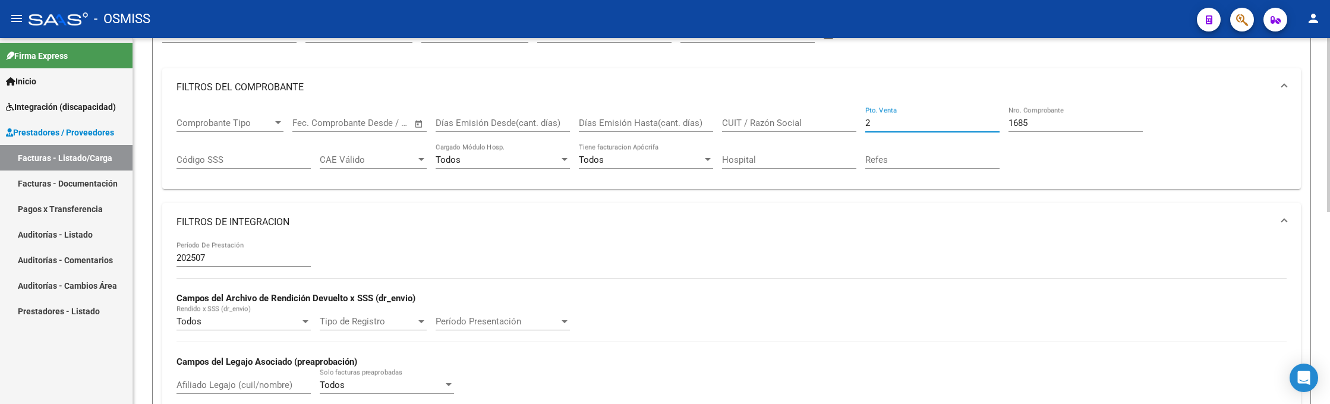
drag, startPoint x: 876, startPoint y: 116, endPoint x: 851, endPoint y: 111, distance: 25.4
click at [851, 111] on div "Comprobante Tipo Comprobante Tipo Fecha inicio – Fecha fin Fec. Comprobante Des…" at bounding box center [732, 143] width 1110 height 74
type input "12"
drag, startPoint x: 1028, startPoint y: 118, endPoint x: 997, endPoint y: 114, distance: 31.1
click at [997, 114] on div "Comprobante Tipo Comprobante Tipo Fecha inicio – Fecha fin Fec. Comprobante Des…" at bounding box center [732, 143] width 1110 height 74
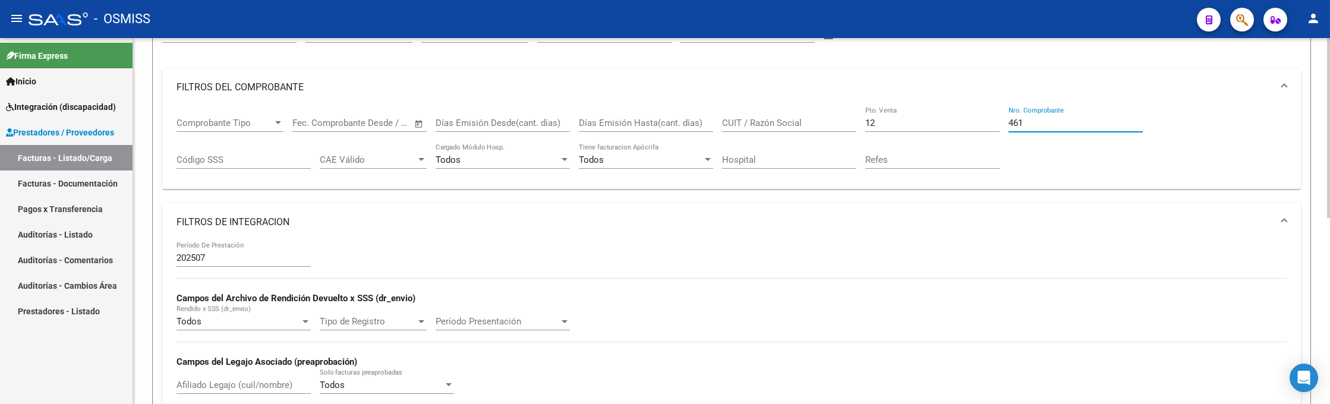
scroll to position [379, 0]
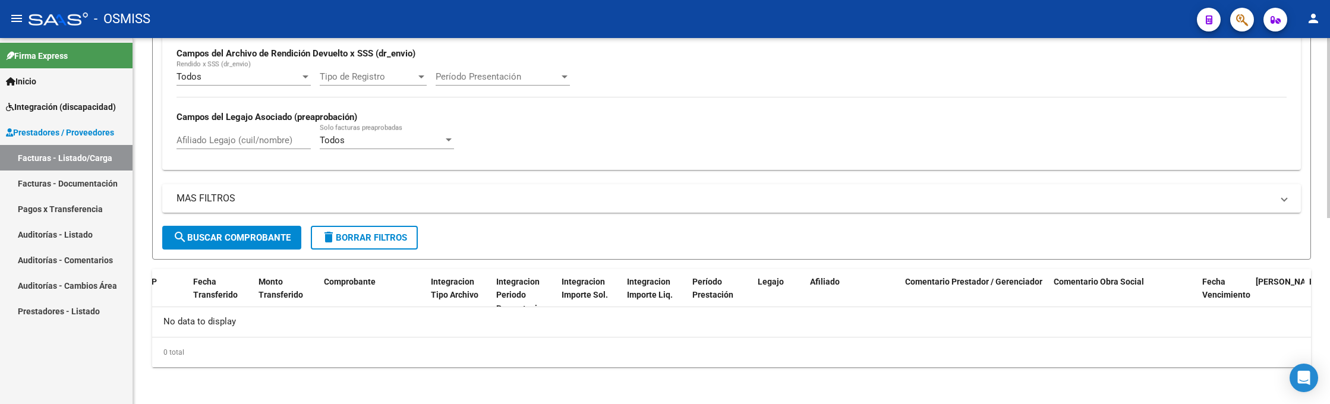
type input "461"
click at [276, 243] on button "search Buscar Comprobante" at bounding box center [231, 238] width 139 height 24
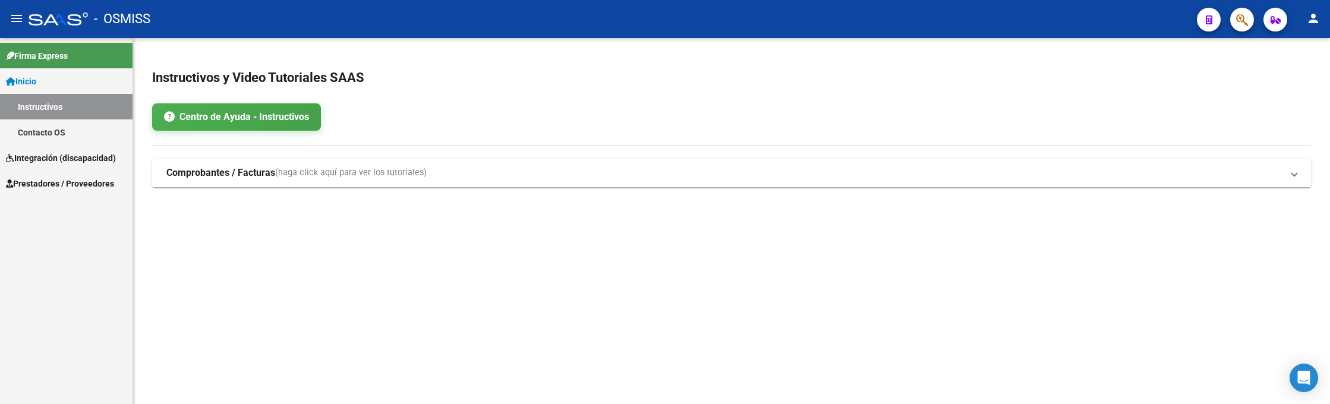
click at [73, 186] on span "Prestadores / Proveedores" at bounding box center [60, 183] width 108 height 13
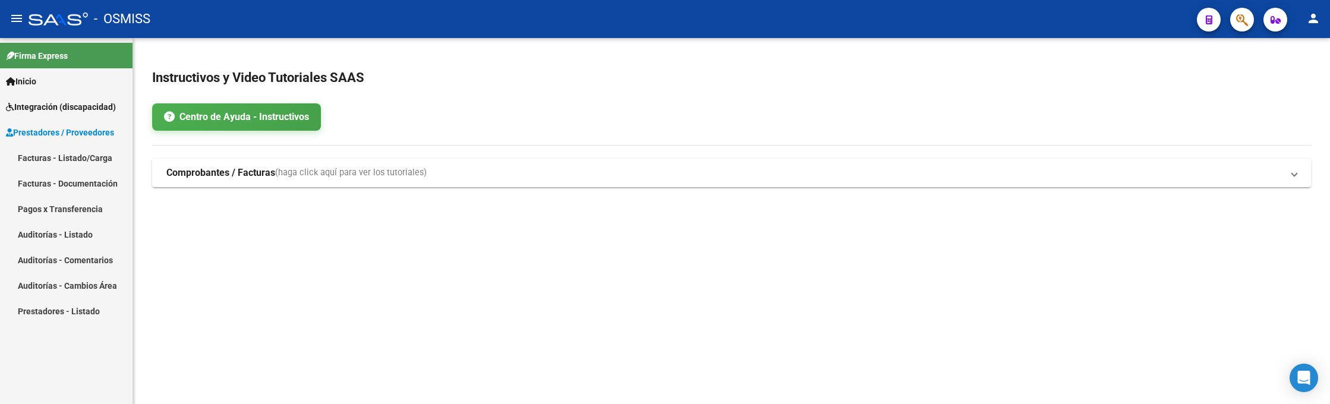
click at [67, 157] on link "Facturas - Listado/Carga" at bounding box center [66, 158] width 133 height 26
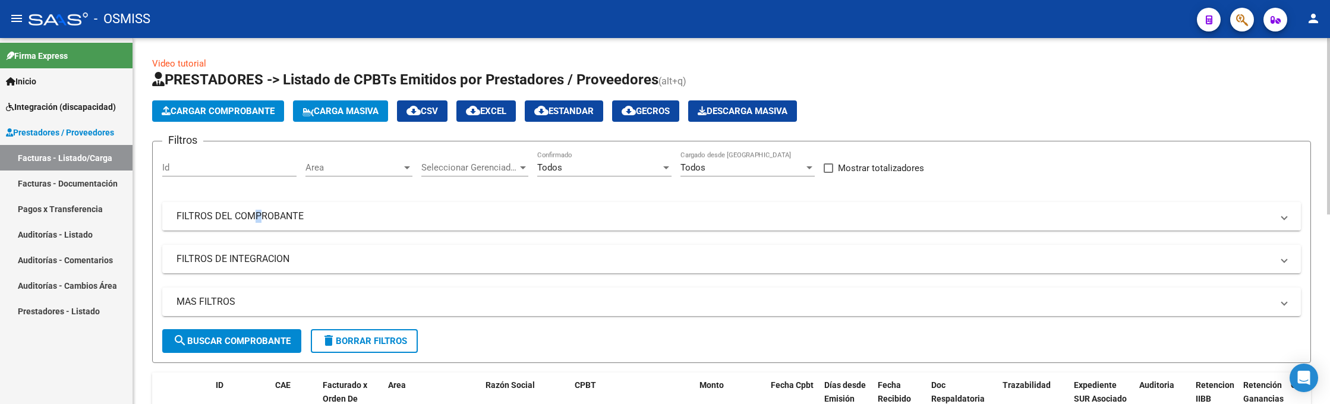
click at [251, 218] on mat-panel-title "FILTROS DEL COMPROBANTE" at bounding box center [725, 216] width 1096 height 13
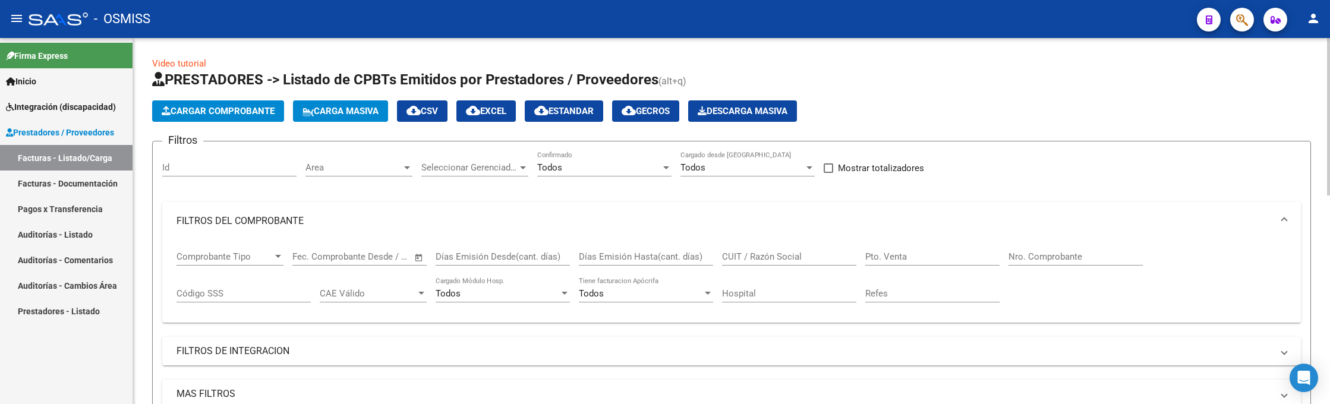
click at [216, 347] on mat-panel-title "FILTROS DE INTEGRACION" at bounding box center [725, 351] width 1096 height 13
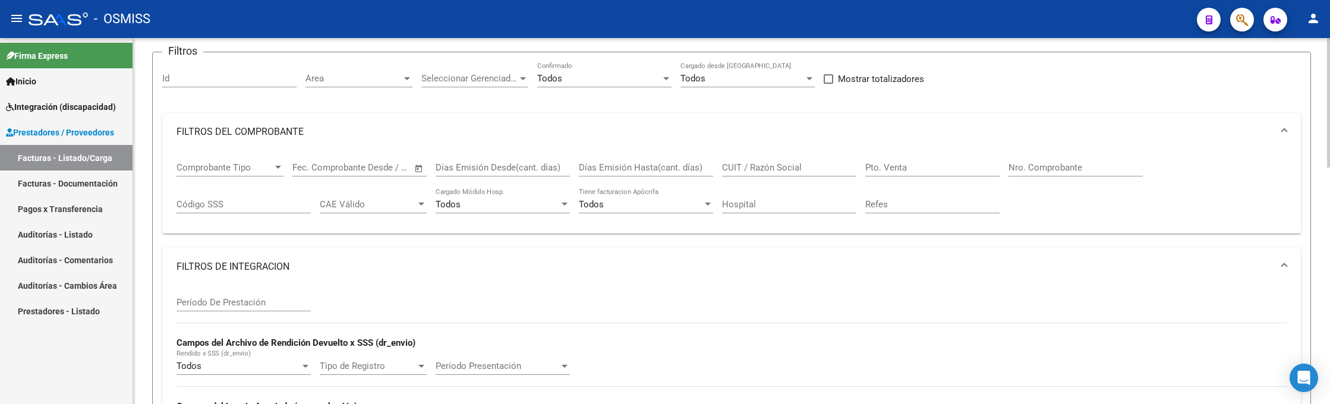
click at [220, 304] on input "Período De Prestación" at bounding box center [244, 302] width 134 height 11
type input "202507"
click at [918, 165] on input "Pto. Venta" at bounding box center [932, 167] width 134 height 11
type input "1"
click at [1101, 163] on input "Nro. Comprobante" at bounding box center [1075, 167] width 134 height 11
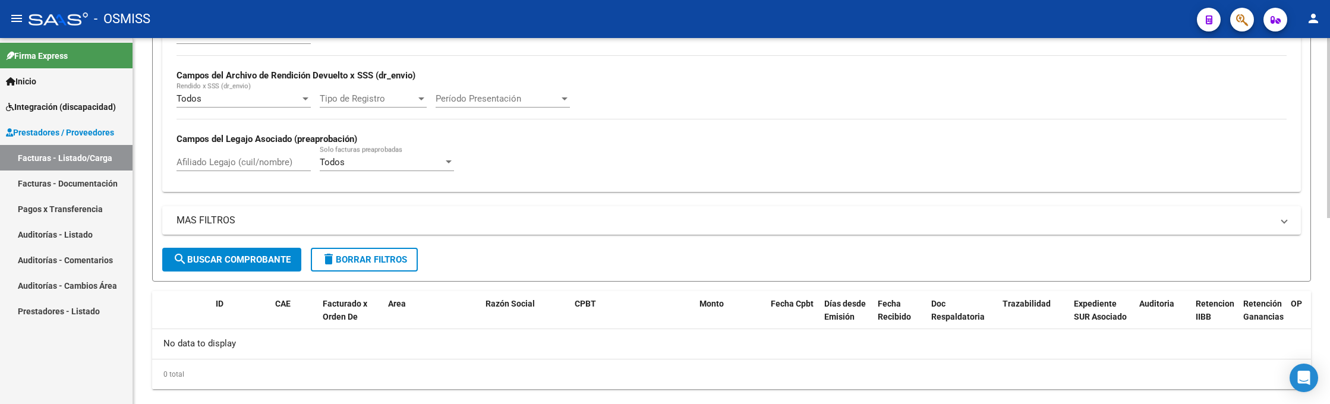
scroll to position [379, 0]
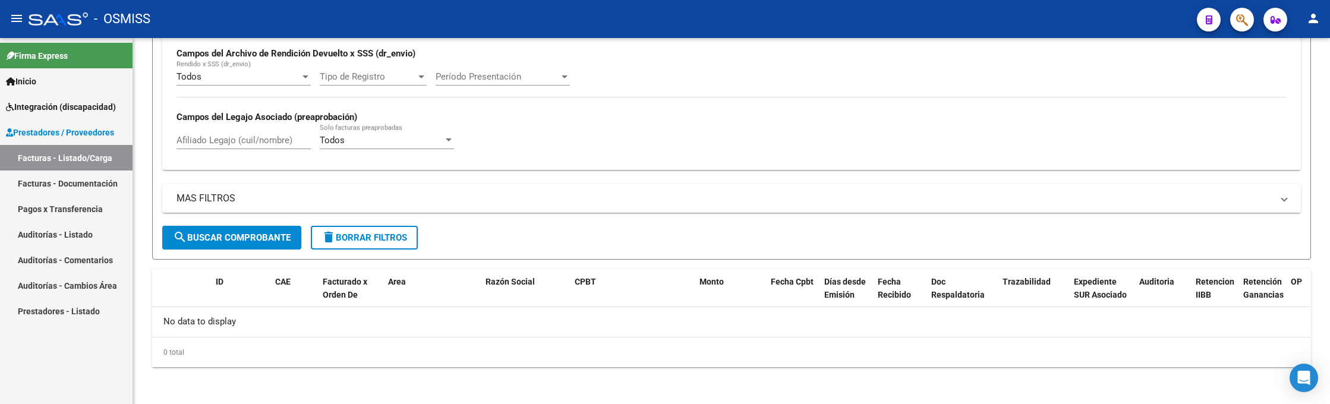
type input "39"
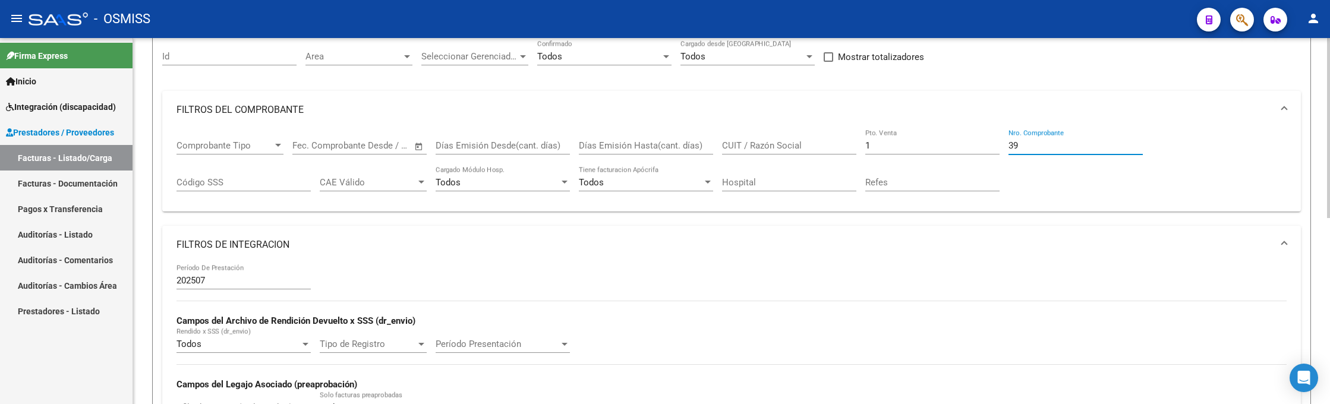
click at [904, 142] on input "1" at bounding box center [932, 145] width 134 height 11
click at [1037, 144] on input "39" at bounding box center [1075, 145] width 134 height 11
type input "3"
click at [783, 141] on input "CUIT / Razón Social" at bounding box center [789, 145] width 134 height 11
paste input "27289270588"
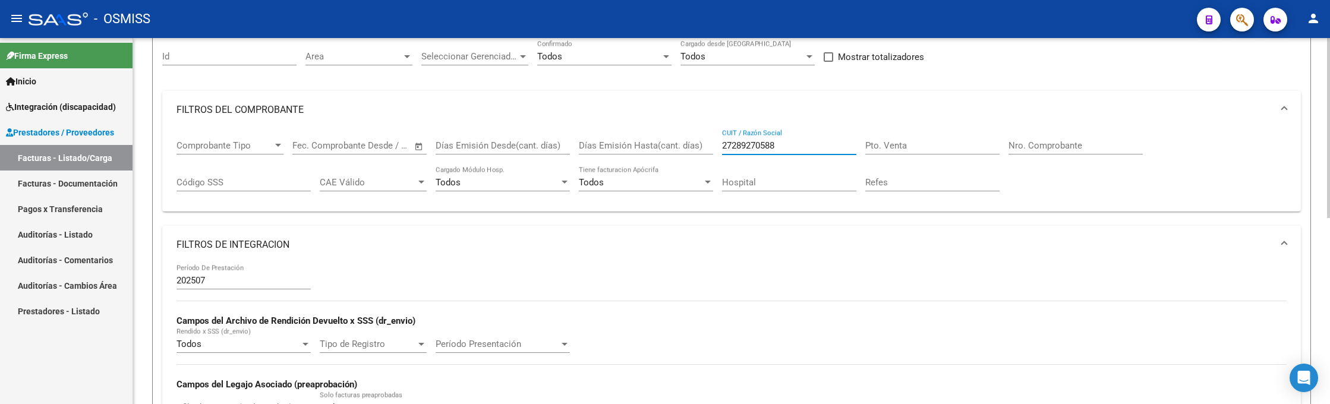
scroll to position [289, 0]
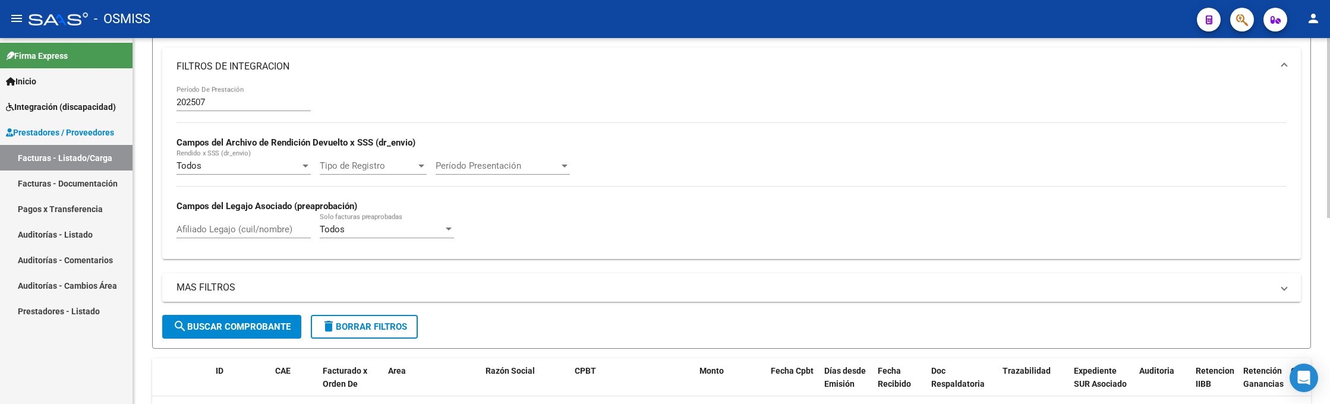
type input "27289270588"
click at [281, 333] on button "search Buscar Comprobante" at bounding box center [231, 327] width 139 height 24
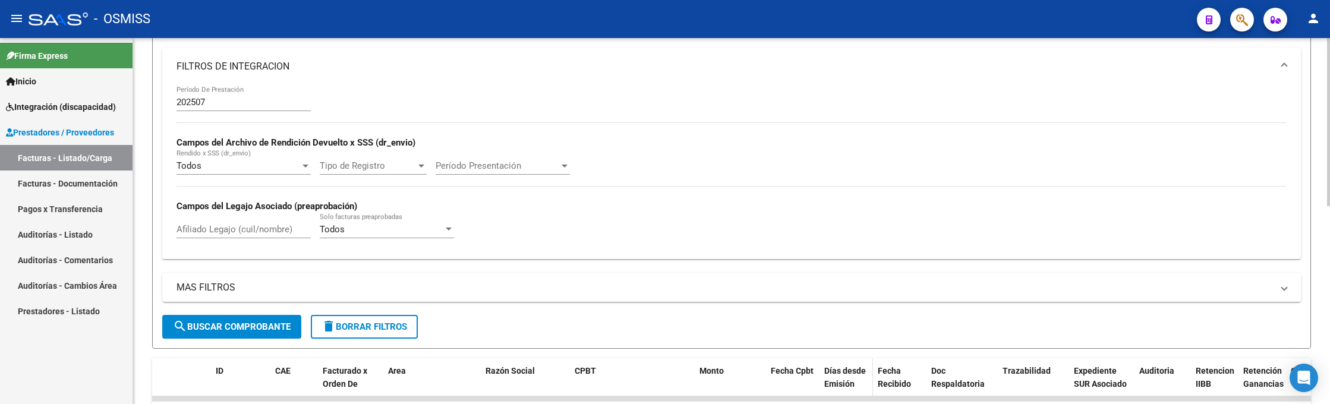
scroll to position [431, 0]
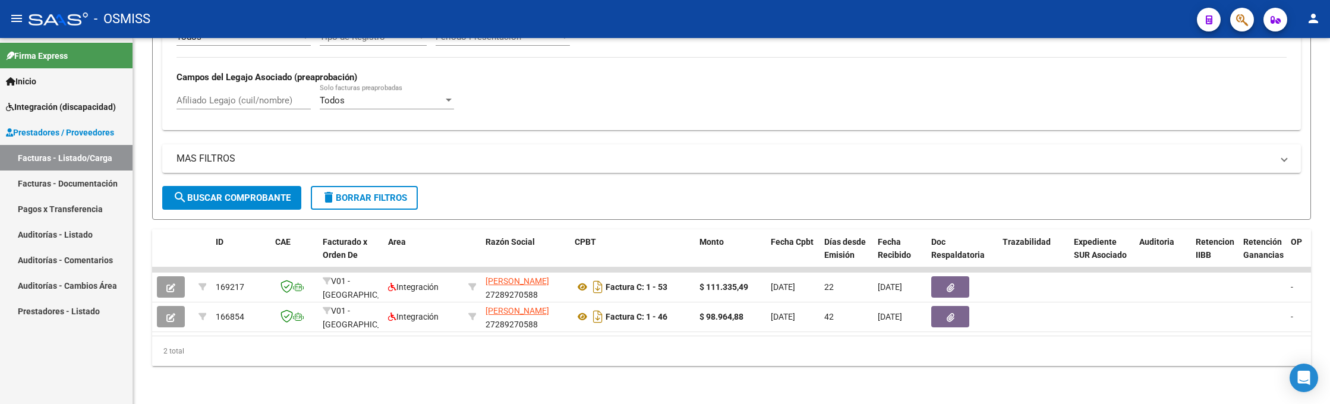
click at [901, 21] on div "- OSMISS" at bounding box center [608, 19] width 1159 height 26
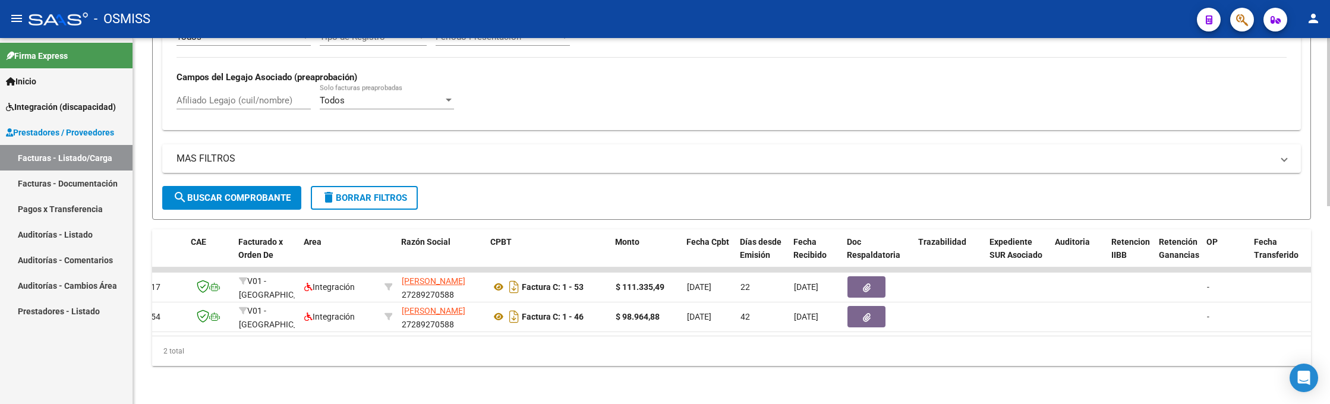
scroll to position [0, 82]
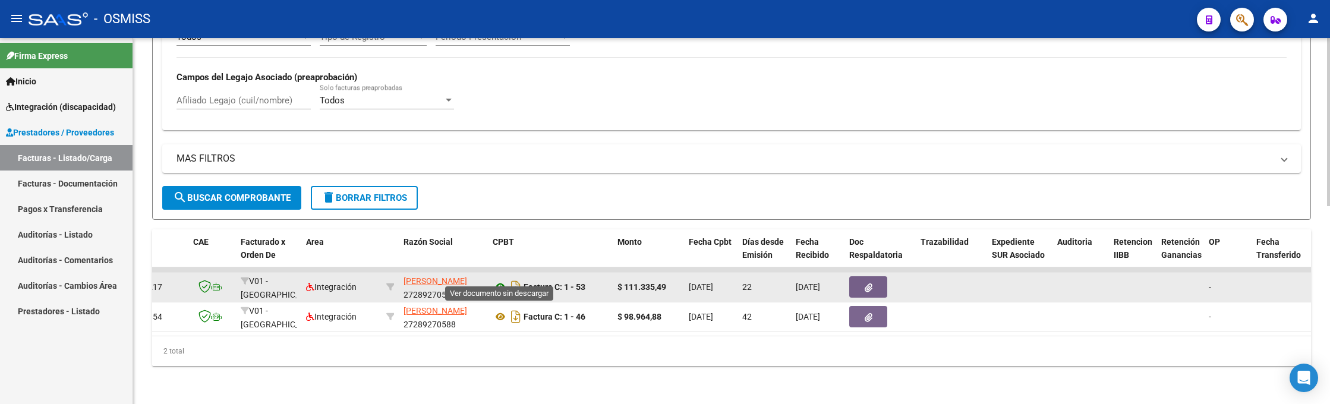
click at [501, 280] on icon at bounding box center [500, 287] width 15 height 14
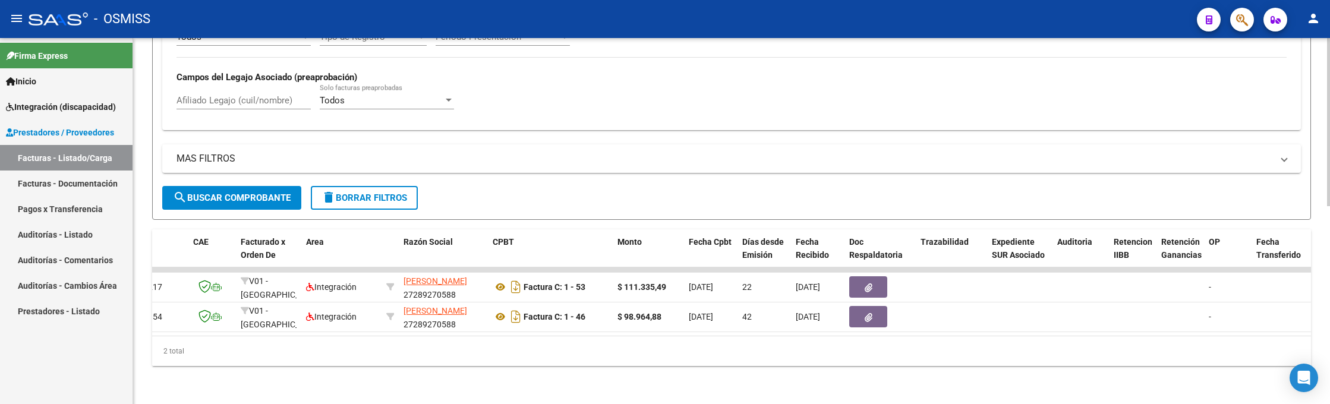
scroll to position [164, 0]
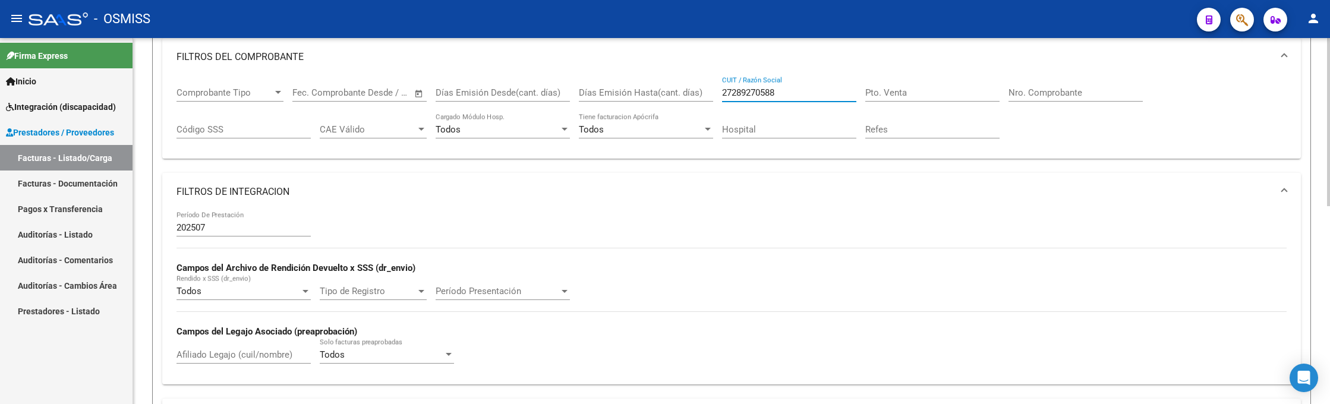
drag, startPoint x: 744, startPoint y: 89, endPoint x: 712, endPoint y: 87, distance: 32.1
click at [713, 89] on div "Comprobante Tipo Comprobante Tipo Fecha inicio – Fecha fin Fec. Comprobante Des…" at bounding box center [732, 113] width 1110 height 74
click at [898, 87] on input "Pto. Venta" at bounding box center [932, 92] width 134 height 11
type input "9"
click at [1062, 90] on input "Nro. Comprobante" at bounding box center [1075, 92] width 134 height 11
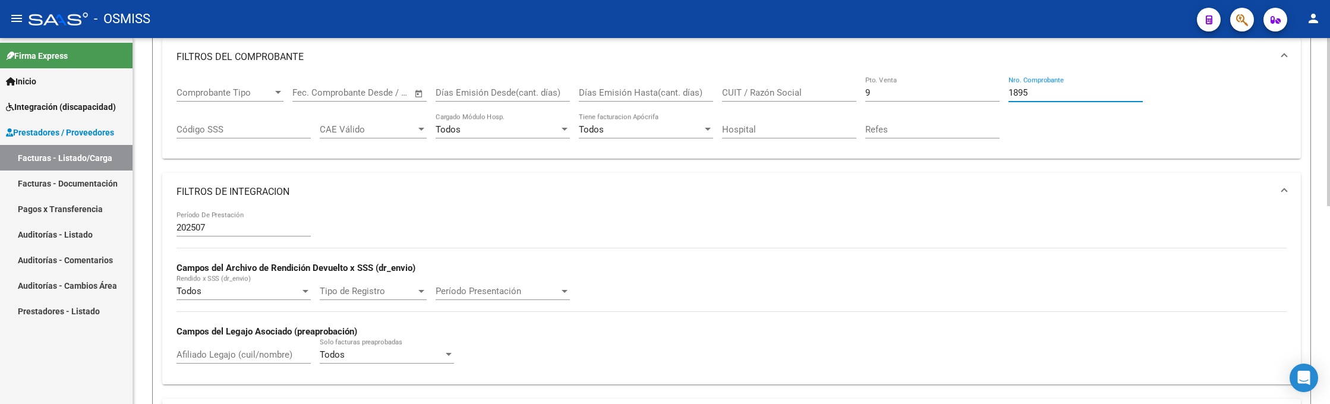
scroll to position [342, 0]
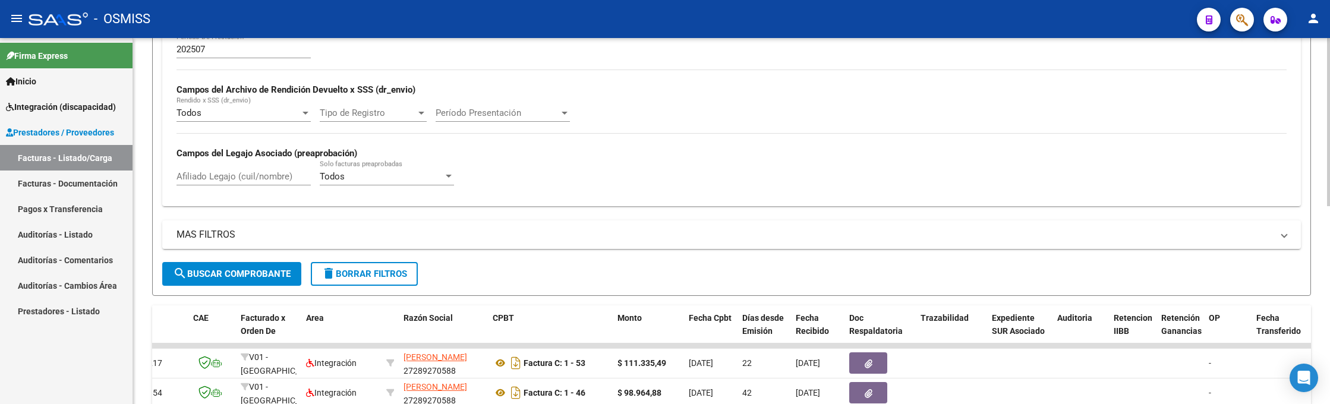
click at [258, 269] on span "search Buscar Comprobante" at bounding box center [232, 274] width 118 height 11
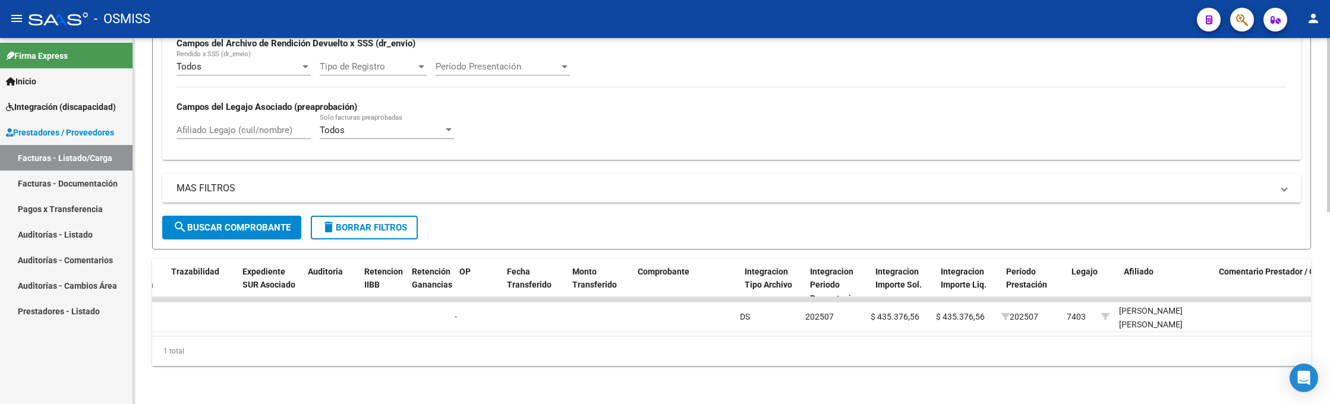
scroll to position [0, 831]
drag, startPoint x: 930, startPoint y: 14, endPoint x: 908, endPoint y: 4, distance: 24.0
click at [930, 14] on div "- OSMISS" at bounding box center [608, 19] width 1159 height 26
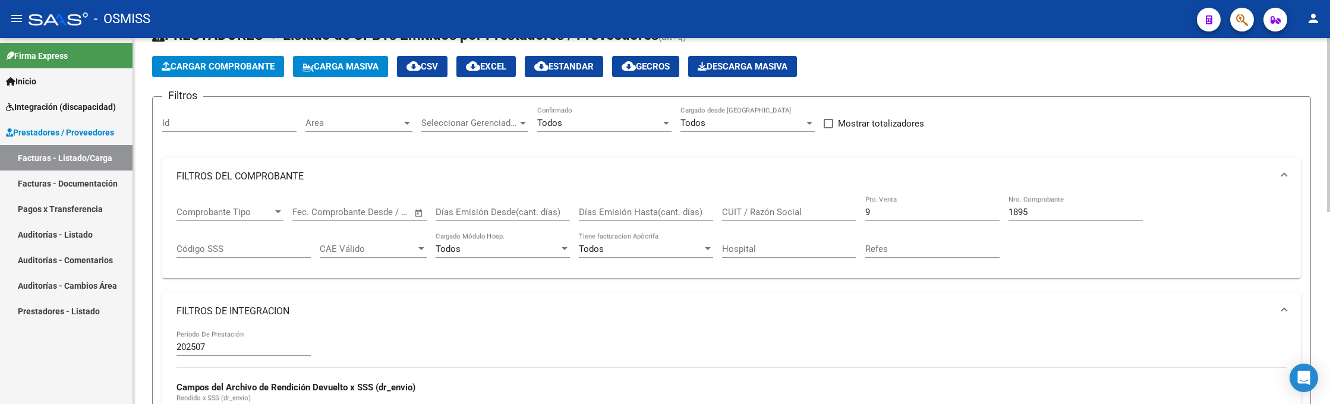
click at [1037, 207] on input "1895" at bounding box center [1075, 212] width 134 height 11
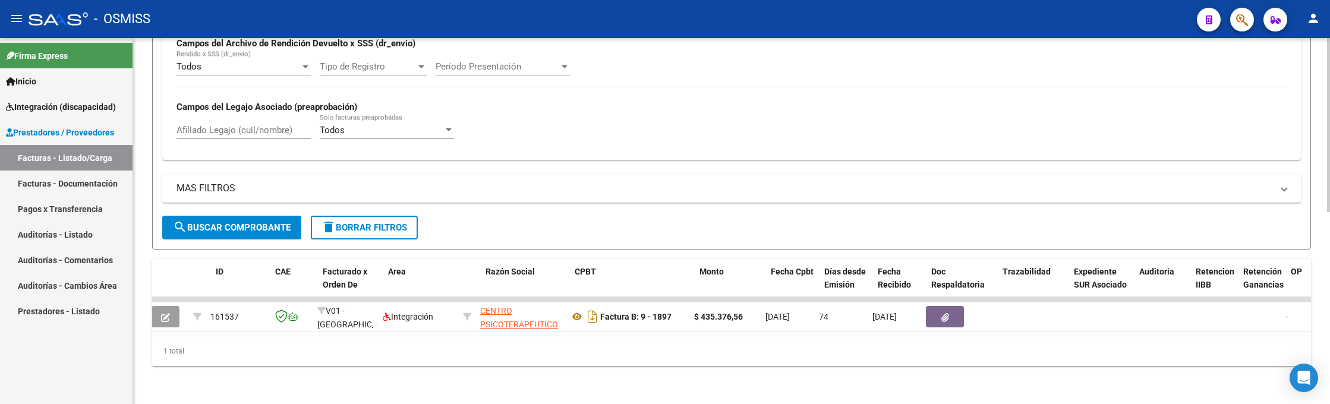
scroll to position [0, 0]
type input "1897"
click at [932, 22] on div "- OSMISS" at bounding box center [608, 19] width 1159 height 26
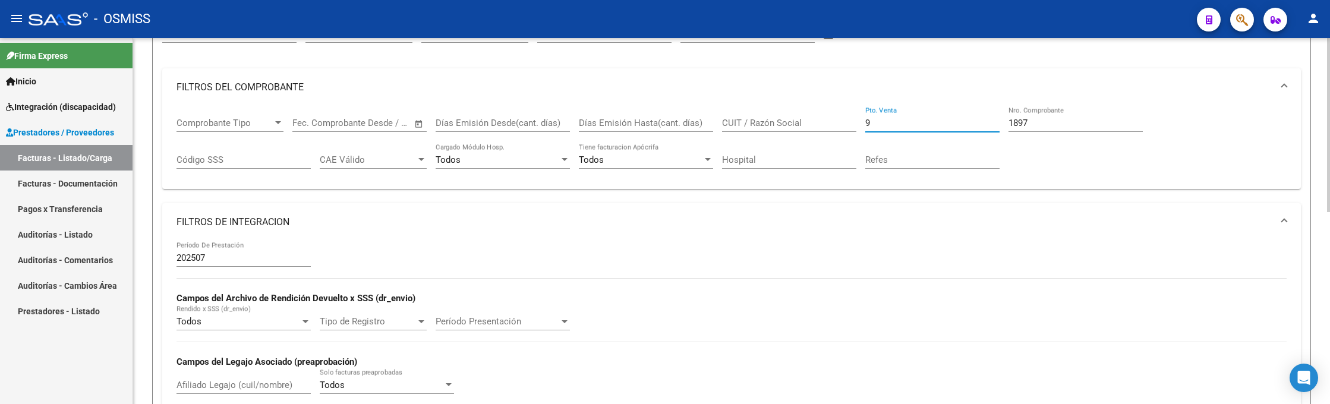
drag, startPoint x: 886, startPoint y: 121, endPoint x: 779, endPoint y: 131, distance: 108.1
click at [779, 131] on div "Comprobante Tipo Comprobante Tipo Fecha inicio – Fecha fin Fec. Comprobante Des…" at bounding box center [732, 143] width 1110 height 74
type input "1"
drag, startPoint x: 992, startPoint y: 122, endPoint x: 947, endPoint y: 126, distance: 45.3
click at [947, 126] on div "Comprobante Tipo Comprobante Tipo Fecha inicio – Fecha fin Fec. Comprobante Des…" at bounding box center [732, 143] width 1110 height 74
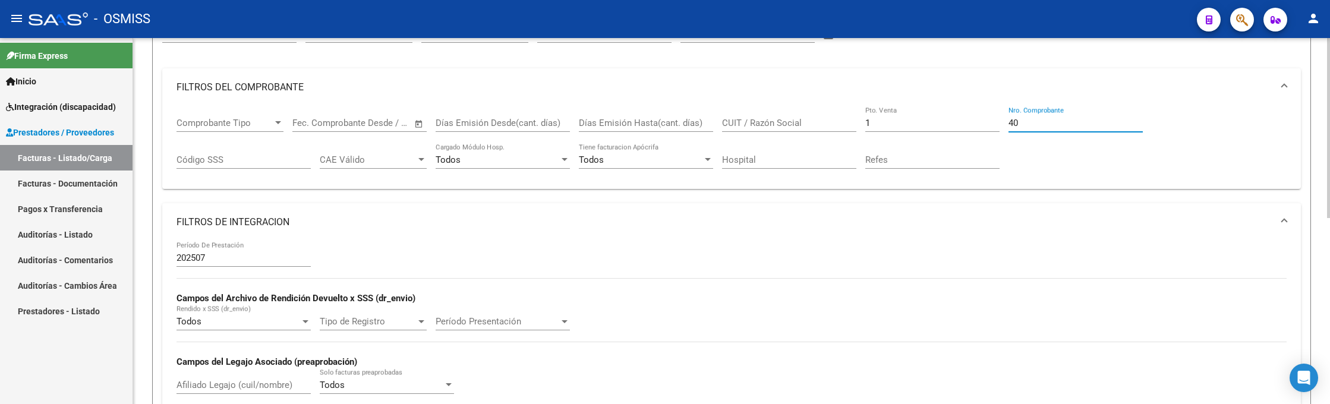
scroll to position [379, 0]
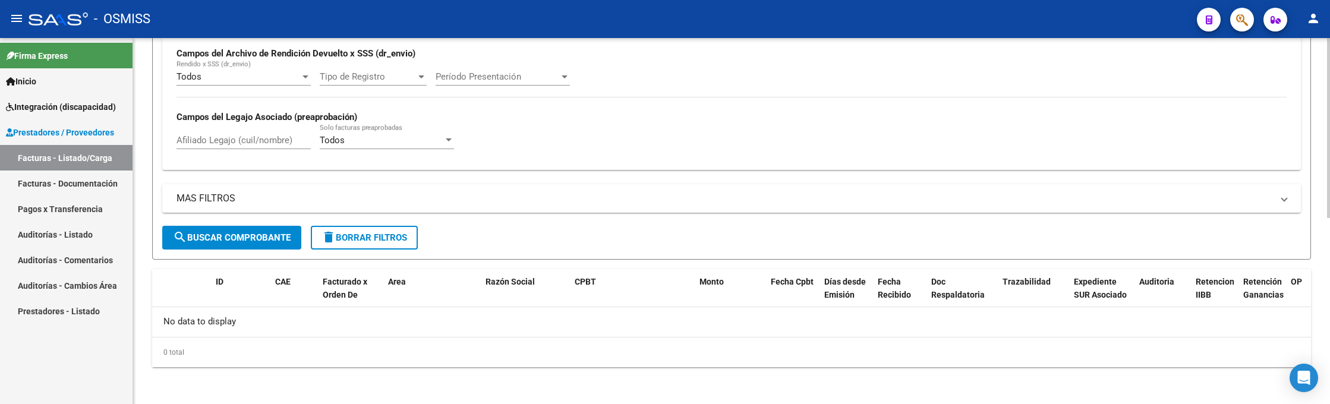
type input "40"
click at [270, 228] on button "search Buscar Comprobante" at bounding box center [231, 238] width 139 height 24
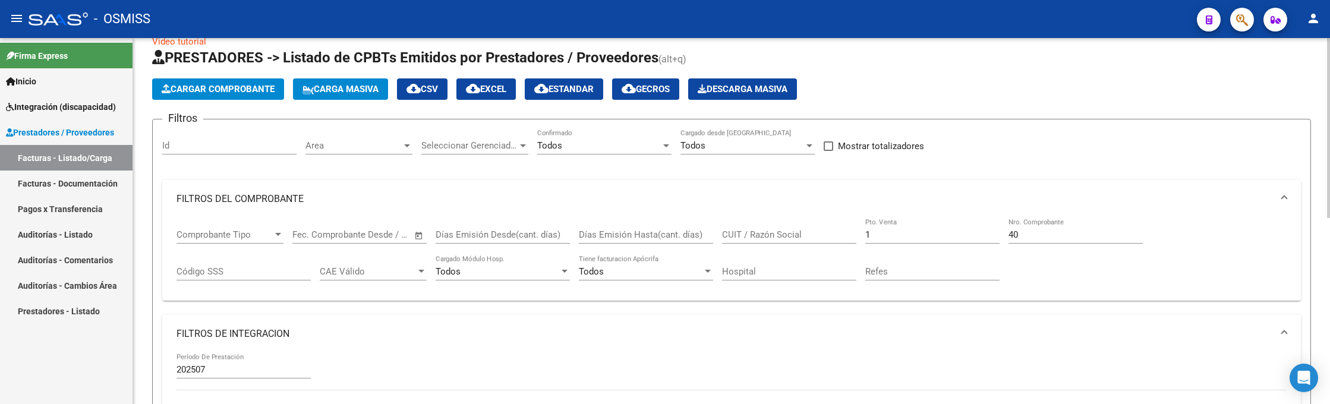
click at [921, 238] on input "1" at bounding box center [932, 234] width 134 height 11
click at [1042, 239] on div "40 Nro. Comprobante" at bounding box center [1075, 231] width 134 height 26
type input "4"
click at [783, 230] on input "CUIT / Razón Social" at bounding box center [789, 234] width 134 height 11
paste input "27289270588"
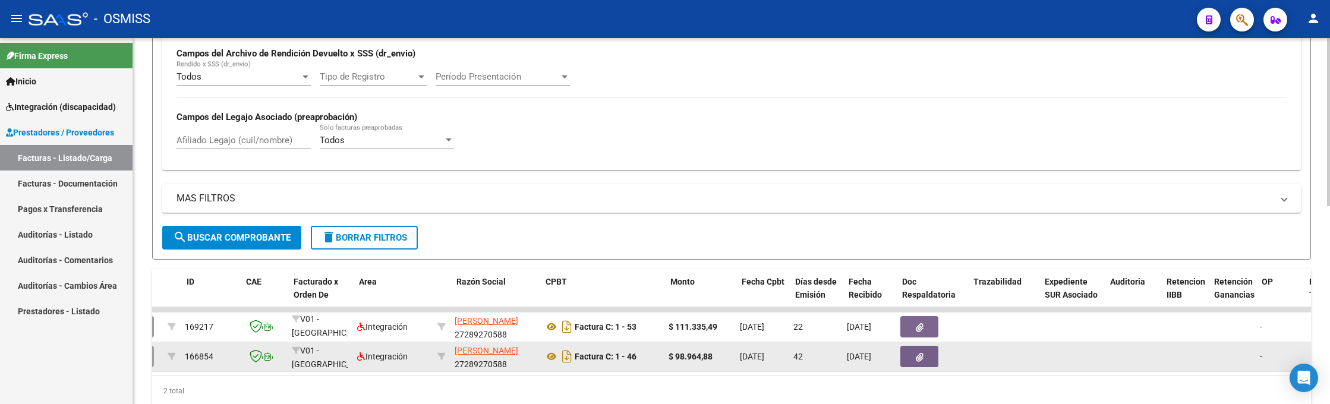
scroll to position [0, 29]
type input "27289270588"
click at [557, 356] on icon at bounding box center [553, 356] width 15 height 14
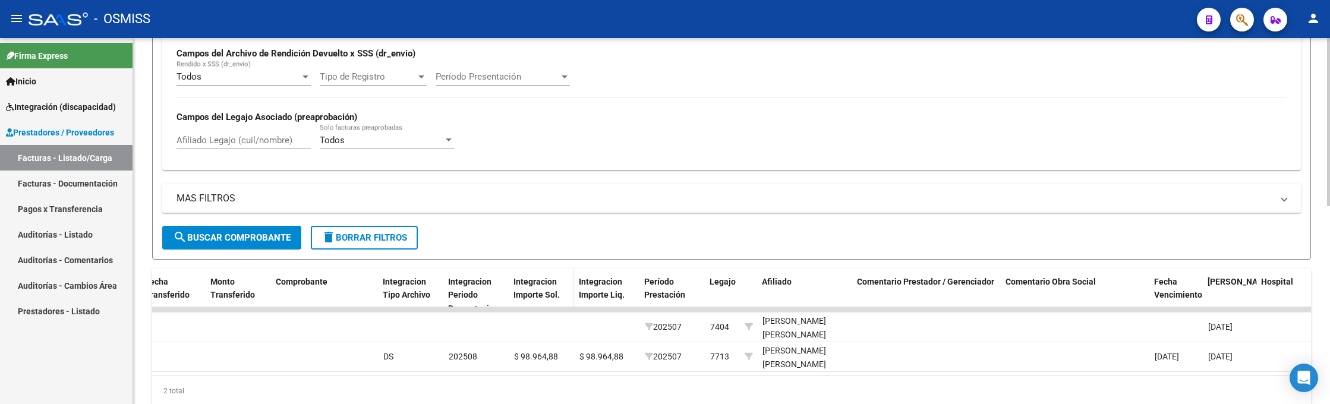
scroll to position [0, 1186]
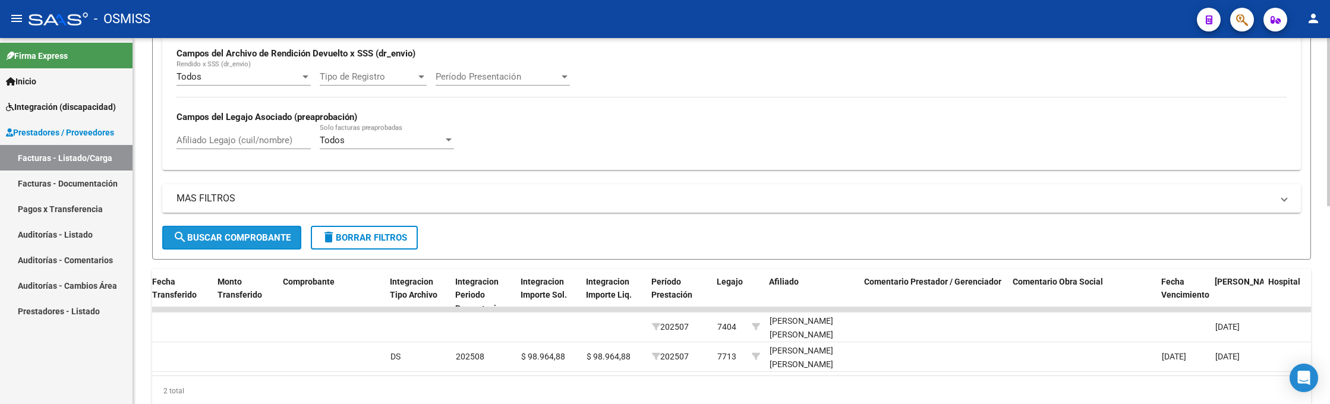
click at [270, 242] on span "search Buscar Comprobante" at bounding box center [232, 237] width 118 height 11
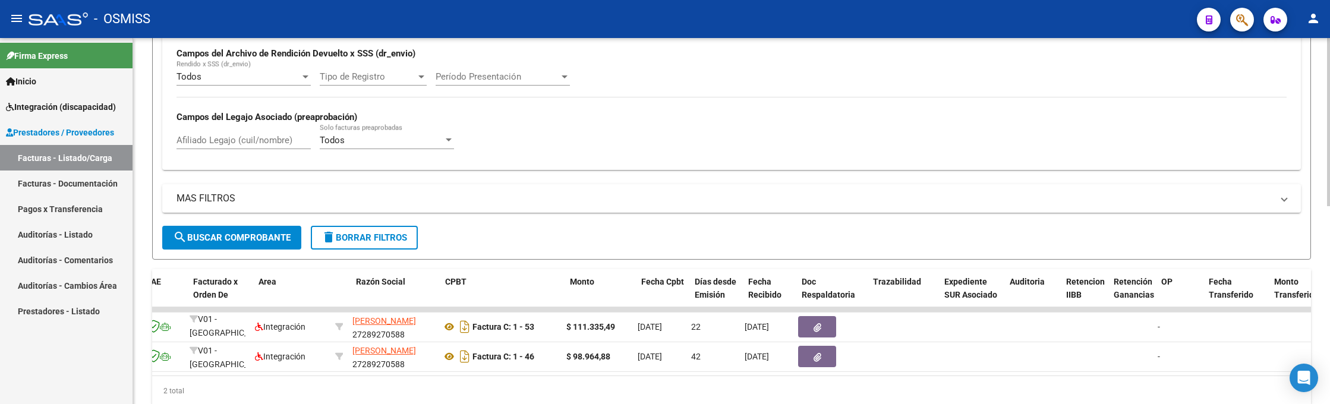
scroll to position [0, 130]
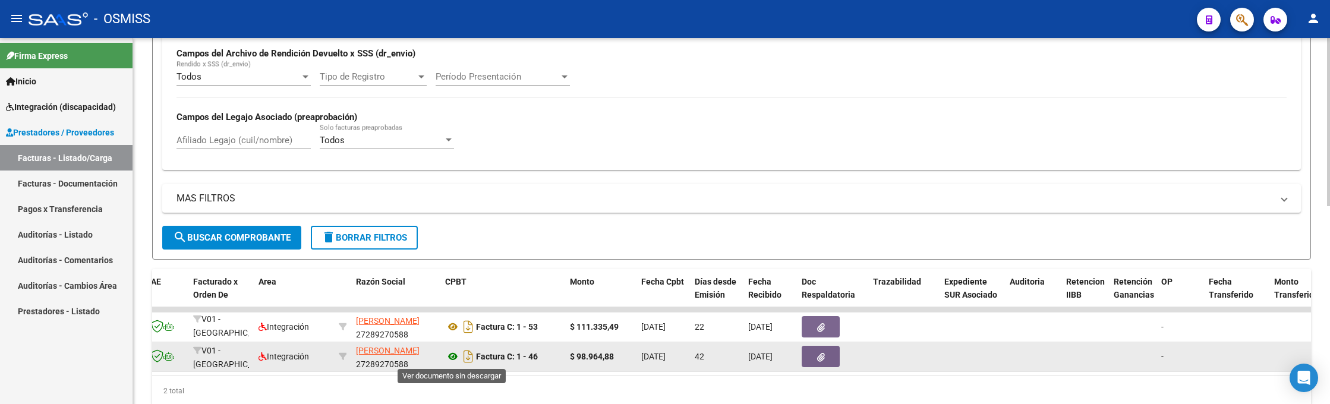
click at [454, 352] on icon at bounding box center [452, 356] width 15 height 14
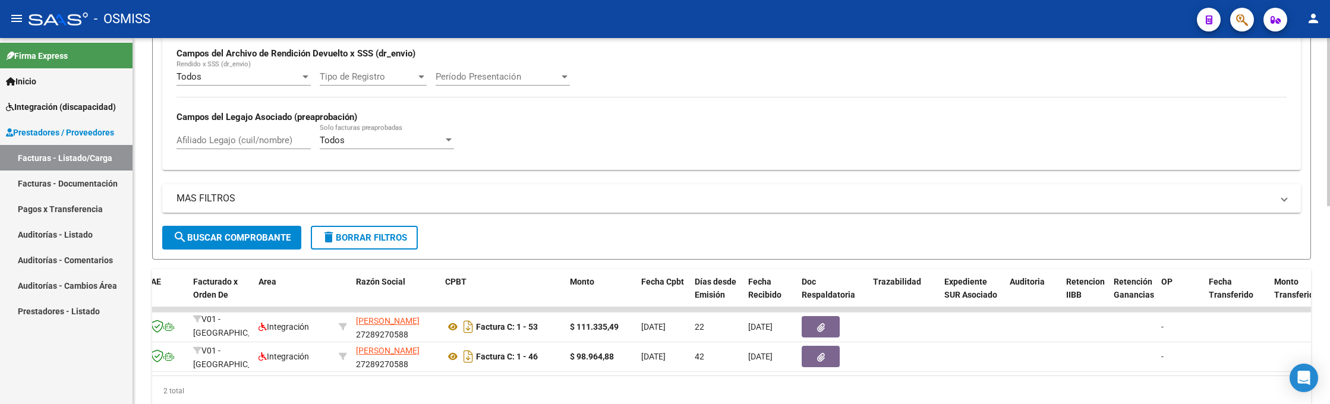
scroll to position [22, 0]
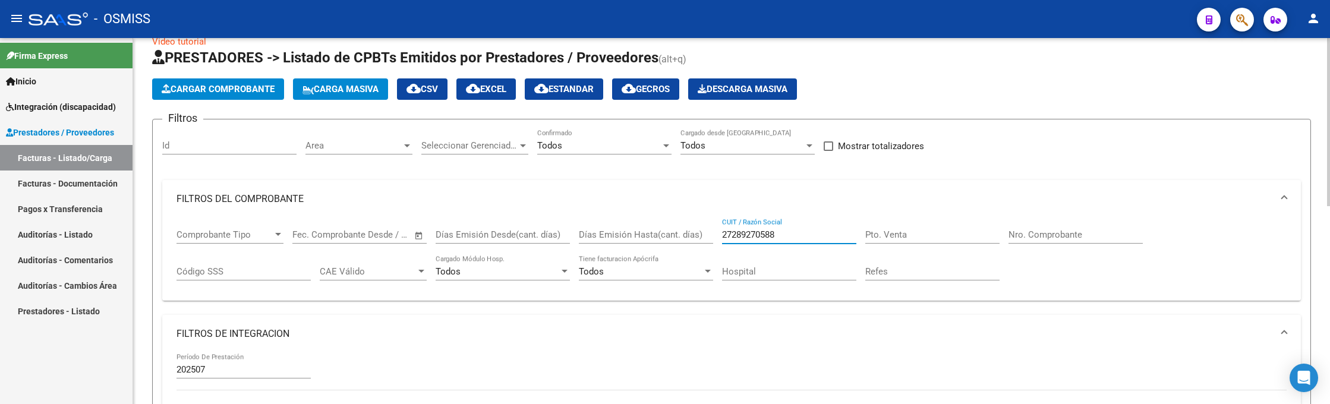
drag, startPoint x: 694, startPoint y: 237, endPoint x: 680, endPoint y: 241, distance: 14.7
click at [679, 242] on div "Comprobante Tipo Comprobante Tipo Fecha inicio – Fecha fin Fec. Comprobante Des…" at bounding box center [732, 255] width 1110 height 74
click at [887, 229] on input "Pto. Venta" at bounding box center [932, 234] width 134 height 11
type input "9"
click at [1064, 229] on input "Nro. Comprobante" at bounding box center [1075, 234] width 134 height 11
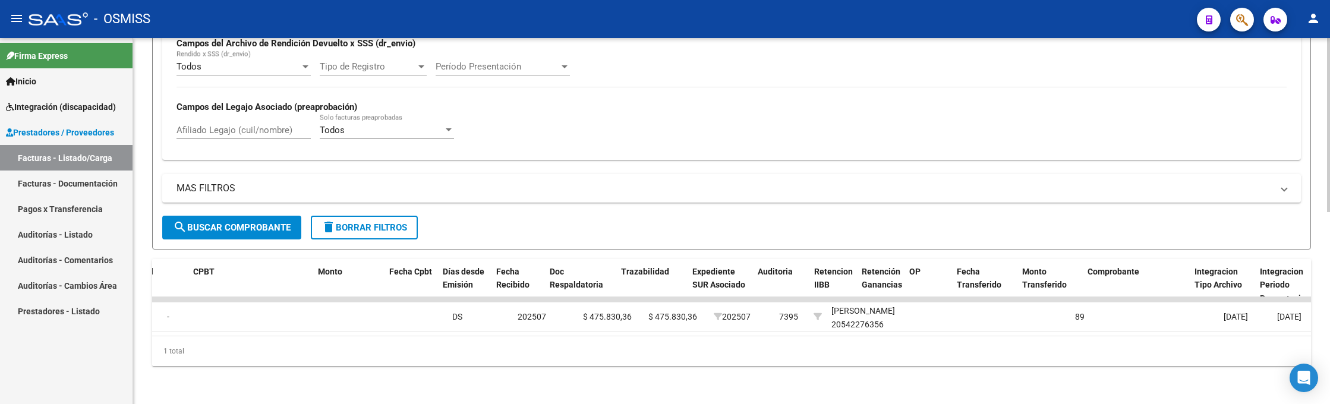
scroll to position [0, 0]
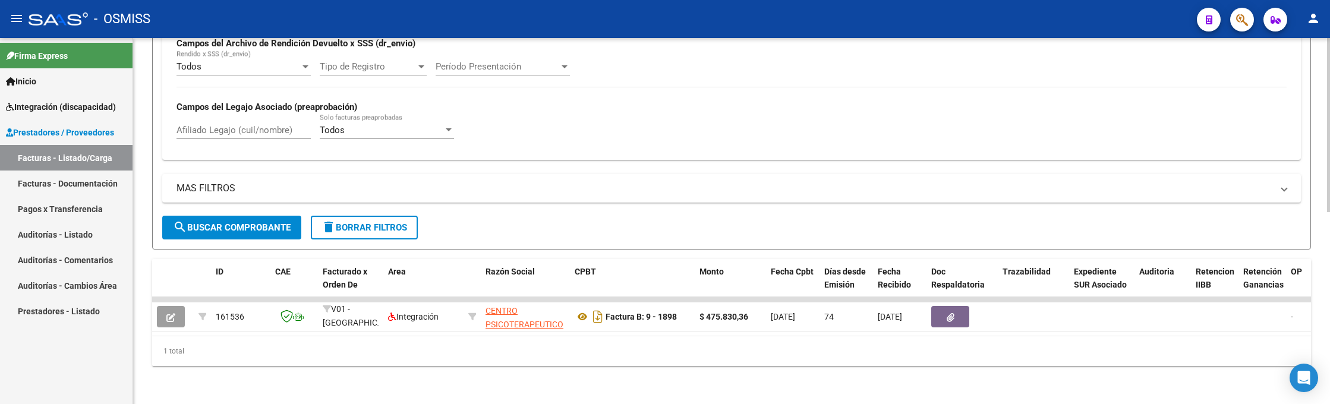
type input "1898"
drag, startPoint x: 967, startPoint y: 25, endPoint x: 972, endPoint y: 39, distance: 15.0
click at [969, 26] on div "- OSMISS" at bounding box center [608, 19] width 1159 height 26
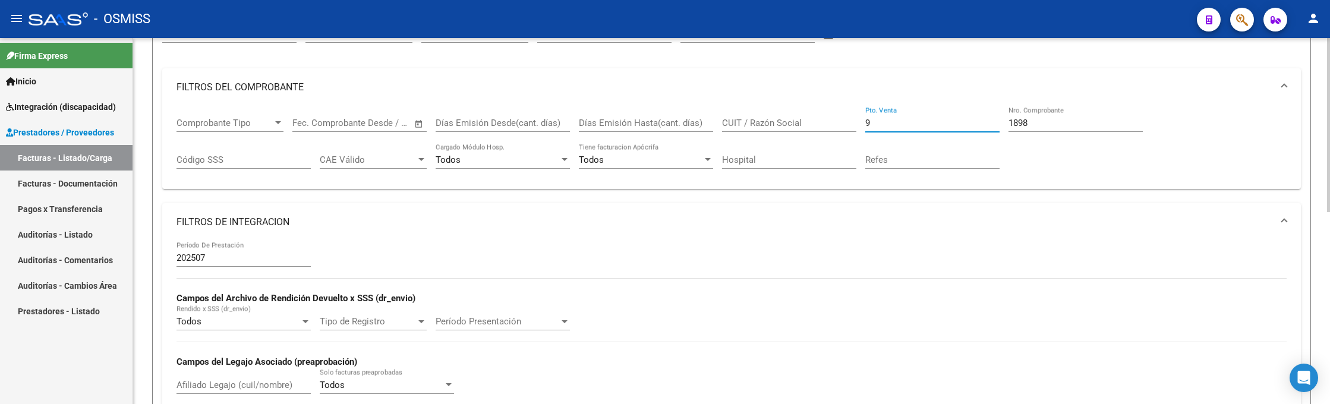
drag, startPoint x: 887, startPoint y: 124, endPoint x: 817, endPoint y: 123, distance: 70.1
click at [818, 124] on div "Comprobante Tipo Comprobante Tipo Fecha inicio – Fecha fin Fec. Comprobante Des…" at bounding box center [732, 143] width 1110 height 74
type input "5"
drag, startPoint x: 1024, startPoint y: 122, endPoint x: 958, endPoint y: 118, distance: 66.1
click at [958, 118] on div "Comprobante Tipo Comprobante Tipo Fecha inicio – Fecha fin Fec. Comprobante Des…" at bounding box center [732, 143] width 1110 height 74
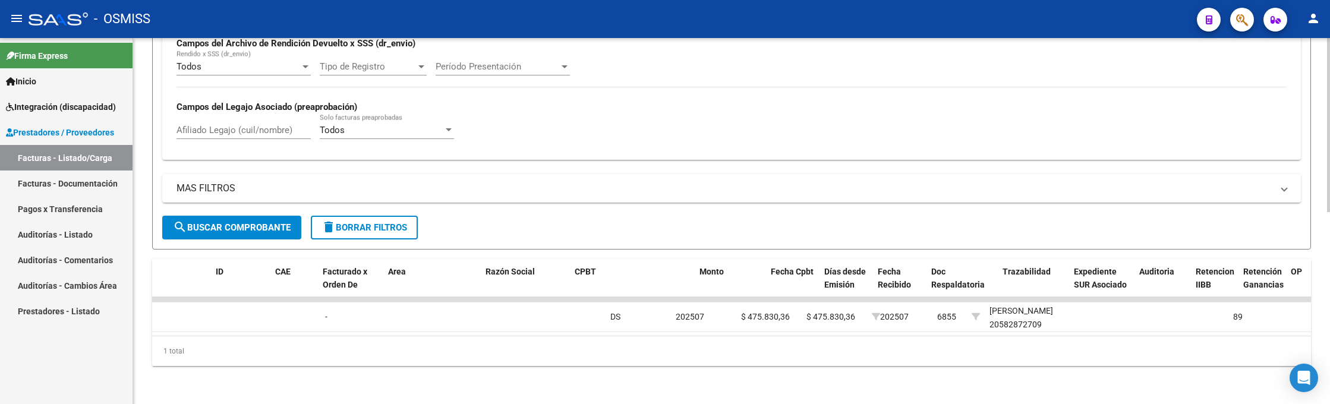
scroll to position [0, 0]
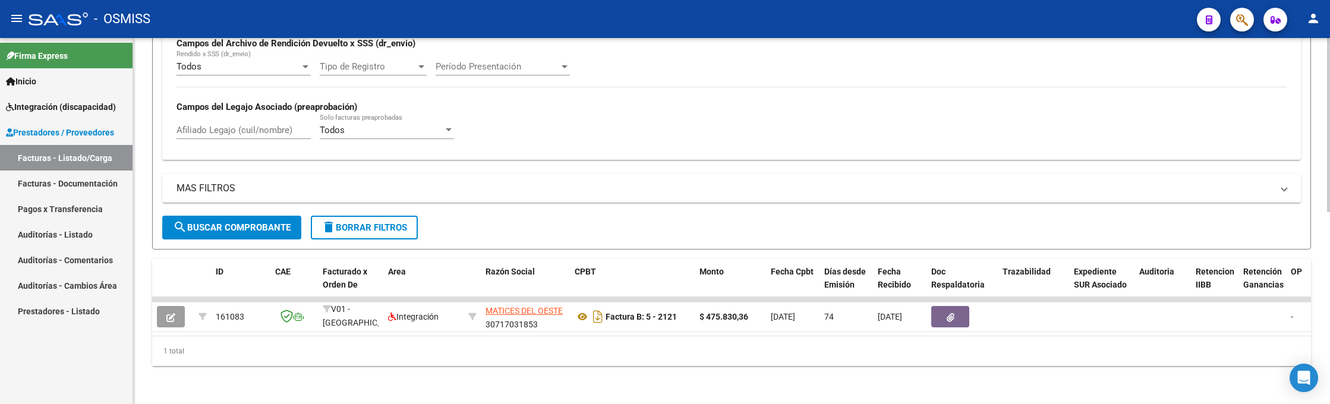
type input "2121"
drag, startPoint x: 884, startPoint y: 8, endPoint x: 902, endPoint y: 29, distance: 26.9
click at [889, 12] on div "- OSMISS" at bounding box center [608, 19] width 1159 height 26
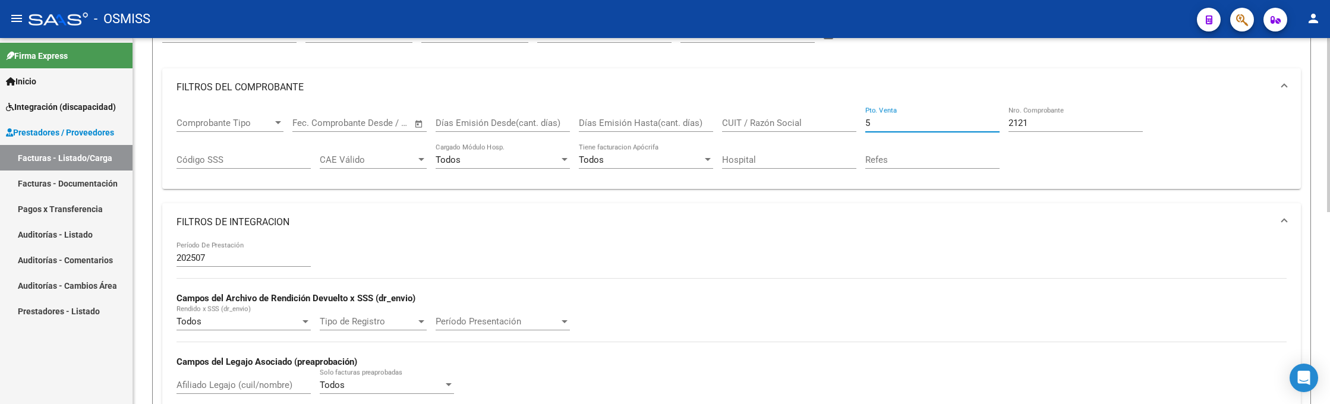
drag, startPoint x: 884, startPoint y: 121, endPoint x: 829, endPoint y: 123, distance: 54.7
click at [830, 125] on div "Comprobante Tipo Comprobante Tipo Fecha inicio – Fecha fin Fec. Comprobante Des…" at bounding box center [732, 143] width 1110 height 74
type input "2"
drag, startPoint x: 1036, startPoint y: 122, endPoint x: 956, endPoint y: 112, distance: 80.3
click at [956, 112] on div "Comprobante Tipo Comprobante Tipo Fecha inicio – Fecha fin Fec. Comprobante Des…" at bounding box center [732, 143] width 1110 height 74
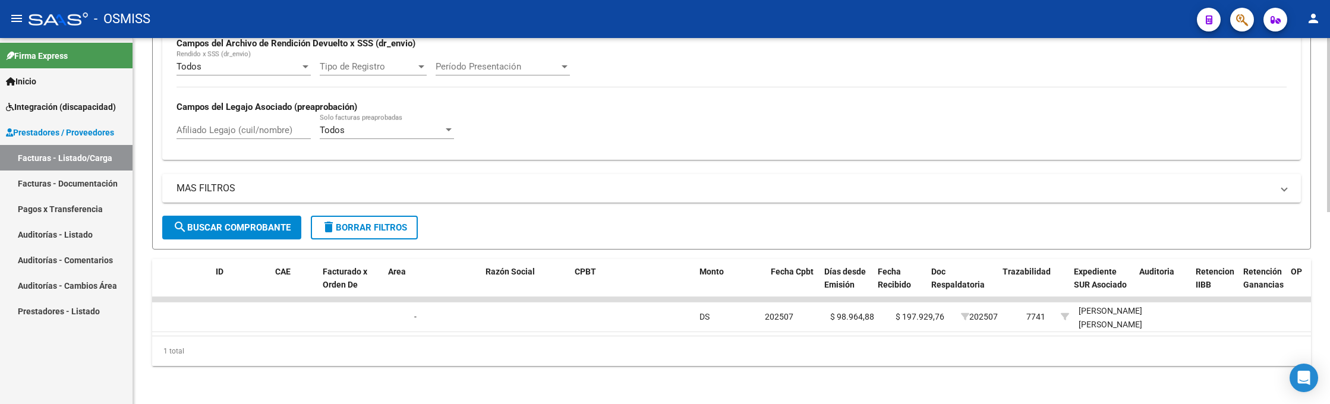
scroll to position [0, 0]
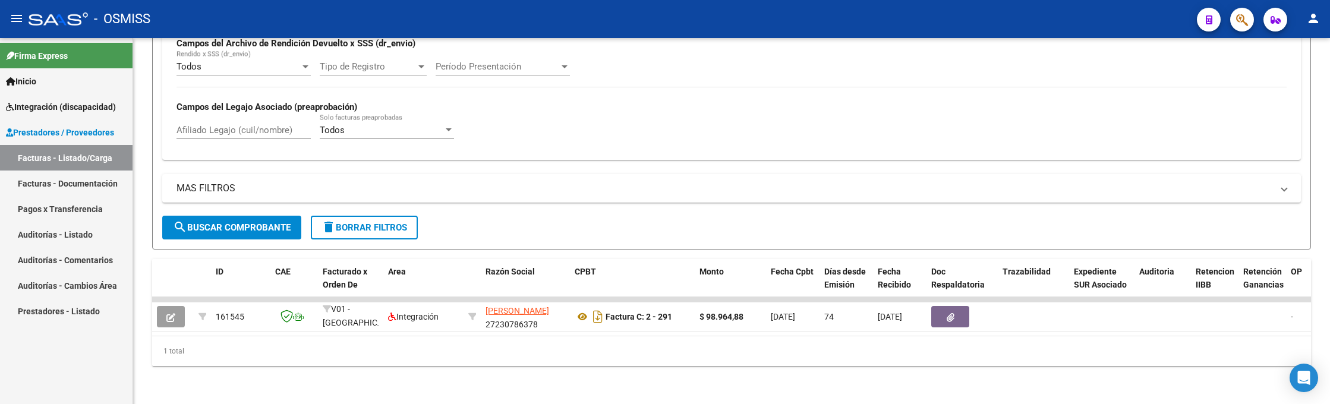
click at [980, 27] on div "- OSMISS" at bounding box center [608, 19] width 1159 height 26
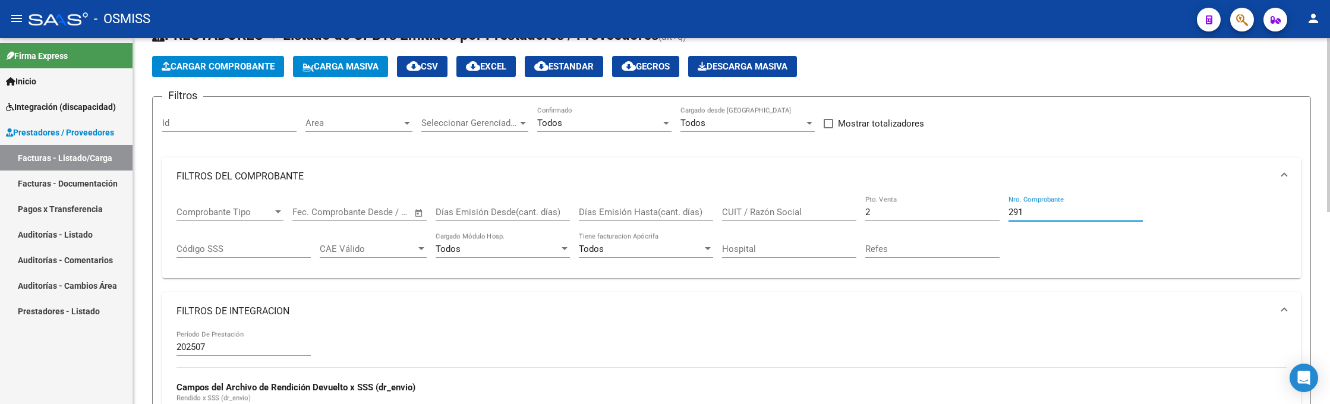
drag, startPoint x: 1050, startPoint y: 214, endPoint x: 951, endPoint y: 192, distance: 100.5
click at [951, 193] on mat-expansion-panel "FILTROS DEL COMPROBANTE Comprobante Tipo Comprobante Tipo Fecha inicio – Fecha …" at bounding box center [731, 217] width 1139 height 121
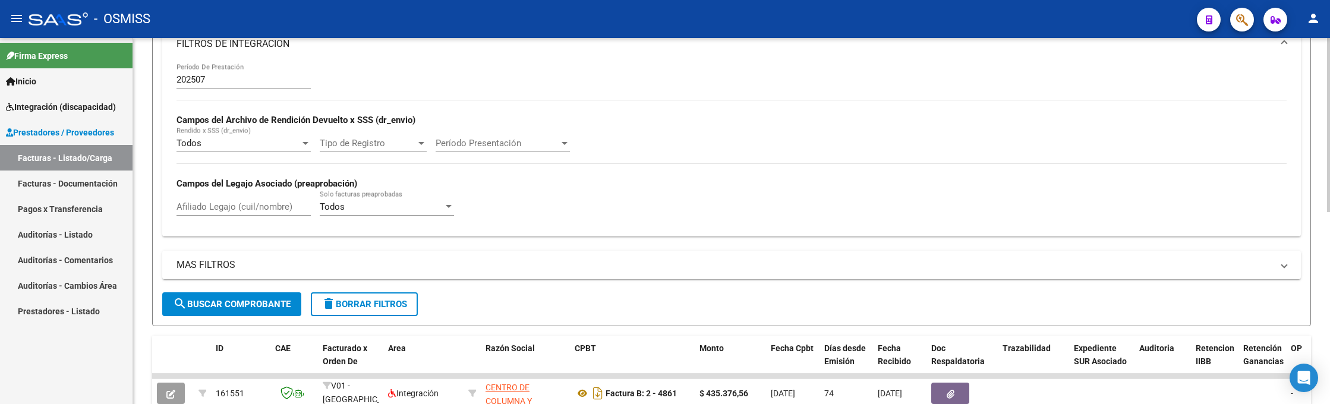
scroll to position [401, 0]
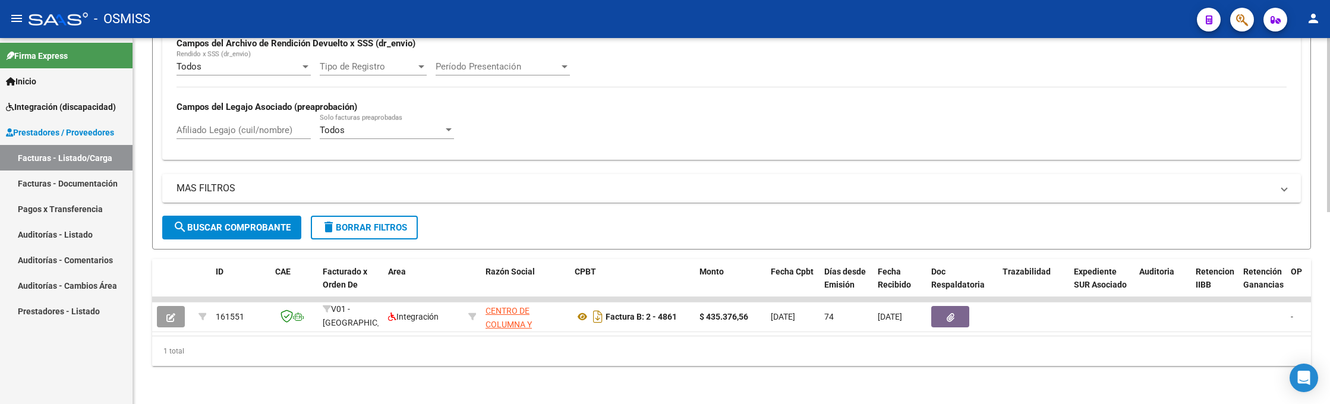
type input "4861"
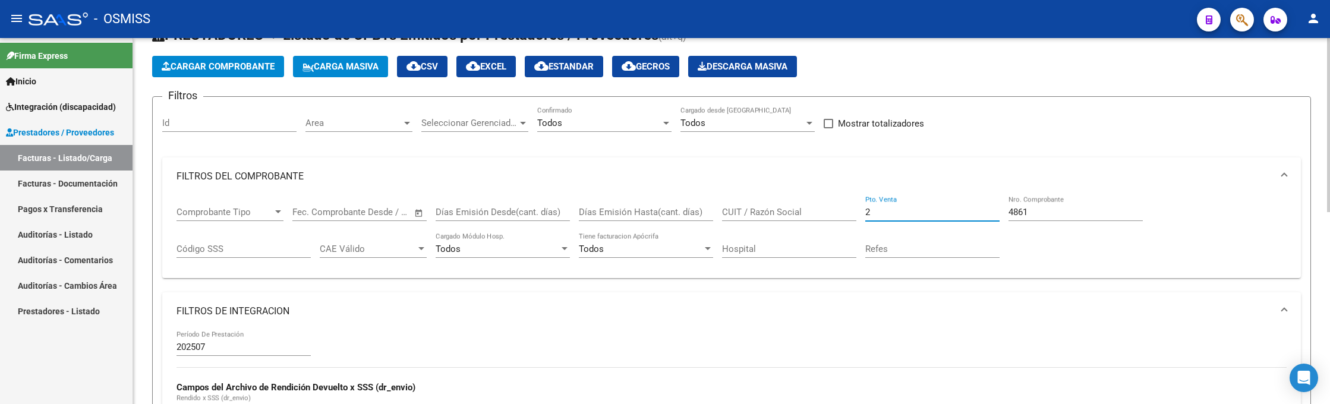
drag, startPoint x: 902, startPoint y: 212, endPoint x: 793, endPoint y: 208, distance: 108.8
click at [793, 211] on div "Comprobante Tipo Comprobante Tipo Fecha inicio – Fecha fin Fec. Comprobante Des…" at bounding box center [732, 233] width 1110 height 74
type input "9"
drag, startPoint x: 1042, startPoint y: 213, endPoint x: 969, endPoint y: 208, distance: 73.3
click at [969, 208] on div "Comprobante Tipo Comprobante Tipo Fecha inicio – Fecha fin Fec. Comprobante Des…" at bounding box center [732, 233] width 1110 height 74
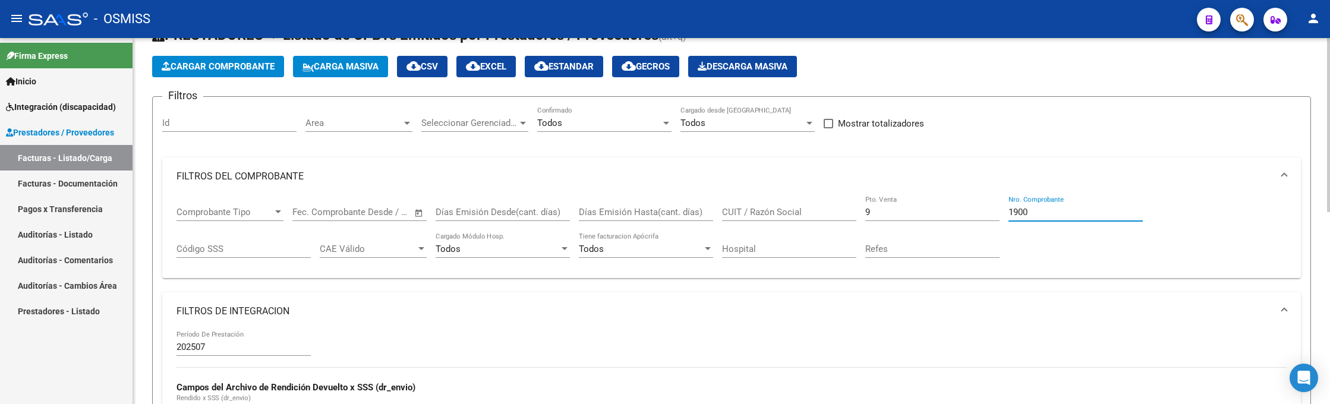
drag, startPoint x: 1036, startPoint y: 212, endPoint x: 1003, endPoint y: 205, distance: 33.9
click at [1003, 205] on div "Comprobante Tipo Comprobante Tipo Fecha inicio – Fecha fin Fec. Comprobante Des…" at bounding box center [732, 233] width 1110 height 74
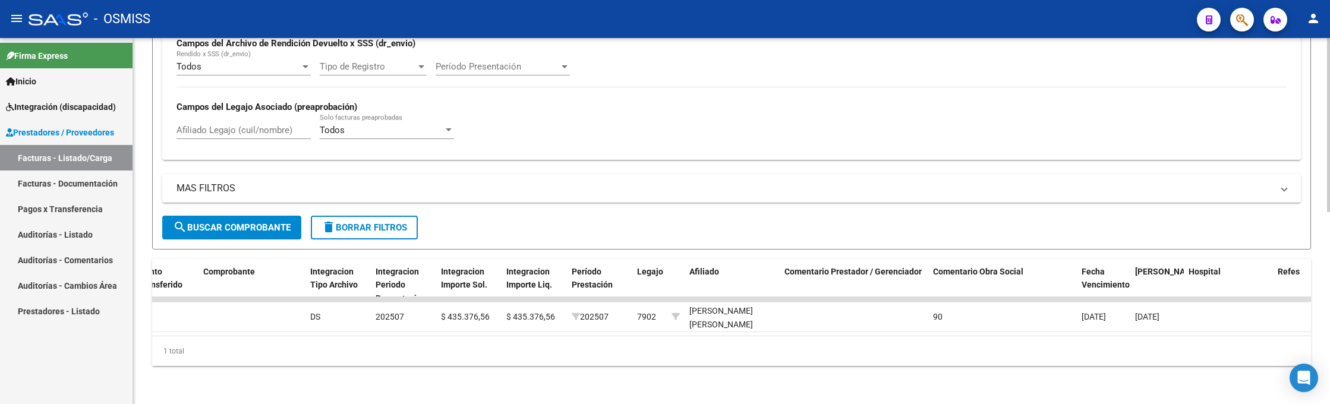
type input "1899"
click at [917, 22] on div "- OSMISS" at bounding box center [608, 19] width 1159 height 26
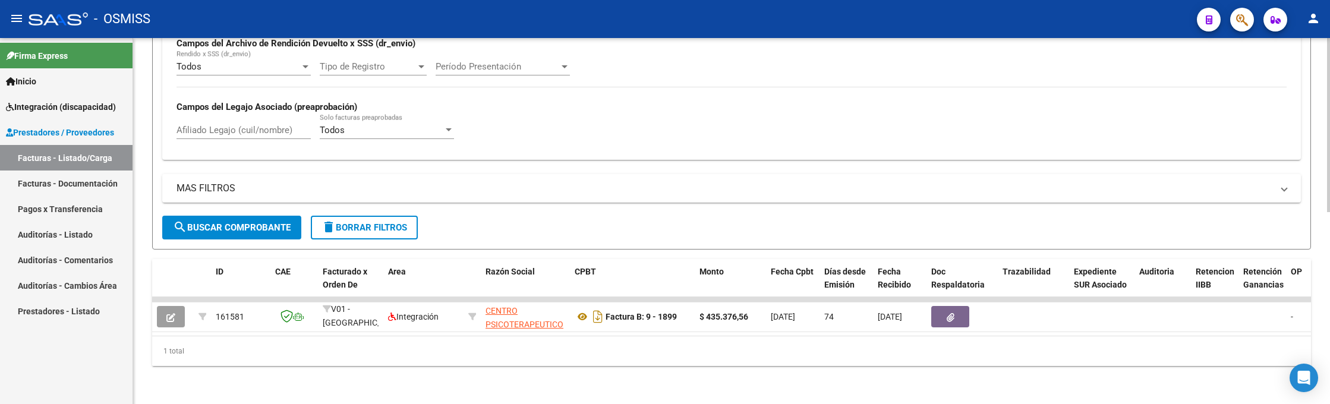
scroll to position [45, 0]
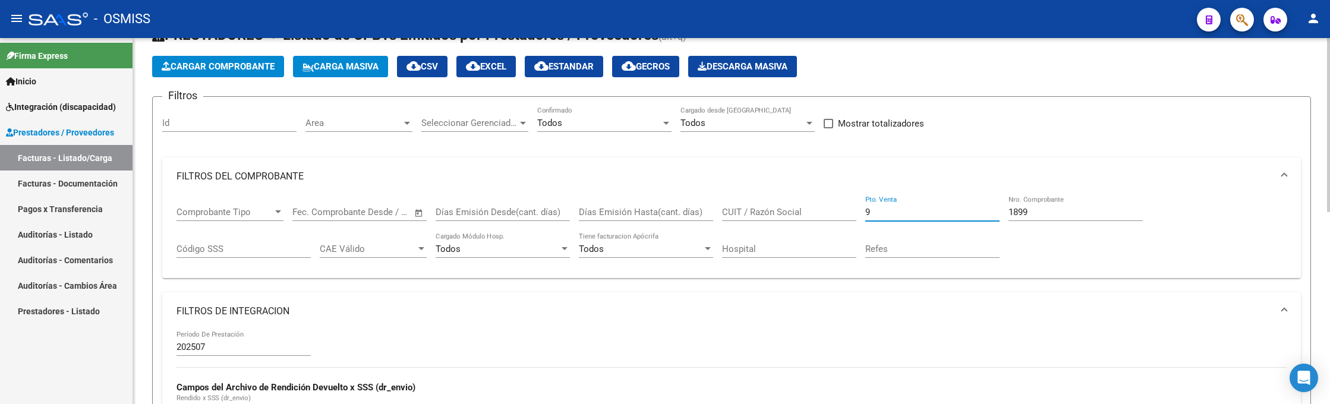
drag, startPoint x: 879, startPoint y: 215, endPoint x: 824, endPoint y: 198, distance: 57.3
click at [830, 209] on div "Comprobante Tipo Comprobante Tipo Fecha inicio – Fecha fin Fec. Comprobante Des…" at bounding box center [732, 233] width 1110 height 74
type input "2"
drag, startPoint x: 1039, startPoint y: 210, endPoint x: 953, endPoint y: 223, distance: 87.7
click at [959, 219] on div "Comprobante Tipo Comprobante Tipo Fecha inicio – Fecha fin Fec. Comprobante Des…" at bounding box center [732, 233] width 1110 height 74
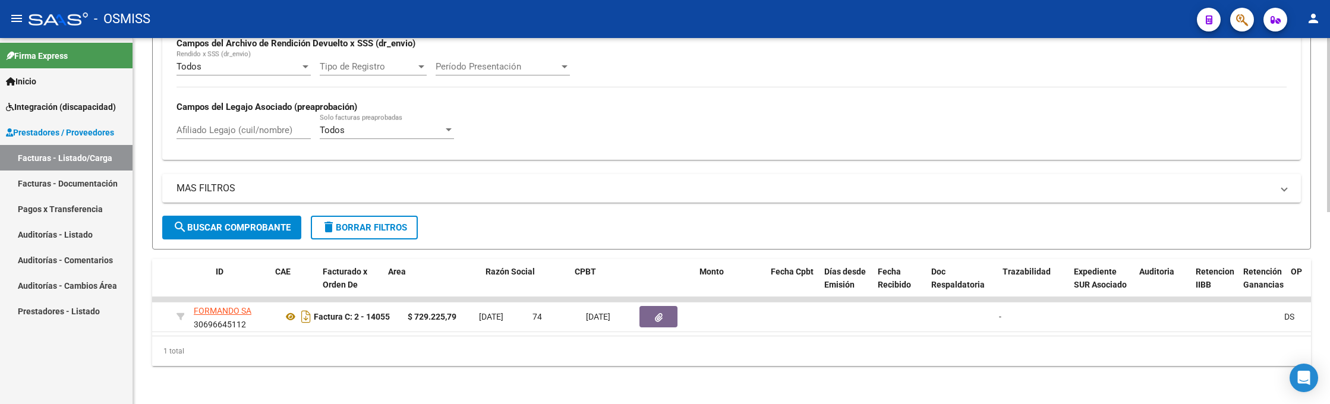
scroll to position [0, 0]
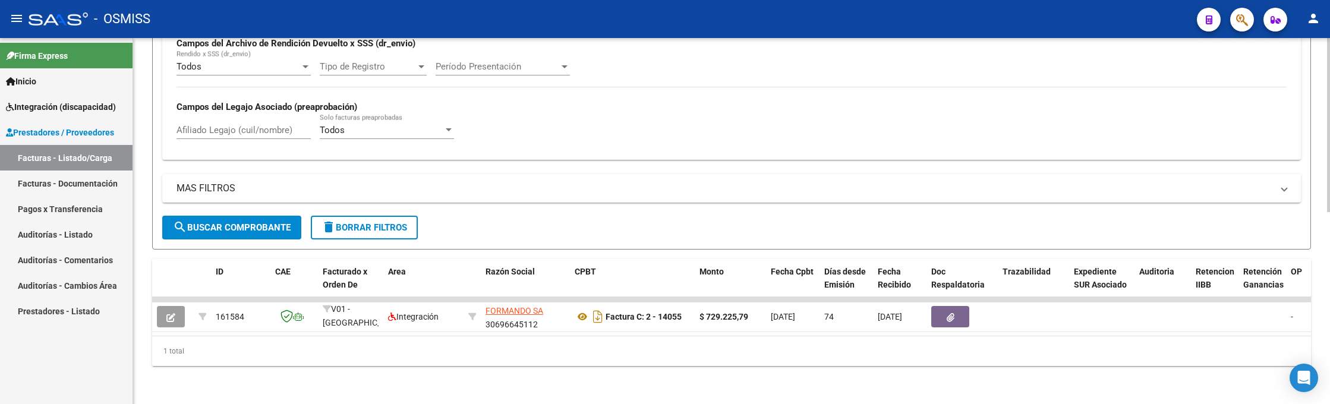
type input "14055"
drag, startPoint x: 995, startPoint y: 39, endPoint x: 998, endPoint y: 46, distance: 7.5
click at [996, 40] on div "202507 Período De Prestación Campos del Archivo de Rendición Devuelto x SSS (dr…" at bounding box center [732, 67] width 1110 height 163
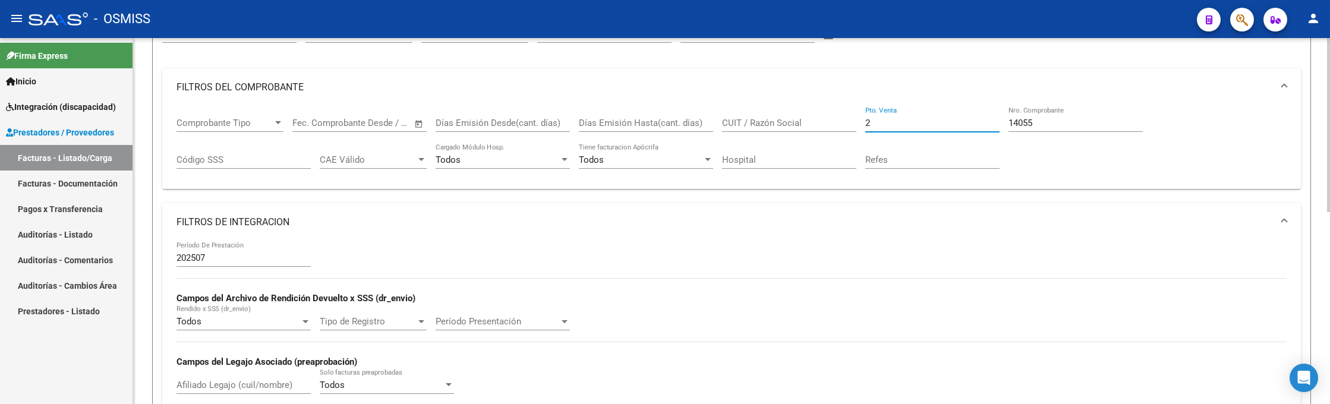
drag, startPoint x: 881, startPoint y: 122, endPoint x: 807, endPoint y: 116, distance: 74.5
click at [807, 116] on div "Comprobante Tipo Comprobante Tipo Fecha inicio – Fecha fin Fec. Comprobante Des…" at bounding box center [732, 143] width 1110 height 74
type input "3"
drag, startPoint x: 1043, startPoint y: 128, endPoint x: 1015, endPoint y: 123, distance: 28.4
click at [1015, 122] on div "14055 Nro. Comprobante" at bounding box center [1075, 119] width 134 height 26
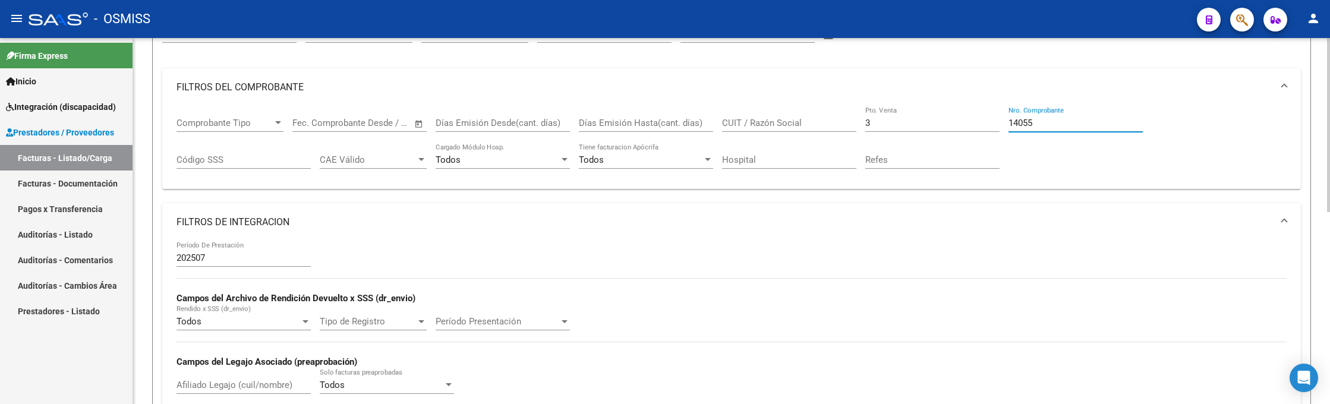
drag, startPoint x: 1041, startPoint y: 121, endPoint x: 991, endPoint y: 117, distance: 50.1
click at [991, 117] on div "Comprobante Tipo Comprobante Tipo Fecha inicio – Fecha fin Fec. Comprobante Des…" at bounding box center [732, 143] width 1110 height 74
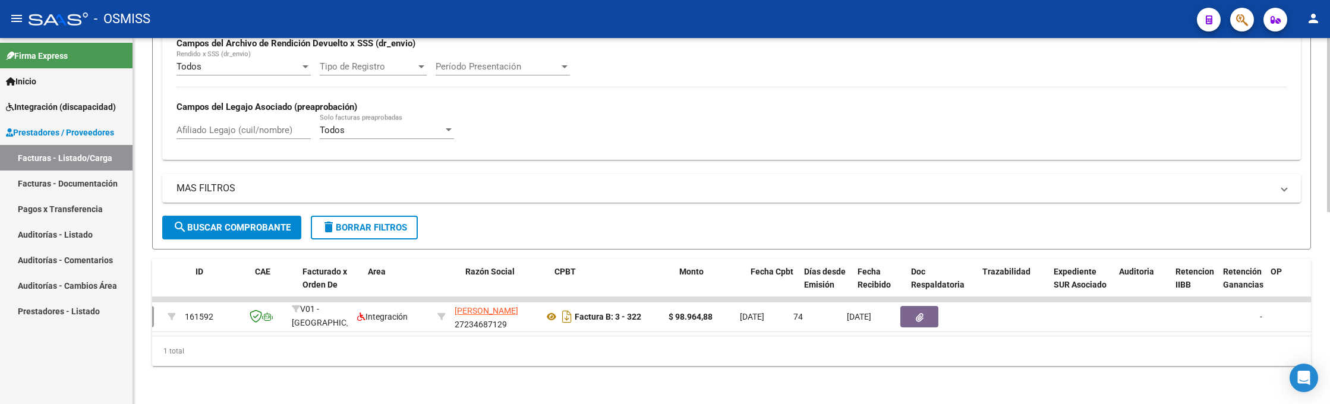
scroll to position [0, 20]
type input "322"
drag, startPoint x: 969, startPoint y: 8, endPoint x: 985, endPoint y: 42, distance: 37.7
click at [970, 10] on div "- OSMISS" at bounding box center [608, 19] width 1159 height 26
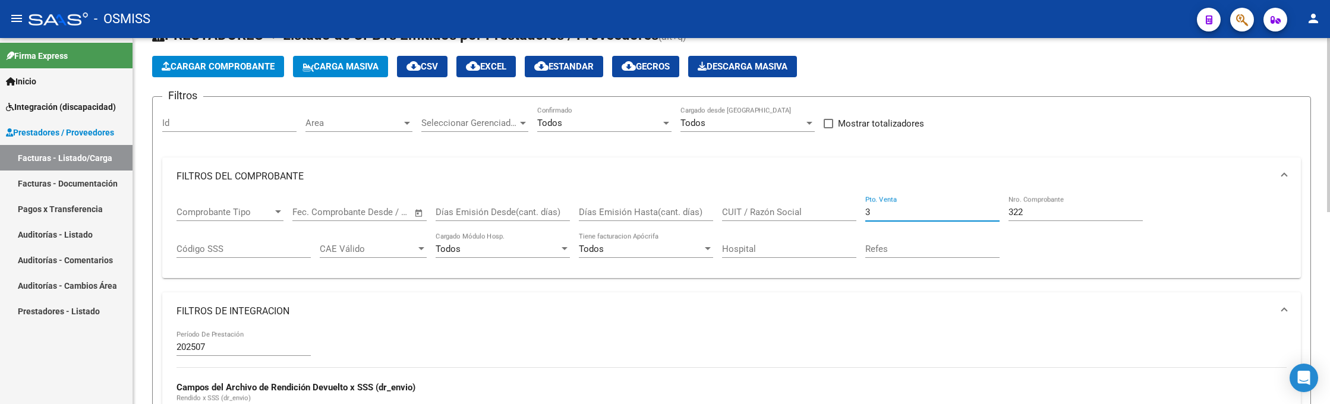
drag, startPoint x: 891, startPoint y: 216, endPoint x: 853, endPoint y: 211, distance: 37.7
click at [853, 211] on div "Comprobante Tipo Comprobante Tipo Fecha inicio – Fecha fin Fec. Comprobante Des…" at bounding box center [732, 233] width 1110 height 74
type input "2"
drag, startPoint x: 1049, startPoint y: 215, endPoint x: 965, endPoint y: 205, distance: 84.3
click at [965, 205] on div "Comprobante Tipo Comprobante Tipo Fecha inicio – Fecha fin Fec. Comprobante Des…" at bounding box center [732, 233] width 1110 height 74
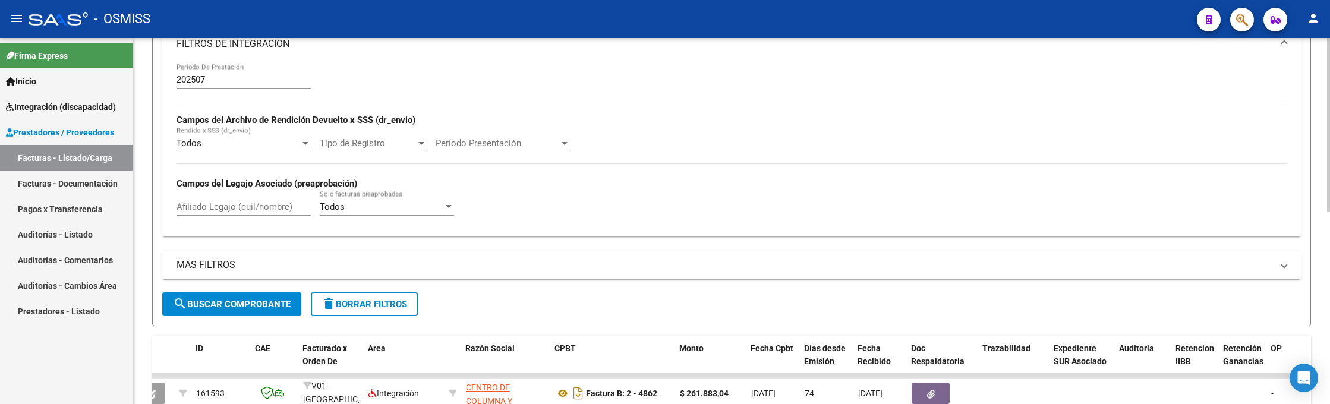
scroll to position [401, 0]
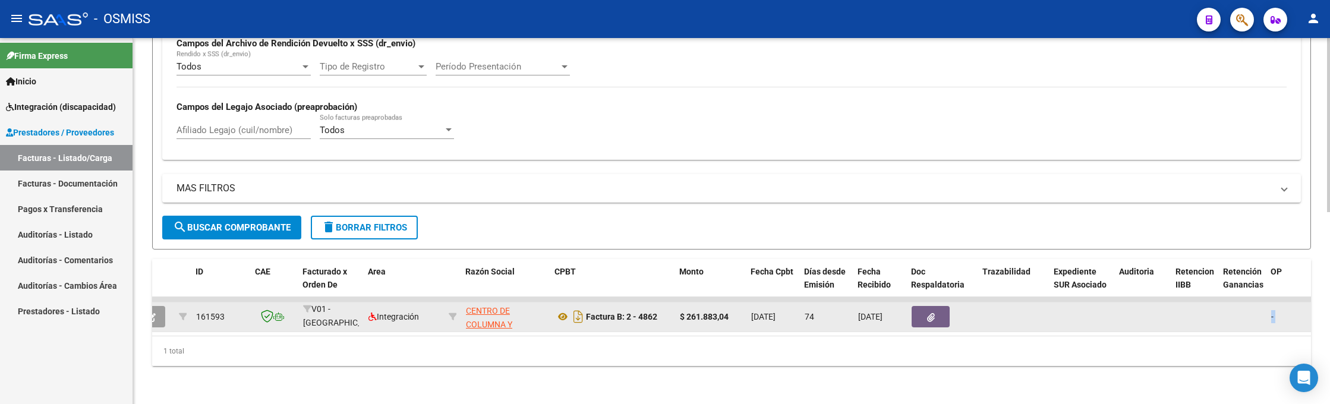
drag, startPoint x: 608, startPoint y: 320, endPoint x: 944, endPoint y: 308, distance: 336.6
click at [944, 324] on datatable-selection "161593 V01 - [PERSON_NAME] Integración CENTRO DE COLUMNA Y REHABILITACION SRL 3…" at bounding box center [712, 329] width 1159 height 11
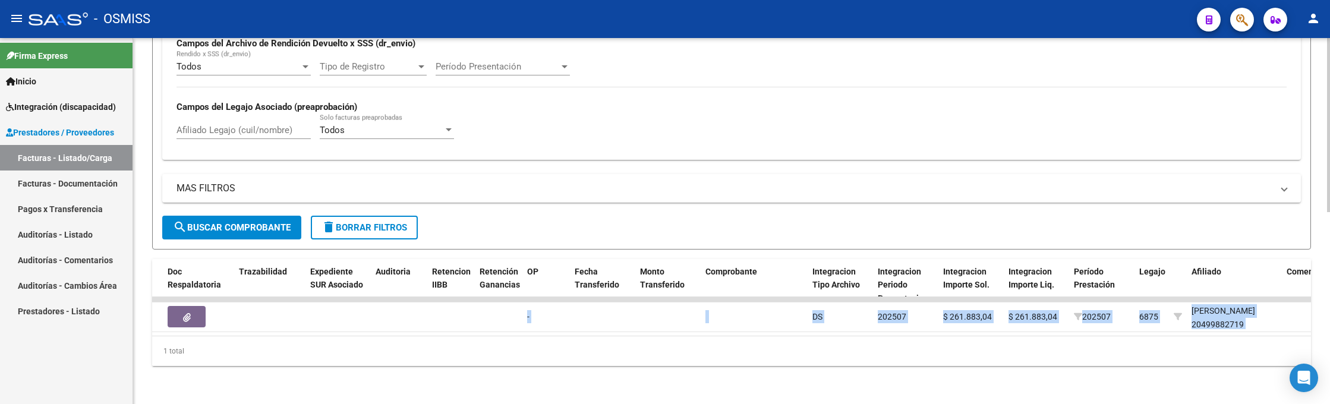
scroll to position [0, 773]
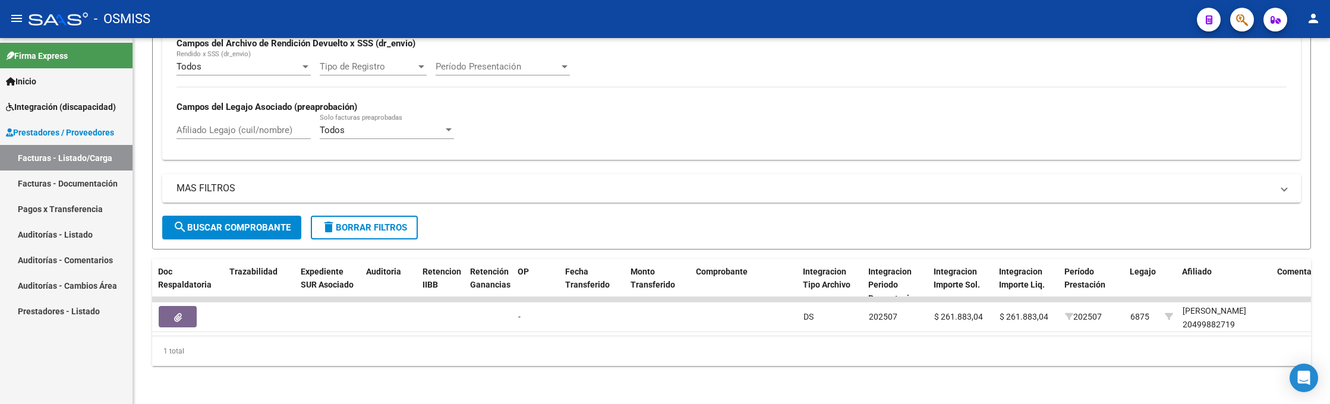
click at [910, 30] on div "- OSMISS" at bounding box center [608, 19] width 1159 height 26
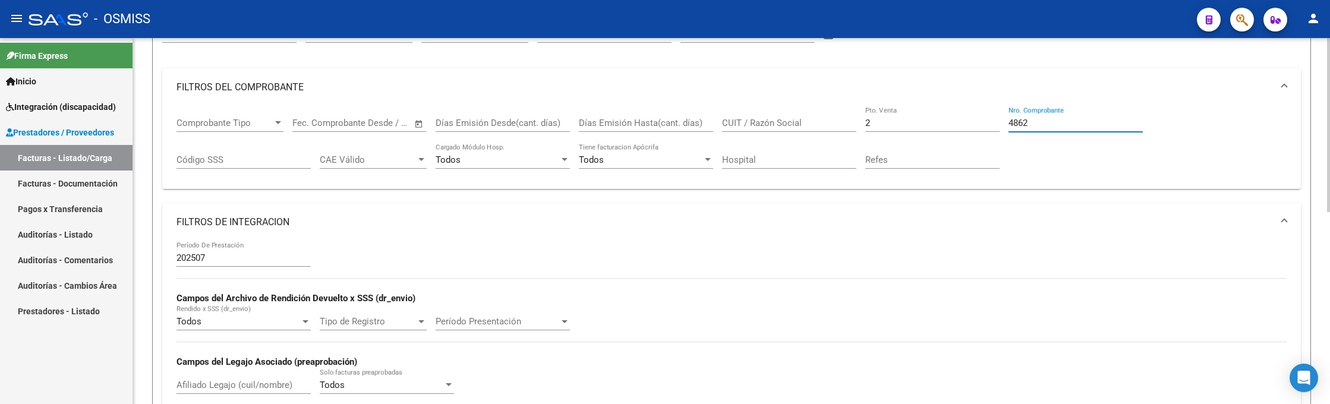
drag, startPoint x: 1036, startPoint y: 121, endPoint x: 965, endPoint y: 118, distance: 71.4
click at [965, 118] on div "Comprobante Tipo Comprobante Tipo Fecha inicio – Fecha fin Fec. Comprobante Des…" at bounding box center [732, 143] width 1110 height 74
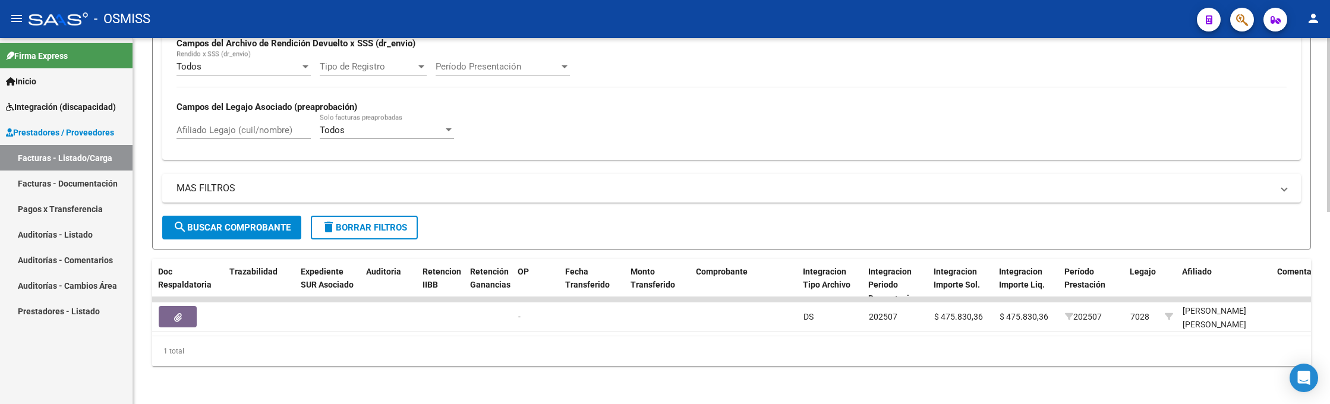
scroll to position [0, 0]
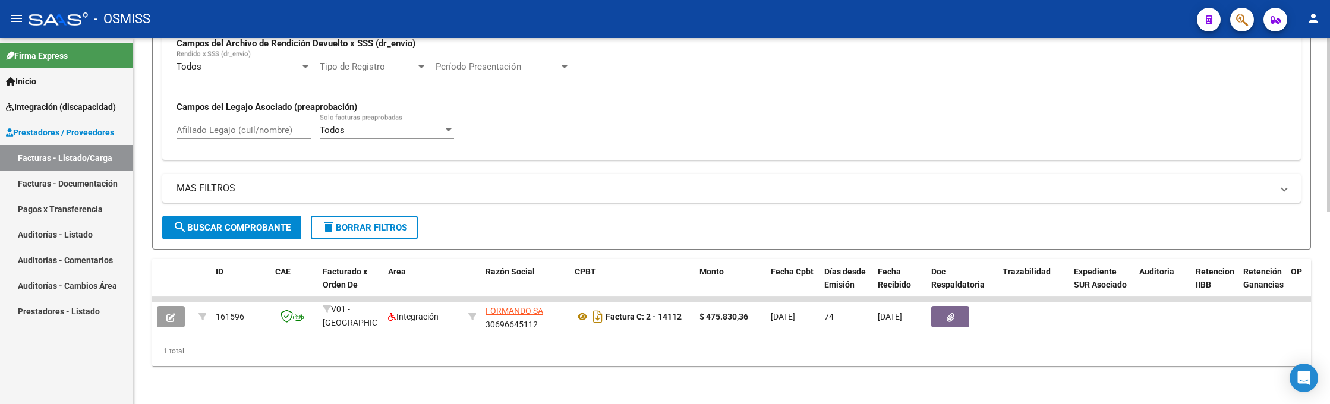
type input "14112"
click at [929, 36] on mat-toolbar "menu - OSMISS person" at bounding box center [665, 19] width 1330 height 38
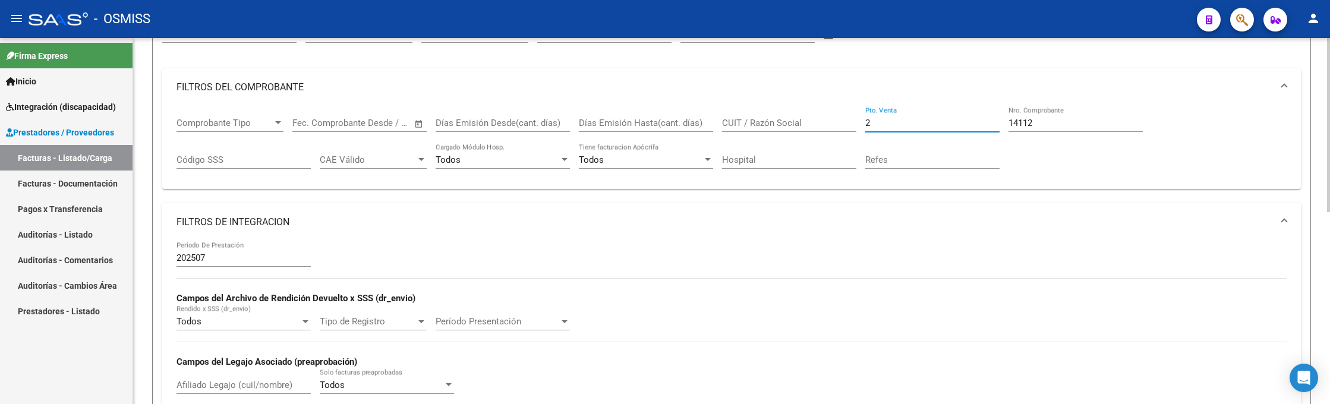
drag, startPoint x: 887, startPoint y: 118, endPoint x: 846, endPoint y: 118, distance: 41.0
click at [846, 118] on div "Comprobante Tipo Comprobante Tipo Fecha inicio – Fecha fin Fec. Comprobante Des…" at bounding box center [732, 143] width 1110 height 74
type input "9"
drag, startPoint x: 1050, startPoint y: 124, endPoint x: 954, endPoint y: 131, distance: 95.4
click at [967, 128] on div "Comprobante Tipo Comprobante Tipo Fecha inicio – Fecha fin Fec. Comprobante Des…" at bounding box center [732, 143] width 1110 height 74
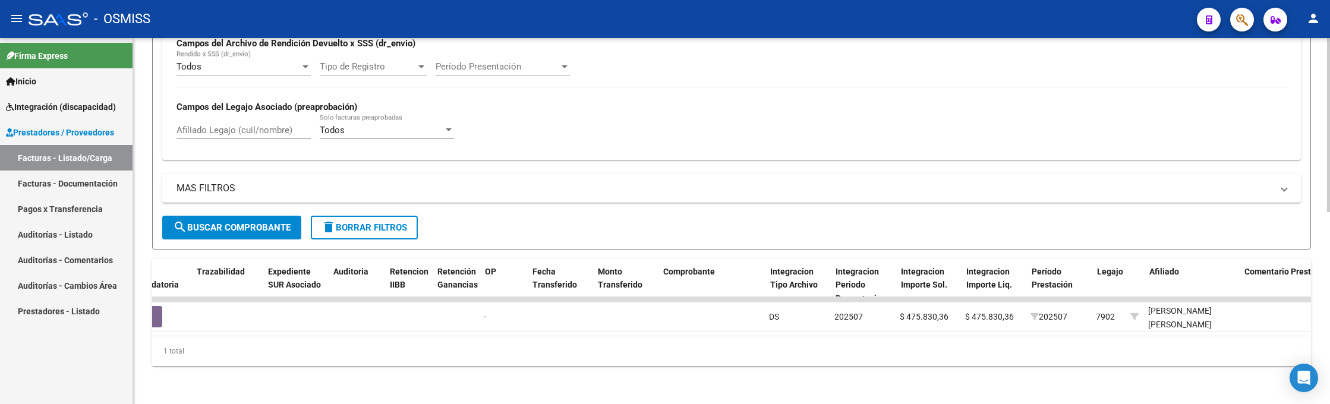
scroll to position [0, 805]
type input "1900"
click at [1030, 19] on div "- OSMISS" at bounding box center [608, 19] width 1159 height 26
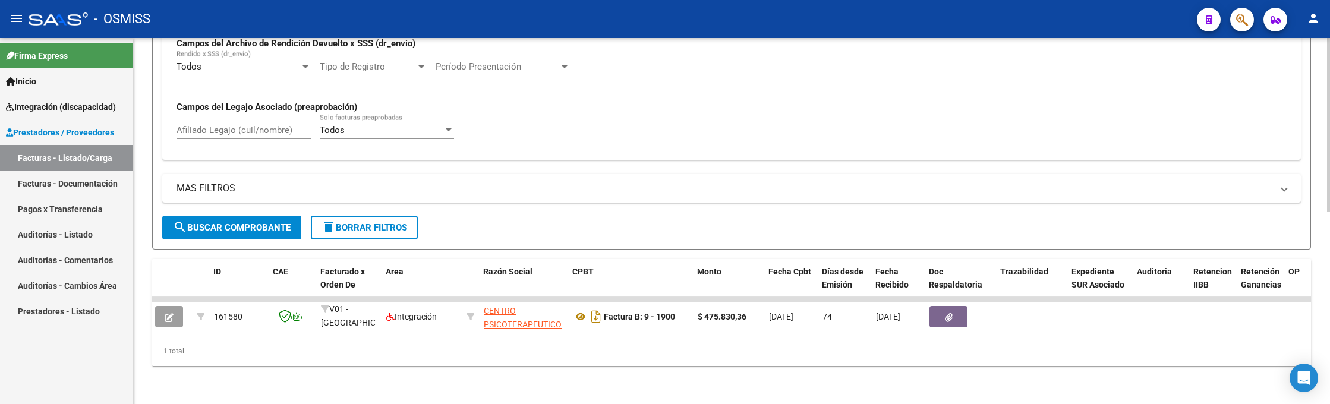
scroll to position [0, 0]
drag, startPoint x: 865, startPoint y: 15, endPoint x: 887, endPoint y: 44, distance: 36.0
click at [865, 15] on div "- OSMISS" at bounding box center [608, 19] width 1159 height 26
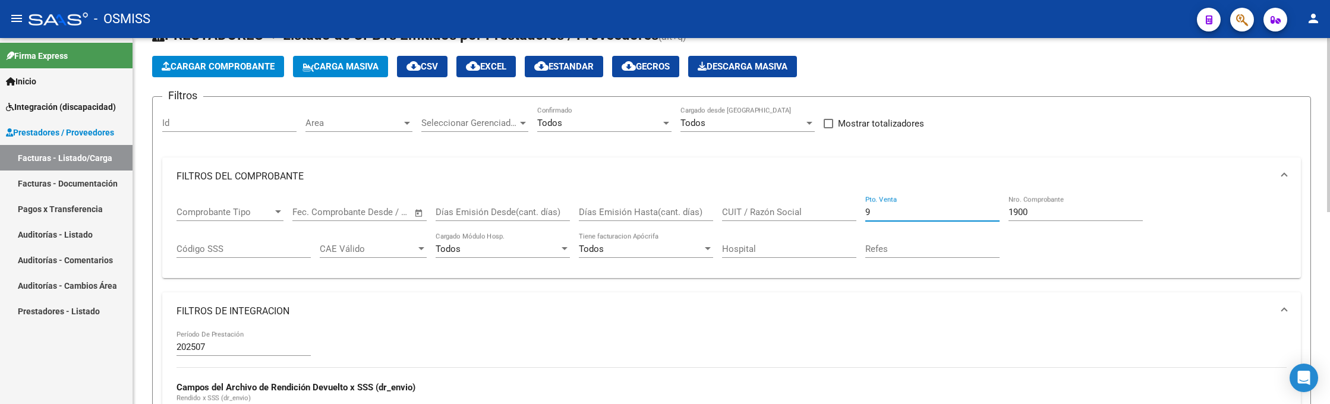
drag, startPoint x: 878, startPoint y: 208, endPoint x: 833, endPoint y: 205, distance: 44.7
click at [833, 206] on div "Comprobante Tipo Comprobante Tipo Fecha inicio – Fecha fin Fec. Comprobante Des…" at bounding box center [732, 233] width 1110 height 74
type input "10"
drag, startPoint x: 1043, startPoint y: 216, endPoint x: 967, endPoint y: 216, distance: 76.1
click at [966, 218] on div "Comprobante Tipo Comprobante Tipo Fecha inicio – Fecha fin Fec. Comprobante Des…" at bounding box center [732, 233] width 1110 height 74
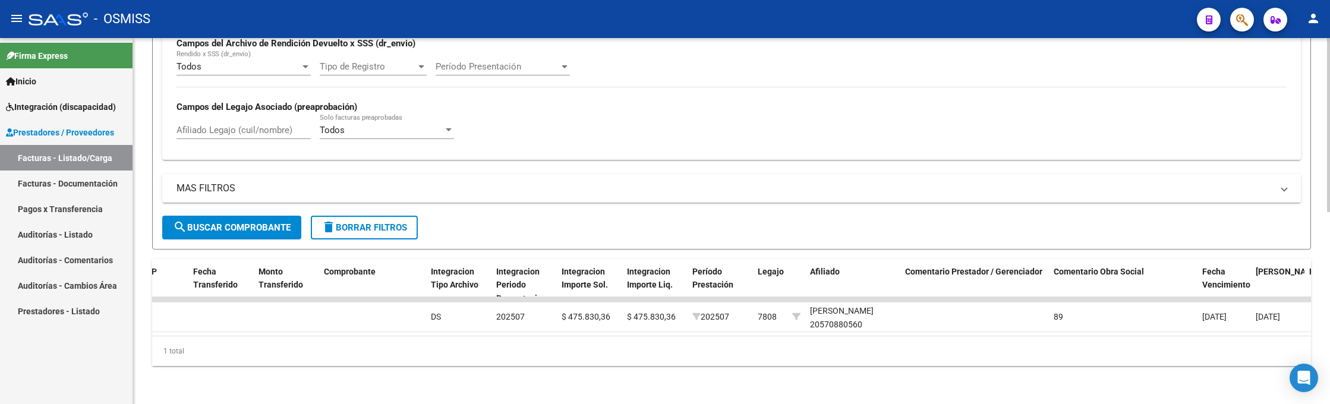
scroll to position [0, 1142]
type input "52470"
click at [1049, 24] on div "- OSMISS" at bounding box center [608, 19] width 1159 height 26
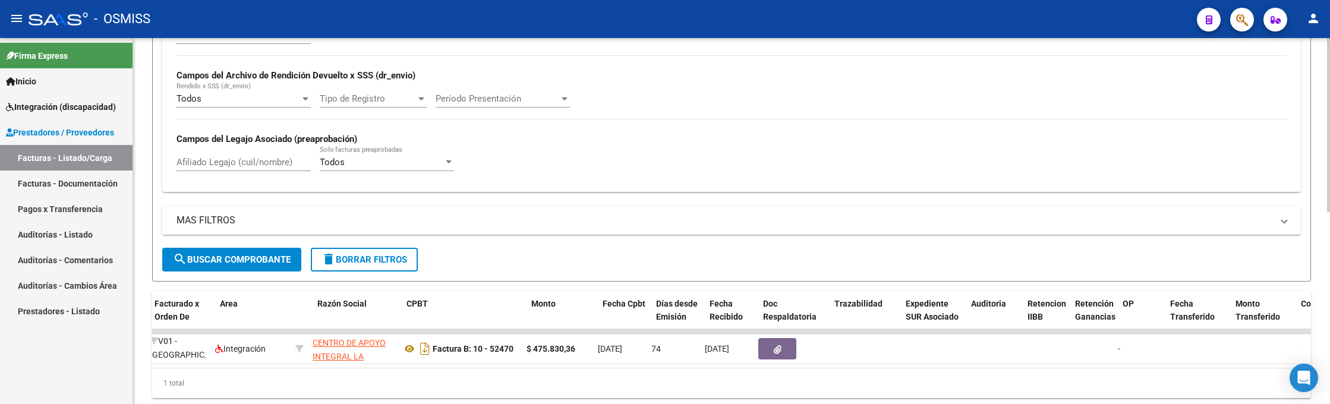
scroll to position [0, 168]
drag, startPoint x: 944, startPoint y: 18, endPoint x: 956, endPoint y: 42, distance: 26.6
click at [947, 23] on div "- OSMISS" at bounding box center [608, 19] width 1159 height 26
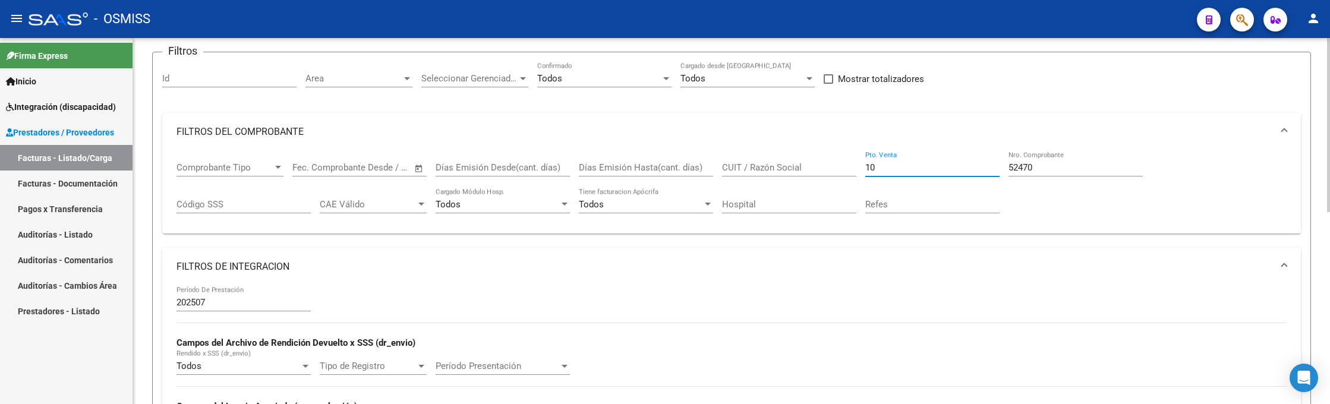
drag, startPoint x: 901, startPoint y: 168, endPoint x: 808, endPoint y: 166, distance: 92.7
click at [809, 167] on div "Comprobante Tipo Comprobante Tipo Fecha inicio – Fecha fin Fec. Comprobante Des…" at bounding box center [732, 188] width 1110 height 74
type input "2"
drag, startPoint x: 985, startPoint y: 159, endPoint x: 962, endPoint y: 150, distance: 24.8
click at [962, 151] on div "Comprobante Tipo Comprobante Tipo Fecha inicio – Fecha fin Fec. Comprobante Des…" at bounding box center [732, 188] width 1110 height 74
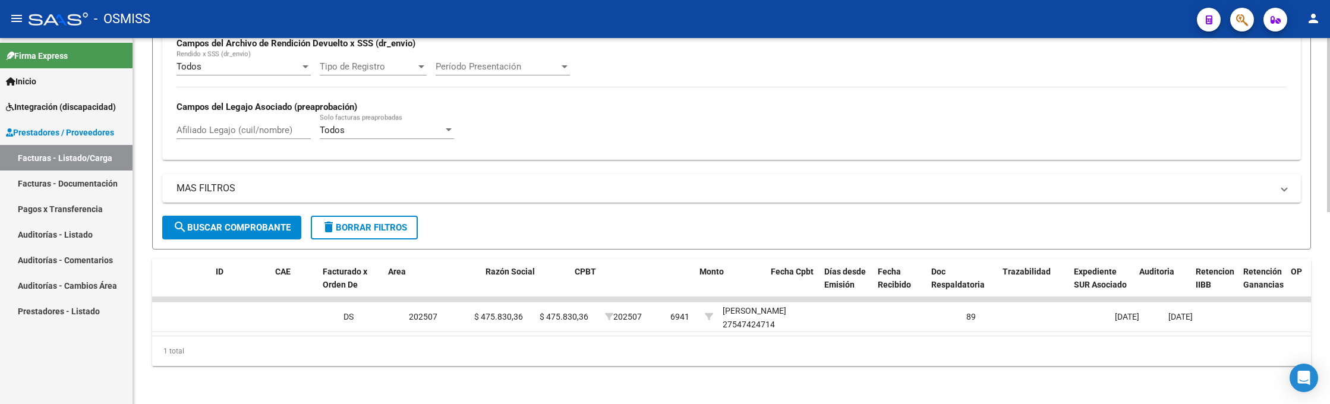
scroll to position [0, 0]
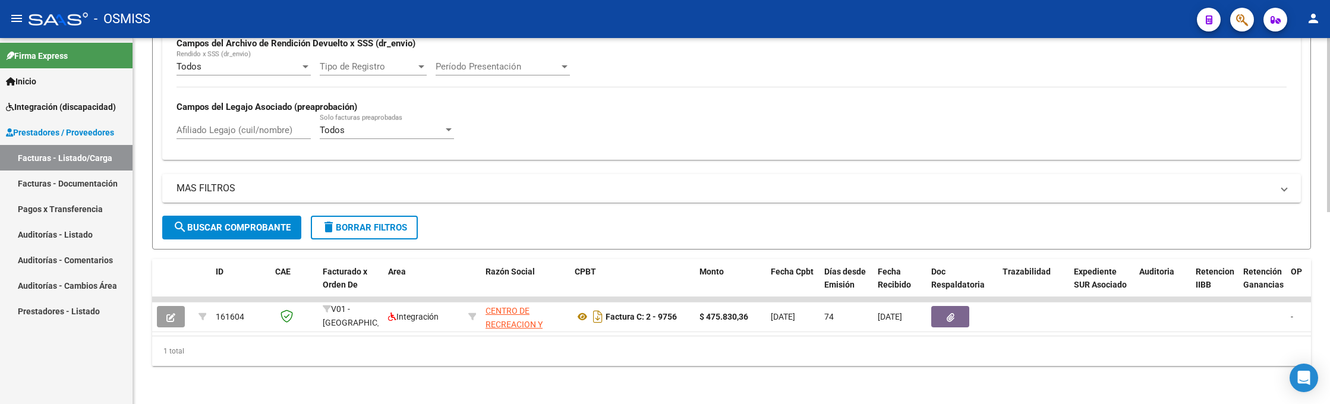
type input "9756"
click at [890, 26] on div "- OSMISS" at bounding box center [608, 19] width 1159 height 26
click at [748, 11] on div "- OSMISS" at bounding box center [608, 19] width 1159 height 26
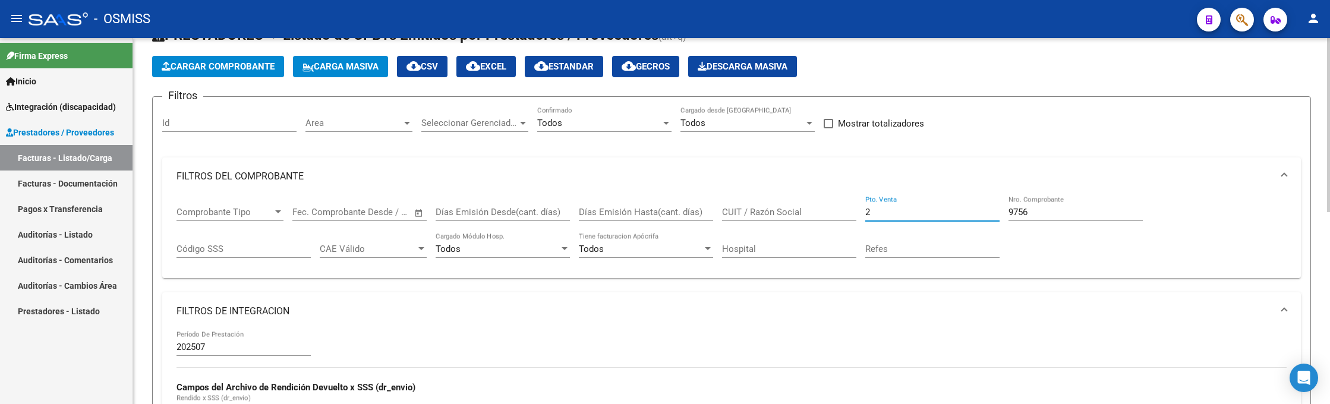
drag, startPoint x: 890, startPoint y: 210, endPoint x: 832, endPoint y: 211, distance: 57.7
click at [832, 211] on div "Comprobante Tipo Comprobante Tipo Fecha inicio – Fecha fin Fec. Comprobante Des…" at bounding box center [732, 233] width 1110 height 74
type input "9"
drag, startPoint x: 1048, startPoint y: 212, endPoint x: 931, endPoint y: 197, distance: 117.4
click at [931, 197] on div "Comprobante Tipo Comprobante Tipo Fecha inicio – Fecha fin Fec. Comprobante Des…" at bounding box center [732, 233] width 1110 height 74
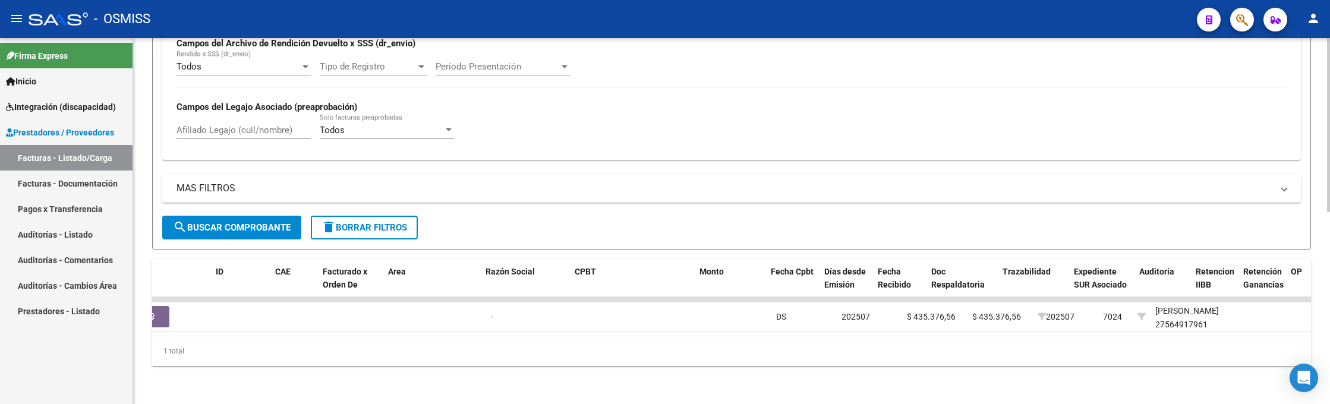
scroll to position [0, 0]
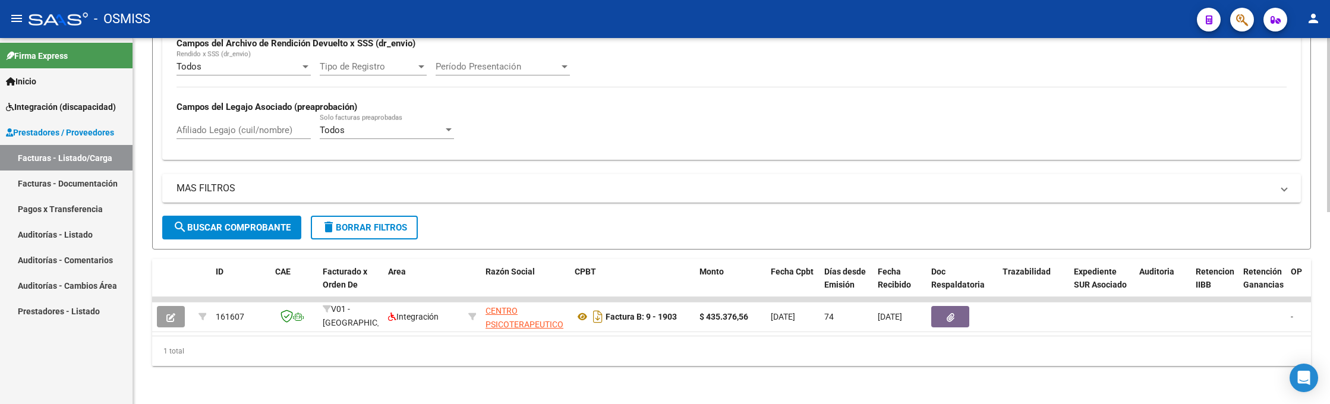
type input "1903"
drag, startPoint x: 1067, startPoint y: 33, endPoint x: 1014, endPoint y: 80, distance: 70.7
click at [1065, 36] on mat-toolbar "menu - OSMISS person" at bounding box center [665, 19] width 1330 height 38
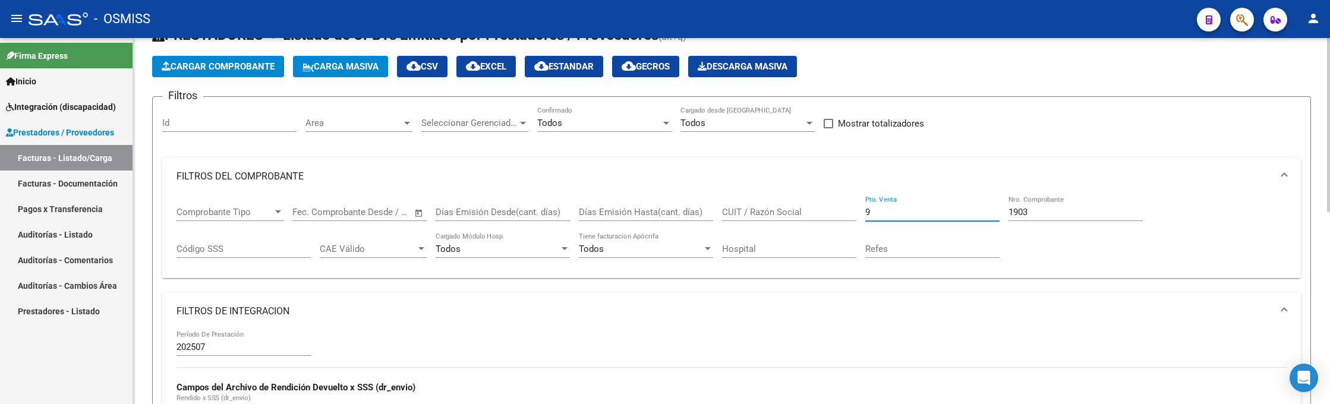
drag, startPoint x: 910, startPoint y: 209, endPoint x: 804, endPoint y: 204, distance: 106.5
click at [806, 207] on div "Comprobante Tipo Comprobante Tipo Fecha inicio – Fecha fin Fec. Comprobante Des…" at bounding box center [732, 233] width 1110 height 74
type input "4"
drag, startPoint x: 994, startPoint y: 209, endPoint x: 951, endPoint y: 207, distance: 42.2
click at [951, 207] on div "Comprobante Tipo Comprobante Tipo Fecha inicio – Fecha fin Fec. Comprobante Des…" at bounding box center [732, 233] width 1110 height 74
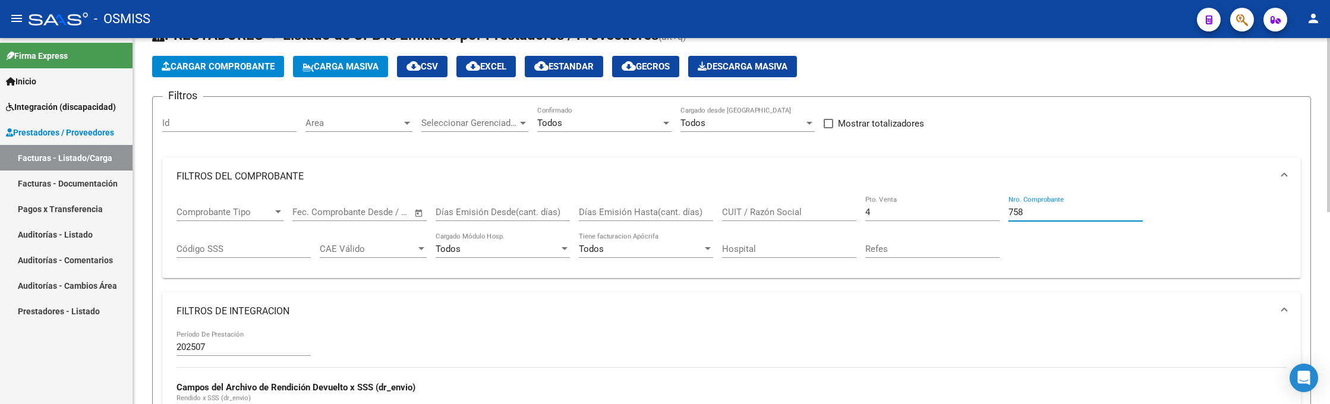
scroll to position [223, 0]
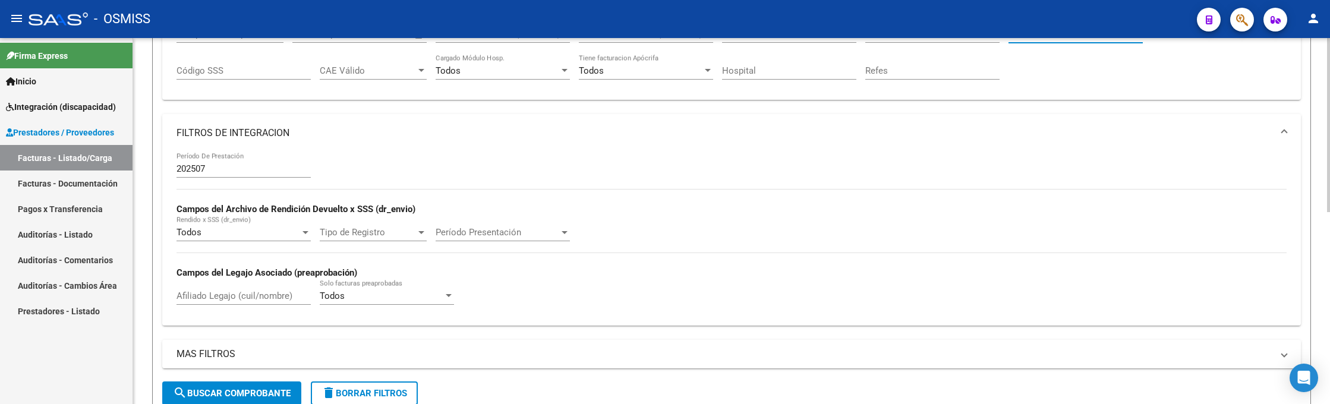
type input "758"
click at [270, 392] on span "search Buscar Comprobante" at bounding box center [232, 393] width 118 height 11
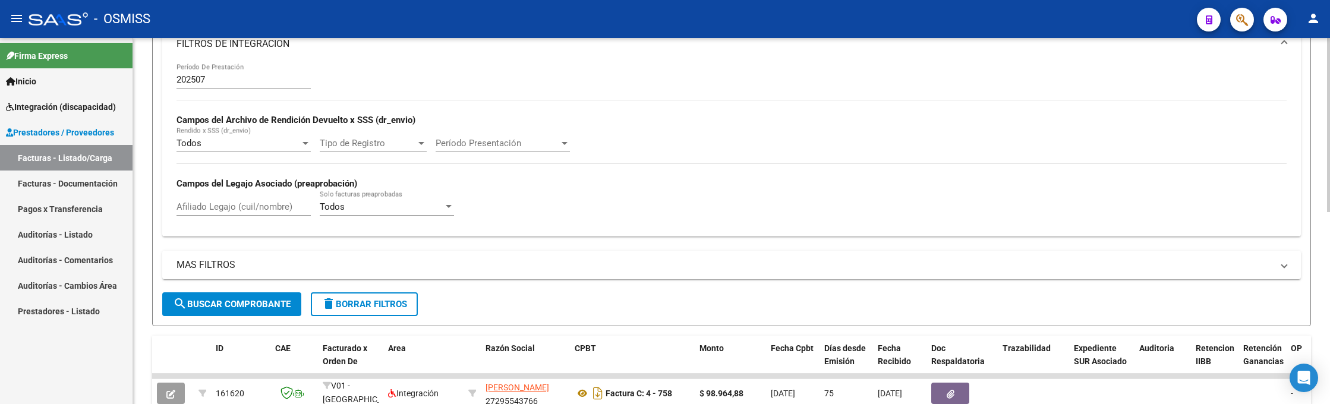
scroll to position [401, 0]
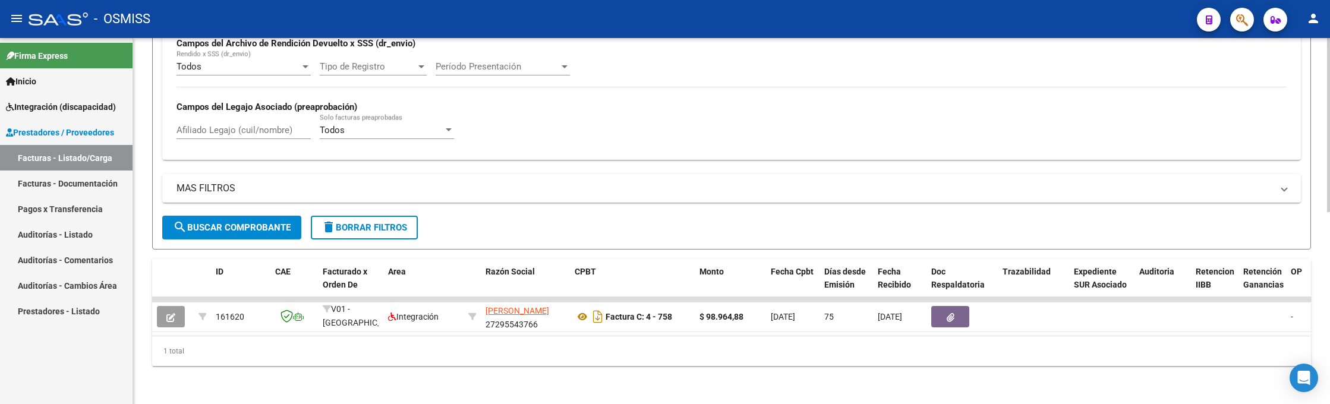
click at [553, 324] on datatable-selection "161620 V01 - [PERSON_NAME] Integración [PERSON_NAME] 27295543766 Factura C: 4 -…" at bounding box center [731, 329] width 1159 height 11
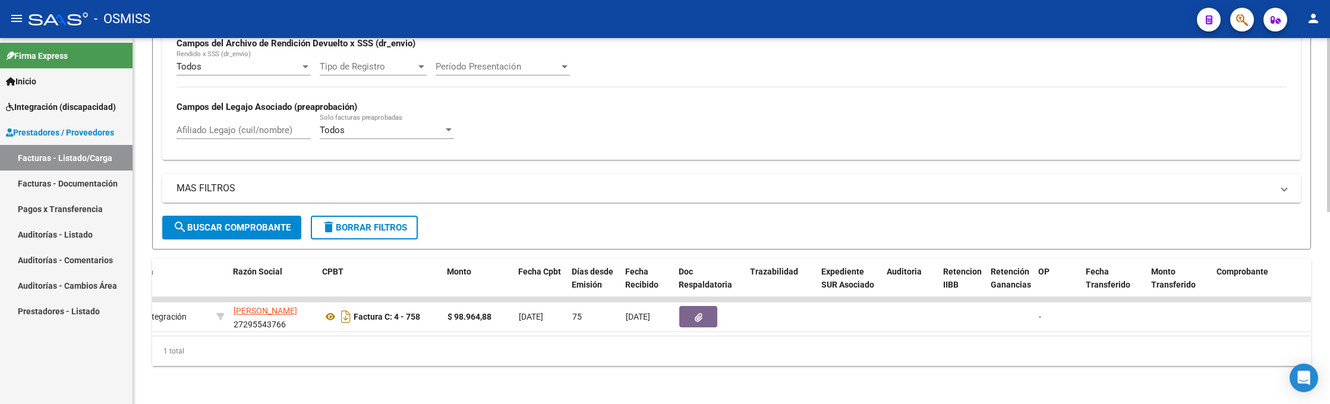
scroll to position [0, 0]
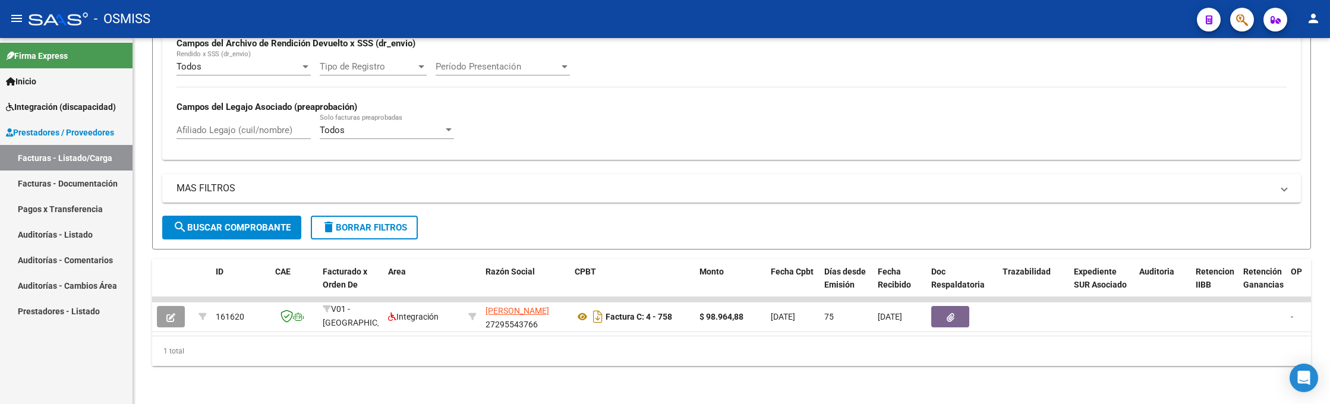
drag, startPoint x: 962, startPoint y: 23, endPoint x: 957, endPoint y: 80, distance: 56.7
click at [963, 24] on div "- OSMISS" at bounding box center [608, 19] width 1159 height 26
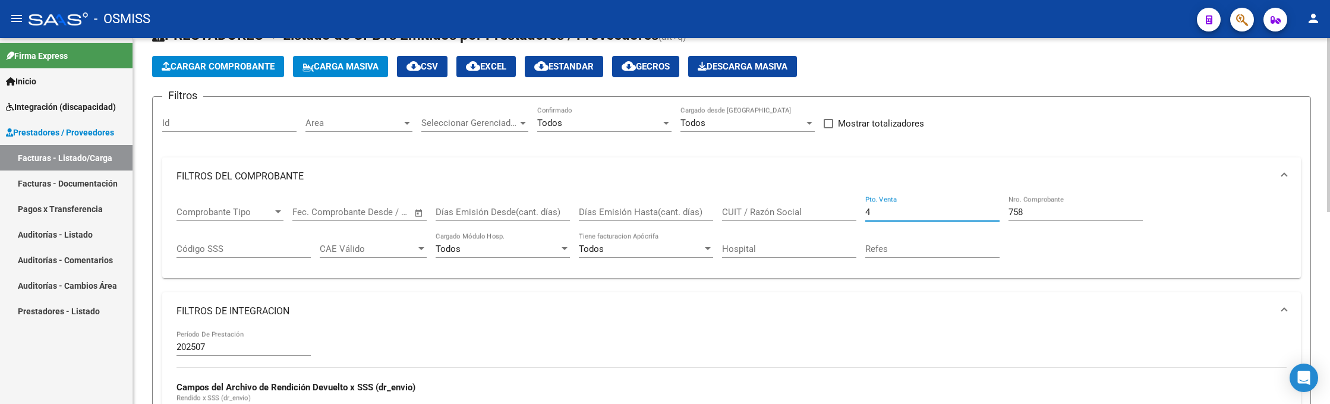
drag, startPoint x: 891, startPoint y: 212, endPoint x: 814, endPoint y: 182, distance: 82.0
click at [812, 199] on div "Comprobante Tipo Comprobante Tipo Fecha inicio – Fecha fin Fec. Comprobante Des…" at bounding box center [732, 233] width 1110 height 74
type input "10"
drag, startPoint x: 1043, startPoint y: 215, endPoint x: 965, endPoint y: 205, distance: 79.1
click at [969, 210] on div "Comprobante Tipo Comprobante Tipo Fecha inicio – Fecha fin Fec. Comprobante Des…" at bounding box center [732, 233] width 1110 height 74
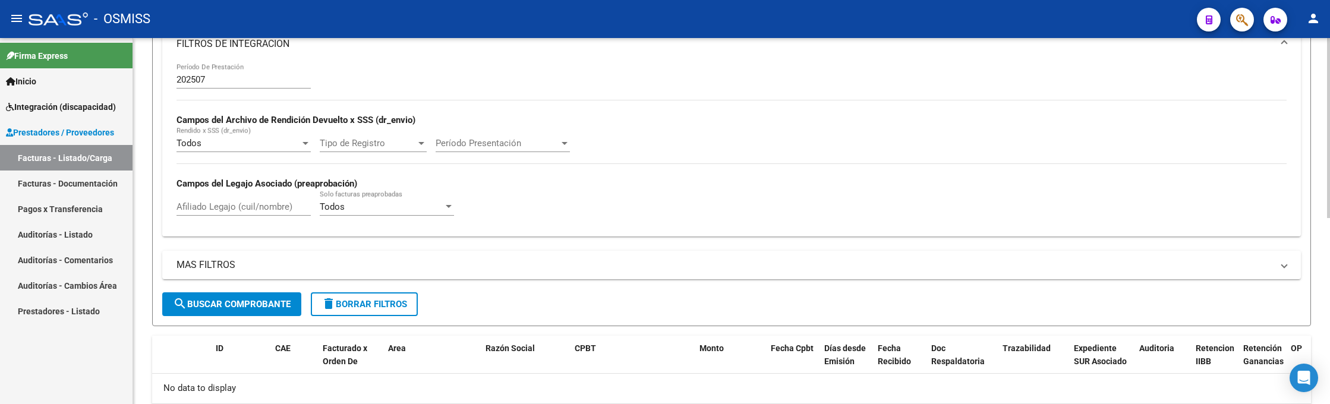
scroll to position [379, 0]
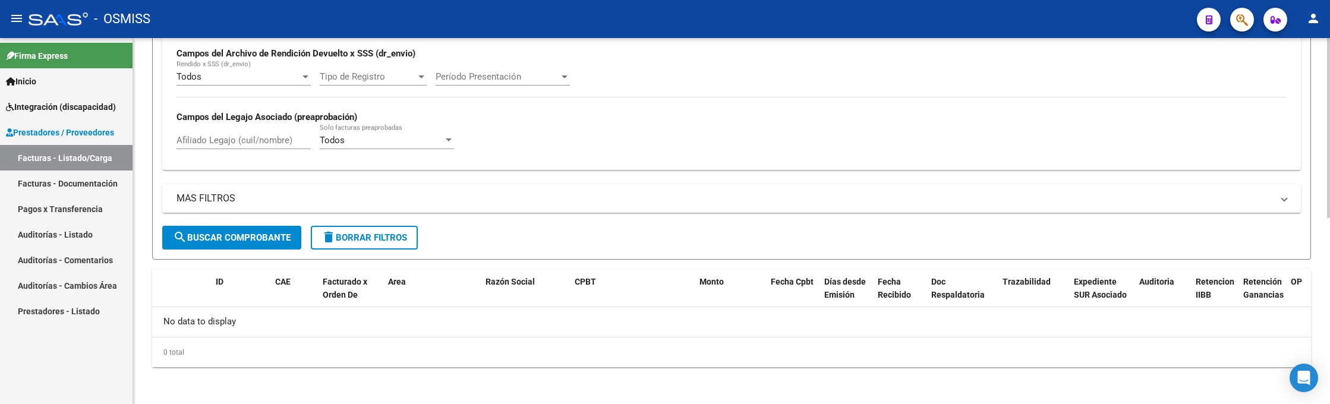
type input "52462"
click at [254, 240] on span "search Buscar Comprobante" at bounding box center [232, 237] width 118 height 11
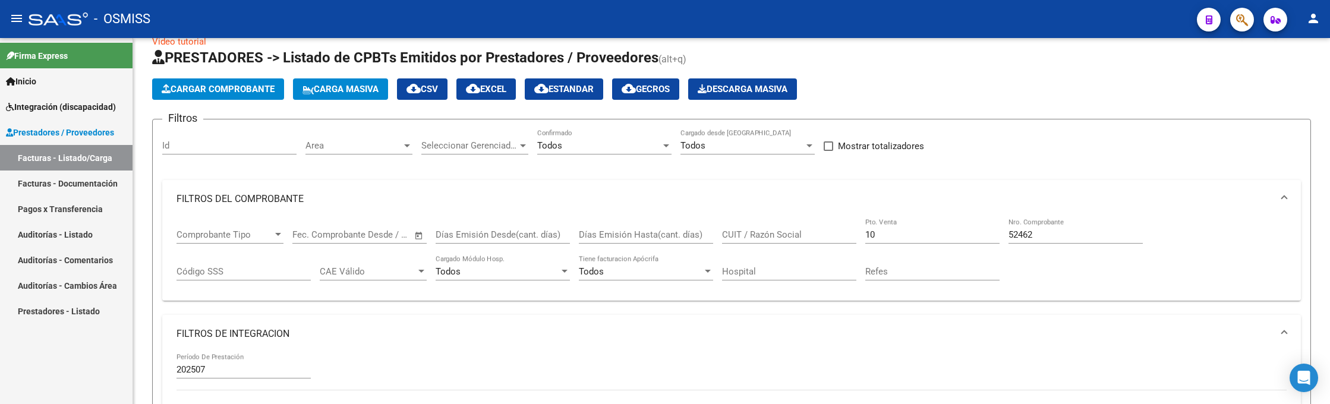
drag, startPoint x: 978, startPoint y: 16, endPoint x: 968, endPoint y: 8, distance: 12.6
click at [976, 16] on div "- OSMISS" at bounding box center [608, 19] width 1159 height 26
drag, startPoint x: 871, startPoint y: 230, endPoint x: 835, endPoint y: 230, distance: 36.3
click at [835, 230] on div "Comprobante Tipo Comprobante Tipo Fecha inicio – Fecha fin Fec. Comprobante Des…" at bounding box center [732, 255] width 1110 height 74
type input "9"
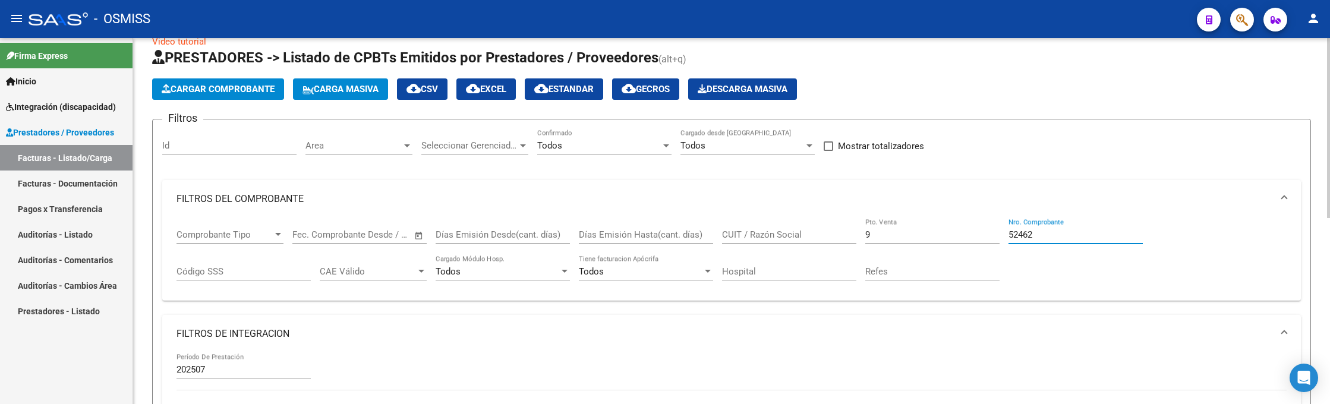
drag, startPoint x: 1042, startPoint y: 237, endPoint x: 950, endPoint y: 239, distance: 92.7
click at [950, 239] on div "Comprobante Tipo Comprobante Tipo Fecha inicio – Fecha fin Fec. Comprobante Des…" at bounding box center [732, 255] width 1110 height 74
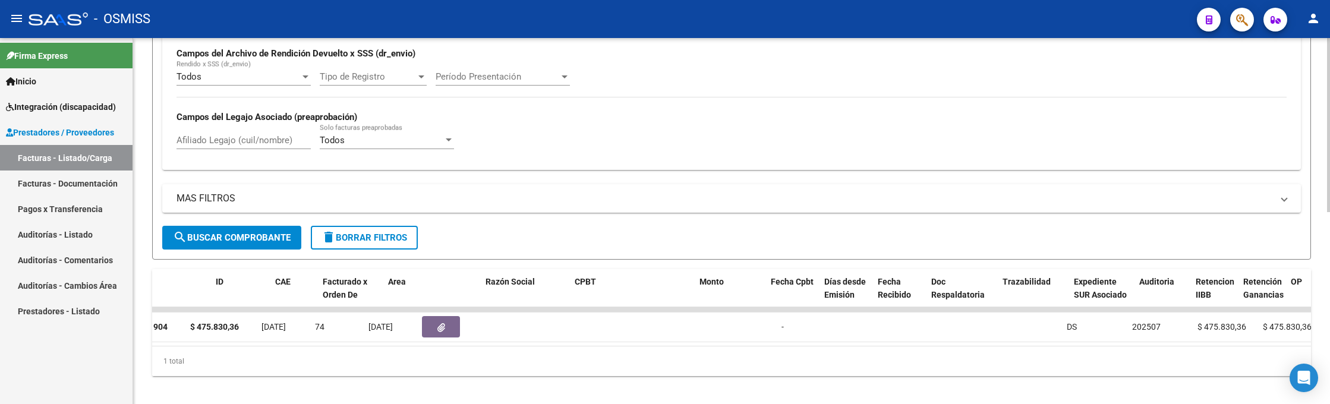
scroll to position [0, 0]
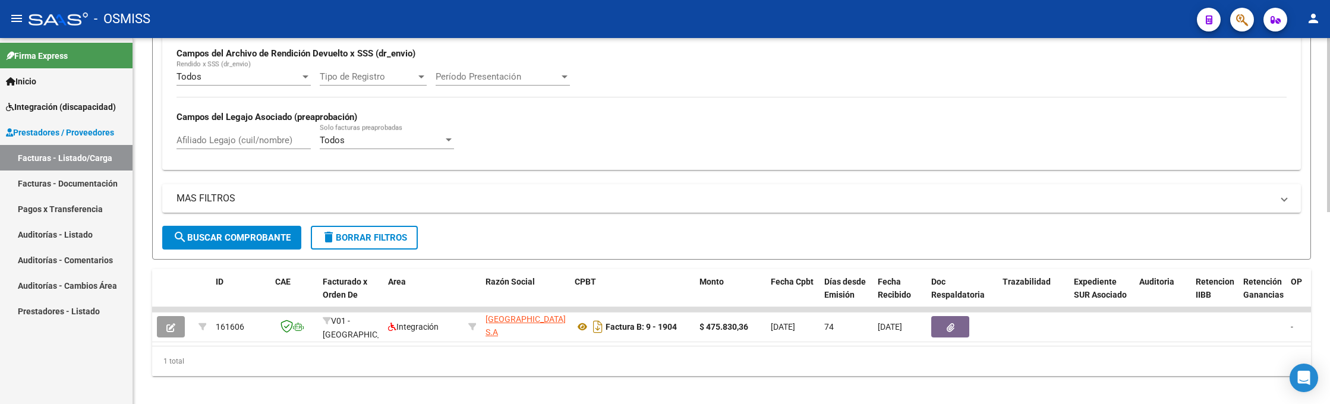
type input "1904"
click at [805, 29] on div "- OSMISS" at bounding box center [608, 19] width 1159 height 26
click at [953, 12] on div "- OSMISS" at bounding box center [608, 19] width 1159 height 26
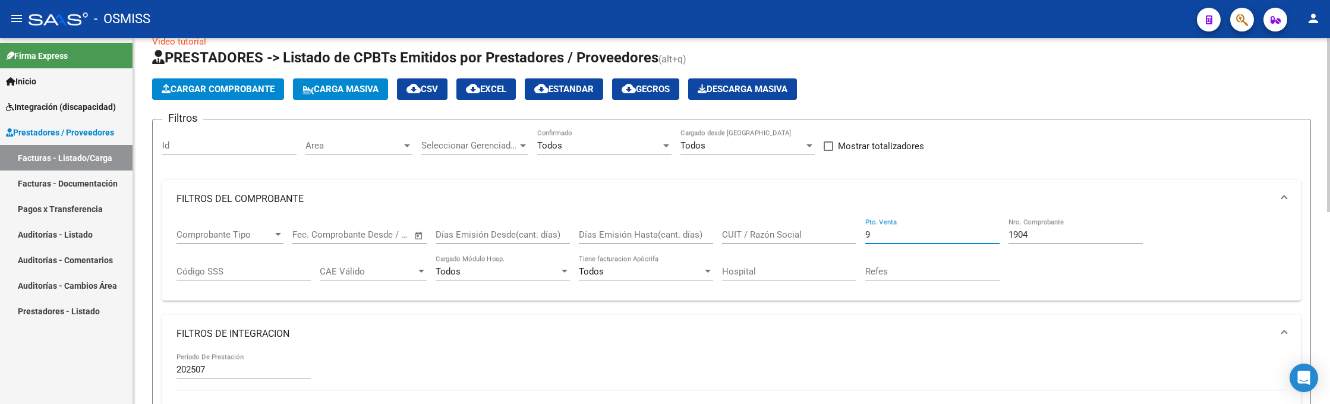
drag, startPoint x: 880, startPoint y: 229, endPoint x: 800, endPoint y: 232, distance: 79.1
click at [802, 232] on div "Comprobante Tipo Comprobante Tipo Fecha inicio – Fecha fin Fec. Comprobante Des…" at bounding box center [732, 255] width 1110 height 74
type input "1"
drag, startPoint x: 1035, startPoint y: 229, endPoint x: 944, endPoint y: 231, distance: 91.0
click at [950, 235] on div "Comprobante Tipo Comprobante Tipo Fecha inicio – Fecha fin Fec. Comprobante Des…" at bounding box center [732, 255] width 1110 height 74
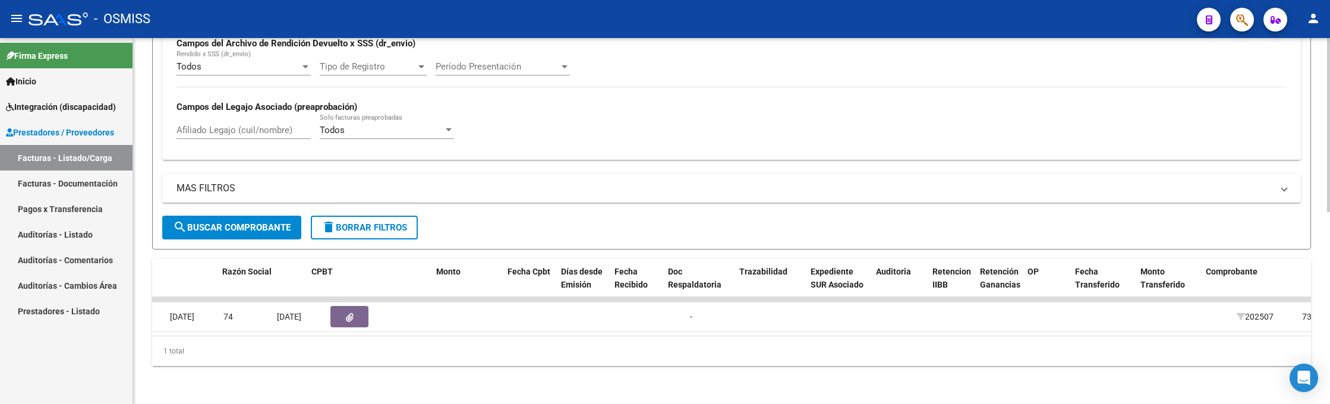
scroll to position [0, 0]
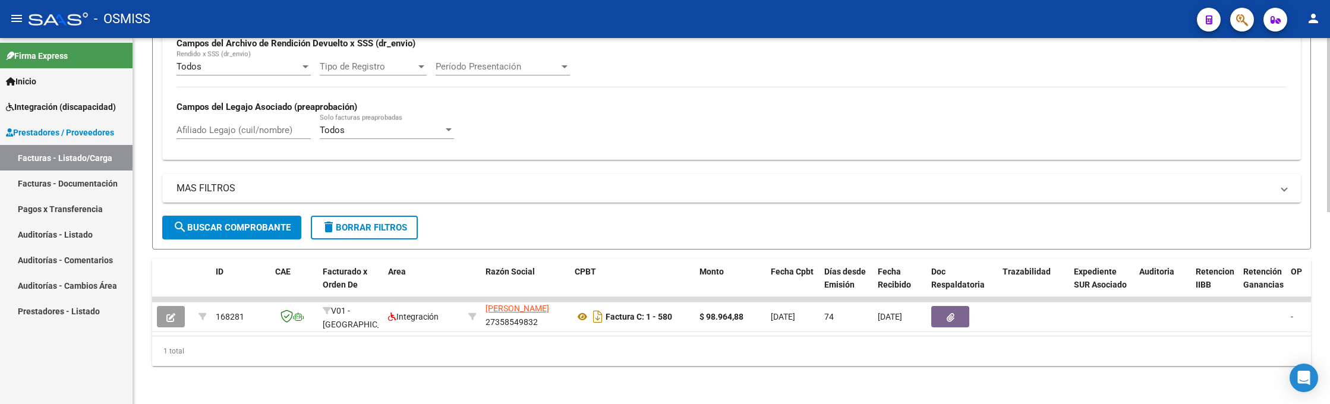
type input "580"
click at [970, 26] on div "- OSMISS" at bounding box center [608, 19] width 1159 height 26
click at [993, 16] on div "- OSMISS" at bounding box center [608, 19] width 1159 height 26
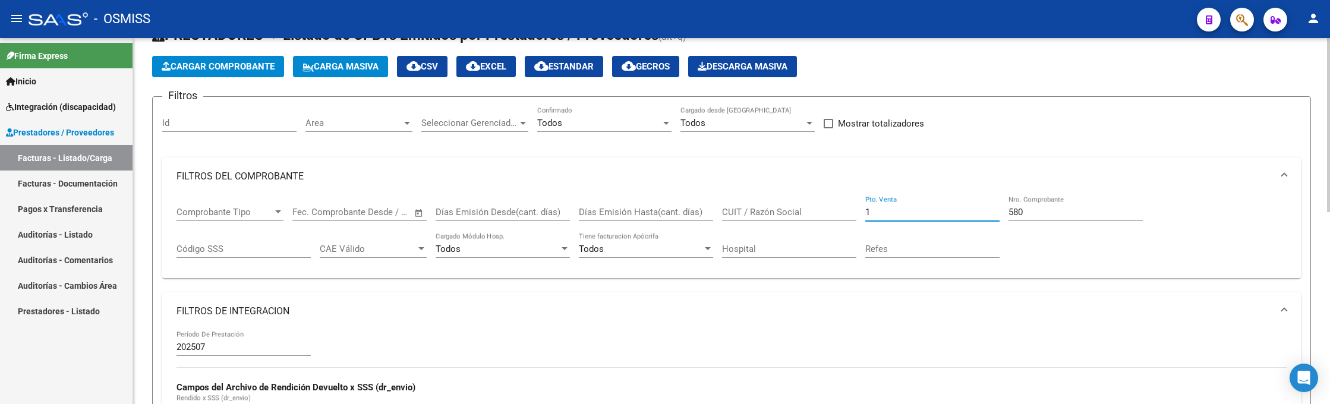
click at [888, 207] on input "1" at bounding box center [932, 212] width 134 height 11
type input "9"
drag, startPoint x: 1029, startPoint y: 212, endPoint x: 998, endPoint y: 210, distance: 30.9
click at [1000, 210] on div "Comprobante Tipo Comprobante Tipo Fecha inicio – Fecha fin Fec. Comprobante Des…" at bounding box center [732, 233] width 1110 height 74
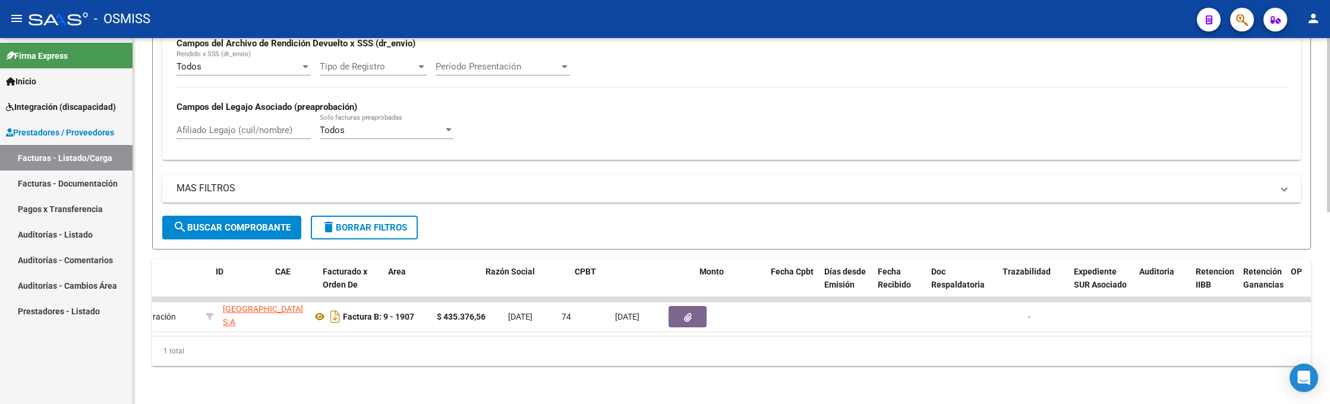
scroll to position [0, 0]
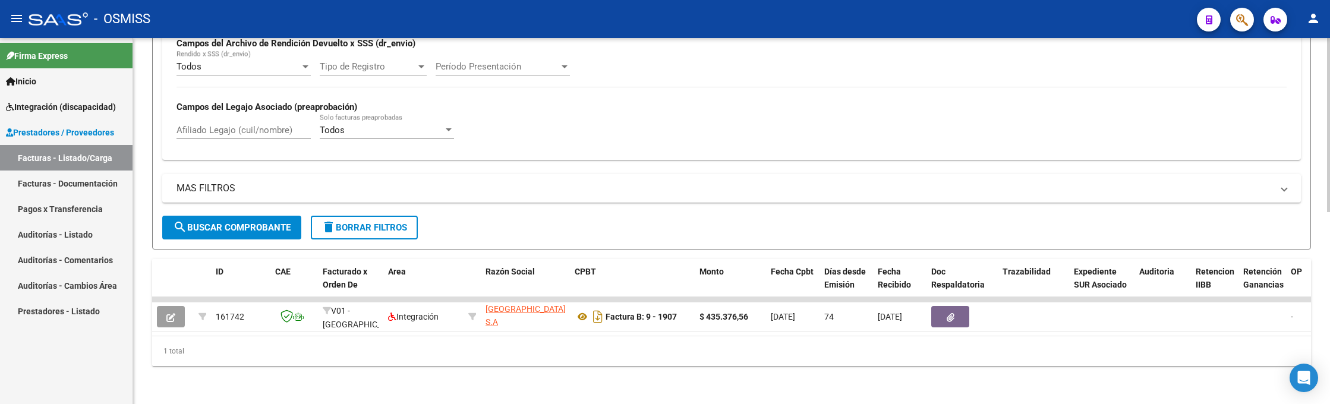
type input "1907"
click at [914, 0] on mat-toolbar "menu - OSMISS person" at bounding box center [665, 19] width 1330 height 38
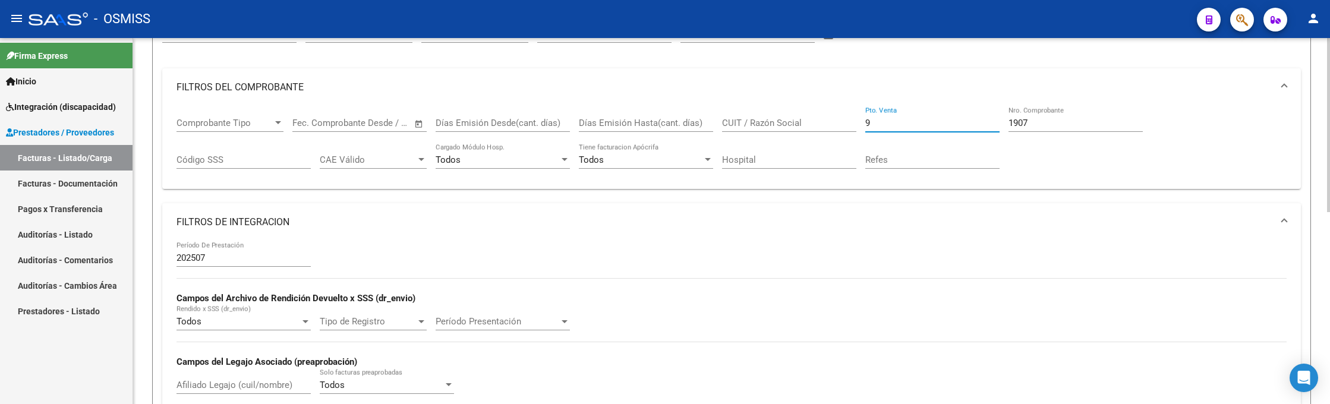
drag, startPoint x: 881, startPoint y: 119, endPoint x: 833, endPoint y: 110, distance: 49.1
click at [833, 110] on div "Comprobante Tipo Comprobante Tipo Fecha inicio – Fecha fin Fec. Comprobante Des…" at bounding box center [732, 143] width 1110 height 74
type input "3"
drag, startPoint x: 1036, startPoint y: 119, endPoint x: 957, endPoint y: 118, distance: 78.5
click at [959, 119] on div "Comprobante Tipo Comprobante Tipo Fecha inicio – Fecha fin Fec. Comprobante Des…" at bounding box center [732, 143] width 1110 height 74
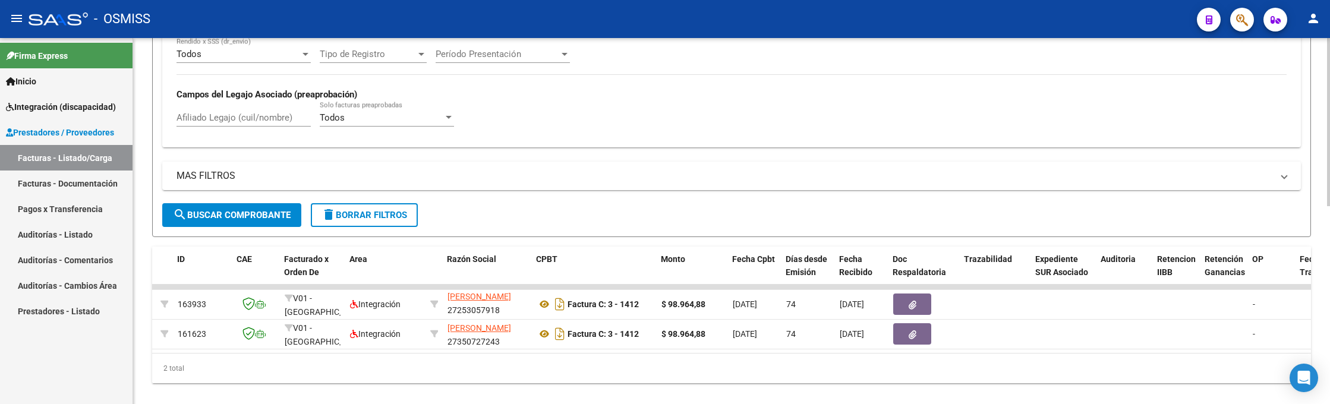
scroll to position [0, 0]
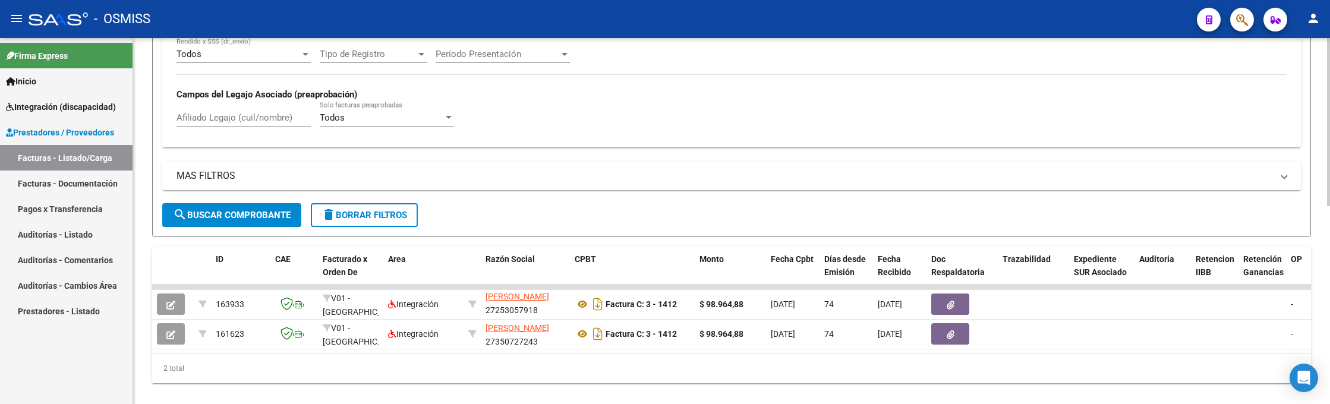
type input "1412"
click at [1040, 24] on div "- OSMISS" at bounding box center [608, 19] width 1159 height 26
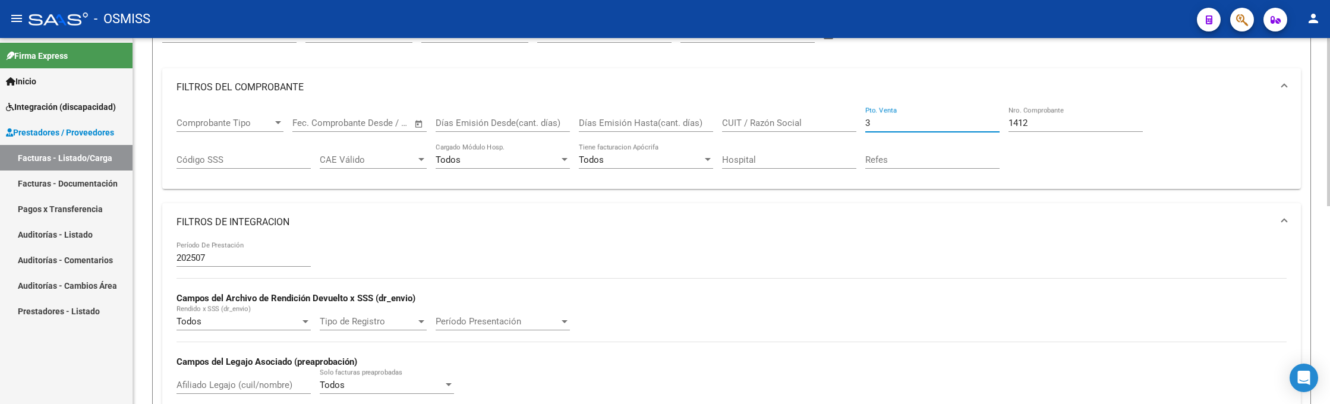
drag, startPoint x: 847, startPoint y: 118, endPoint x: 837, endPoint y: 112, distance: 11.4
click at [839, 114] on div "Comprobante Tipo Comprobante Tipo Fecha inicio – Fecha fin Fec. Comprobante Des…" at bounding box center [732, 143] width 1110 height 74
type input "9"
drag, startPoint x: 1023, startPoint y: 118, endPoint x: 1003, endPoint y: 115, distance: 19.8
click at [1003, 115] on div "Comprobante Tipo Comprobante Tipo Fecha inicio – Fecha fin Fec. Comprobante Des…" at bounding box center [732, 143] width 1110 height 74
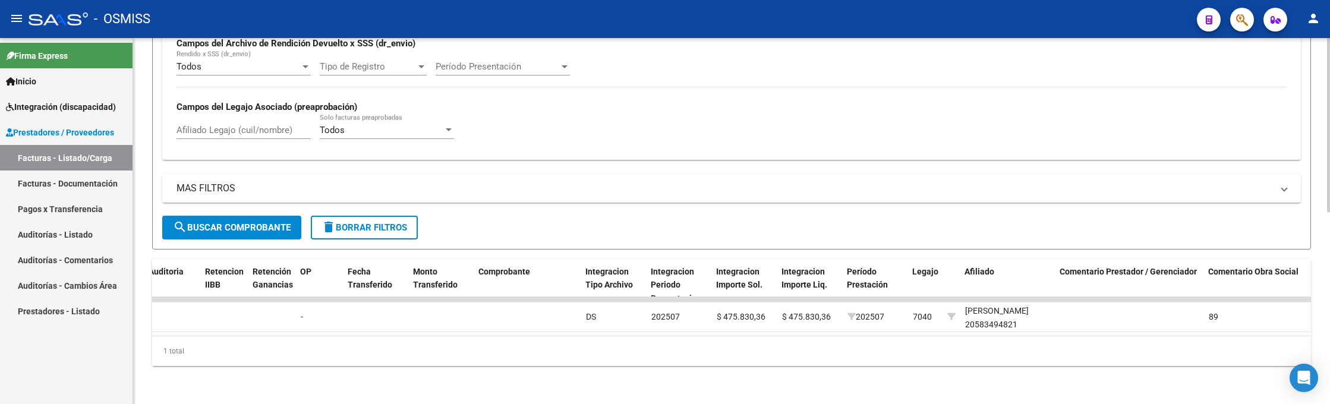
scroll to position [0, 0]
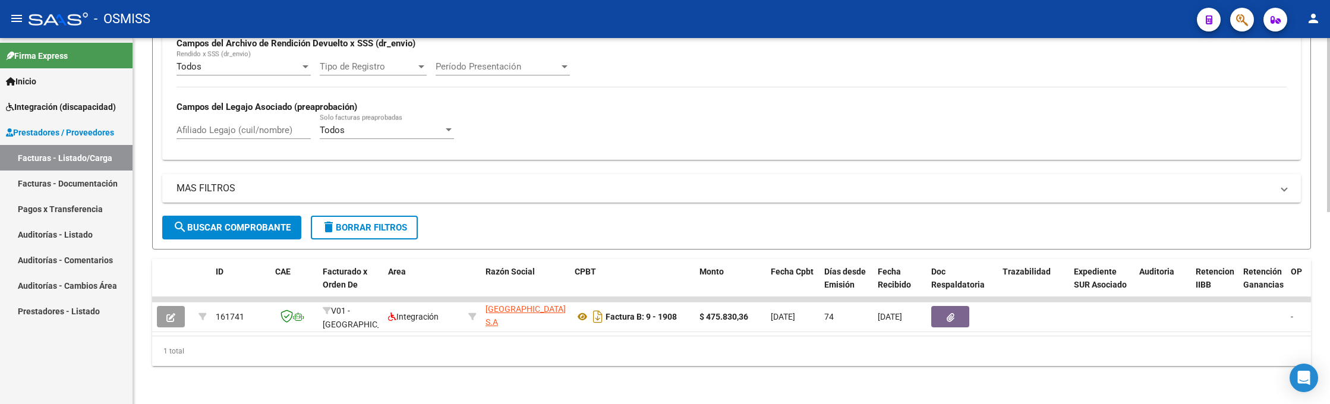
type input "1908"
drag, startPoint x: 1044, startPoint y: 8, endPoint x: 1036, endPoint y: 69, distance: 61.2
click at [1047, 11] on div "- OSMISS" at bounding box center [608, 19] width 1159 height 26
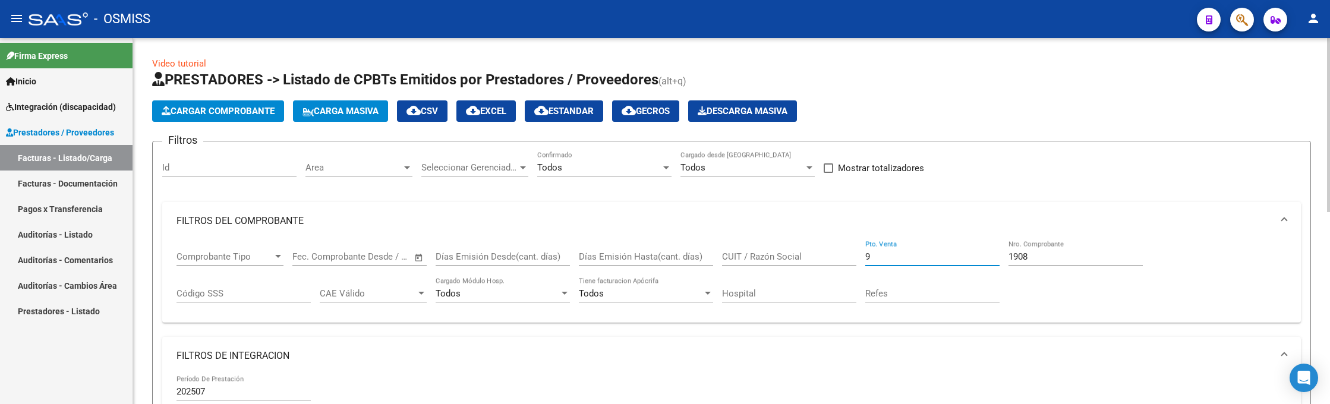
drag, startPoint x: 886, startPoint y: 257, endPoint x: 815, endPoint y: 250, distance: 71.7
click at [815, 250] on div "Comprobante Tipo Comprobante Tipo Fecha inicio – Fecha fin Fec. Comprobante Des…" at bounding box center [732, 277] width 1110 height 74
type input "3"
drag, startPoint x: 983, startPoint y: 251, endPoint x: 958, endPoint y: 250, distance: 25.0
click at [958, 250] on div "Comprobante Tipo Comprobante Tipo Fecha inicio – Fecha fin Fec. Comprobante Des…" at bounding box center [732, 277] width 1110 height 74
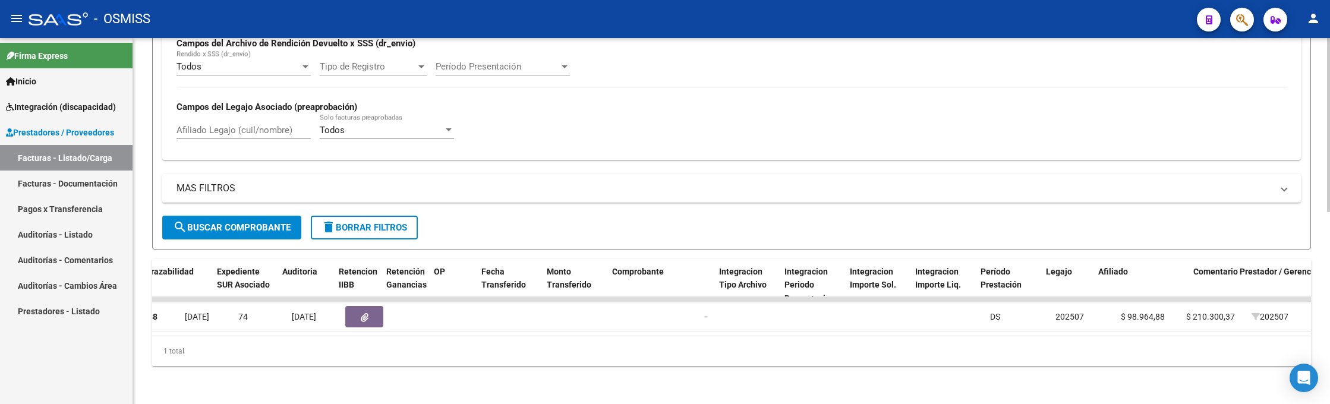
scroll to position [0, 1118]
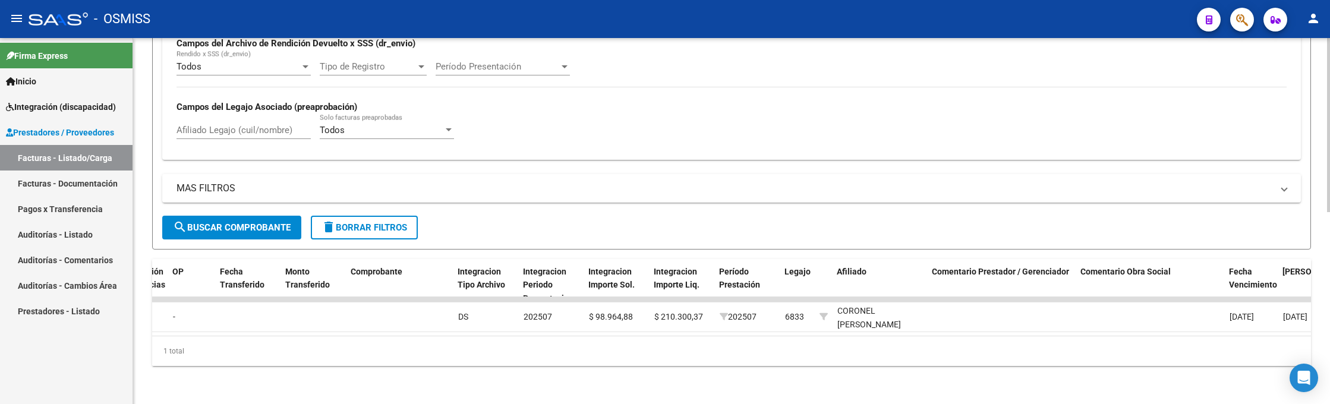
type input "421"
click at [1019, 31] on div "- OSMISS" at bounding box center [608, 19] width 1159 height 26
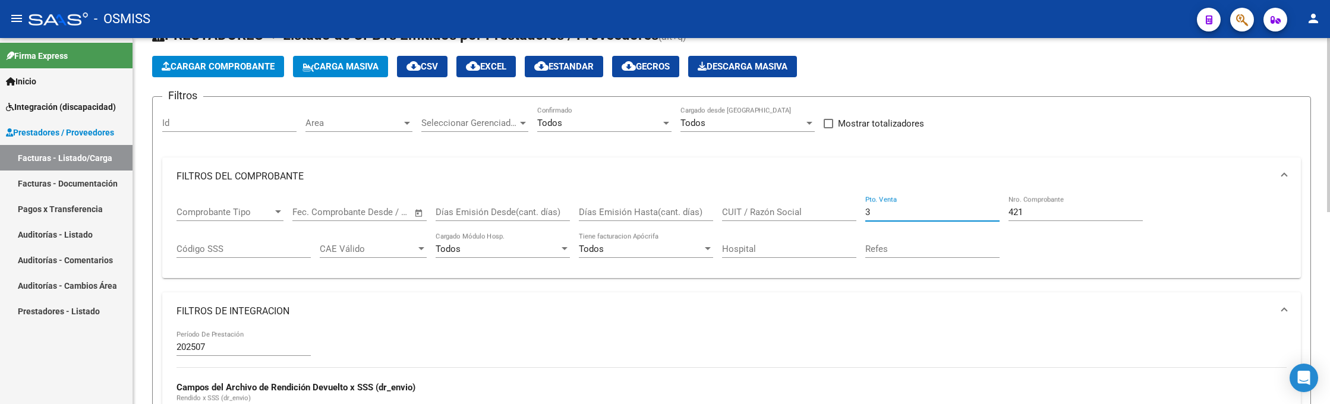
drag, startPoint x: 846, startPoint y: 211, endPoint x: 841, endPoint y: 206, distance: 7.2
click at [841, 207] on div "Comprobante Tipo Comprobante Tipo Fecha inicio – Fecha fin Fec. Comprobante Des…" at bounding box center [732, 233] width 1110 height 74
type input "9"
drag, startPoint x: 1021, startPoint y: 213, endPoint x: 1003, endPoint y: 212, distance: 17.9
click at [1003, 212] on div "Comprobante Tipo Comprobante Tipo Fecha inicio – Fecha fin Fec. Comprobante Des…" at bounding box center [732, 233] width 1110 height 74
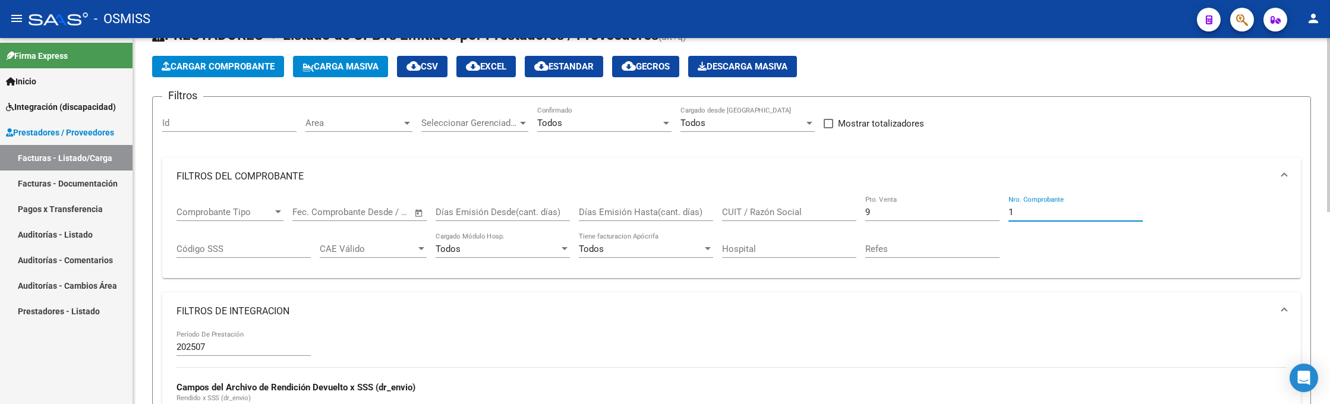
click at [1022, 207] on input "1" at bounding box center [1075, 212] width 134 height 11
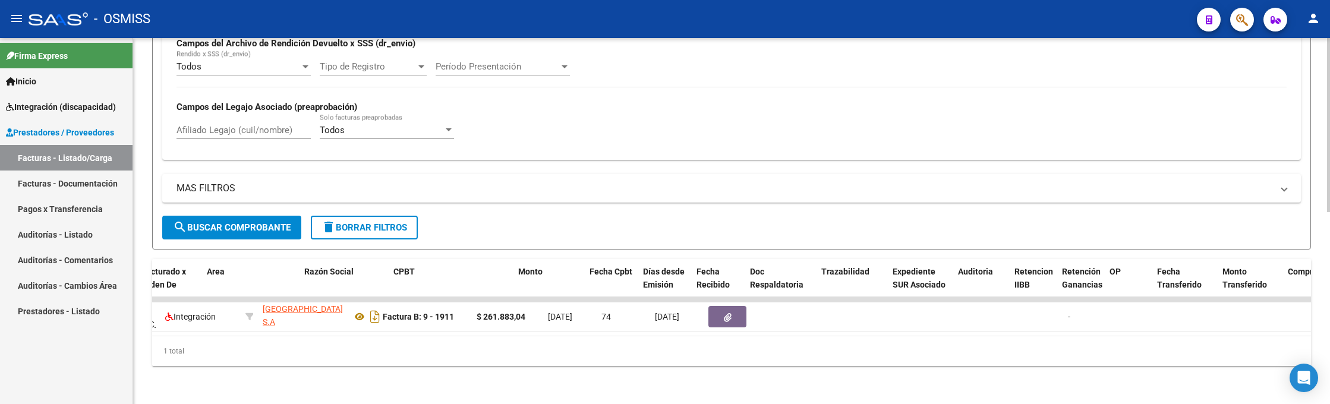
scroll to position [0, 181]
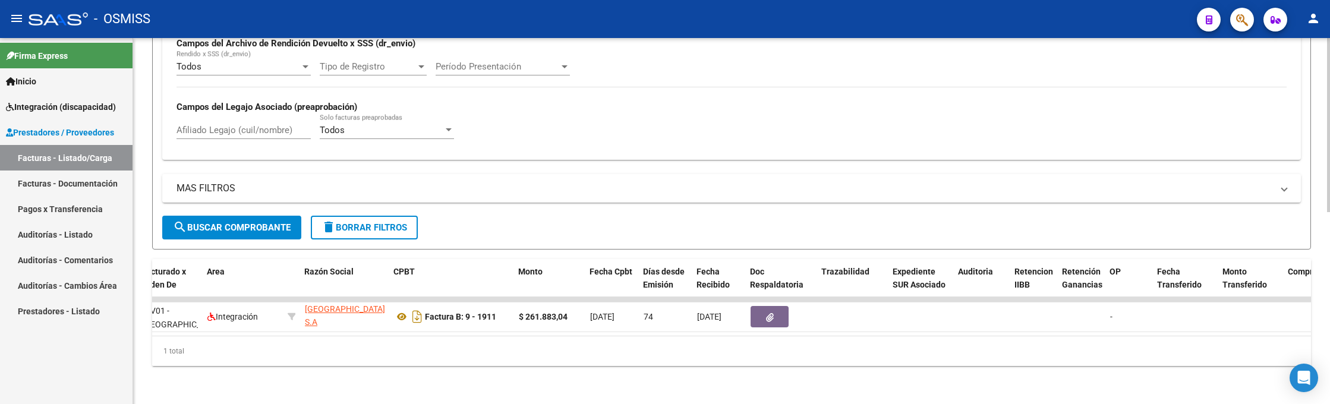
type input "1911"
click at [973, 14] on div "- OSMISS" at bounding box center [608, 19] width 1159 height 26
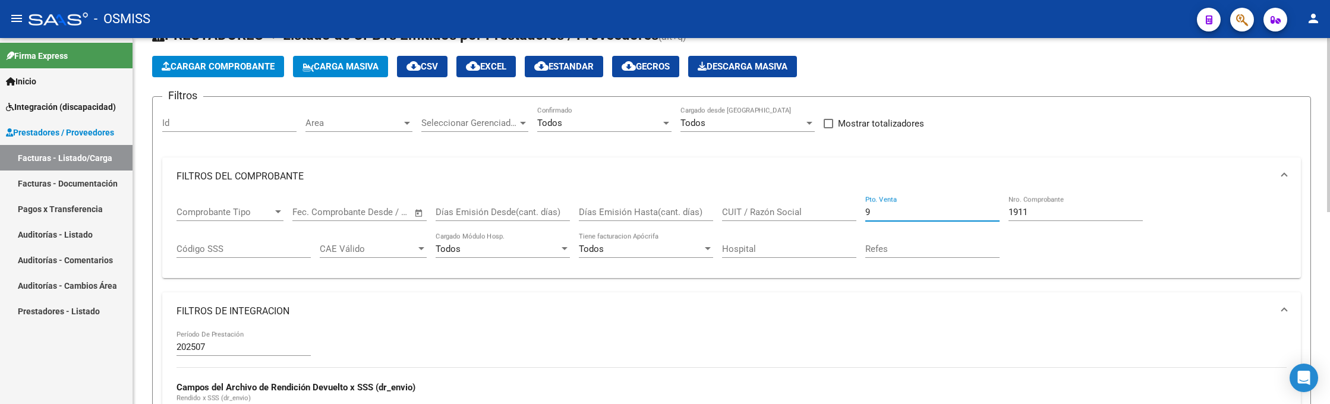
drag, startPoint x: 884, startPoint y: 212, endPoint x: 834, endPoint y: 204, distance: 50.5
click at [834, 204] on div "Comprobante Tipo Comprobante Tipo Fecha inicio – Fecha fin Fec. Comprobante Des…" at bounding box center [732, 233] width 1110 height 74
type input "3"
drag, startPoint x: 1019, startPoint y: 210, endPoint x: 953, endPoint y: 190, distance: 69.0
click at [953, 192] on mat-expansion-panel "FILTROS DEL COMPROBANTE Comprobante Tipo Comprobante Tipo Fecha inicio – Fecha …" at bounding box center [731, 217] width 1139 height 121
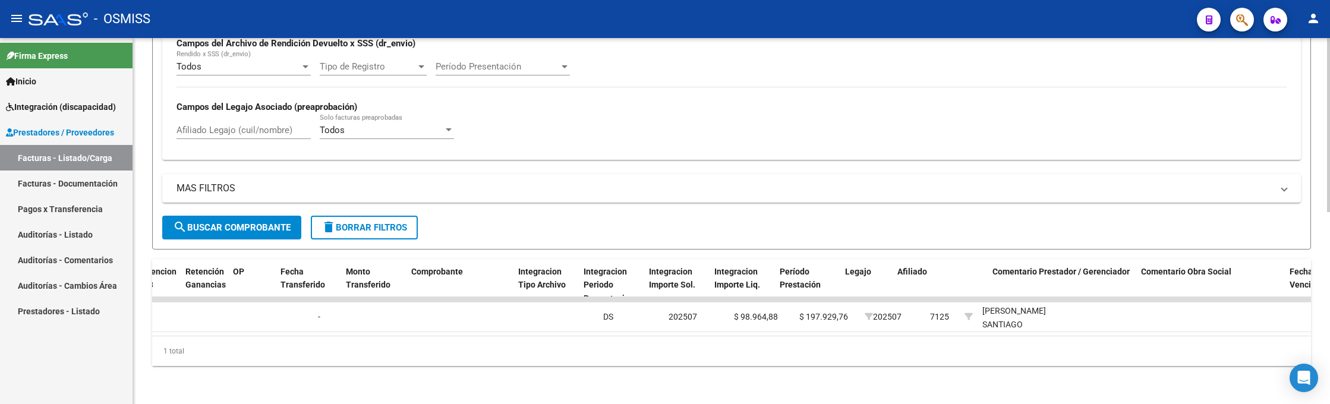
scroll to position [0, 340]
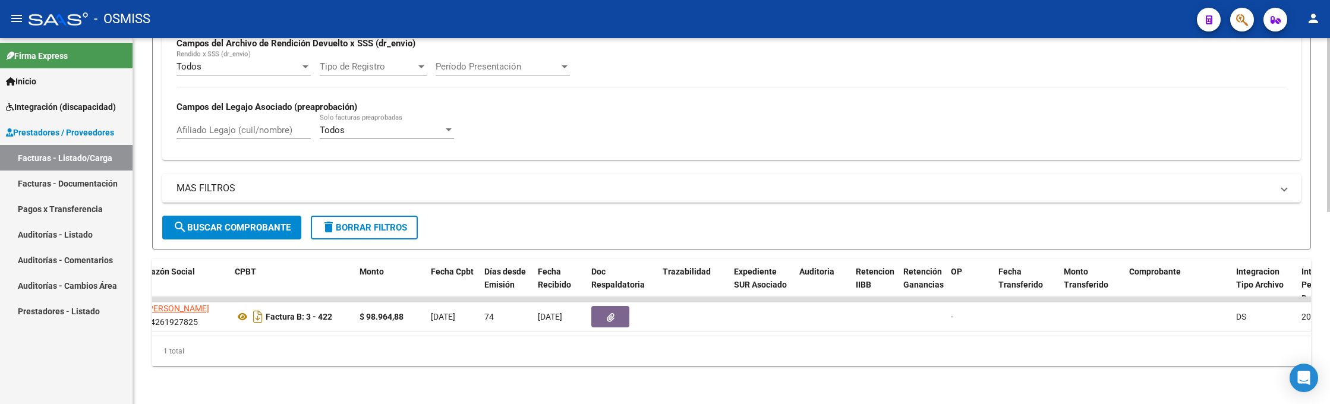
type input "422"
click at [947, 29] on div "- OSMISS" at bounding box center [608, 19] width 1159 height 26
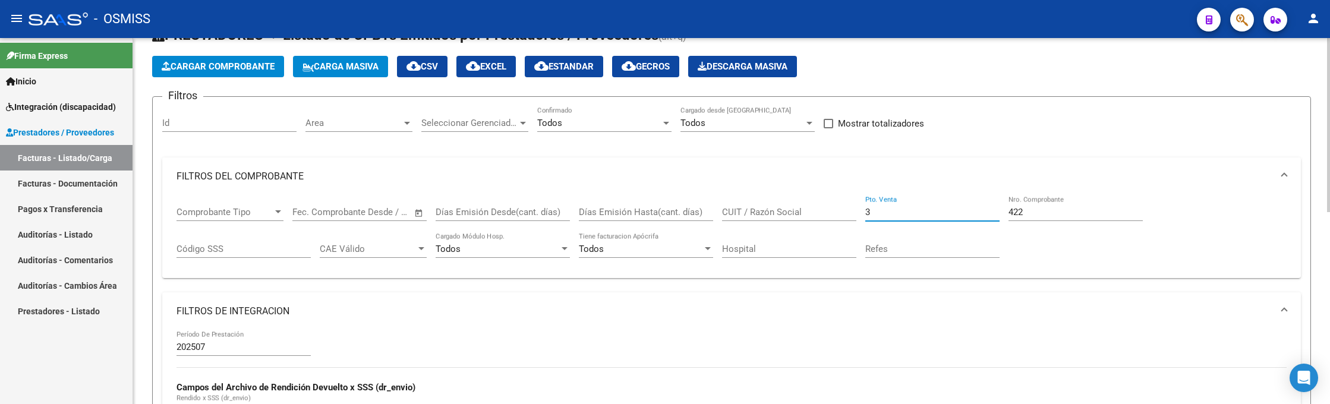
drag, startPoint x: 836, startPoint y: 207, endPoint x: 782, endPoint y: 190, distance: 56.2
click at [782, 190] on mat-expansion-panel "FILTROS DEL COMPROBANTE Comprobante Tipo Comprobante Tipo Fecha inicio – Fecha …" at bounding box center [731, 217] width 1139 height 121
type input "9"
drag, startPoint x: 1029, startPoint y: 213, endPoint x: 965, endPoint y: 210, distance: 64.3
click at [965, 210] on div "Comprobante Tipo Comprobante Tipo Fecha inicio – Fecha fin Fec. Comprobante Des…" at bounding box center [732, 233] width 1110 height 74
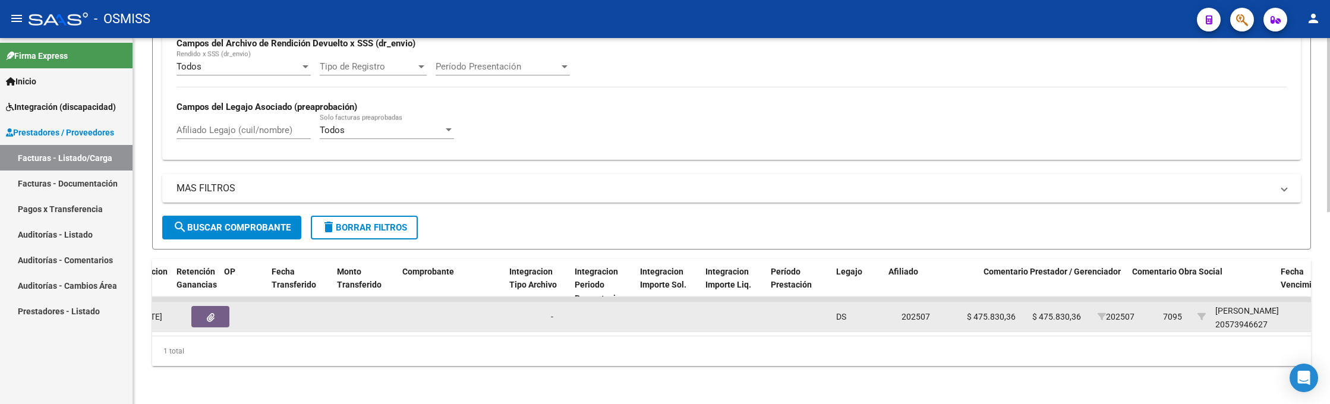
scroll to position [0, 159]
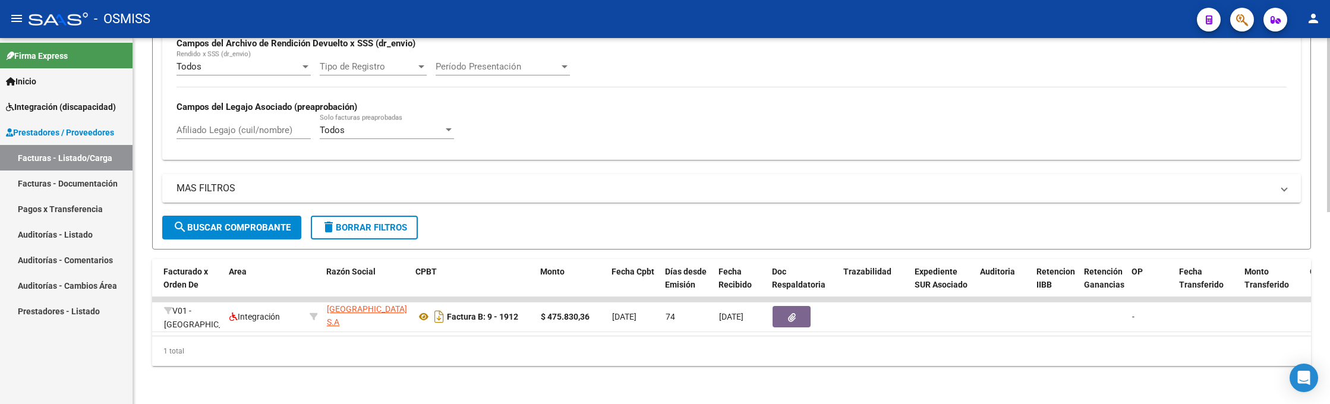
type input "1912"
drag, startPoint x: 989, startPoint y: 33, endPoint x: 998, endPoint y: 33, distance: 8.9
click at [989, 33] on mat-toolbar "menu - OSMISS person" at bounding box center [665, 19] width 1330 height 38
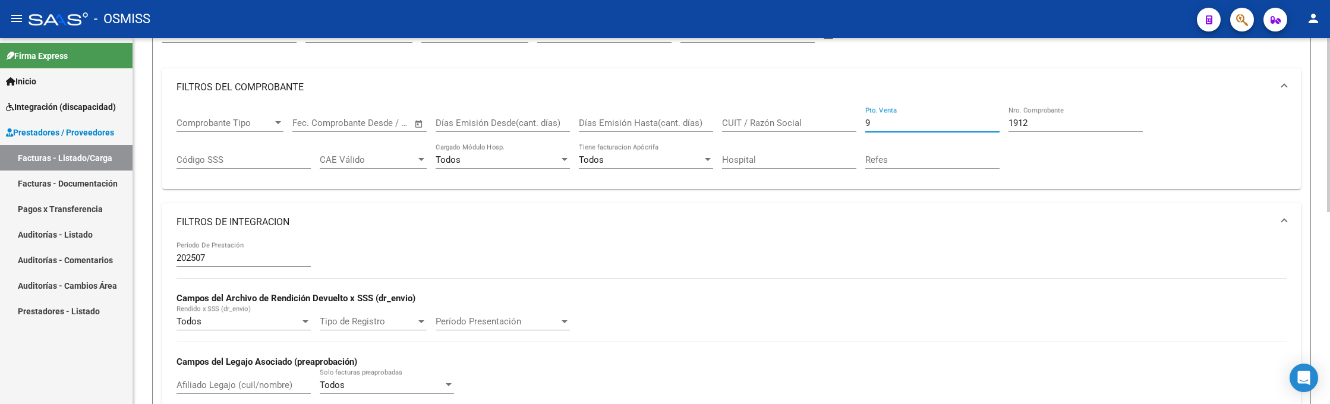
drag, startPoint x: 894, startPoint y: 124, endPoint x: 793, endPoint y: 126, distance: 101.0
click at [795, 127] on div "Comprobante Tipo Comprobante Tipo Fecha inicio – Fecha fin Fec. Comprobante Des…" at bounding box center [732, 143] width 1110 height 74
type input "1"
drag, startPoint x: 1047, startPoint y: 119, endPoint x: 894, endPoint y: 80, distance: 157.5
click at [901, 82] on mat-expansion-panel "FILTROS DEL COMPROBANTE Comprobante Tipo Comprobante Tipo Fecha inicio – Fecha …" at bounding box center [731, 128] width 1139 height 121
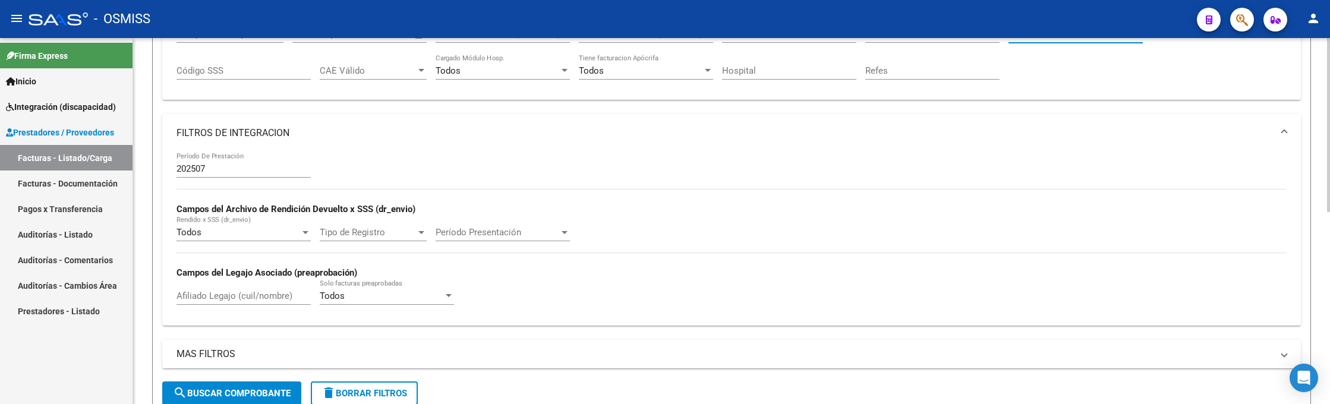
scroll to position [45, 0]
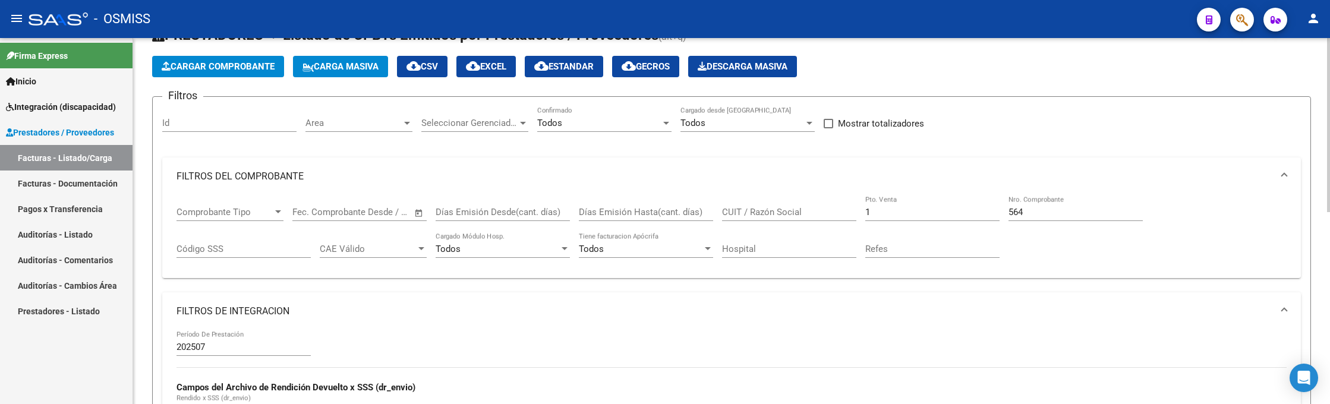
drag, startPoint x: 1035, startPoint y: 211, endPoint x: 1014, endPoint y: 204, distance: 21.2
click at [1014, 204] on div "564 Nro. Comprobante" at bounding box center [1075, 209] width 134 height 26
drag, startPoint x: 1017, startPoint y: 208, endPoint x: 1000, endPoint y: 204, distance: 18.2
click at [1001, 206] on div "Comprobante Tipo Comprobante Tipo Fecha inicio – Fecha fin Fec. Comprobante Des…" at bounding box center [732, 233] width 1110 height 74
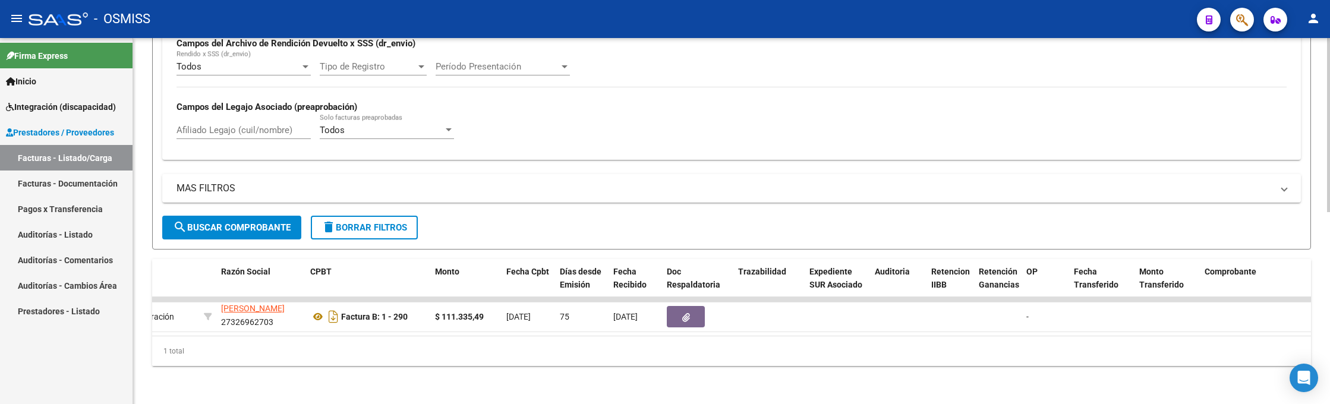
scroll to position [0, 0]
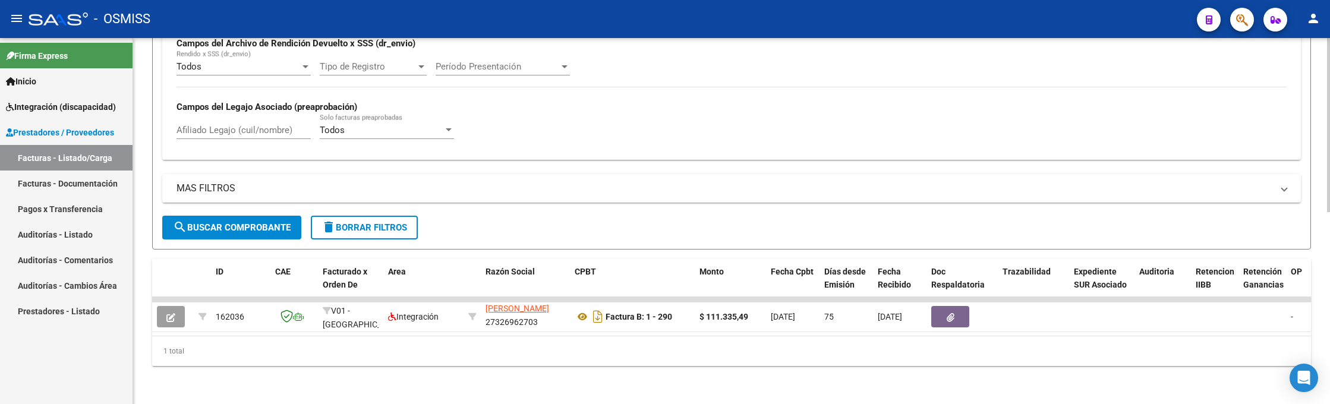
type input "290"
click at [1079, 18] on div "- OSMISS" at bounding box center [608, 19] width 1159 height 26
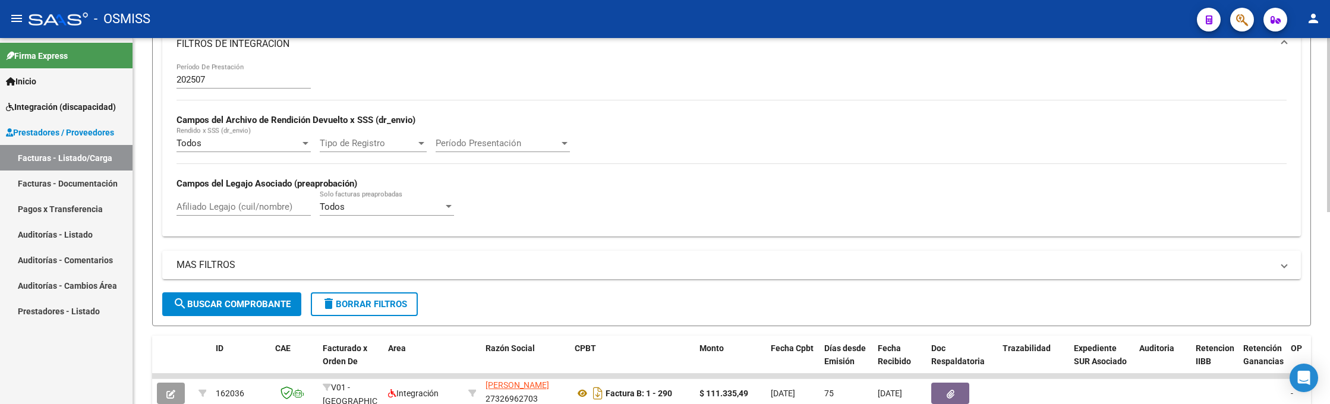
scroll to position [134, 0]
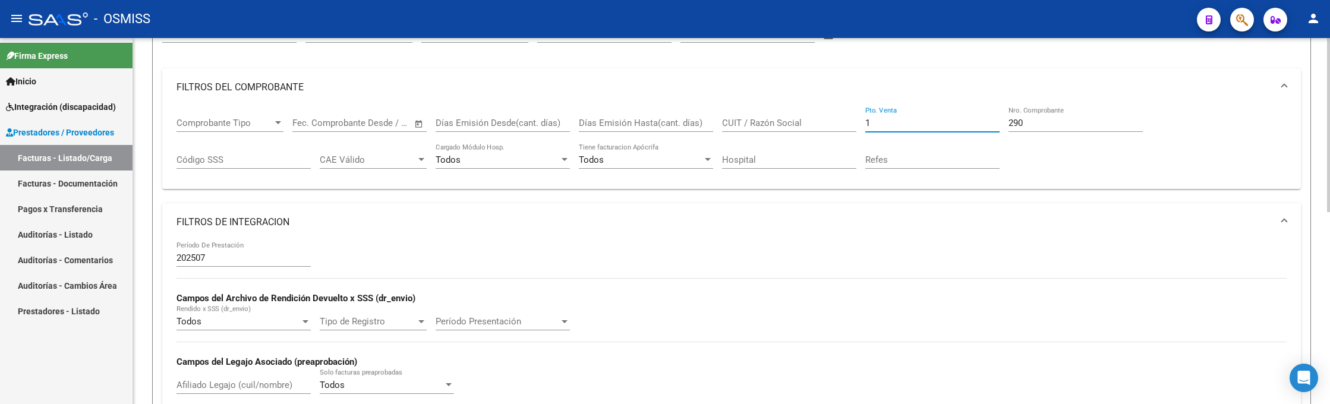
click at [889, 122] on input "1" at bounding box center [932, 123] width 134 height 11
type input "9"
drag, startPoint x: 1039, startPoint y: 121, endPoint x: 960, endPoint y: 102, distance: 80.7
click at [962, 103] on mat-expansion-panel "FILTROS DEL COMPROBANTE Comprobante Tipo Comprobante Tipo Fecha inicio – Fecha …" at bounding box center [731, 128] width 1139 height 121
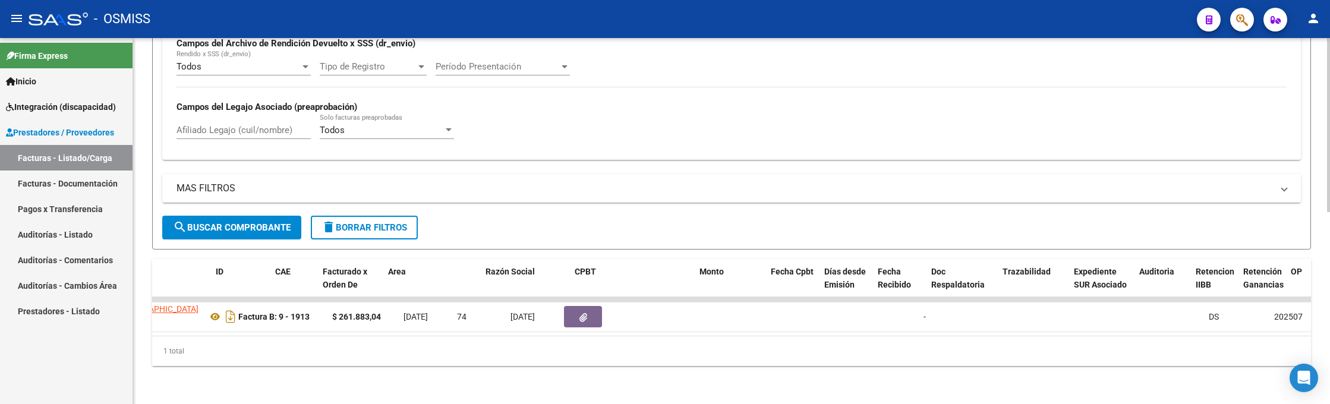
scroll to position [0, 0]
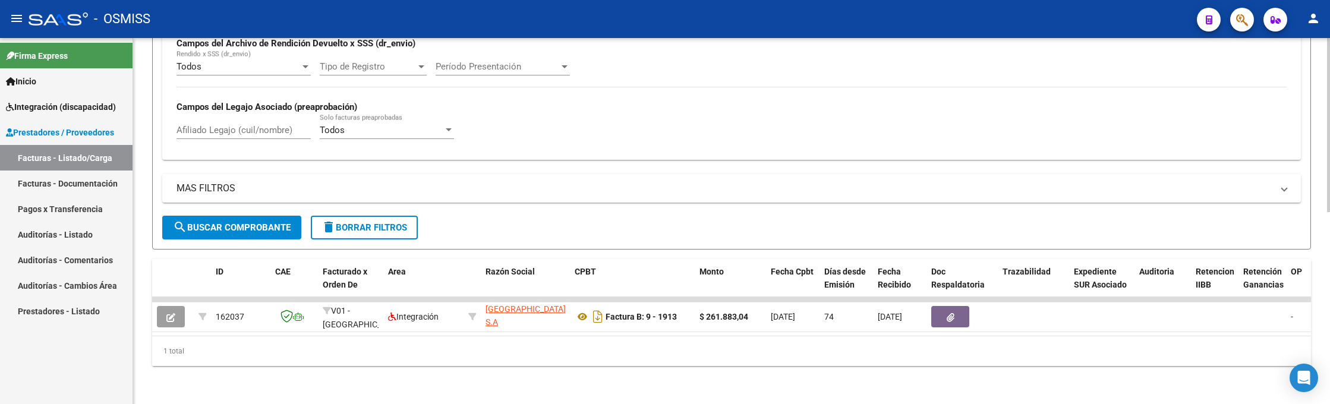
type input "1913"
click at [1069, 37] on mat-toolbar "menu - OSMISS person" at bounding box center [665, 19] width 1330 height 38
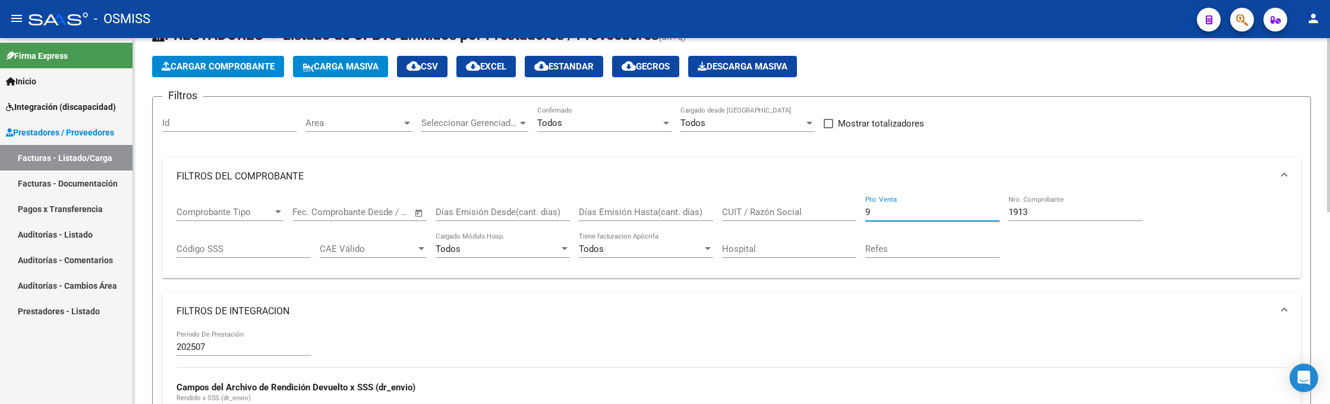
drag, startPoint x: 891, startPoint y: 210, endPoint x: 817, endPoint y: 210, distance: 73.7
click at [818, 212] on div "Comprobante Tipo Comprobante Tipo Fecha inicio – Fecha fin Fec. Comprobante Des…" at bounding box center [732, 233] width 1110 height 74
type input "1"
click at [1023, 207] on input "1913" at bounding box center [1075, 212] width 134 height 11
click at [994, 210] on div "Comprobante Tipo Comprobante Tipo Fecha inicio – Fecha fin Fec. Comprobante Des…" at bounding box center [732, 233] width 1110 height 74
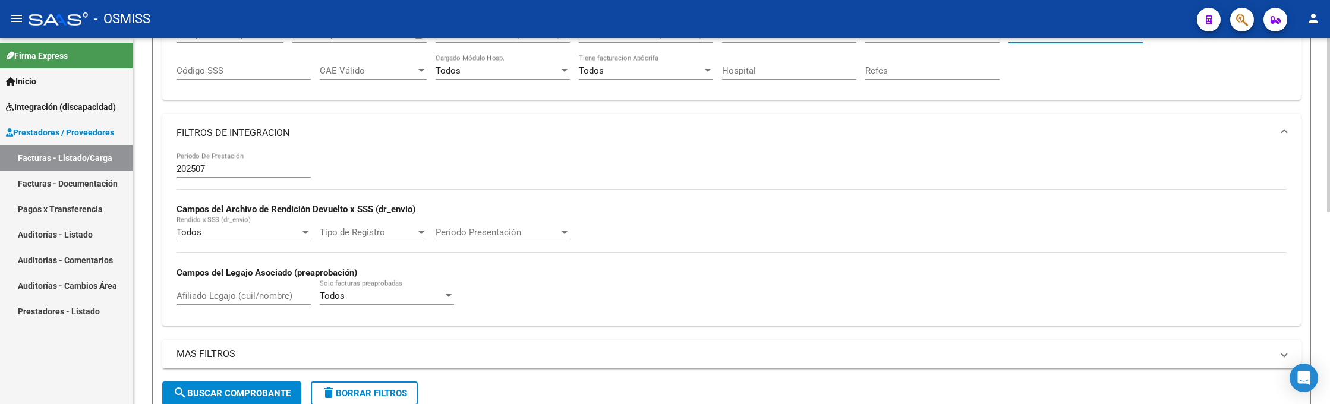
scroll to position [401, 0]
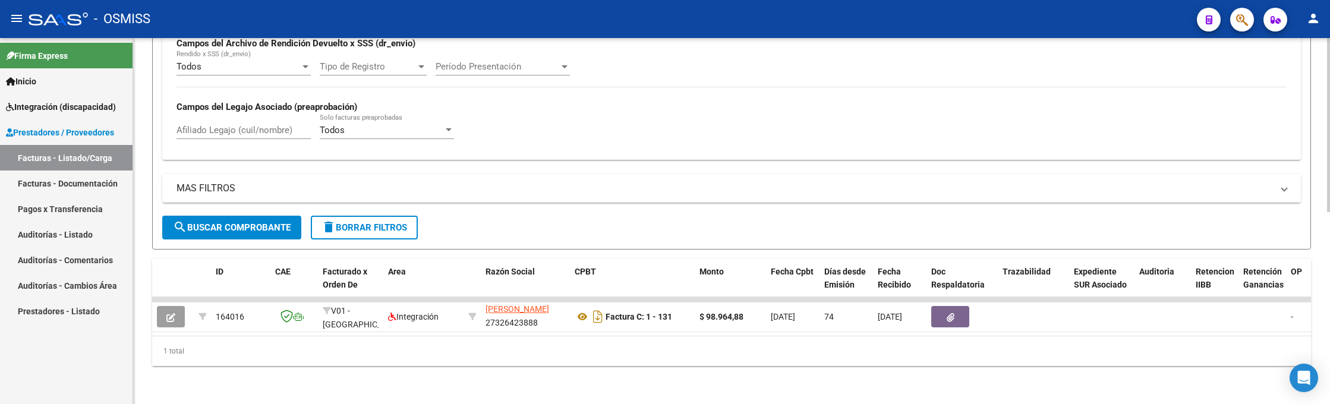
type input "131"
click at [815, 32] on mat-toolbar "menu - OSMISS person" at bounding box center [665, 19] width 1330 height 38
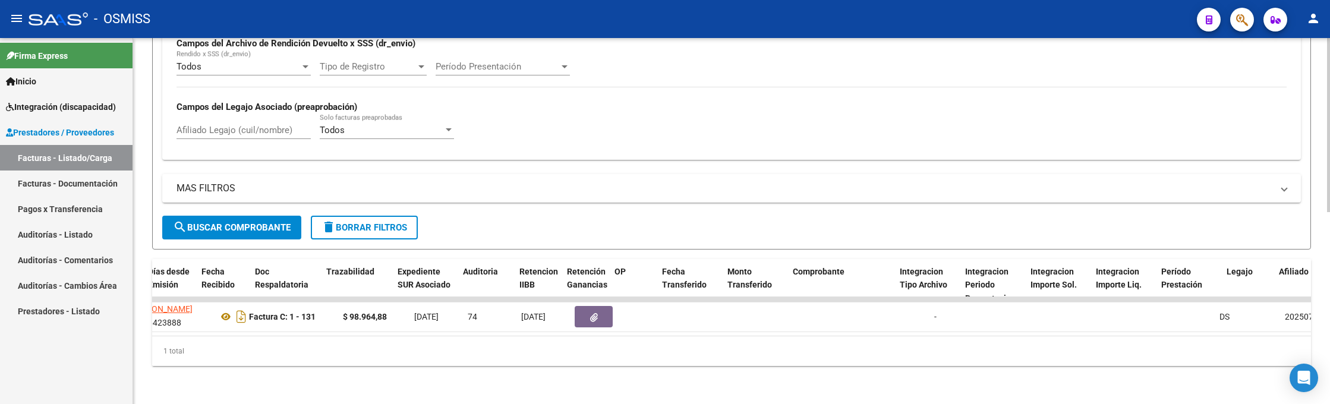
scroll to position [0, 177]
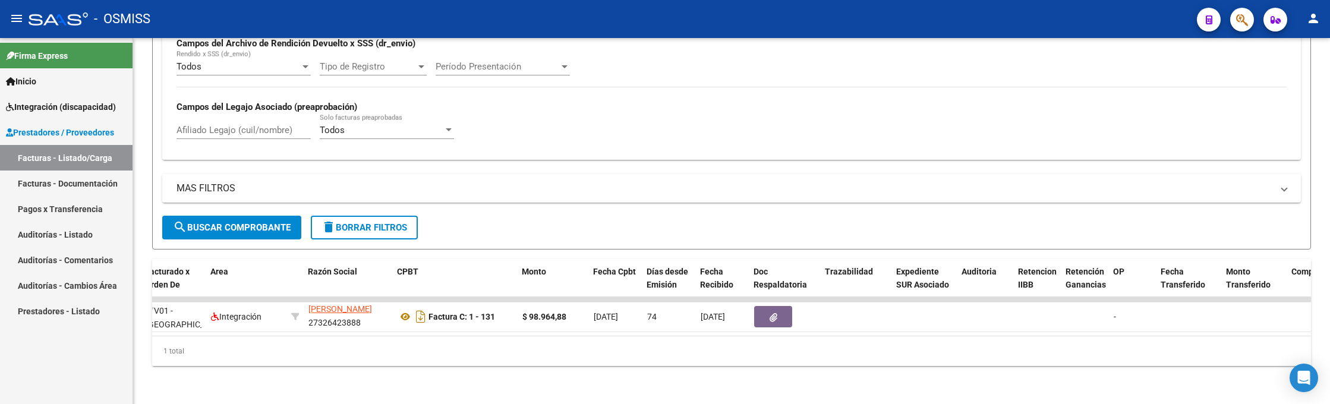
click at [1004, 19] on div "- OSMISS" at bounding box center [608, 19] width 1159 height 26
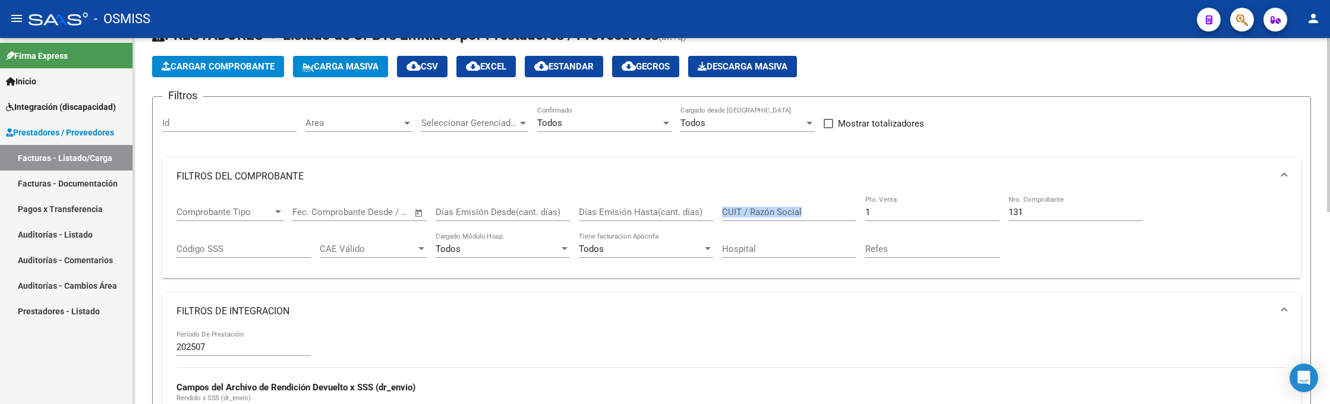
drag, startPoint x: 889, startPoint y: 216, endPoint x: 839, endPoint y: 214, distance: 50.0
click at [839, 217] on div "Comprobante Tipo Comprobante Tipo Fecha inicio – Fecha fin Fec. Comprobante Des…" at bounding box center [732, 233] width 1110 height 74
click at [903, 212] on input "1" at bounding box center [932, 212] width 134 height 11
click at [903, 211] on input "1" at bounding box center [932, 212] width 134 height 11
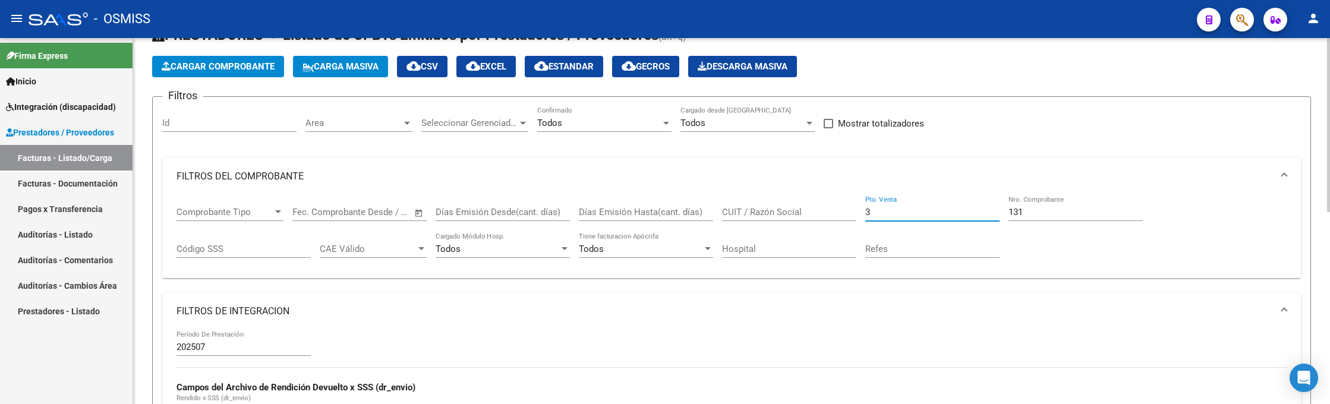
type input "3"
drag, startPoint x: 1041, startPoint y: 213, endPoint x: 989, endPoint y: 196, distance: 54.1
click at [991, 199] on div "Comprobante Tipo Comprobante Tipo Fecha inicio – Fecha fin Fec. Comprobante Des…" at bounding box center [732, 233] width 1110 height 74
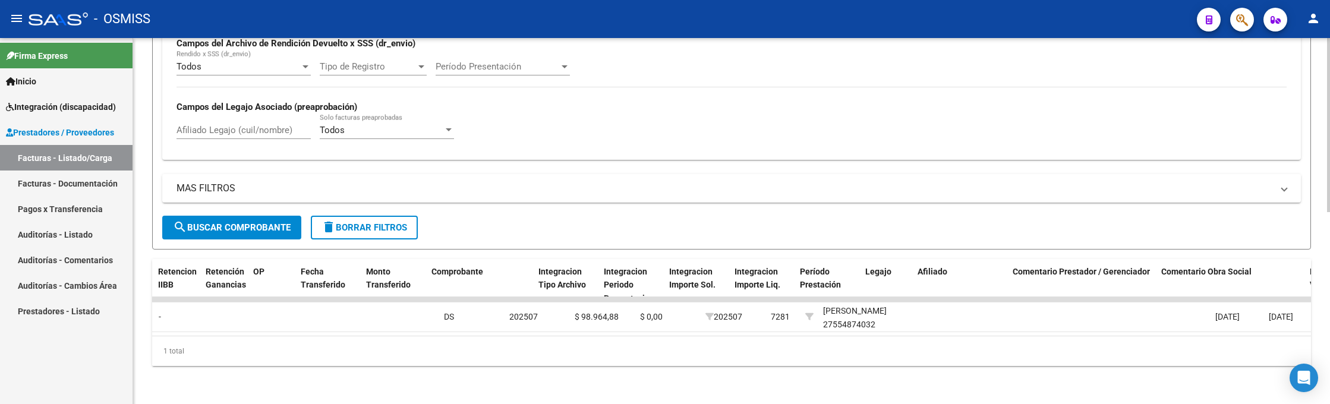
scroll to position [0, 1169]
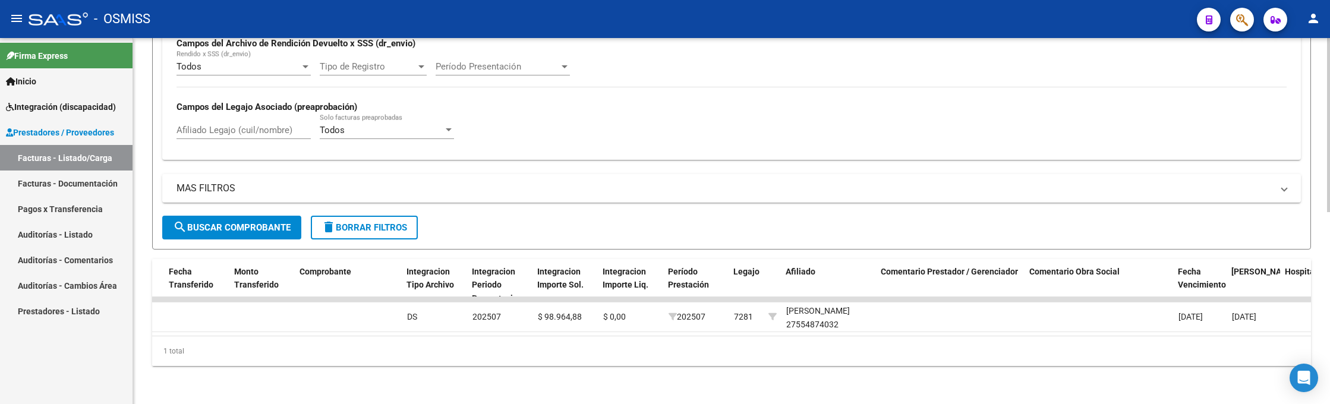
type input "431"
drag, startPoint x: 1082, startPoint y: 8, endPoint x: 1060, endPoint y: 49, distance: 47.1
click at [1082, 9] on div "- OSMISS" at bounding box center [608, 19] width 1159 height 26
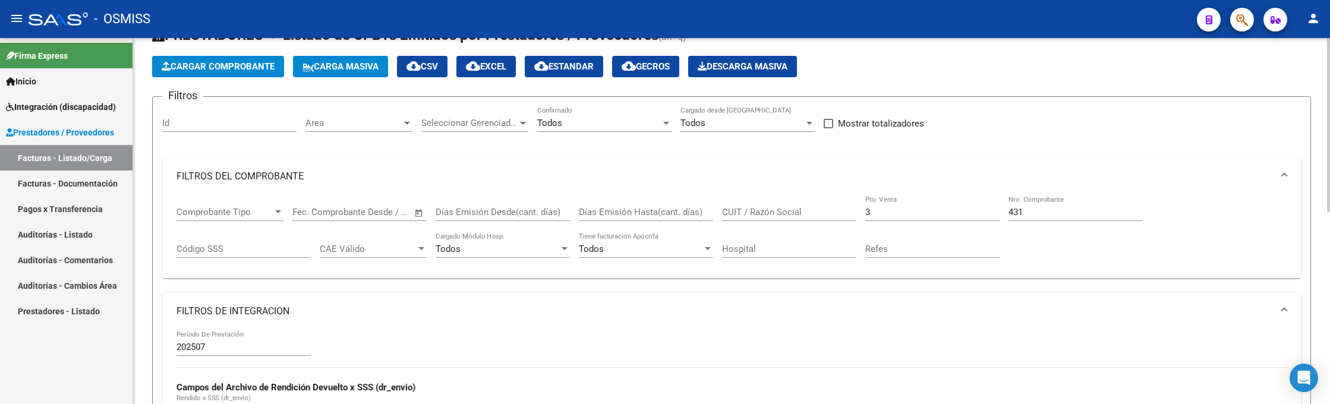
drag, startPoint x: 850, startPoint y: 209, endPoint x: 828, endPoint y: 198, distance: 24.5
click at [828, 201] on div "Comprobante Tipo Comprobante Tipo Fecha inicio – Fecha fin Fec. Comprobante Des…" at bounding box center [732, 233] width 1110 height 74
type input "9"
drag, startPoint x: 1033, startPoint y: 213, endPoint x: 947, endPoint y: 207, distance: 85.8
click at [947, 207] on div "Comprobante Tipo Comprobante Tipo Fecha inicio – Fecha fin Fec. Comprobante Des…" at bounding box center [732, 233] width 1110 height 74
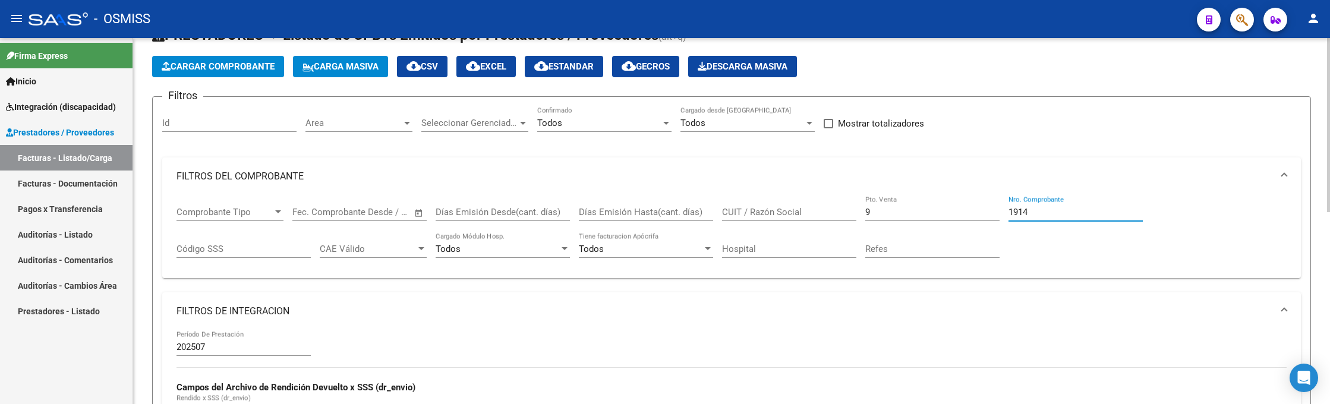
scroll to position [401, 0]
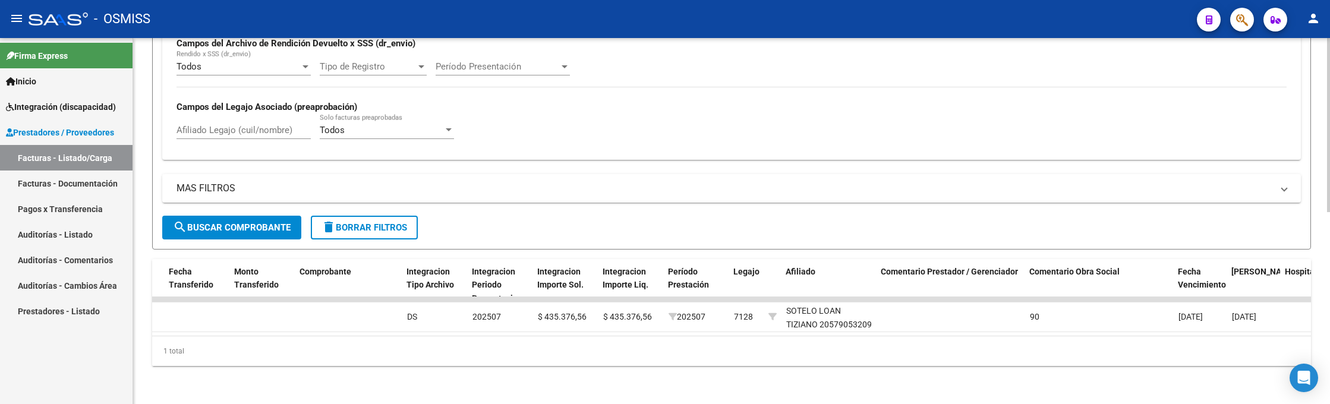
type input "1914"
click at [1032, 27] on div "- OSMISS" at bounding box center [608, 19] width 1159 height 26
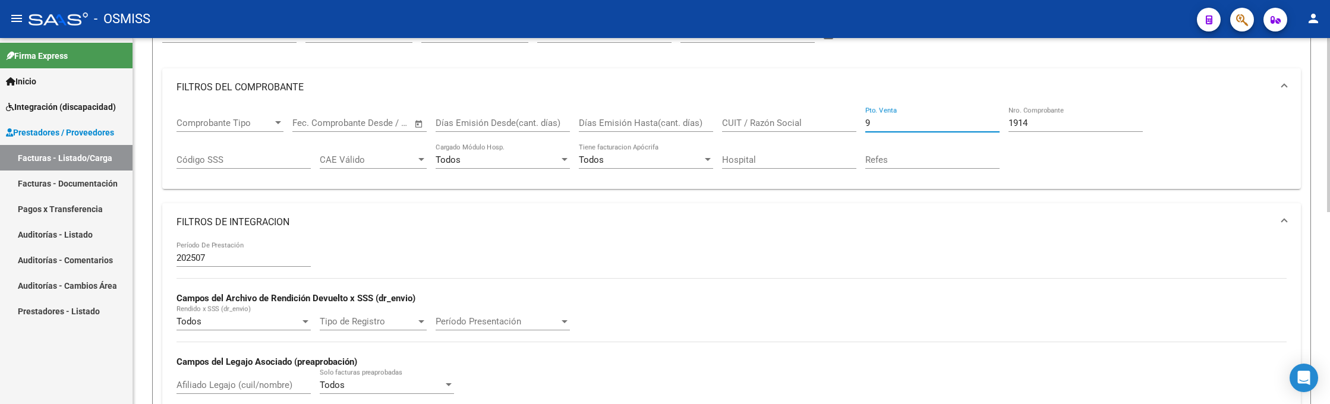
drag, startPoint x: 893, startPoint y: 124, endPoint x: 829, endPoint y: 125, distance: 63.6
click at [828, 125] on div "Comprobante Tipo Comprobante Tipo Fecha inicio – Fecha fin Fec. Comprobante Des…" at bounding box center [732, 143] width 1110 height 74
type input "3"
drag, startPoint x: 1033, startPoint y: 125, endPoint x: 913, endPoint y: 103, distance: 121.6
click at [919, 108] on div "Comprobante Tipo Comprobante Tipo Fecha inicio – Fecha fin Fec. Comprobante Des…" at bounding box center [732, 143] width 1110 height 74
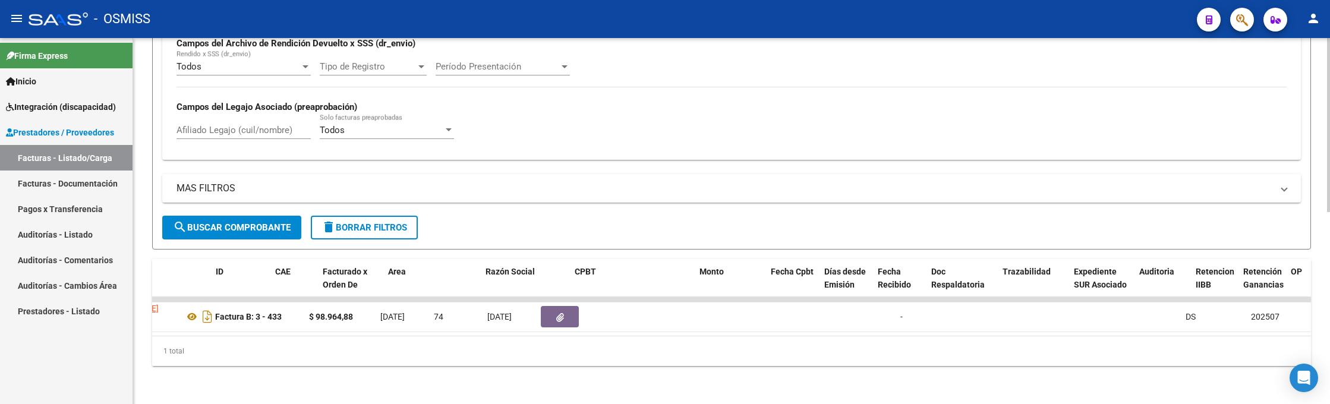
scroll to position [0, 0]
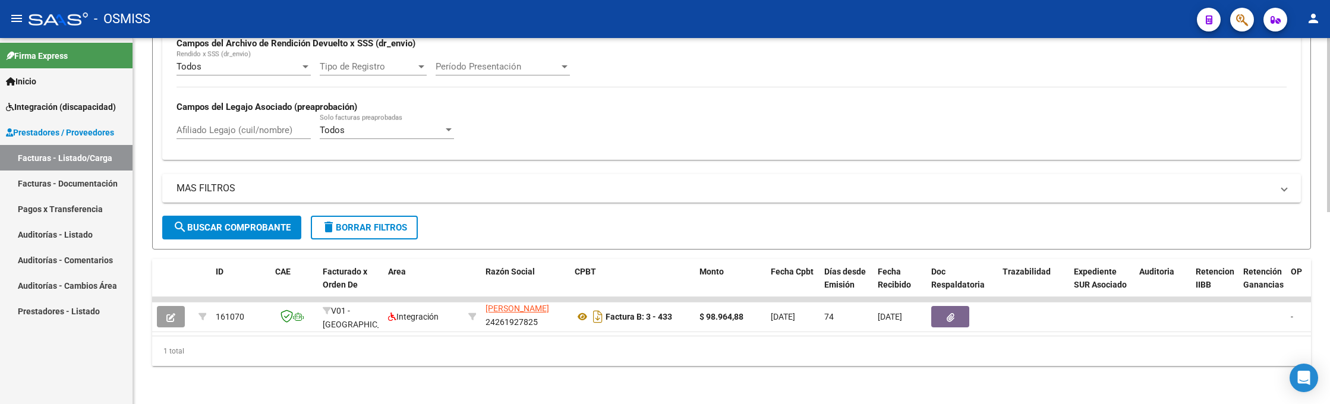
type input "433"
drag, startPoint x: 1015, startPoint y: 24, endPoint x: 1022, endPoint y: 30, distance: 8.8
click at [1019, 24] on div "- OSMISS" at bounding box center [608, 19] width 1159 height 26
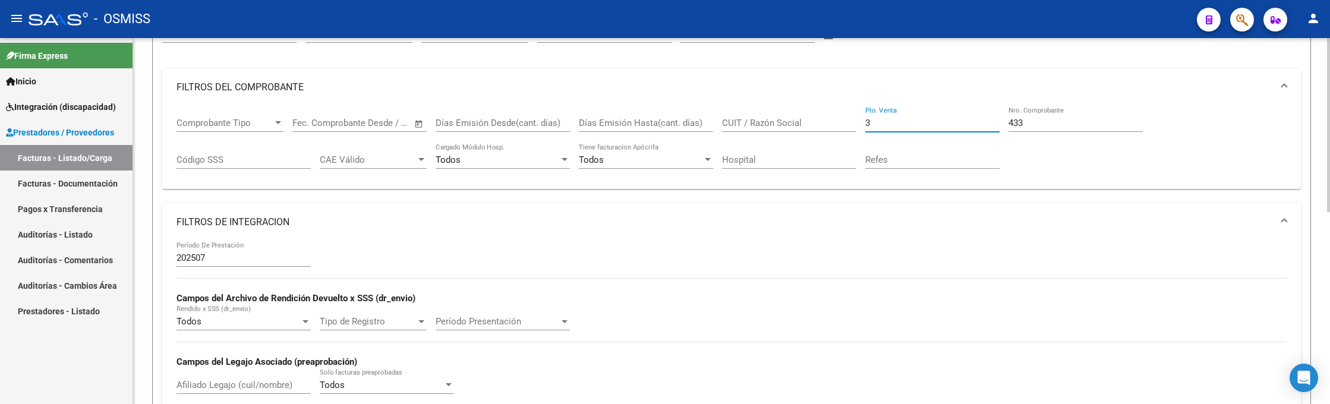
drag, startPoint x: 900, startPoint y: 122, endPoint x: 836, endPoint y: 135, distance: 65.5
click at [836, 135] on div "Comprobante Tipo Comprobante Tipo Fecha inicio – Fecha fin Fec. Comprobante Des…" at bounding box center [732, 143] width 1110 height 74
type input "6"
drag, startPoint x: 964, startPoint y: 129, endPoint x: 925, endPoint y: 133, distance: 38.9
click at [925, 133] on div "Comprobante Tipo Comprobante Tipo Fecha inicio – Fecha fin Fec. Comprobante Des…" at bounding box center [732, 143] width 1110 height 74
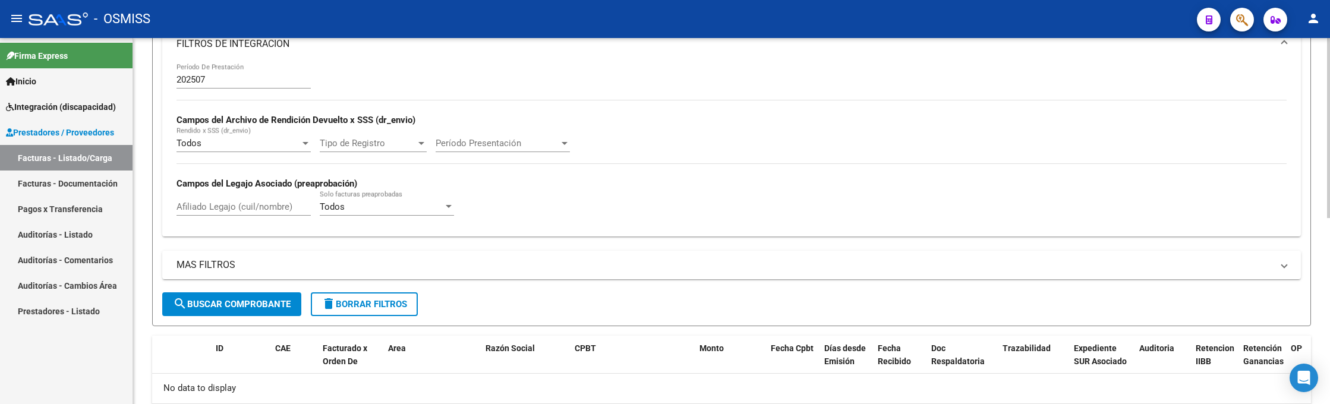
scroll to position [379, 0]
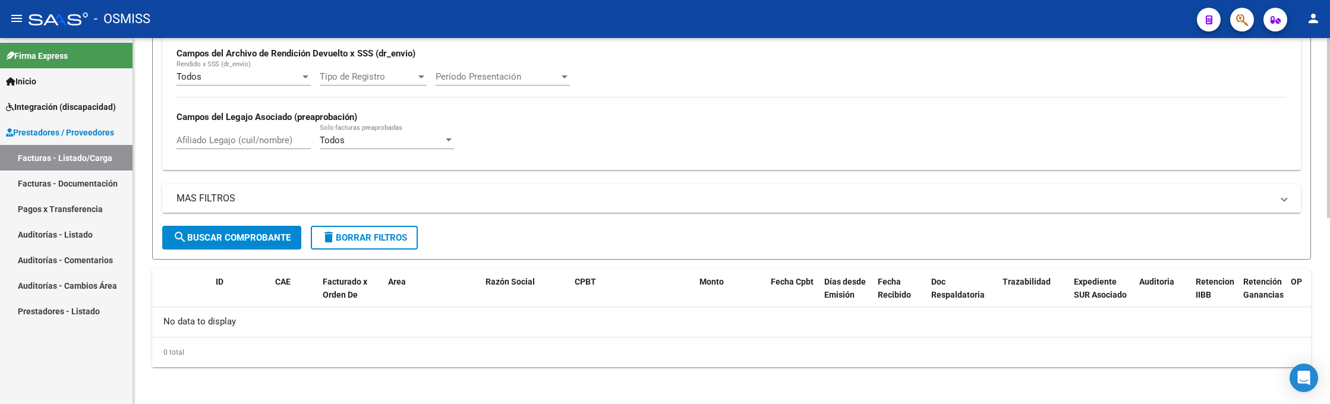
type input "691"
click at [283, 230] on button "search Buscar Comprobante" at bounding box center [231, 238] width 139 height 24
